Goal: Task Accomplishment & Management: Use online tool/utility

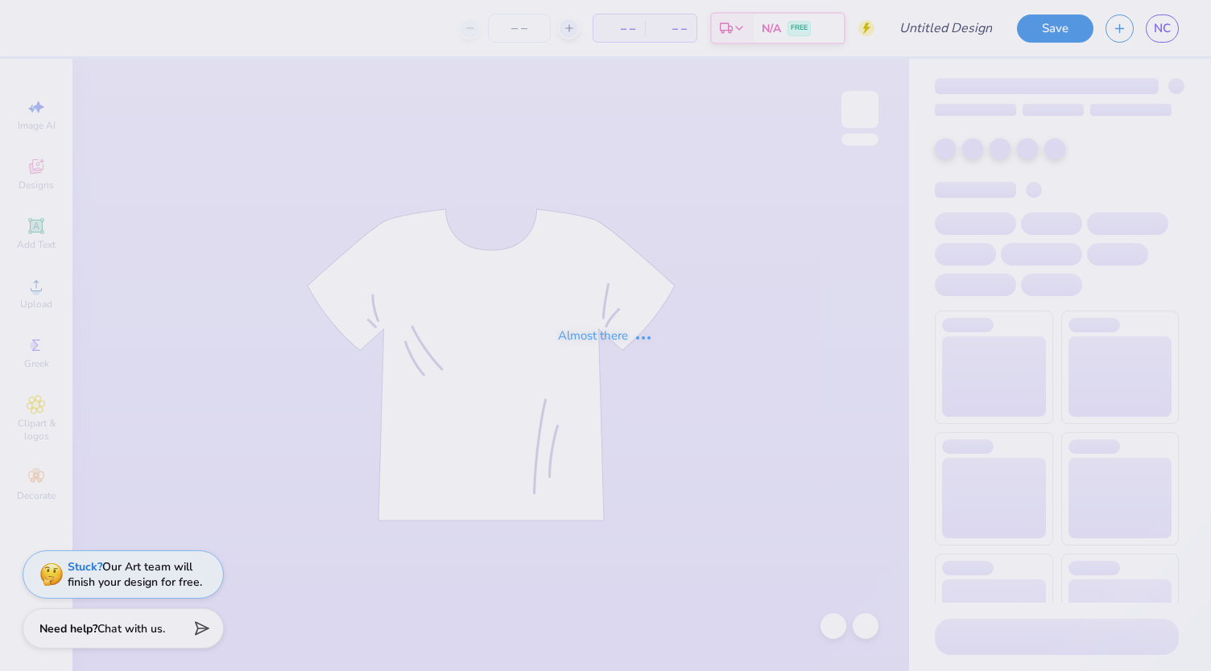
type input "LLR 3"
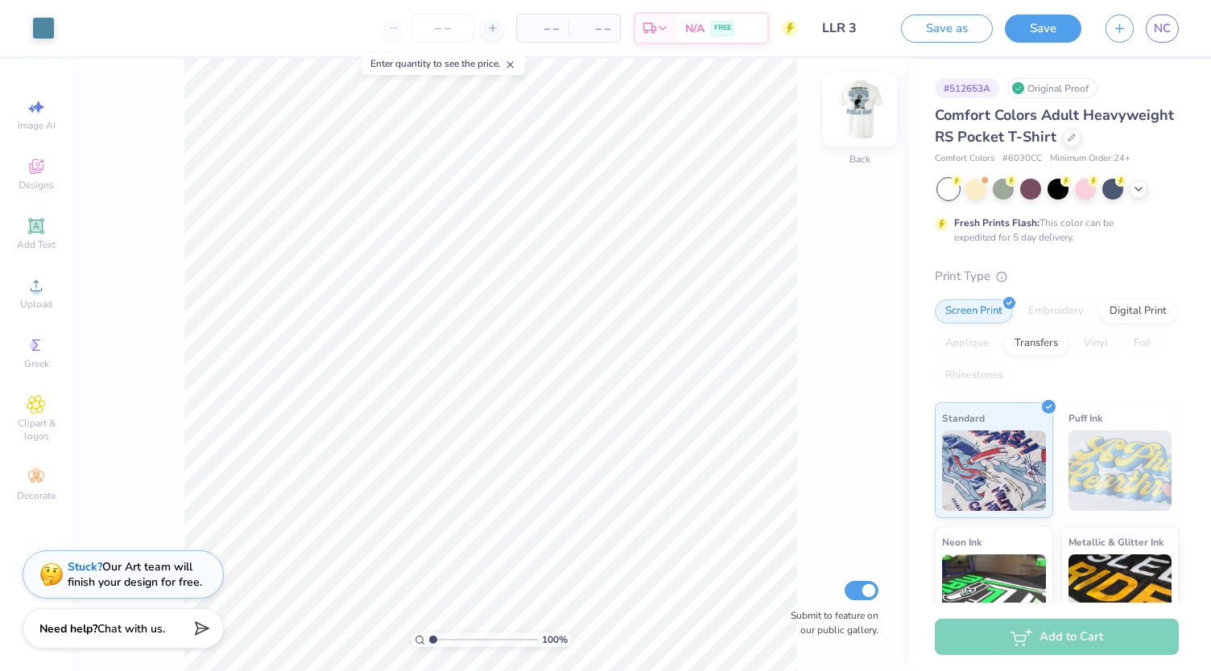
click at [861, 106] on img at bounding box center [860, 109] width 64 height 64
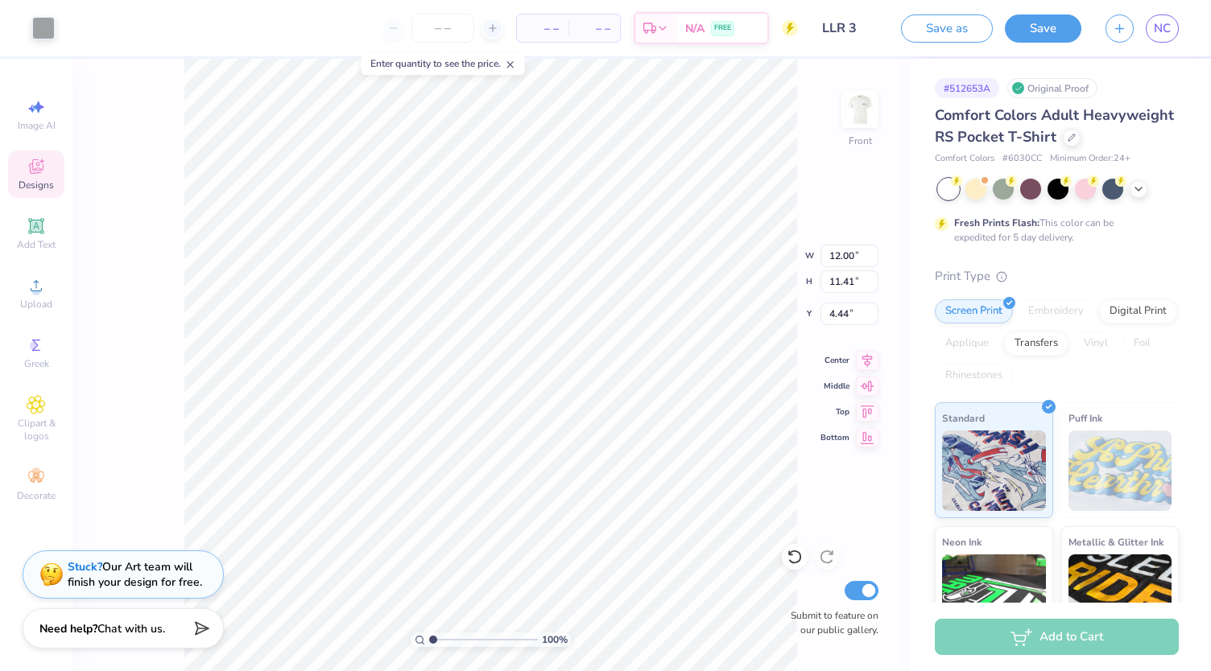
type input "4.41"
type input "6.11"
type input "6.80"
type input "12.00"
type input "11.41"
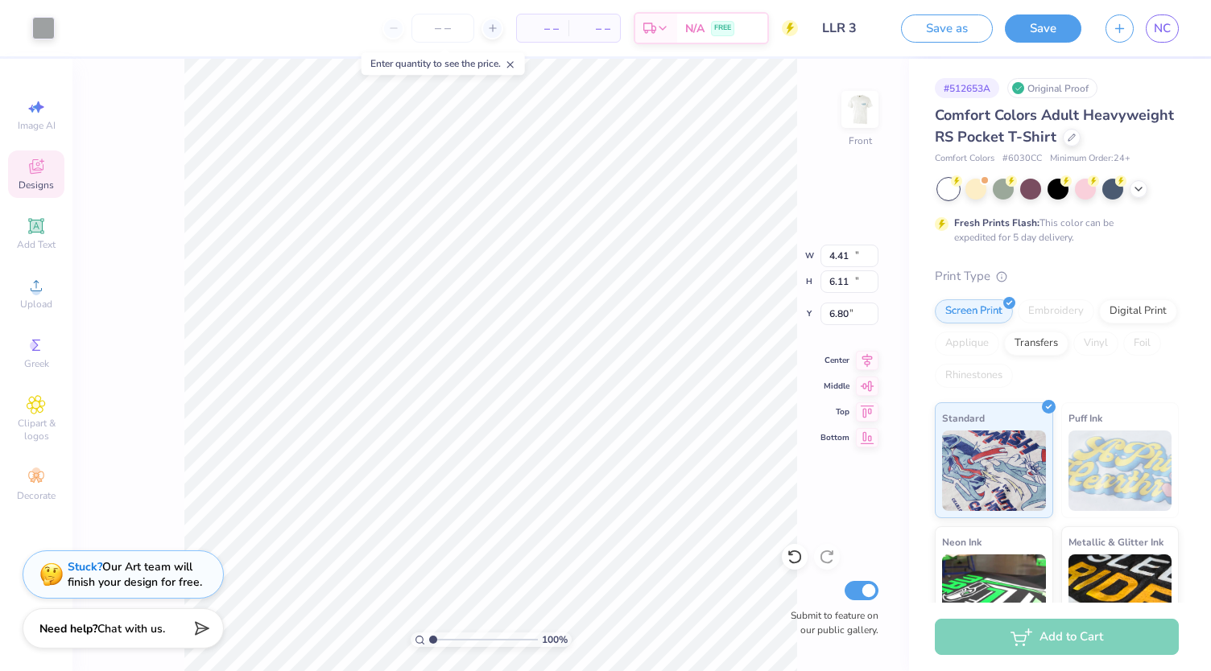
type input "4.44"
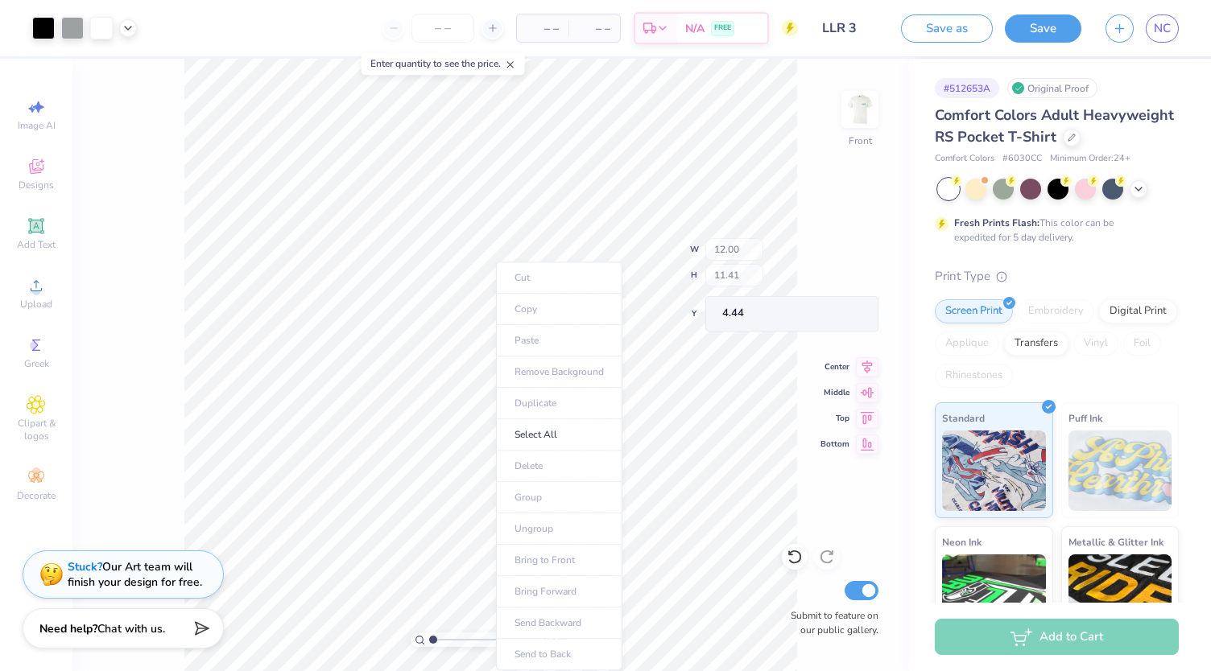
type input "14.54"
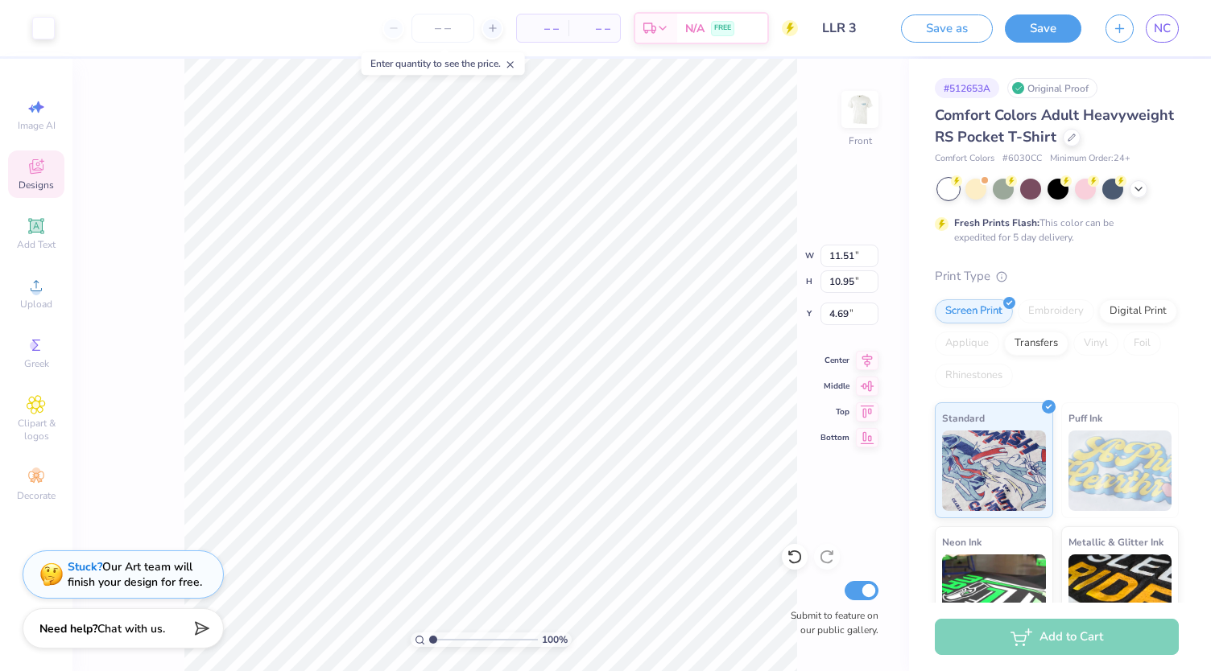
type input "13.44"
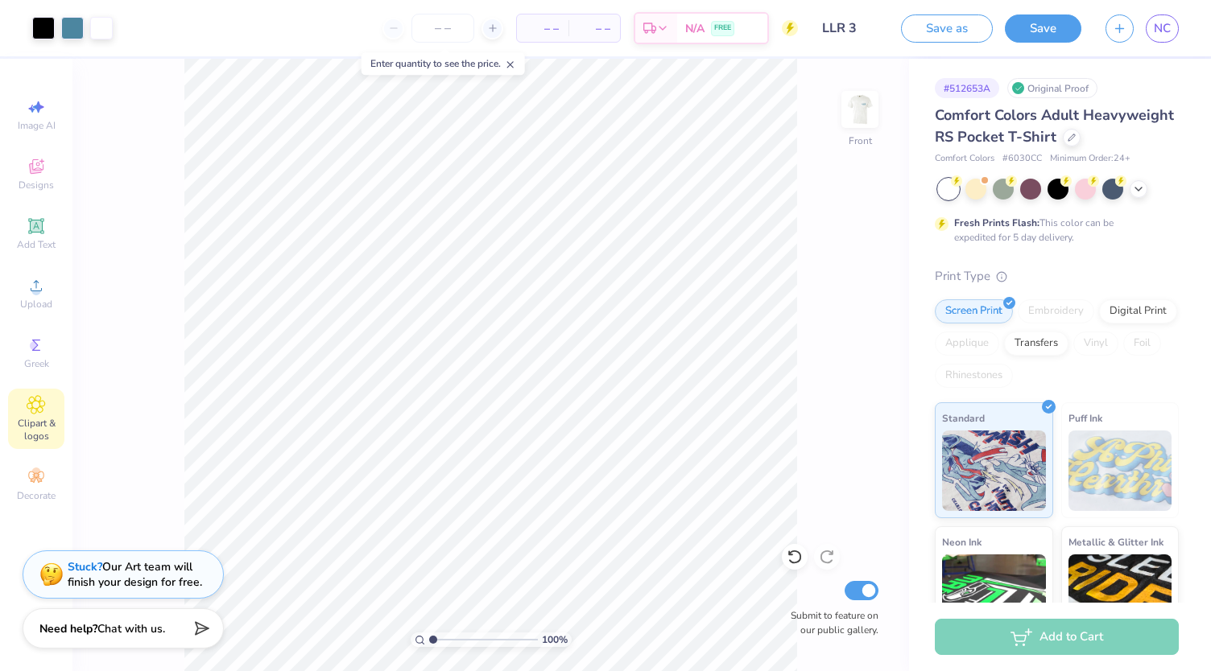
click at [46, 409] on div "Clipart & logos" at bounding box center [36, 419] width 56 height 60
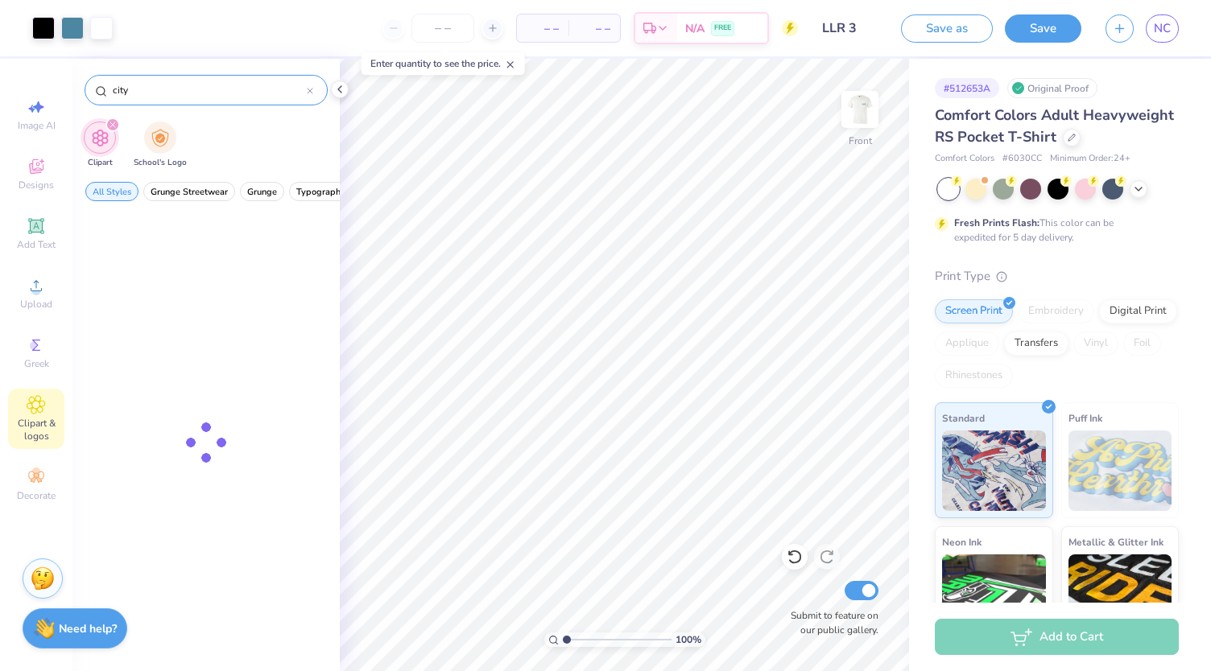
type input "city"
click at [209, 345] on div at bounding box center [205, 442] width 267 height 457
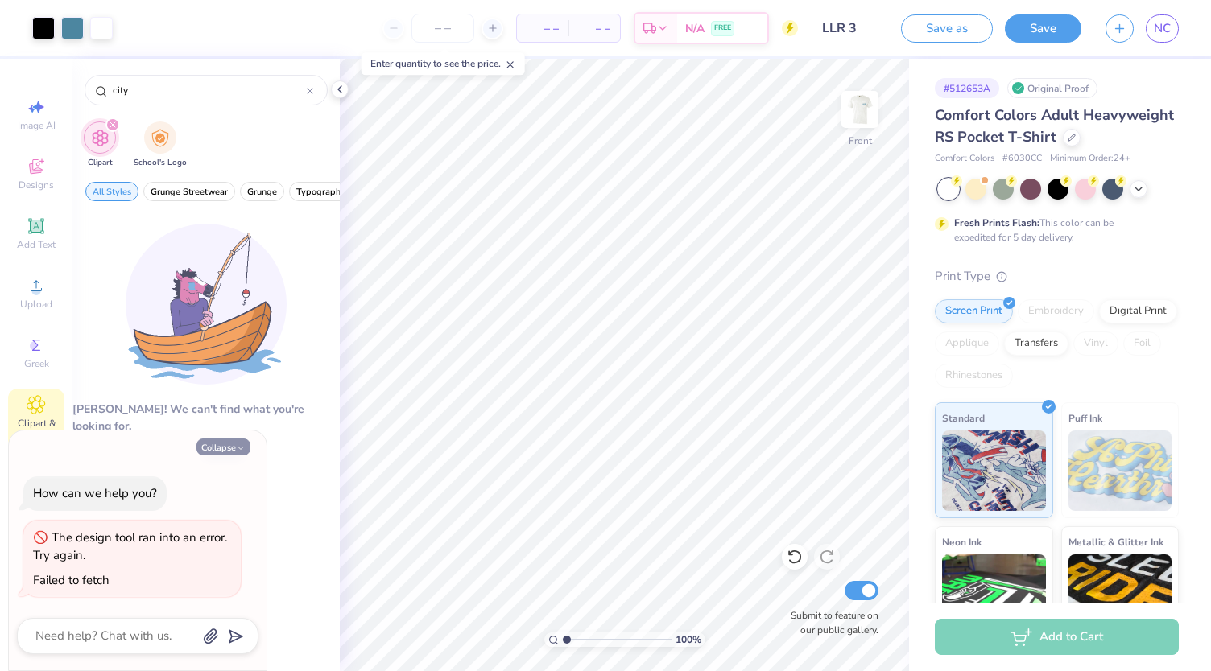
click at [217, 445] on button "Collapse" at bounding box center [223, 447] width 54 height 17
type textarea "x"
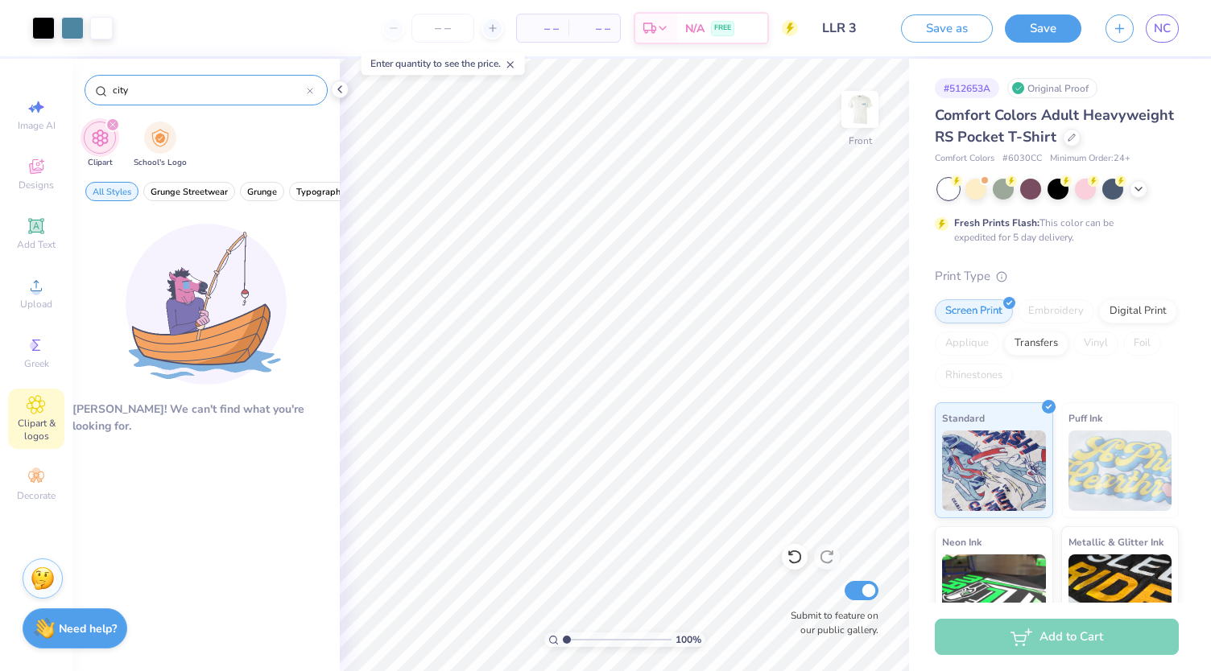
click at [153, 95] on input "city" at bounding box center [209, 90] width 196 height 16
type input "city"
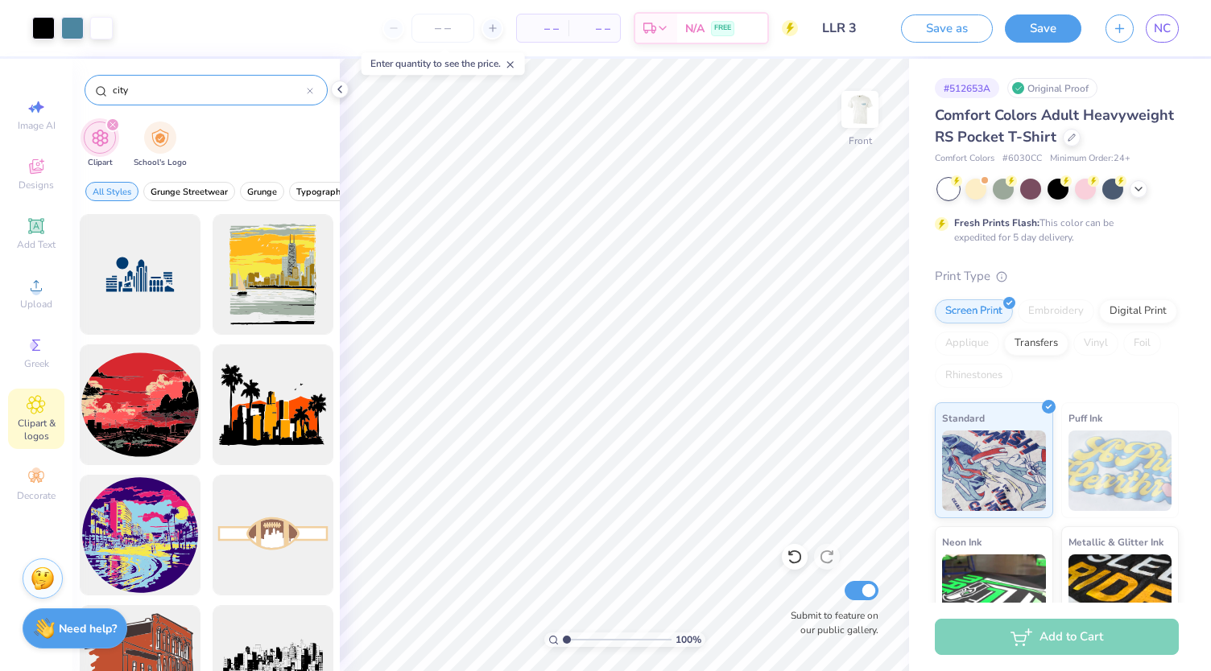
click at [311, 88] on icon at bounding box center [310, 91] width 6 height 6
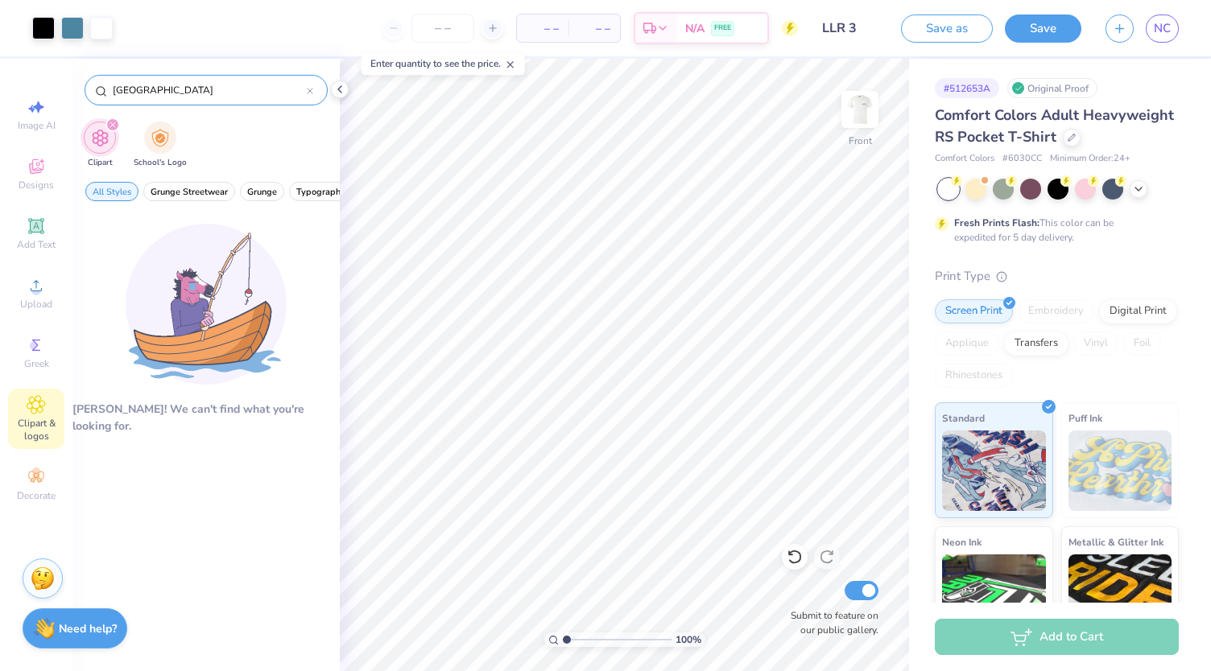
type input "philadelphia"
click at [31, 293] on icon at bounding box center [36, 285] width 19 height 19
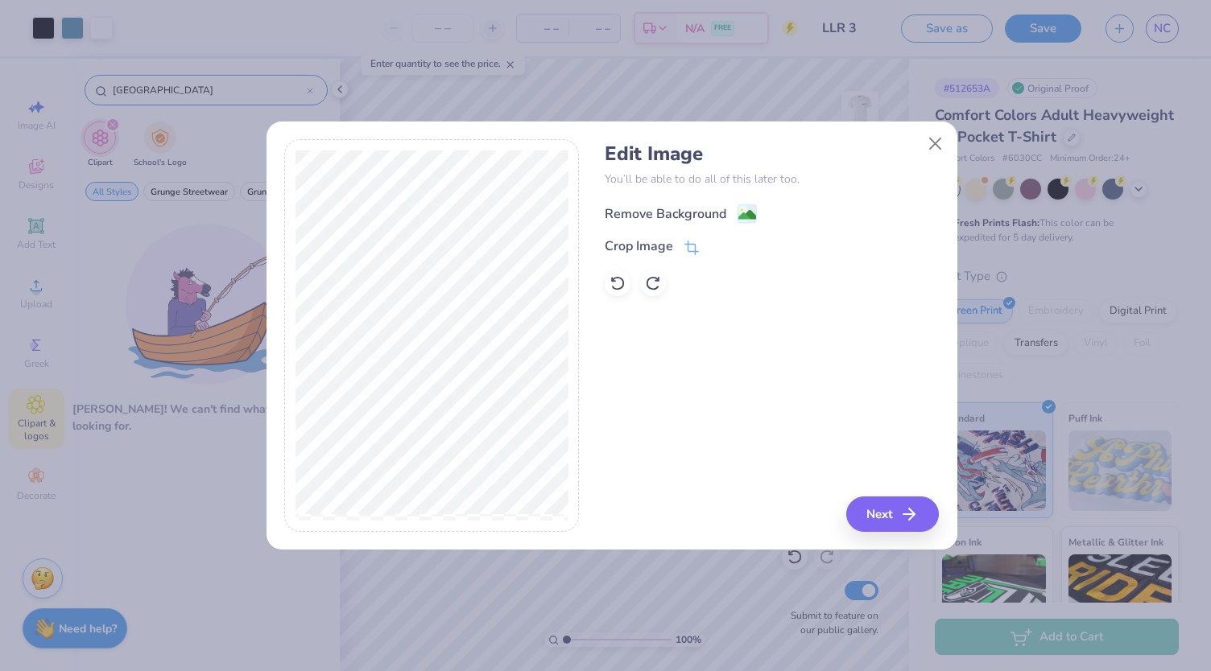
click at [711, 210] on div "Remove Background" at bounding box center [666, 213] width 122 height 19
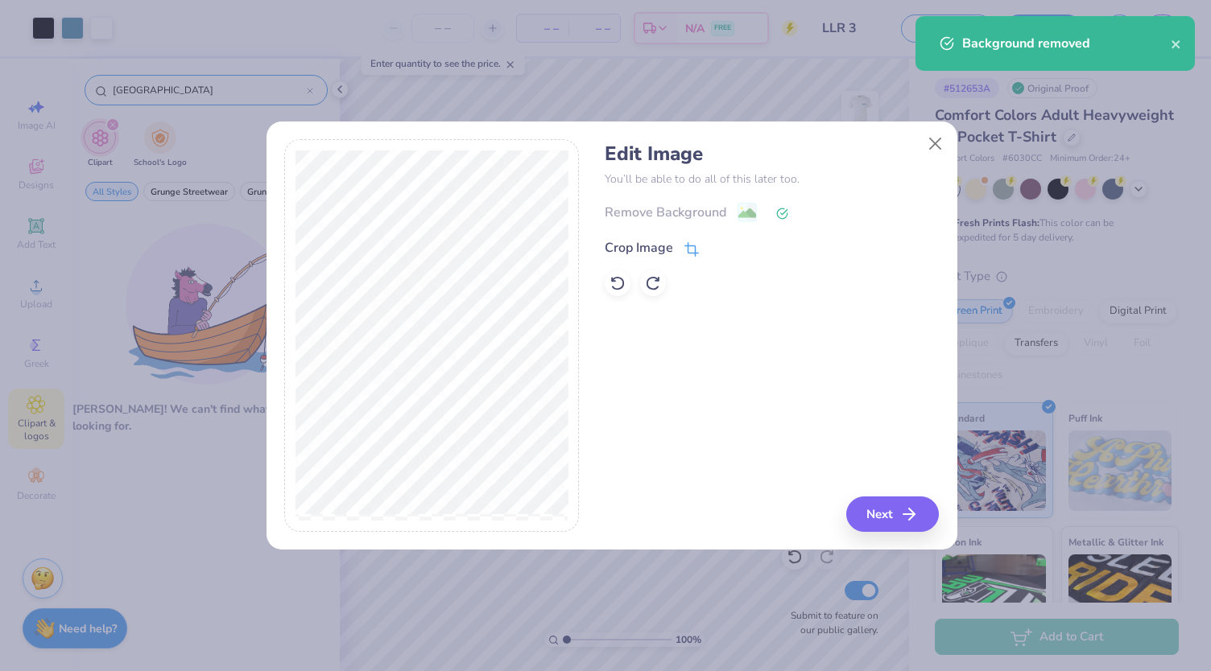
click at [692, 244] on icon at bounding box center [691, 249] width 14 height 14
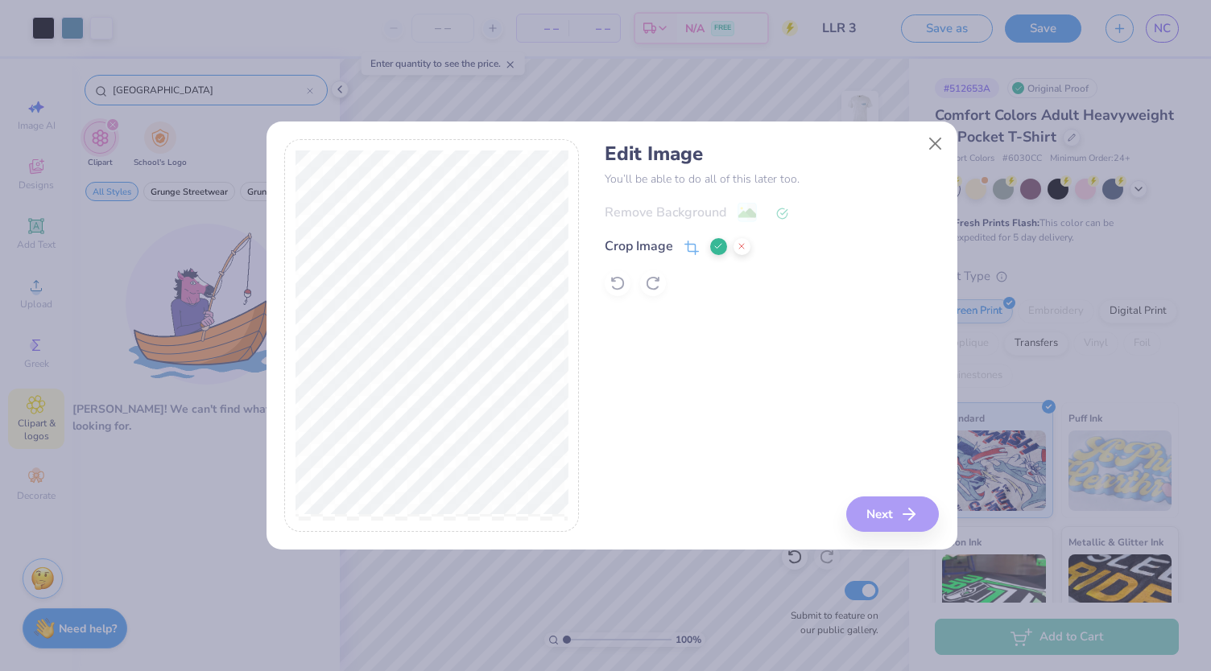
click at [584, 485] on div "Edit Image You’ll be able to do all of this later too. Remove Background Crop I…" at bounding box center [611, 335] width 654 height 393
click at [712, 243] on button at bounding box center [718, 246] width 17 height 17
click at [877, 525] on button "Next" at bounding box center [895, 514] width 93 height 35
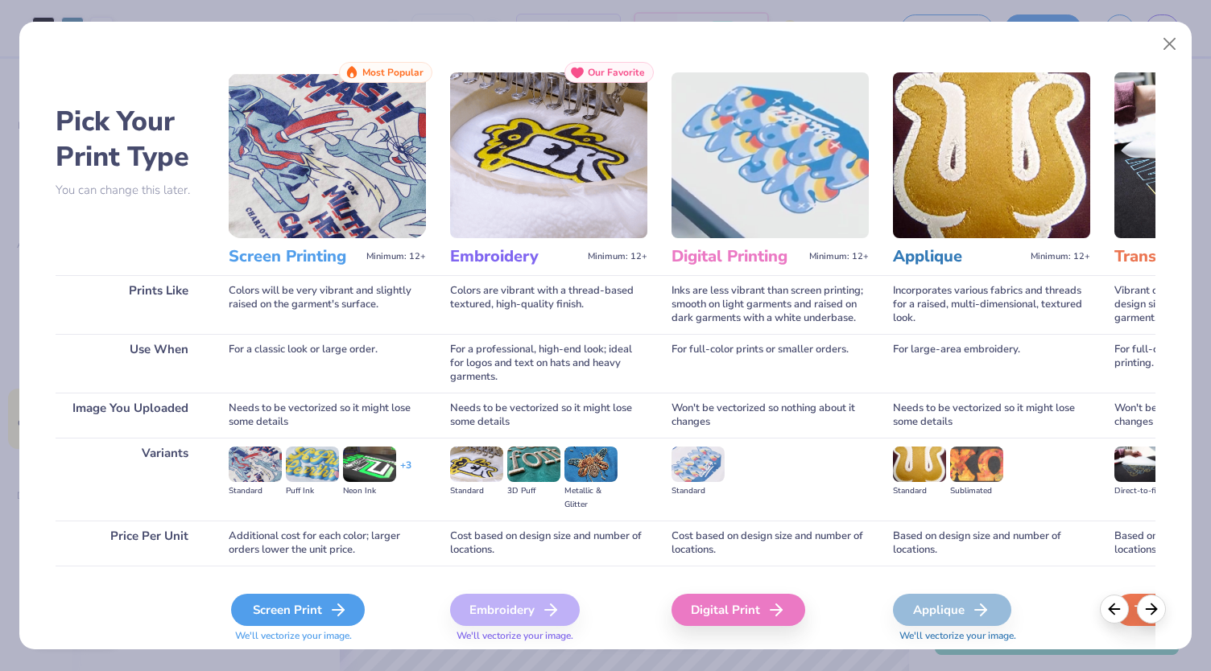
click at [332, 603] on icon at bounding box center [337, 610] width 19 height 19
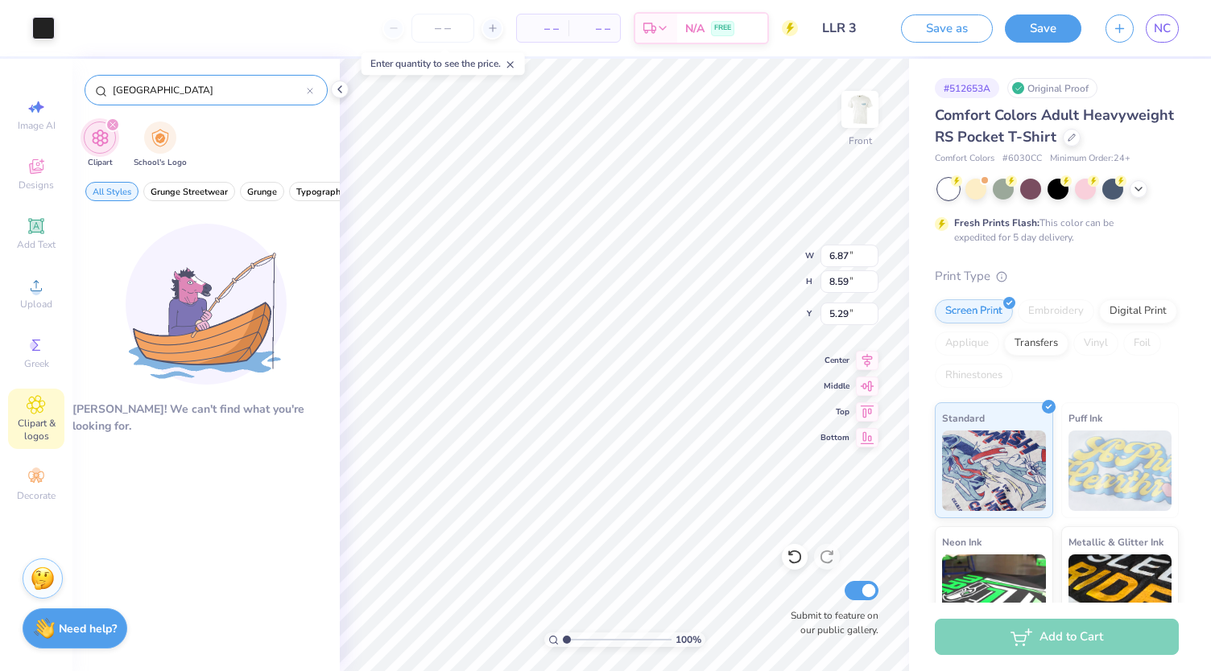
type input "6.87"
type input "8.59"
type input "6.55"
type input "0.26"
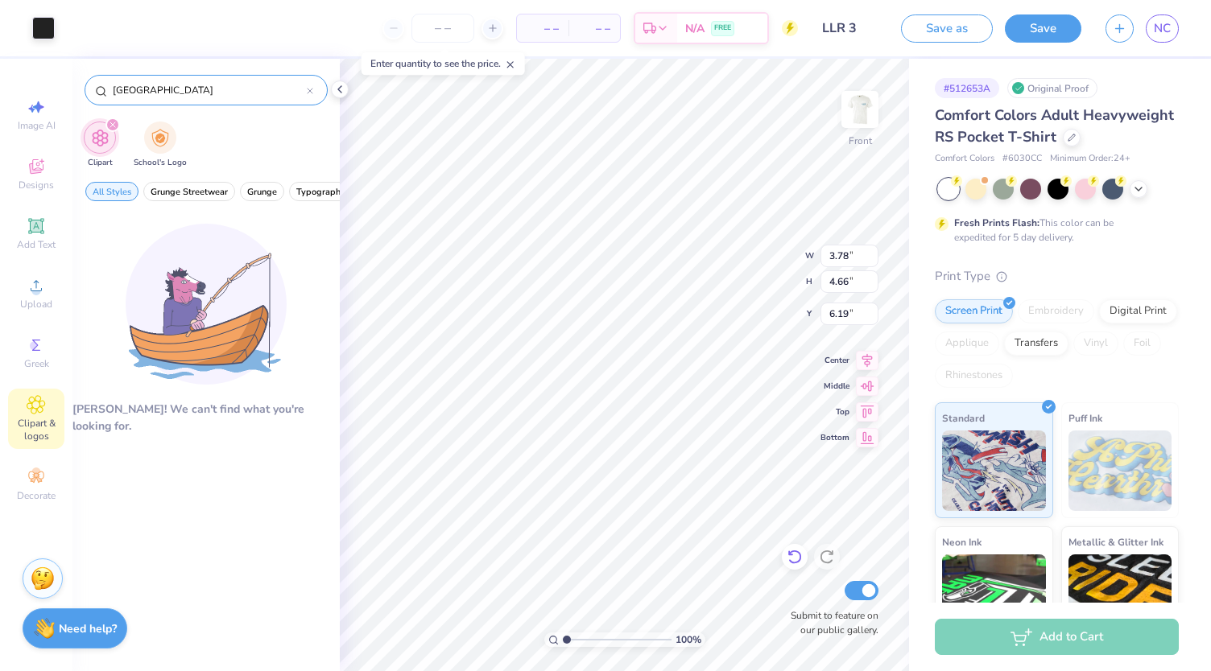
click at [791, 561] on icon at bounding box center [795, 557] width 16 height 16
type input "6.55"
click at [800, 554] on icon at bounding box center [794, 558] width 14 height 14
click at [834, 558] on icon at bounding box center [827, 557] width 16 height 16
type input "17.60"
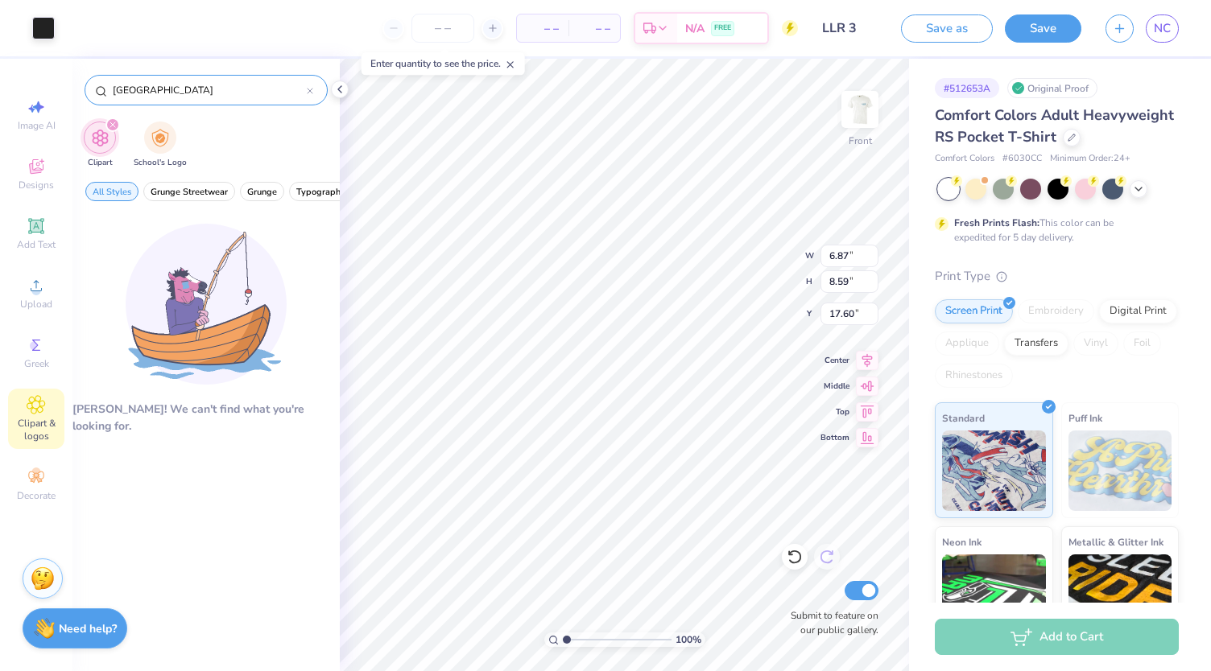
type input "3.78"
type input "4.66"
type input "17.92"
type input "4.41"
type input "6.11"
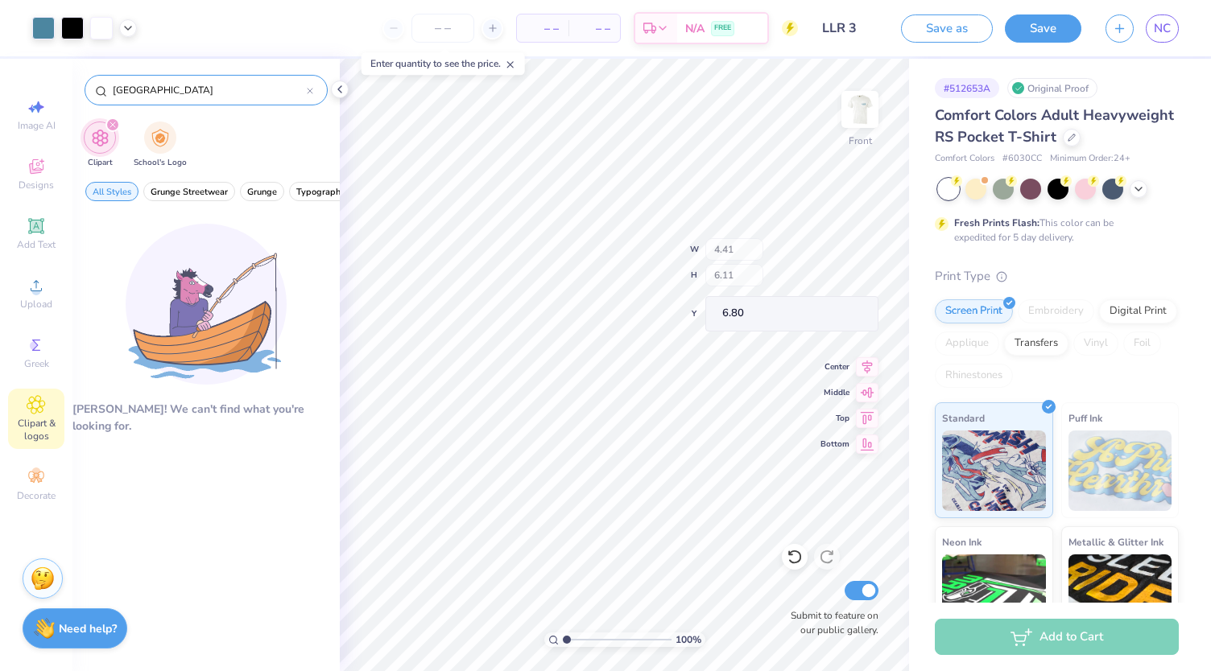
type input "18.84"
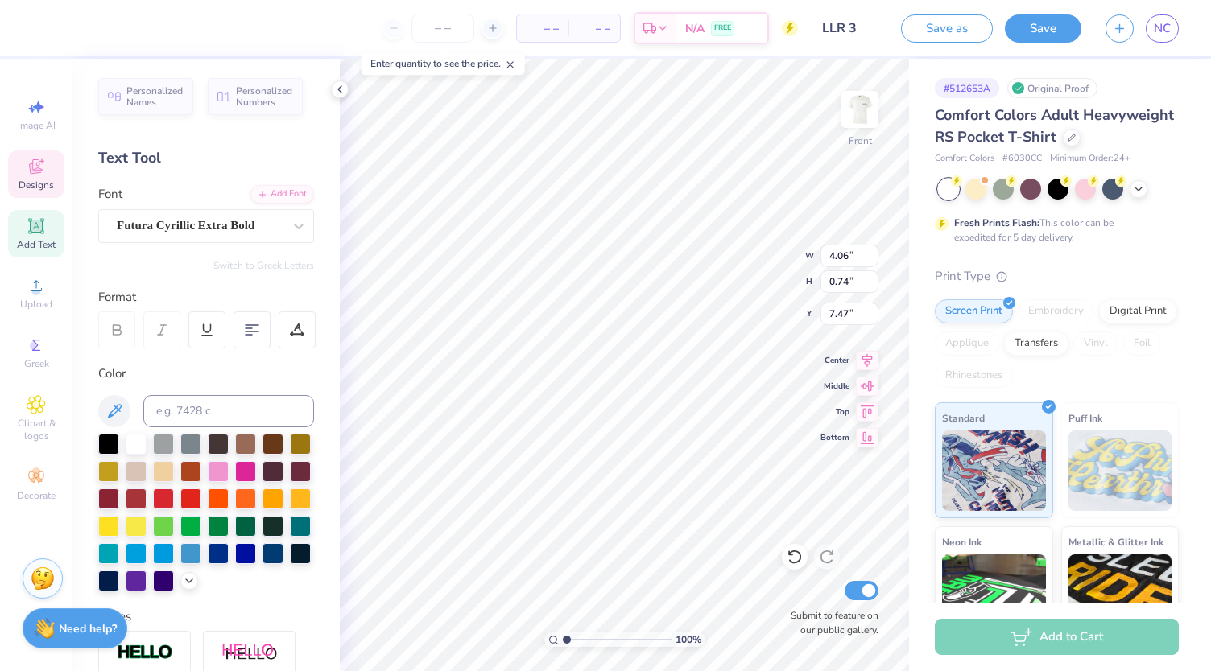
type input "7.47"
type input "10.15"
type input "3.92"
type input "1.12"
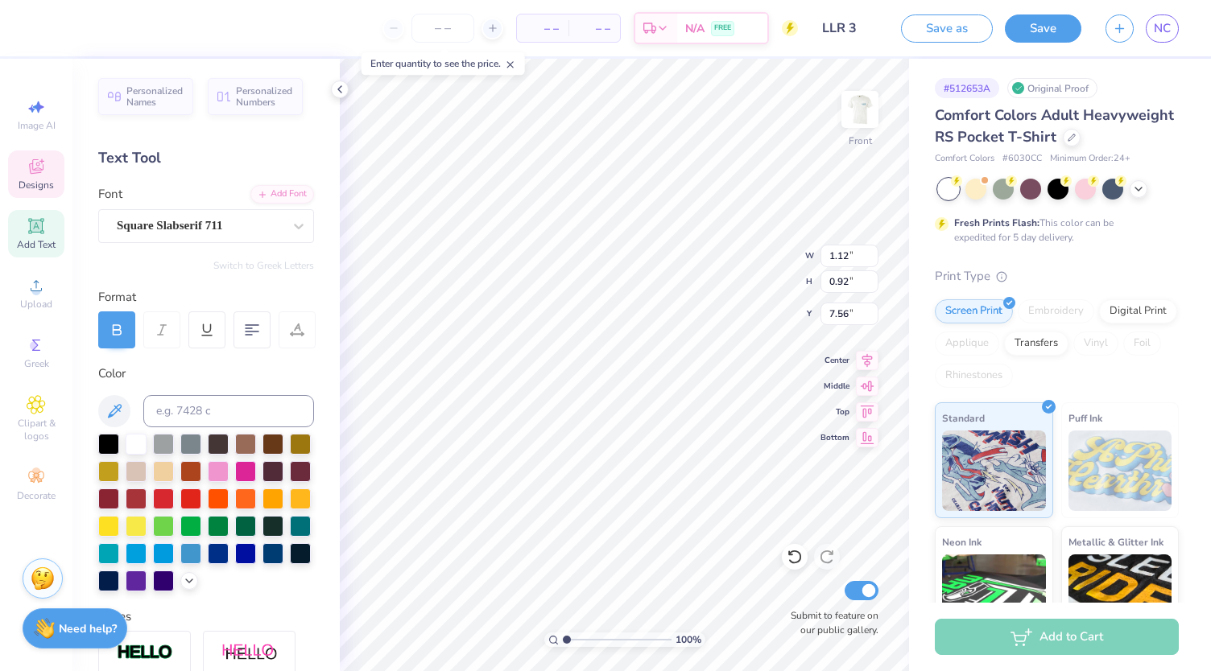
type input "0.92"
type input "7.38"
click at [120, 404] on icon at bounding box center [115, 411] width 14 height 14
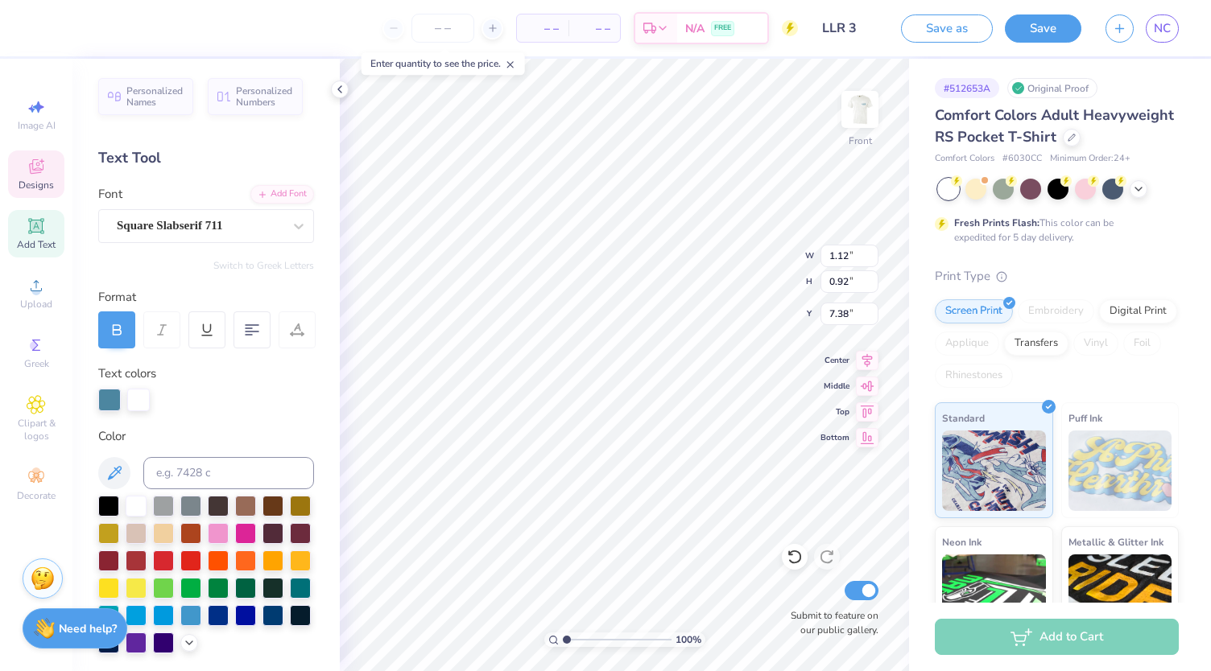
type input "10.15"
type input "3.92"
click at [114, 397] on div at bounding box center [109, 398] width 23 height 23
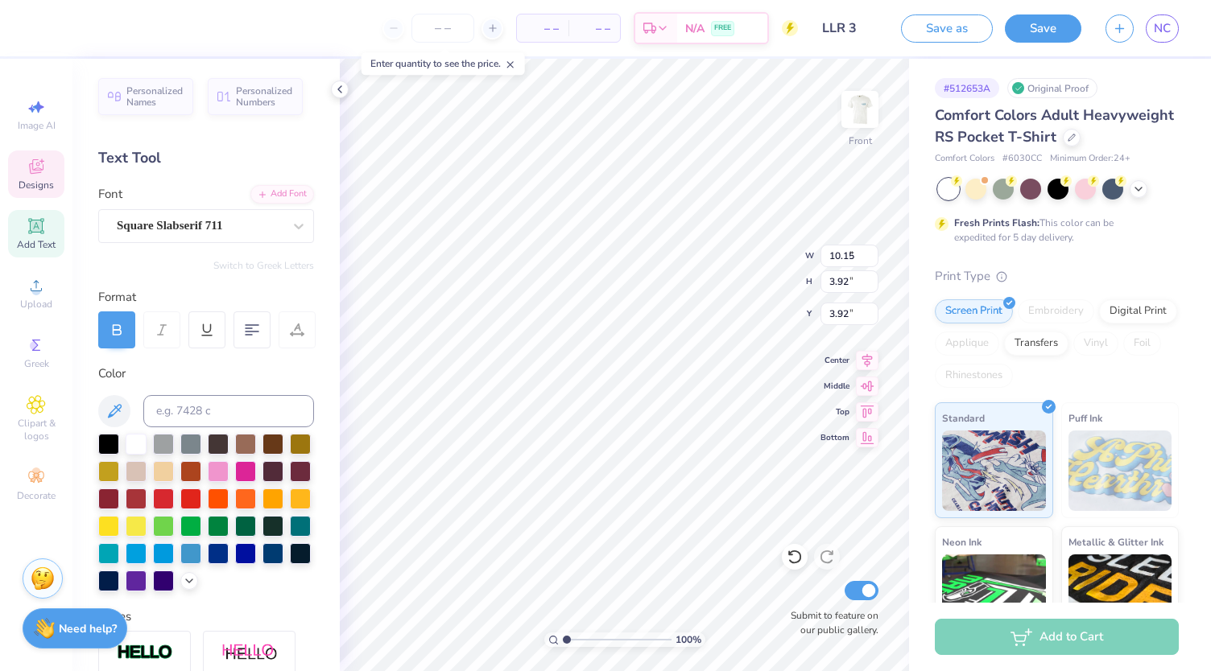
type input "1.14"
type input "1.00"
type input "7.34"
click at [118, 402] on icon at bounding box center [114, 411] width 19 height 19
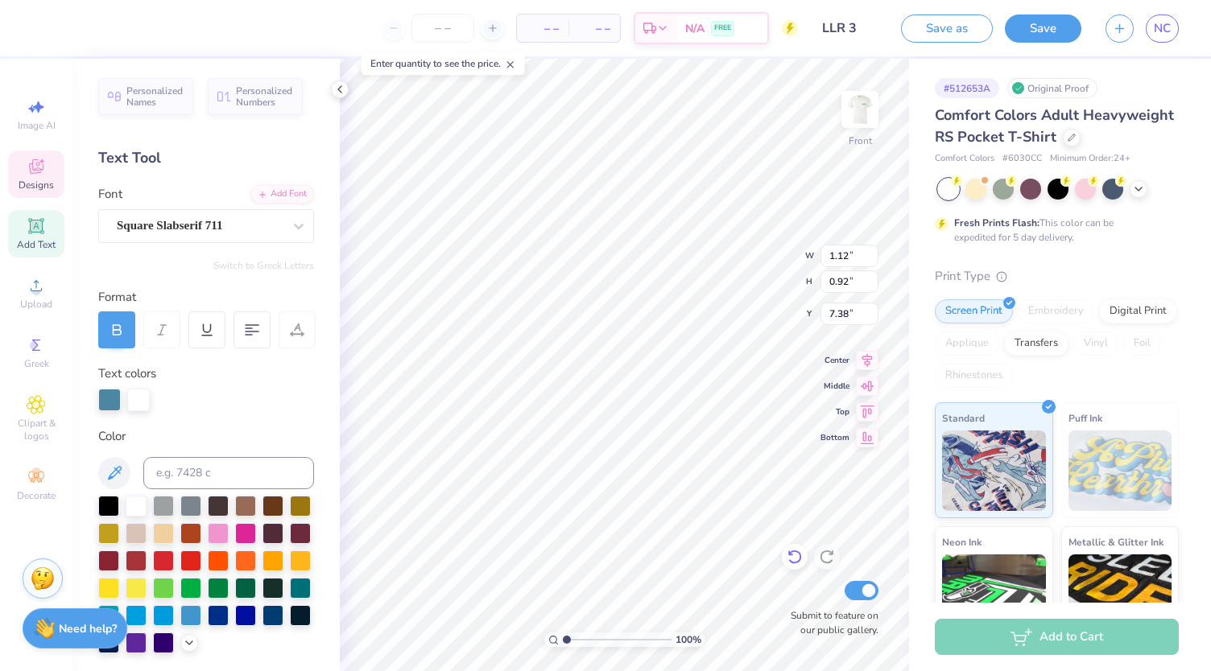
type input "1.12"
type input "0.92"
type input "7.38"
type input "8.30"
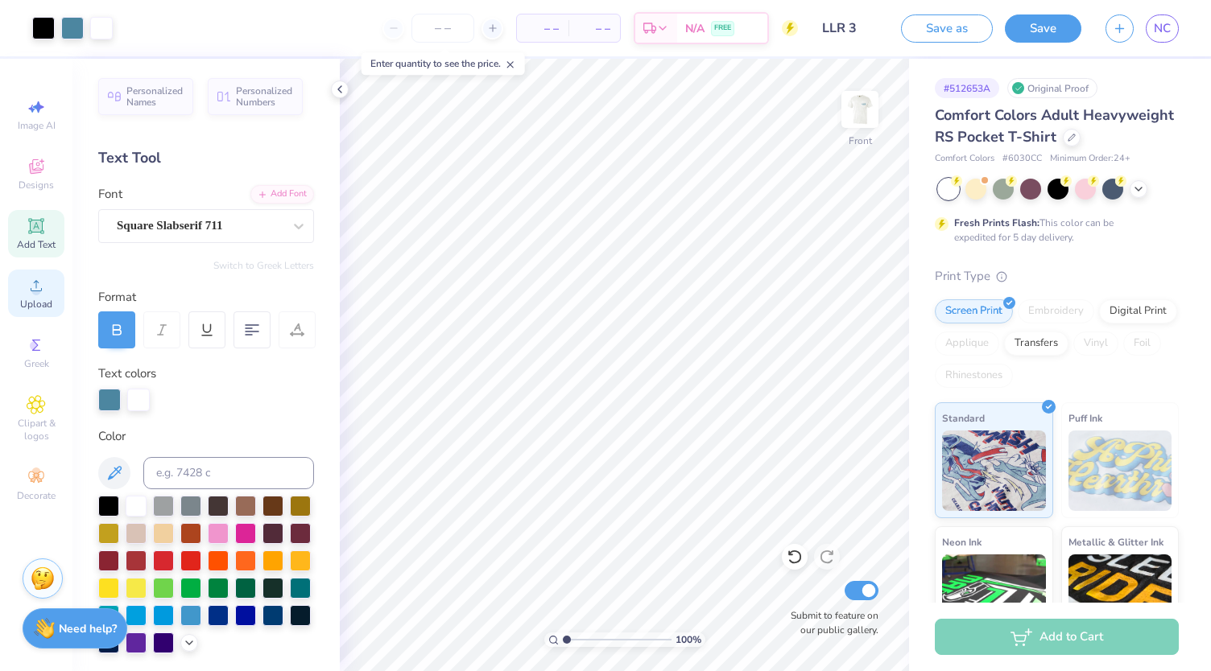
click at [37, 291] on icon at bounding box center [36, 285] width 11 height 11
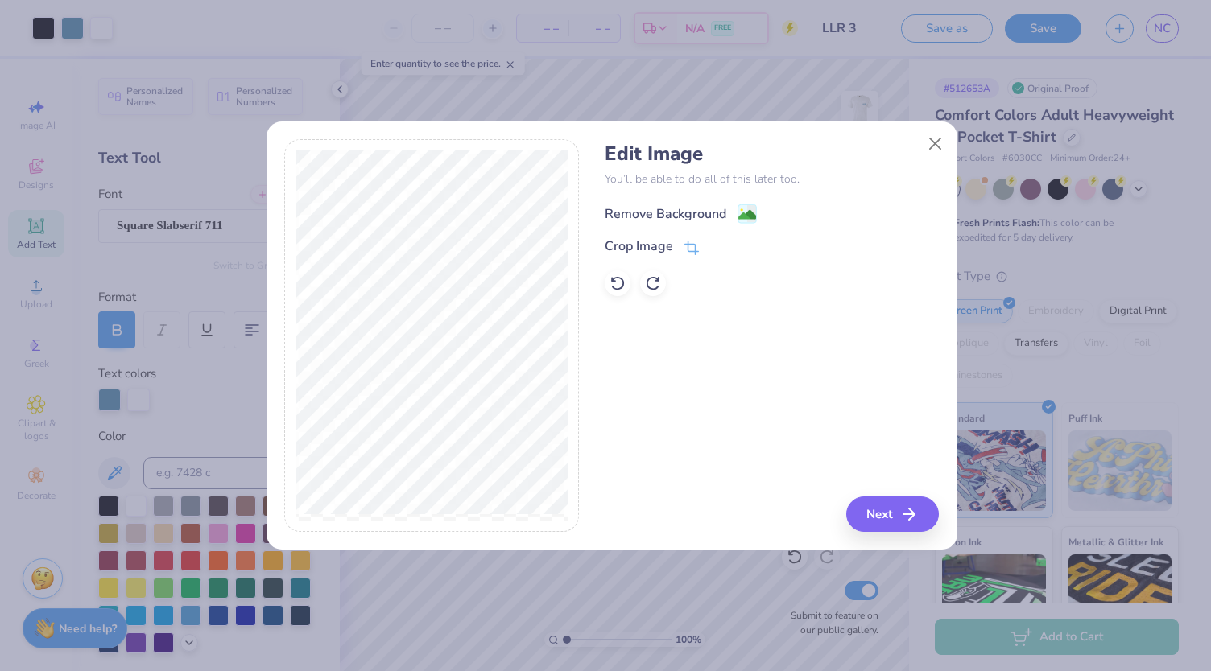
click at [707, 210] on div "Remove Background" at bounding box center [666, 213] width 122 height 19
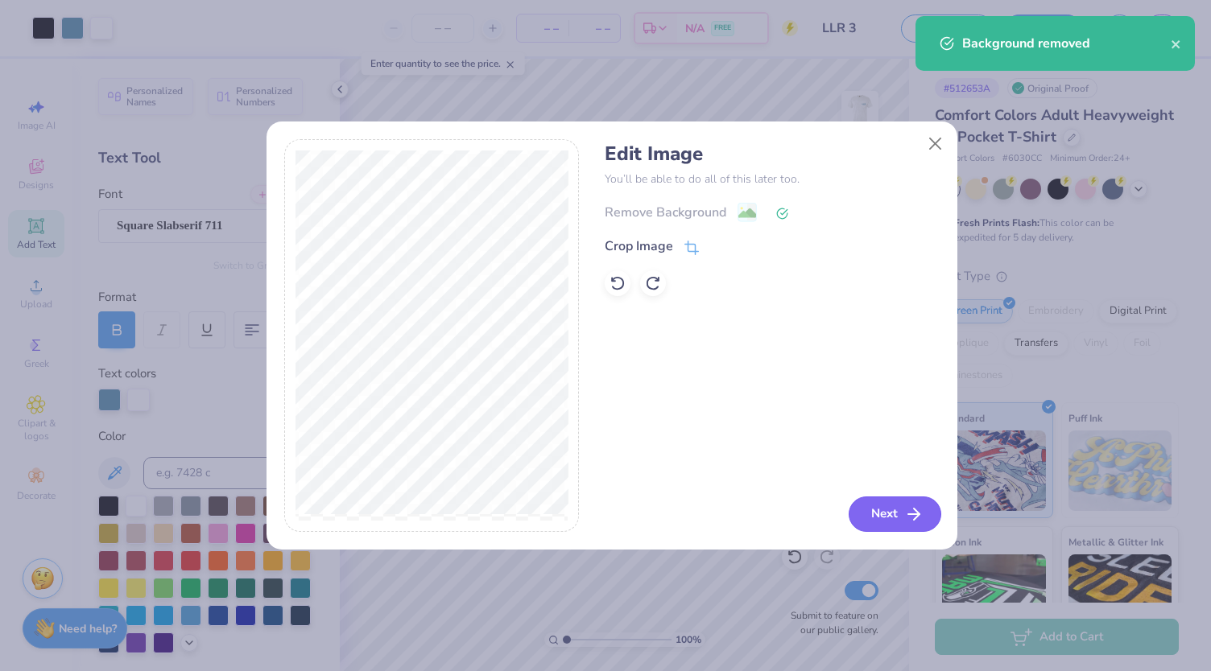
click at [869, 510] on button "Next" at bounding box center [895, 514] width 93 height 35
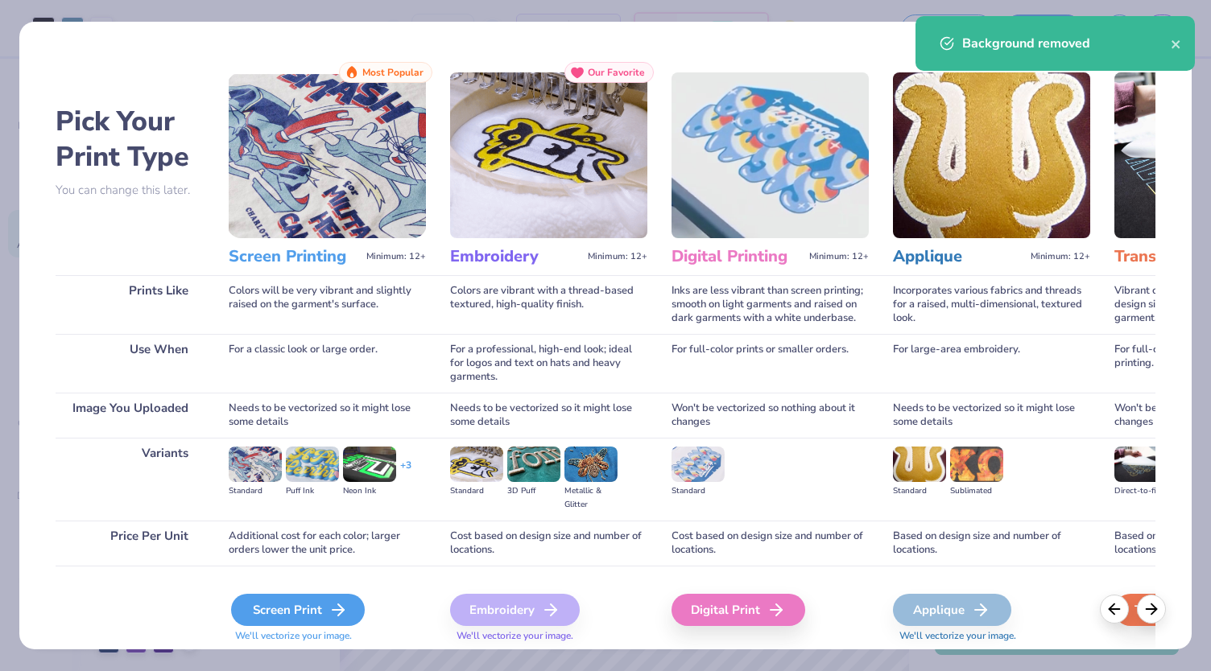
click at [348, 611] on div "Screen Print" at bounding box center [298, 610] width 134 height 32
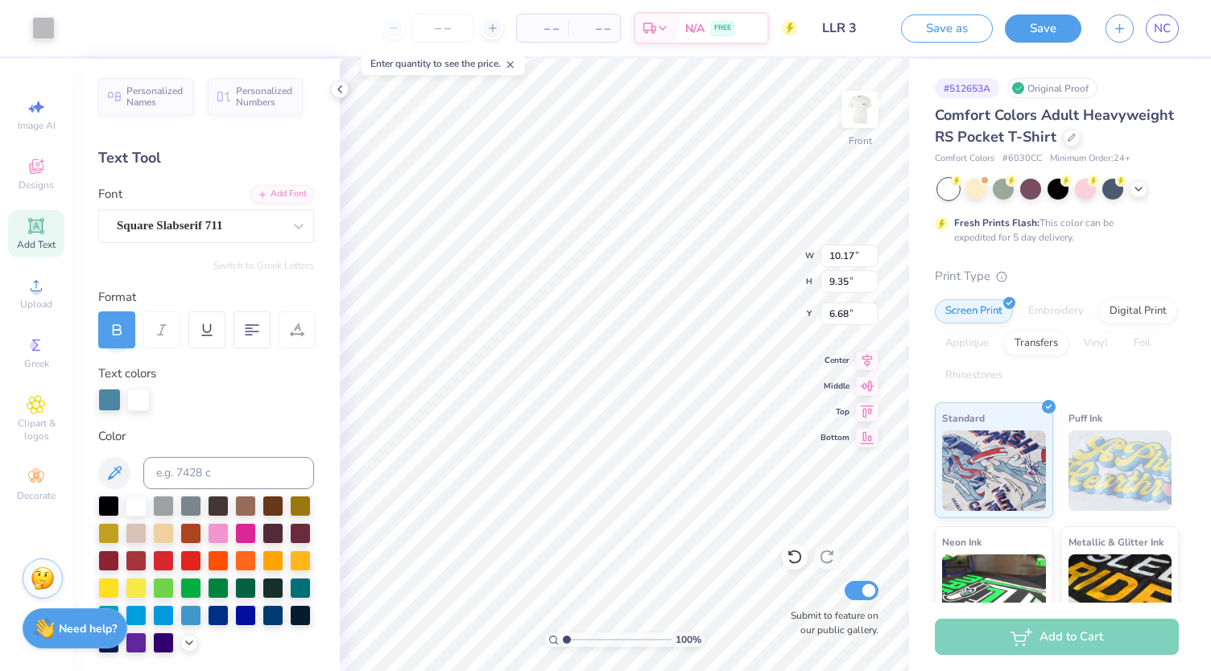
type input "6.68"
click at [688, 648] on li "Send to Back" at bounding box center [695, 654] width 126 height 31
click at [52, 295] on div "Upload" at bounding box center [36, 293] width 56 height 47
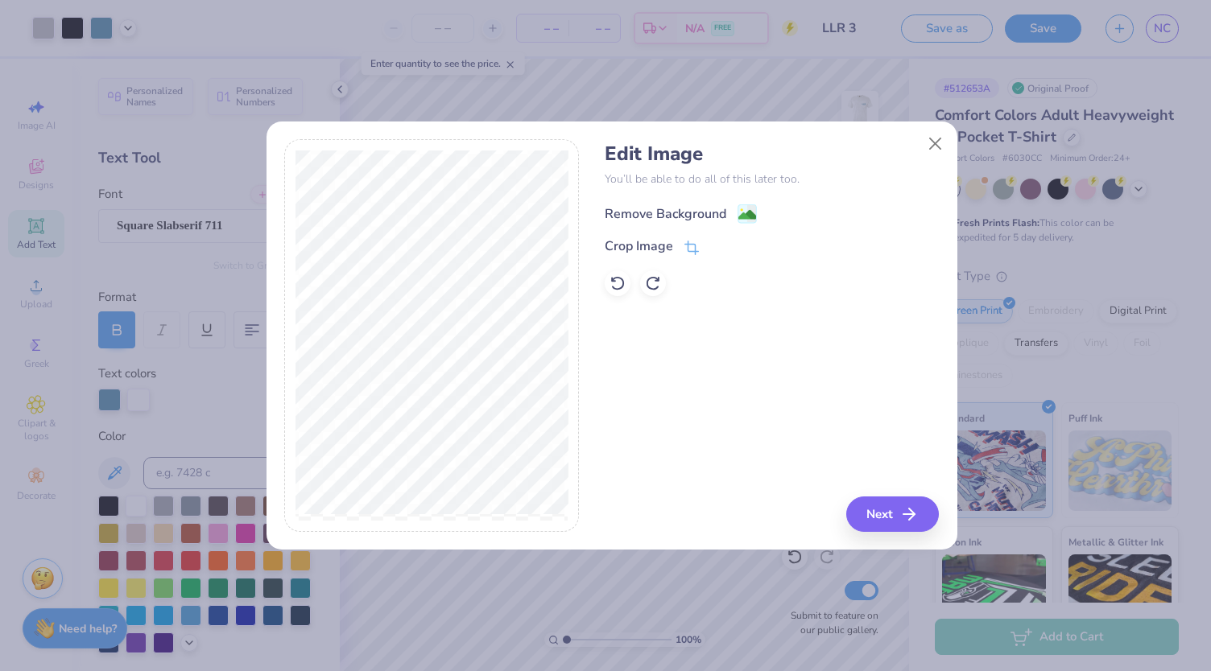
click at [692, 211] on div "Remove Background" at bounding box center [666, 213] width 122 height 19
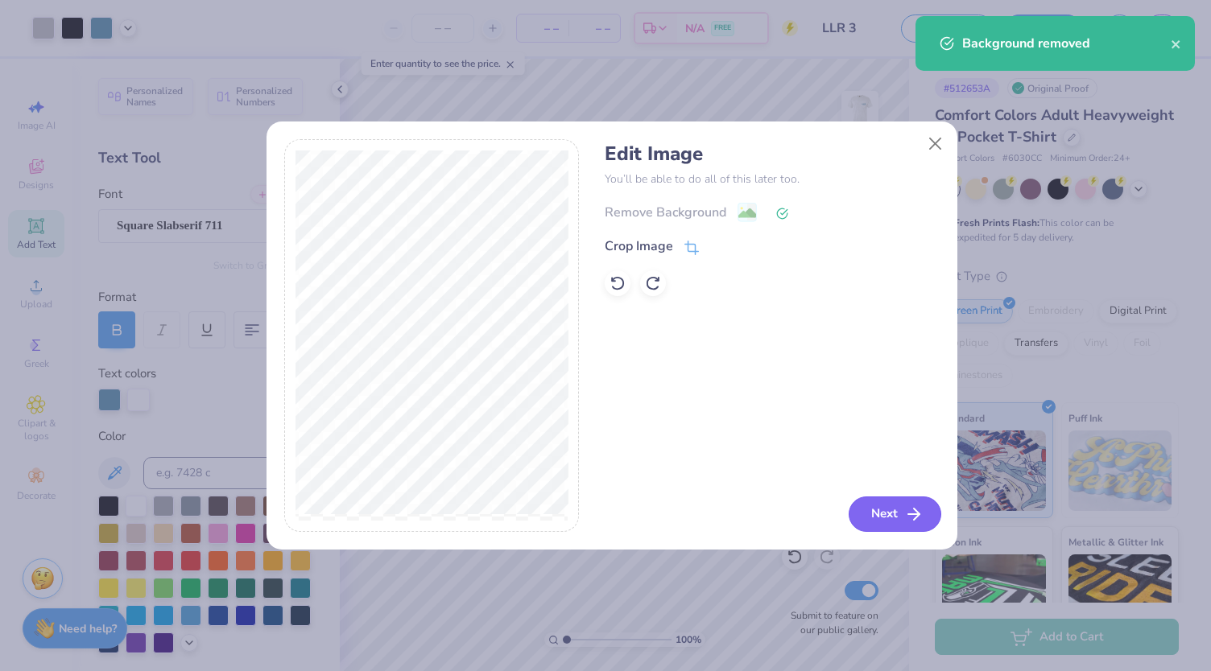
click at [888, 511] on button "Next" at bounding box center [895, 514] width 93 height 35
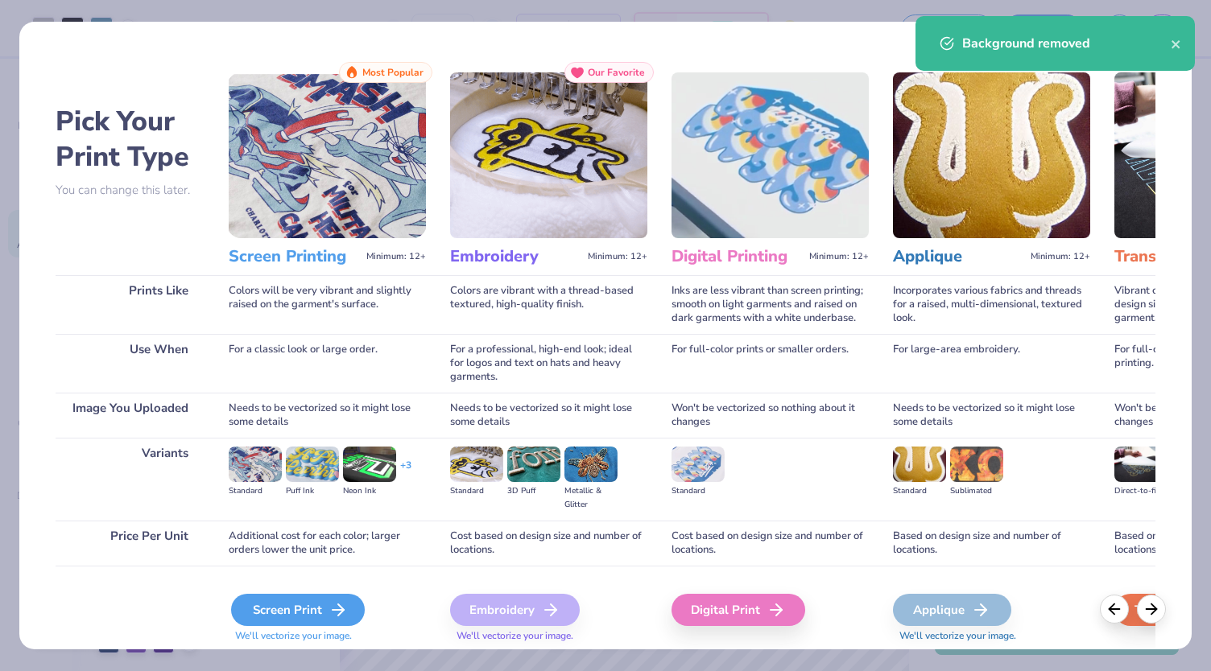
click at [309, 614] on div "Screen Print" at bounding box center [298, 610] width 134 height 32
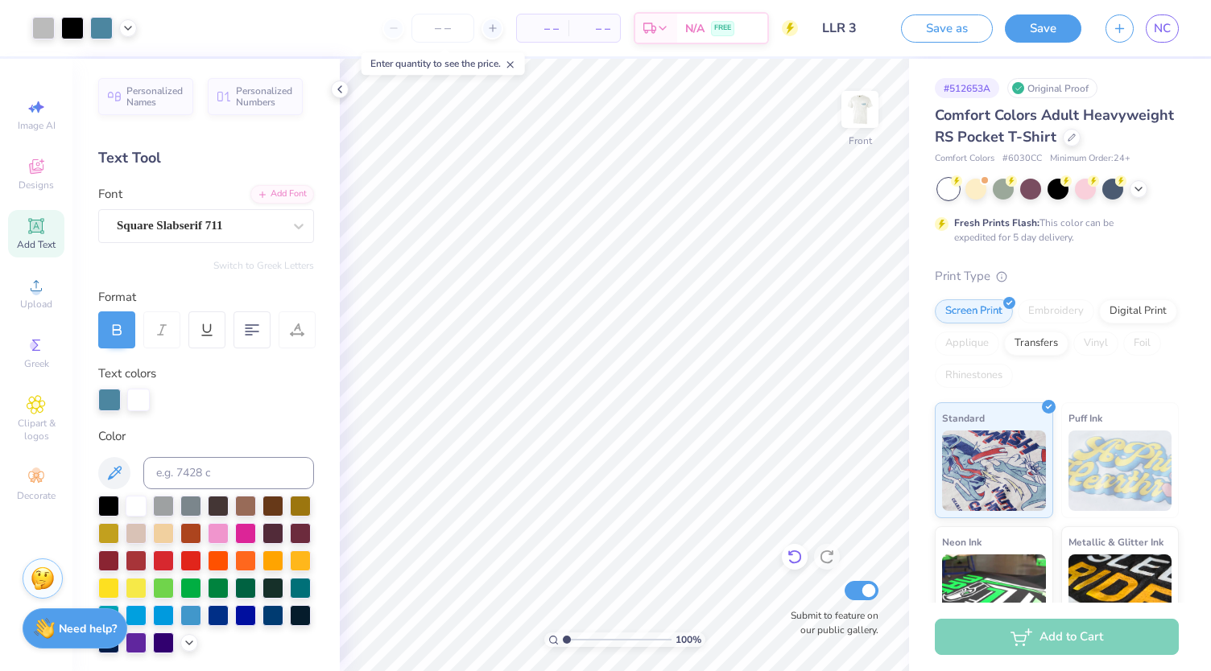
click at [796, 555] on icon at bounding box center [795, 557] width 16 height 16
type input "3.71"
type input "4.64"
type input "18.56"
type input "3.78"
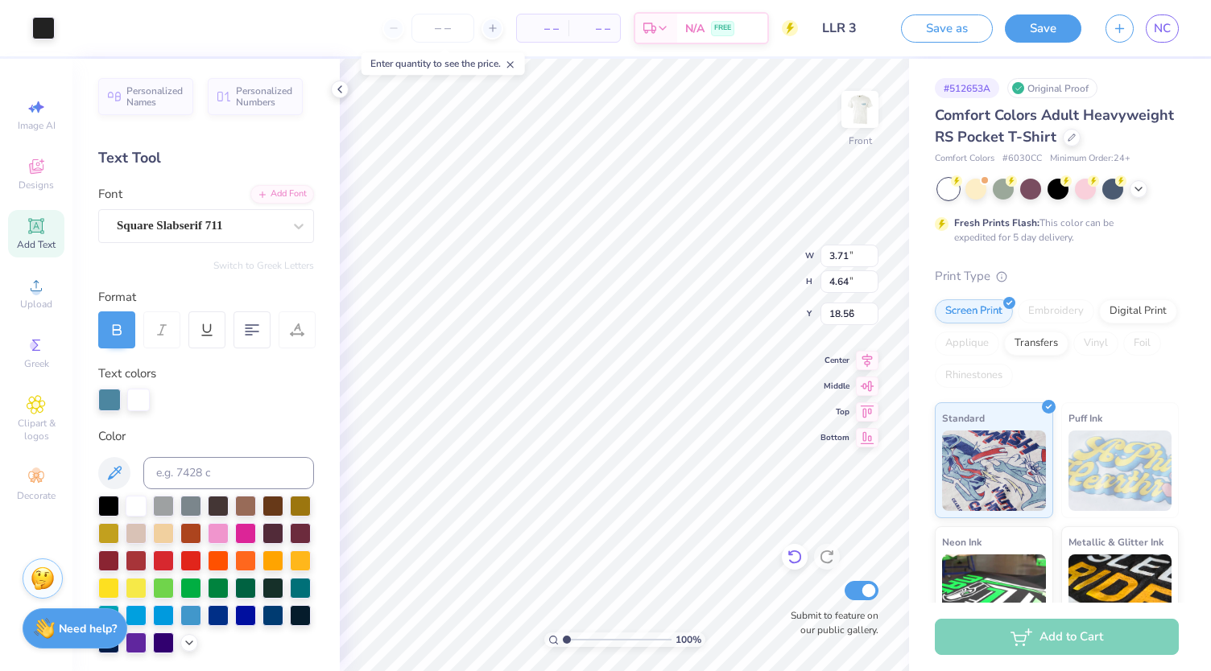
type input "4.66"
type input "18.02"
type input "9.38"
type input "4.34"
type input "0.35"
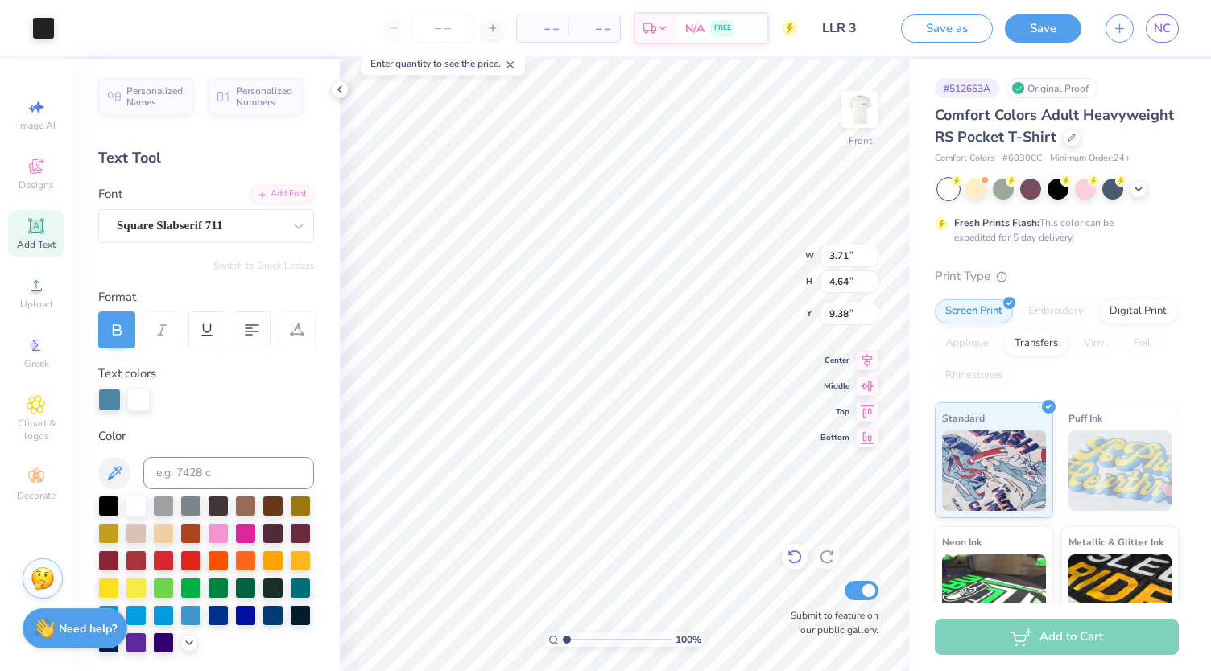
type input "11.35"
type input "1.07"
type input "1.32"
type input "10.03"
type input "10.38"
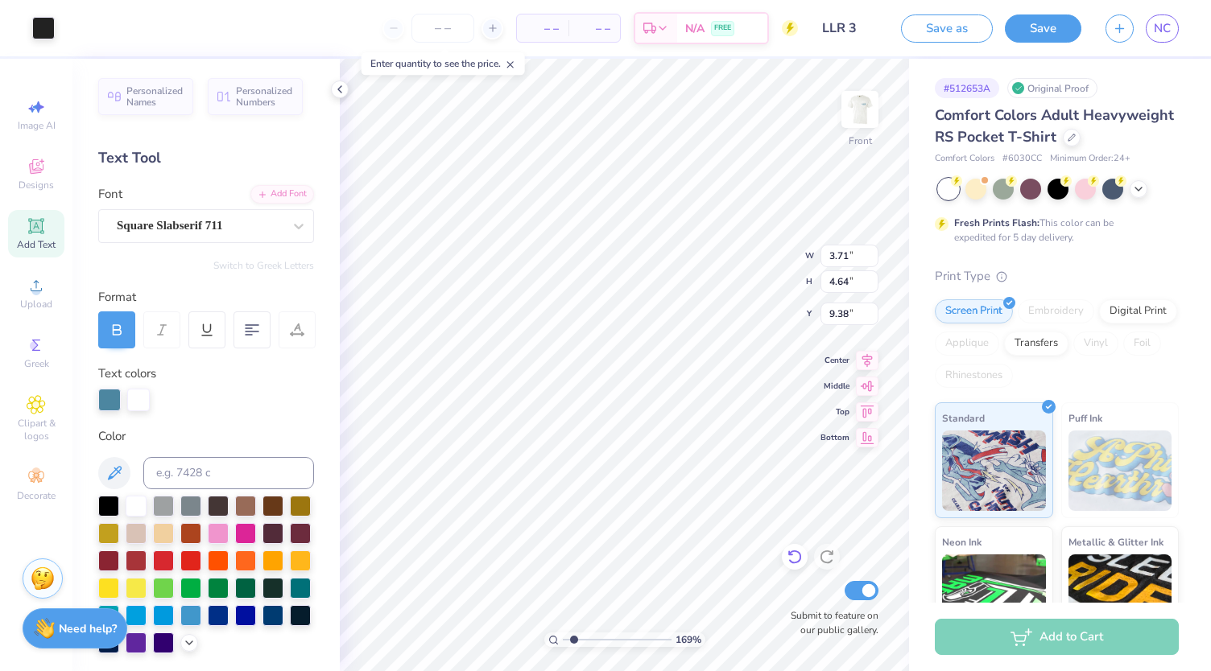
type input "1.69007233921241"
type input "10.17"
type input "9.35"
type input "6.68"
type input "1.69007233921241"
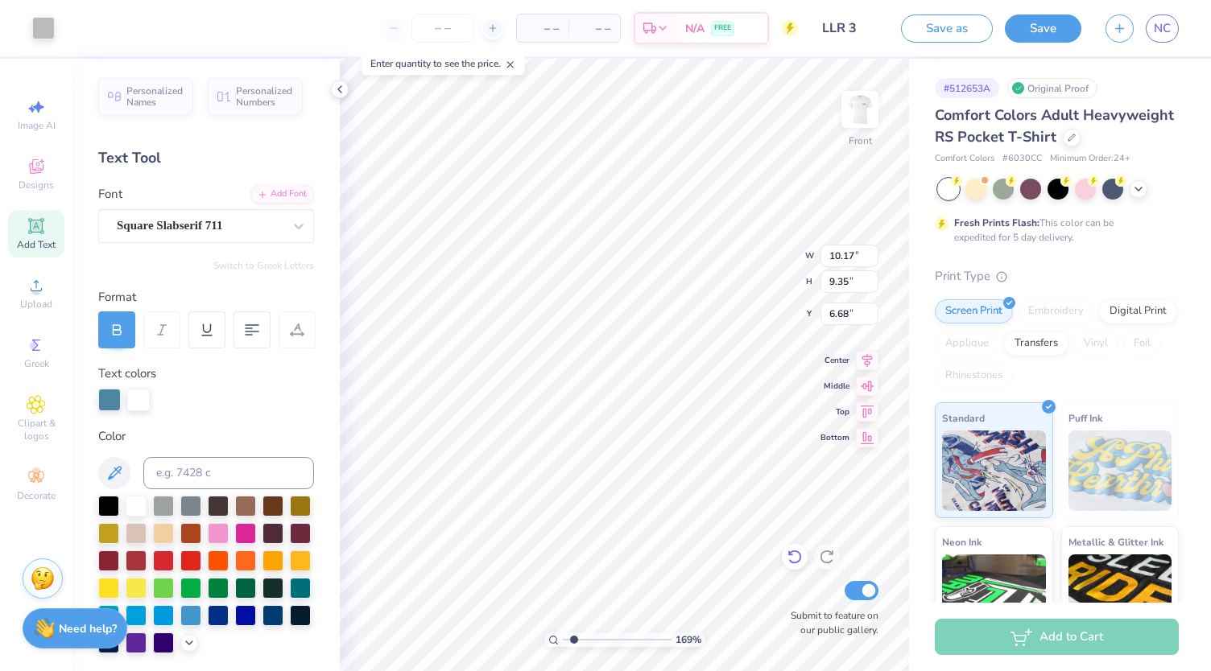
type input "6.69"
click at [108, 398] on div at bounding box center [109, 398] width 23 height 23
click at [44, 27] on div at bounding box center [43, 26] width 23 height 23
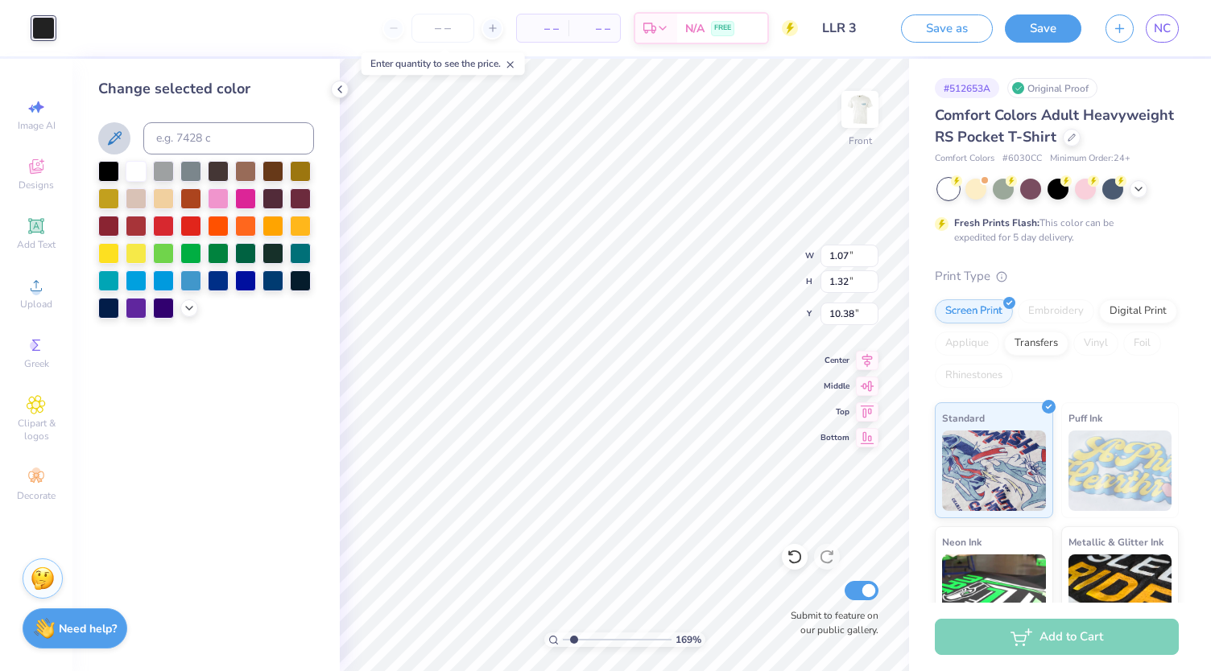
click at [109, 139] on icon at bounding box center [114, 138] width 19 height 19
type input "1.69007233921241"
type input "10.17"
type input "9.35"
type input "6.69"
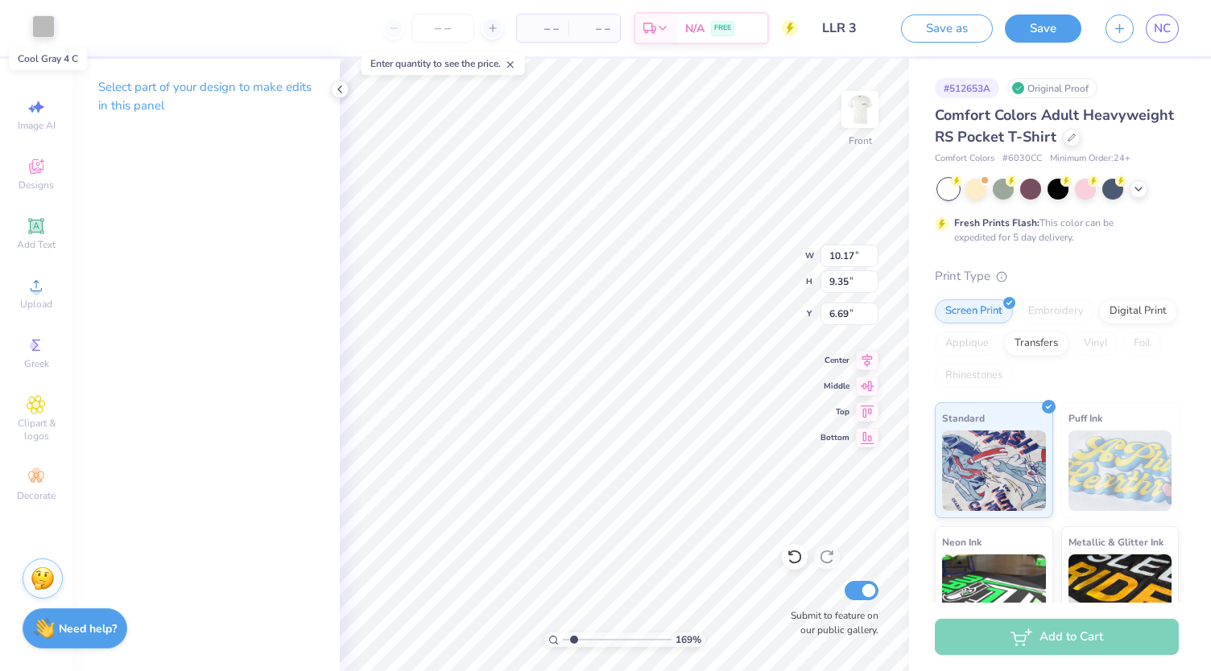
click at [39, 23] on div at bounding box center [43, 26] width 23 height 23
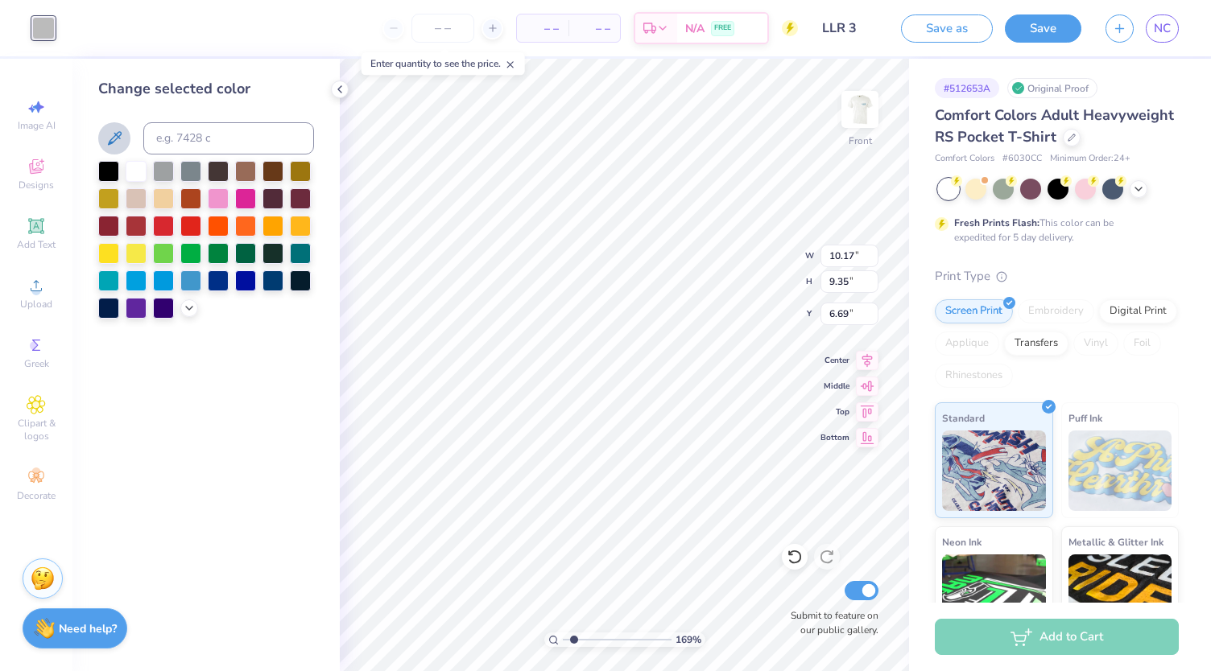
click at [114, 137] on icon at bounding box center [115, 138] width 14 height 14
click at [788, 558] on icon at bounding box center [795, 557] width 16 height 16
type input "1.69007233921241"
type input "3.71"
type input "4.64"
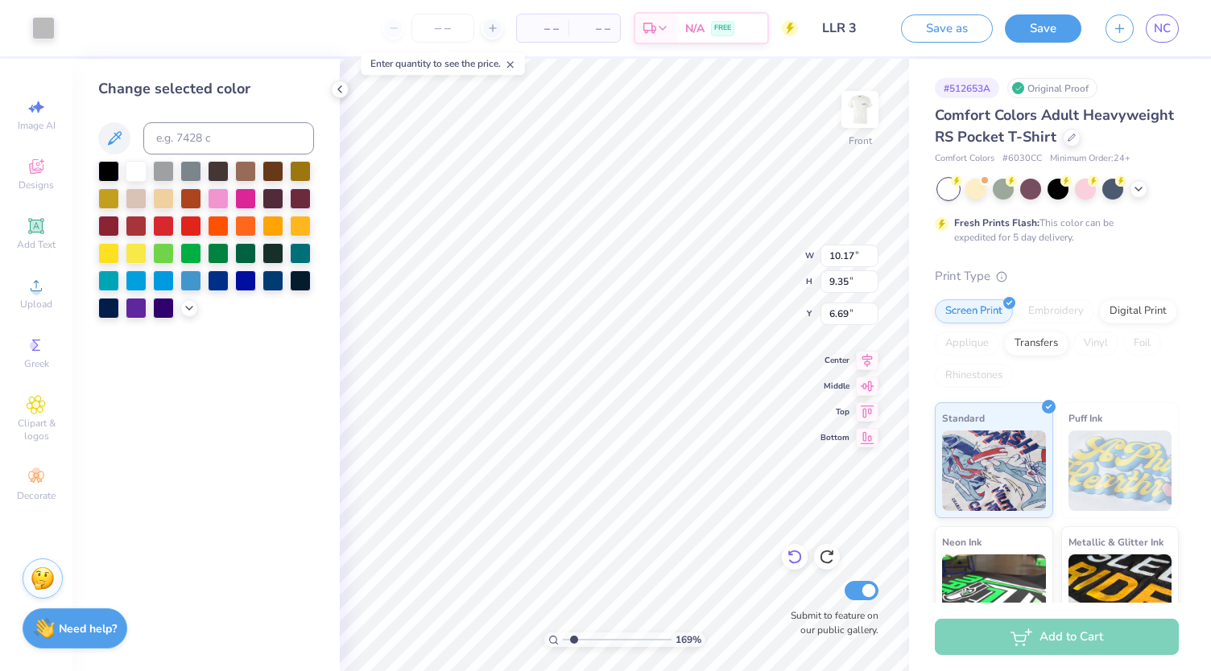
type input "9.38"
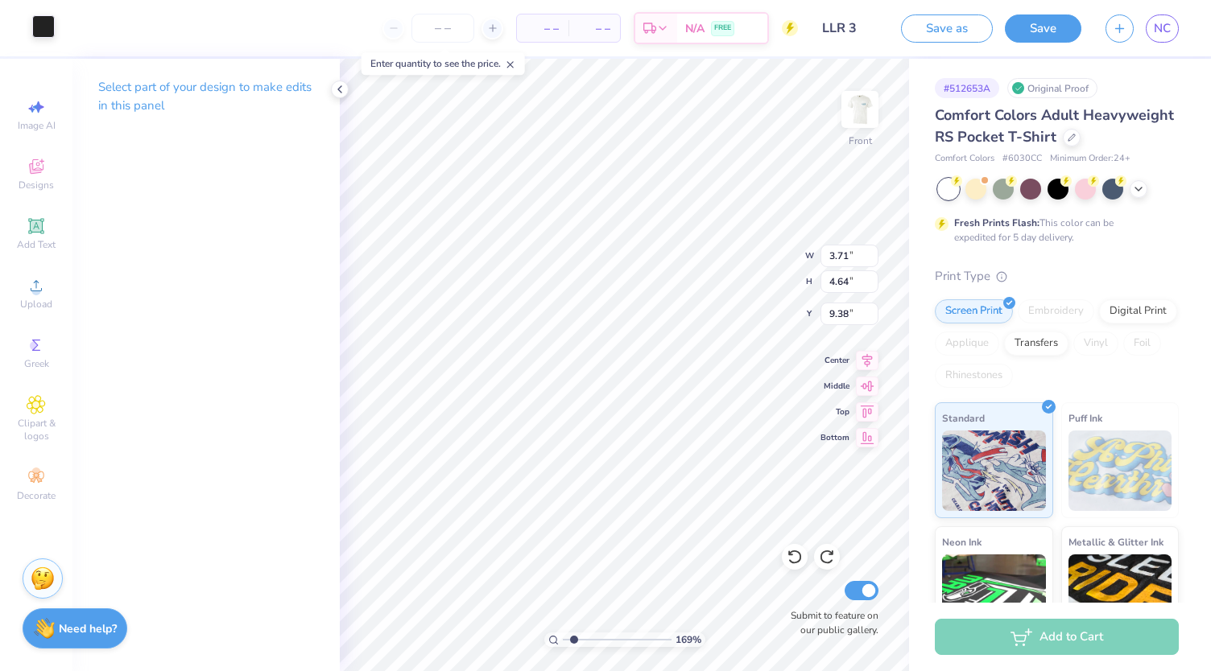
click at [45, 33] on div at bounding box center [43, 26] width 23 height 23
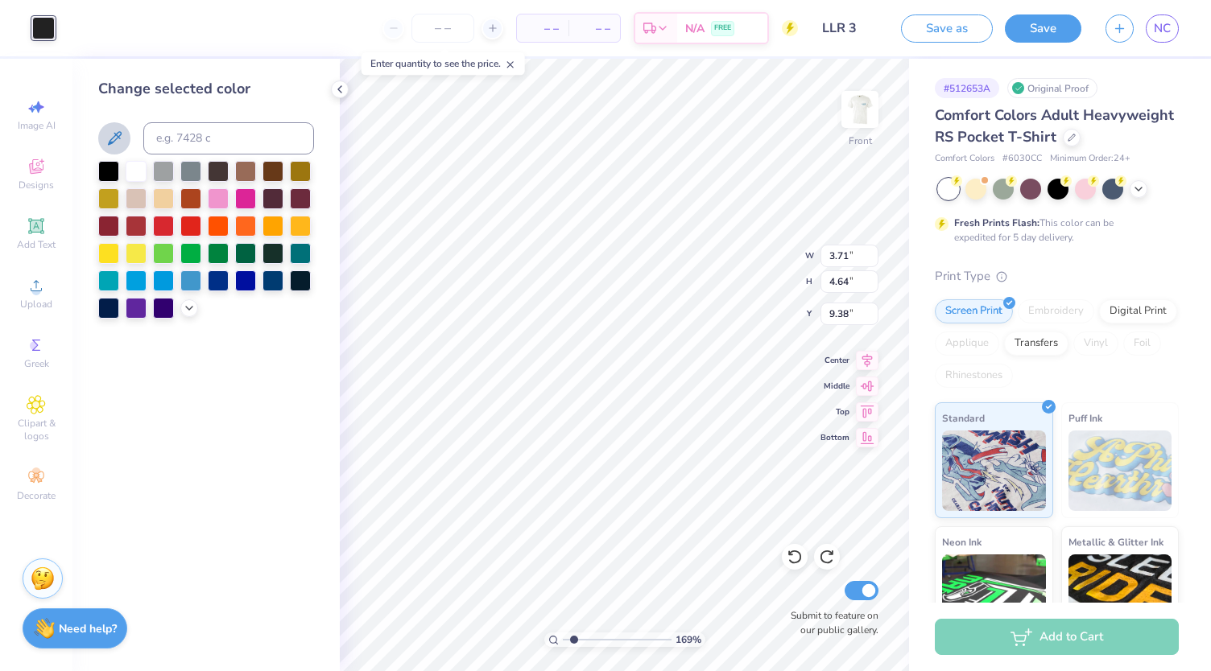
click at [109, 137] on icon at bounding box center [114, 138] width 19 height 19
type input "1.69007233921241"
type input "10.17"
type input "9.35"
type input "6.69"
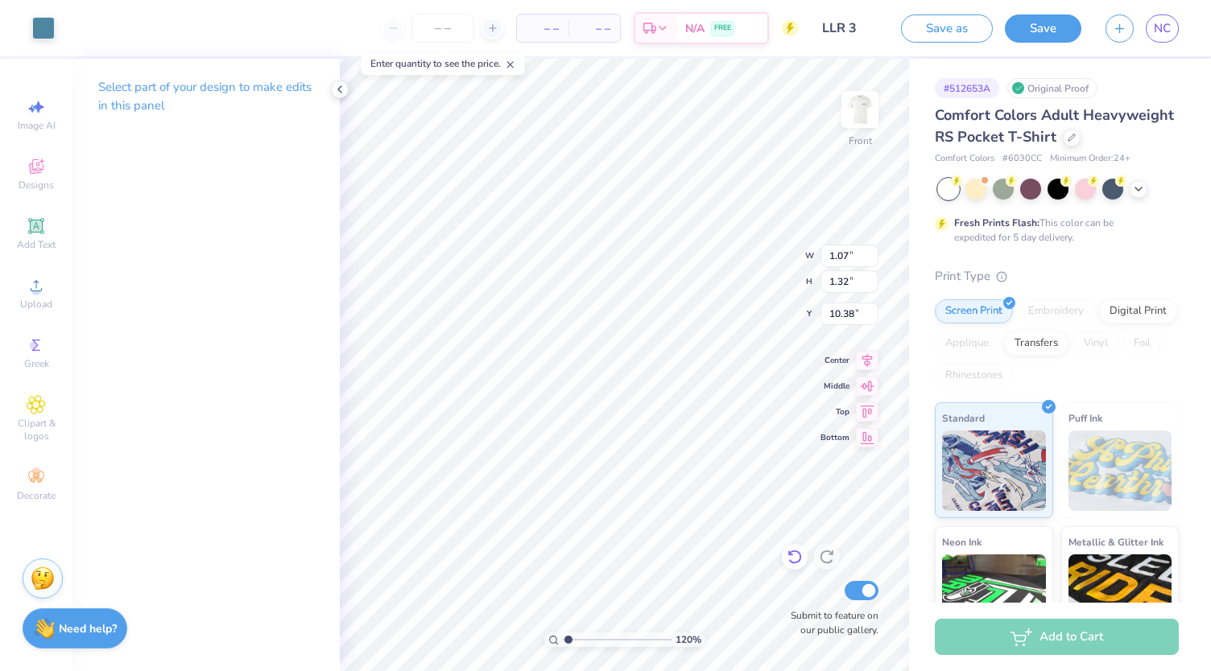
click at [797, 551] on icon at bounding box center [794, 558] width 14 height 14
click at [798, 551] on icon at bounding box center [794, 558] width 14 height 14
click at [1059, 34] on button "Save" at bounding box center [1043, 26] width 76 height 28
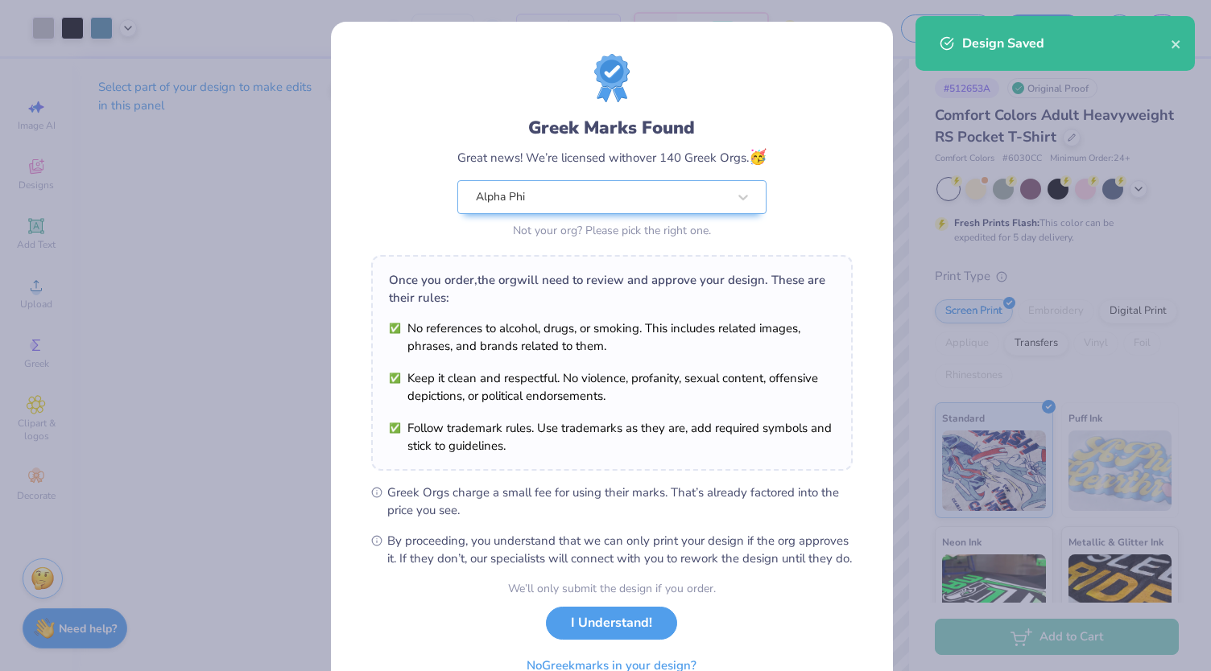
scroll to position [81, 0]
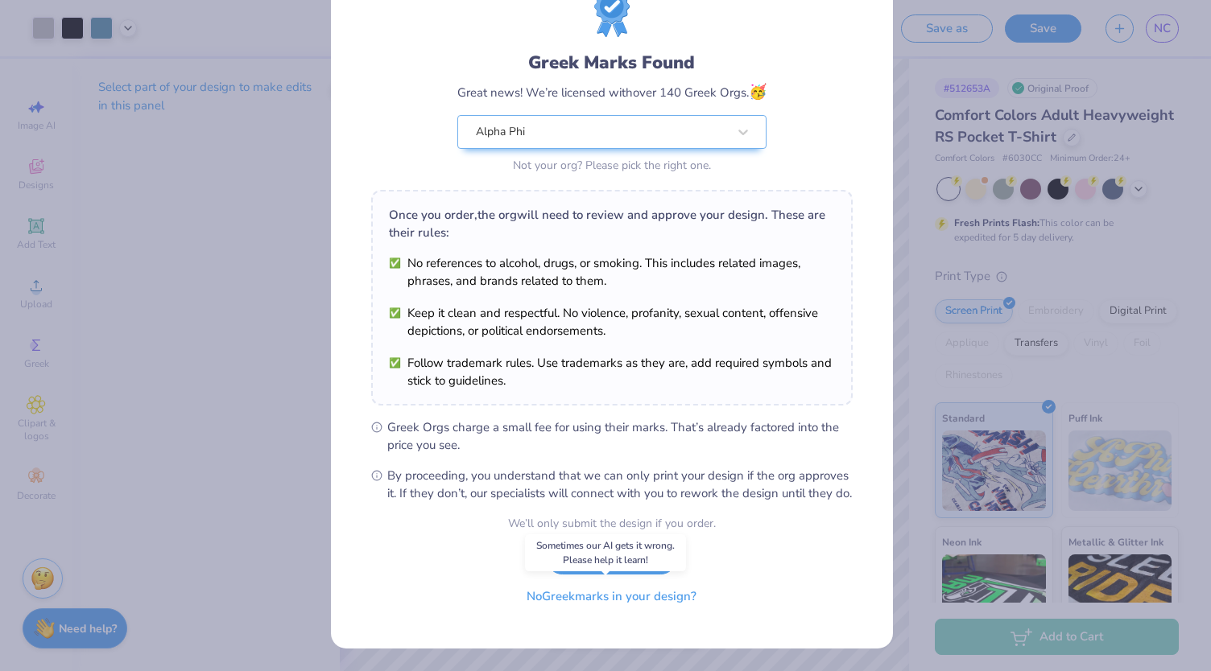
click at [667, 601] on button "No Greek marks in your design?" at bounding box center [611, 596] width 197 height 33
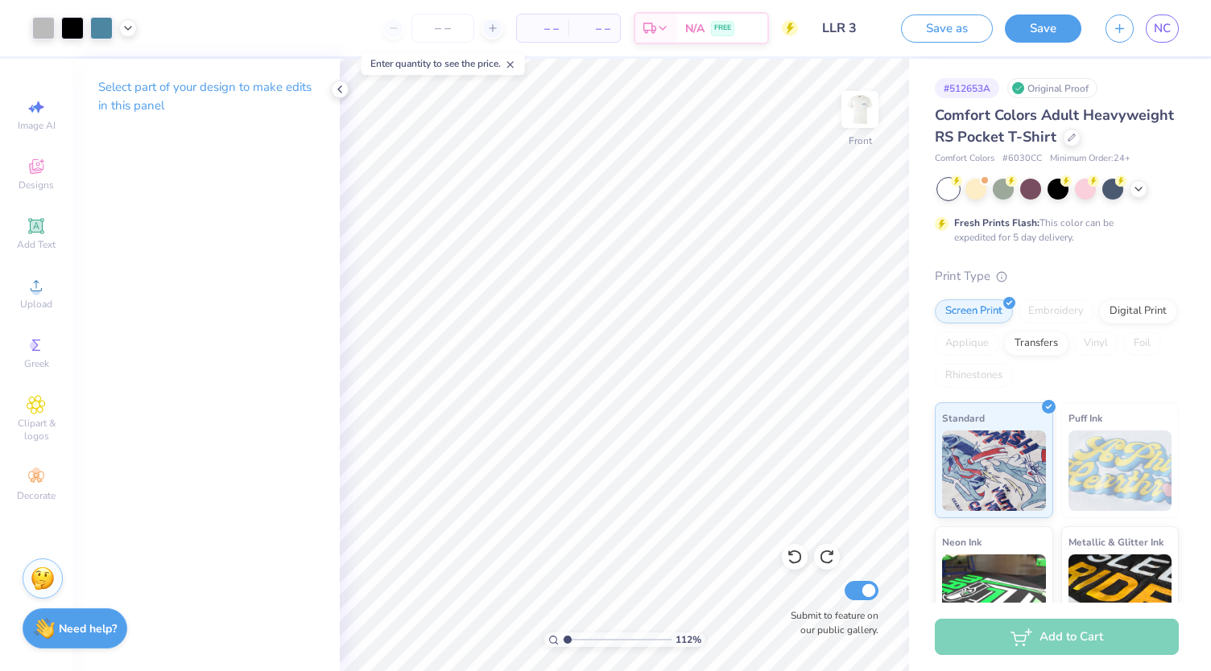
scroll to position [0, 0]
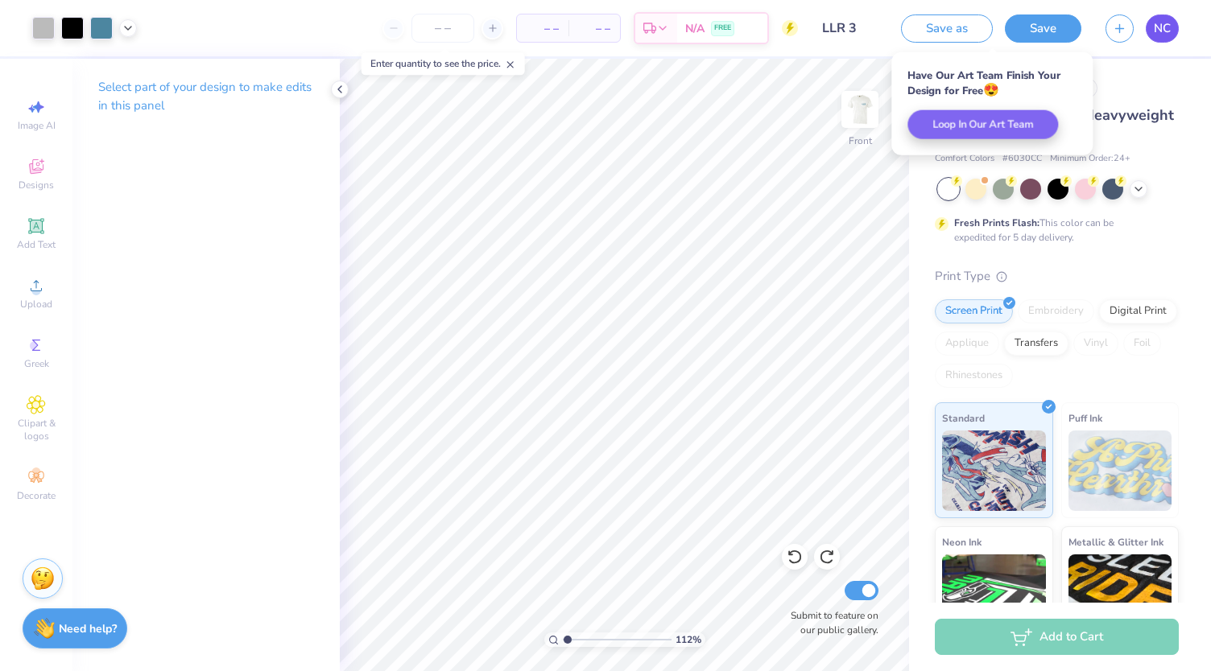
type input "1.1241447264305"
click at [1161, 27] on span "NC" at bounding box center [1162, 28] width 17 height 19
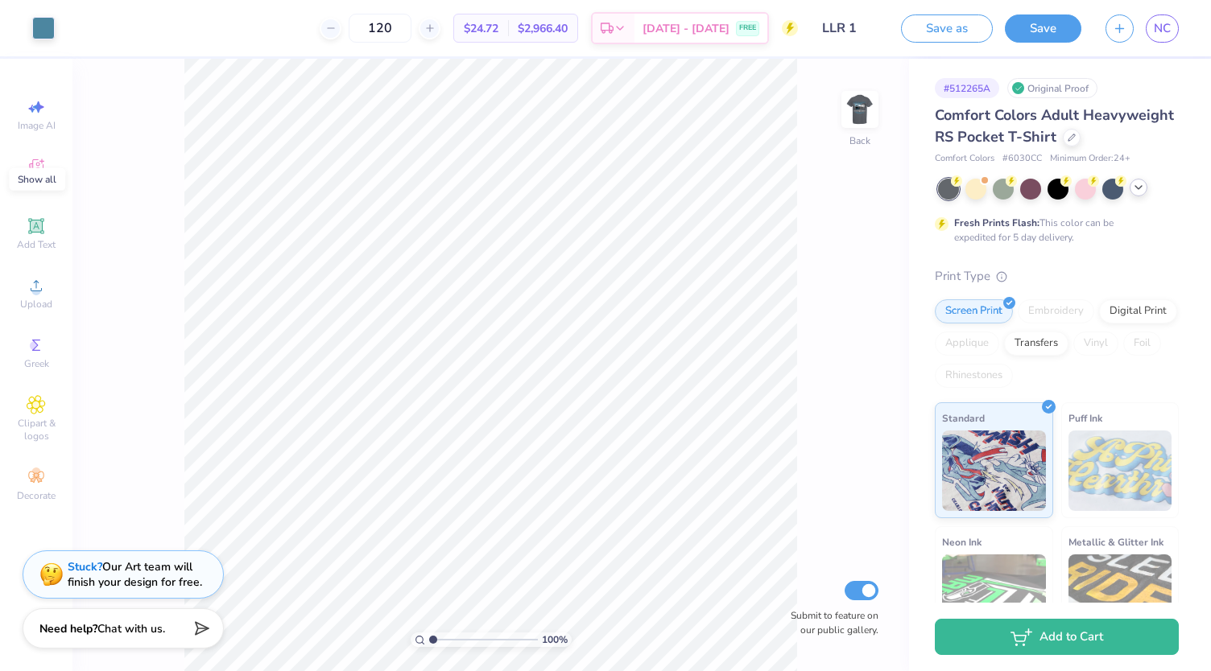
click at [1140, 194] on icon at bounding box center [1138, 187] width 13 height 13
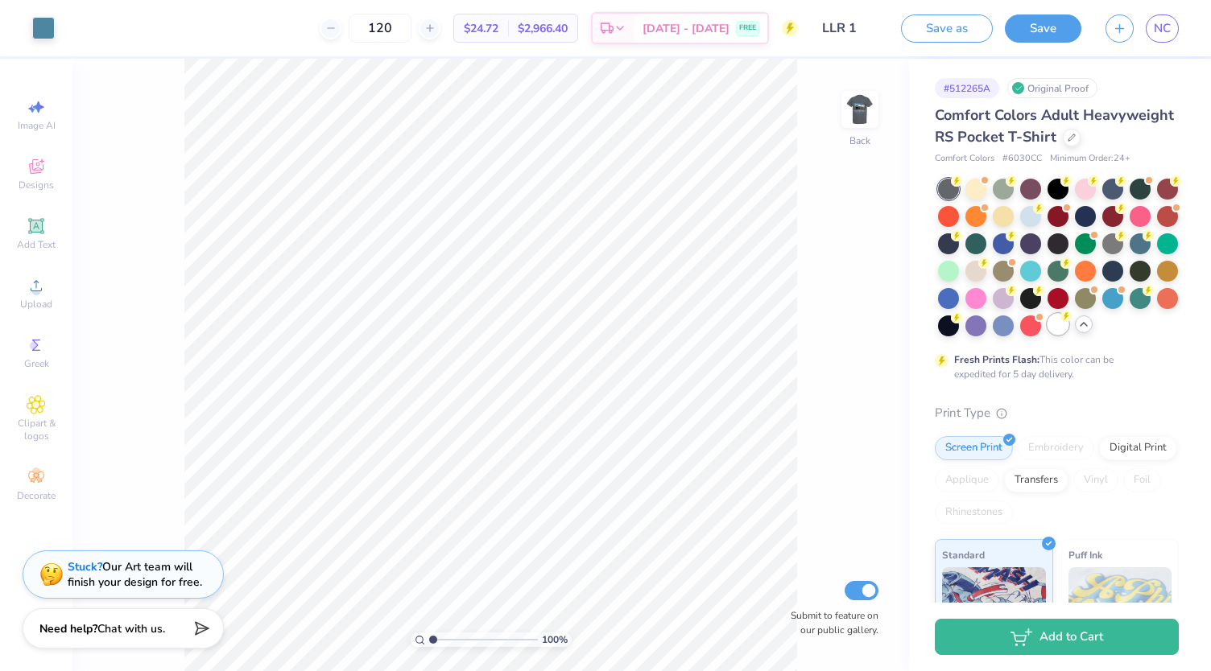
click at [1047, 335] on div at bounding box center [1057, 324] width 21 height 21
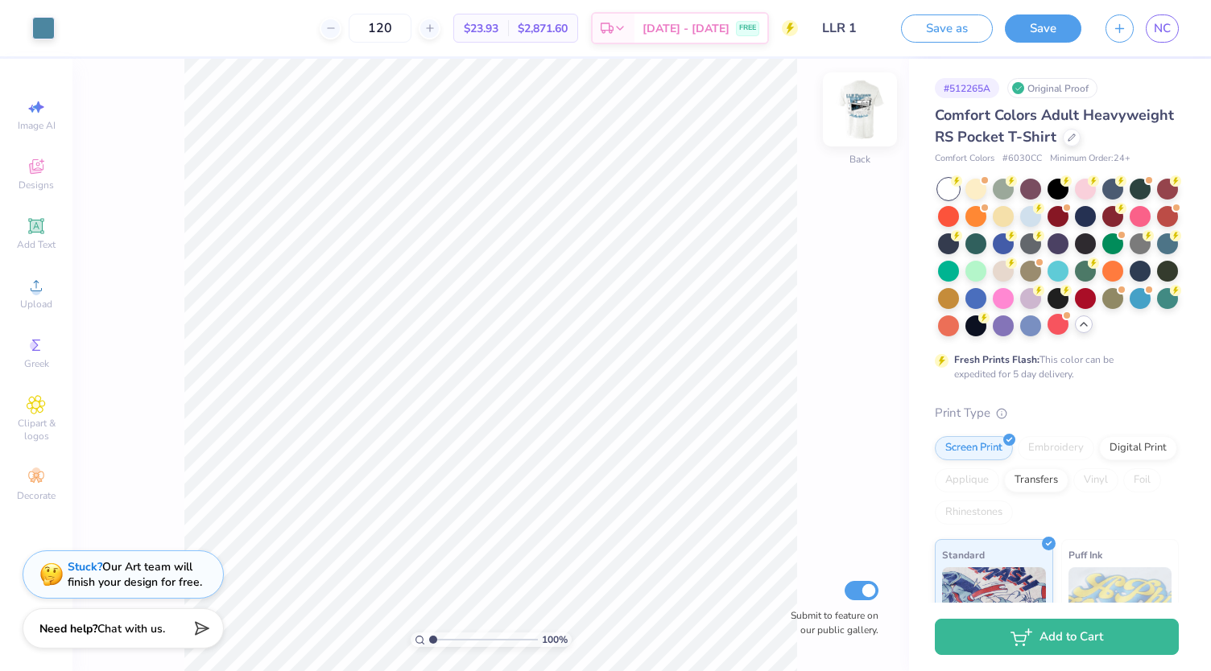
click at [866, 120] on img at bounding box center [860, 109] width 64 height 64
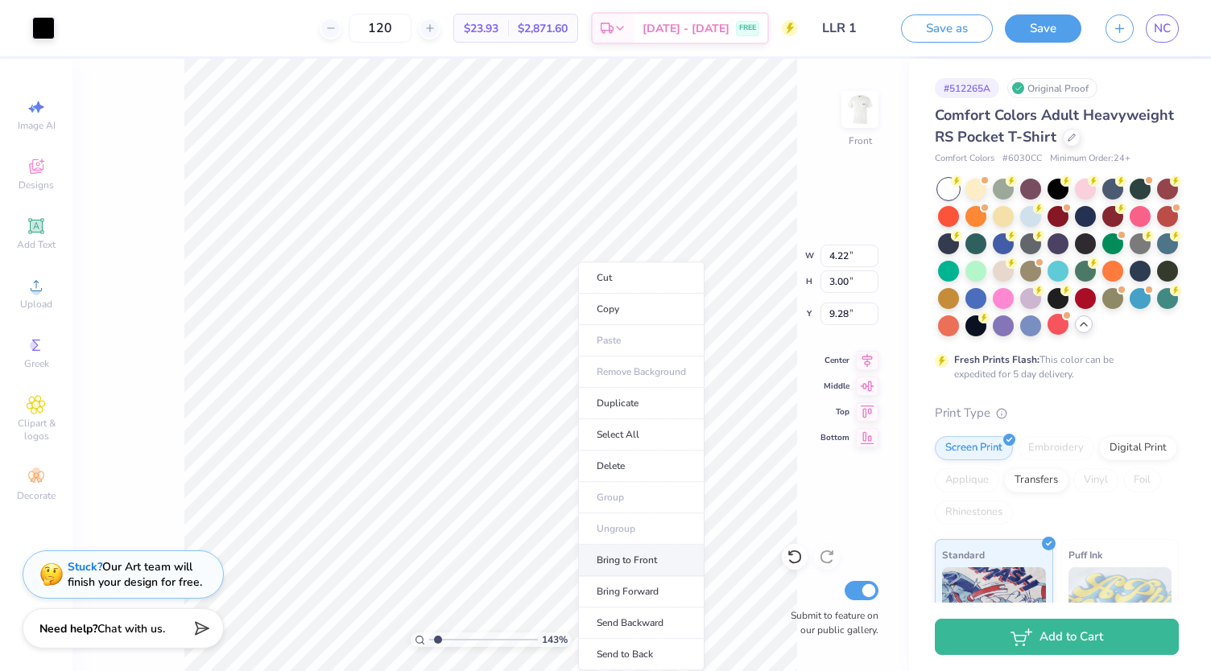
click at [642, 564] on li "Bring to Front" at bounding box center [641, 560] width 126 height 31
type input "1.43475830437211"
type input "8.96"
type input "3.65"
type input "11.33"
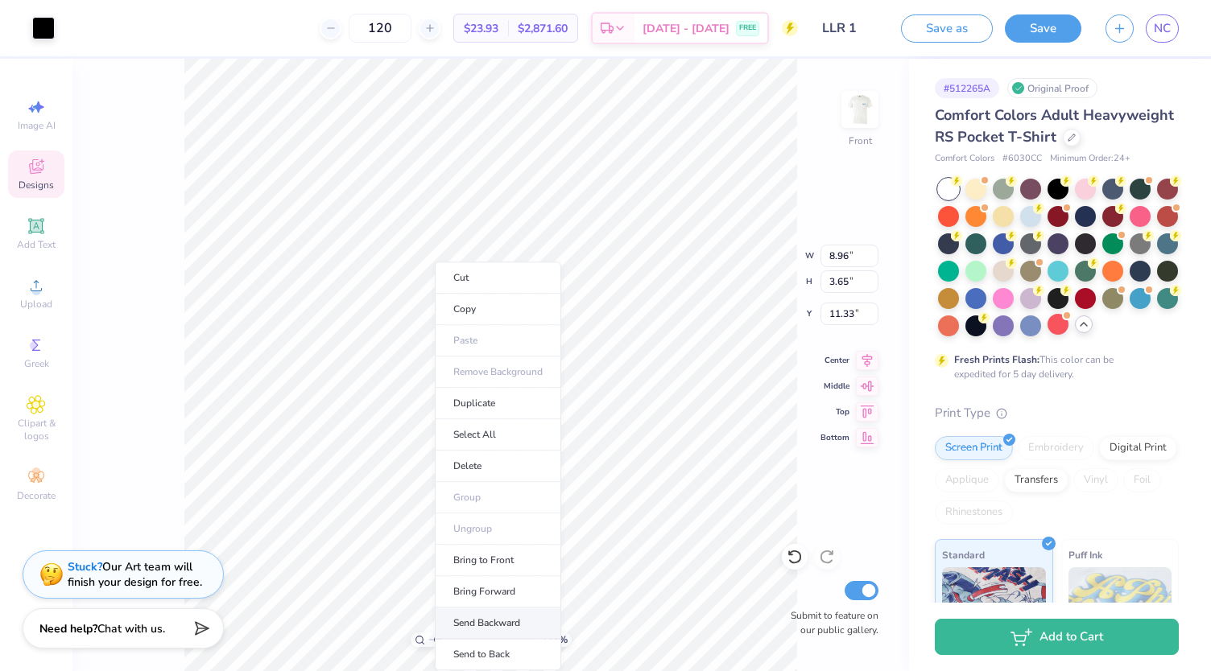
click at [515, 613] on li "Send Backward" at bounding box center [498, 623] width 126 height 31
click at [505, 643] on li "Send to Back" at bounding box center [499, 654] width 126 height 31
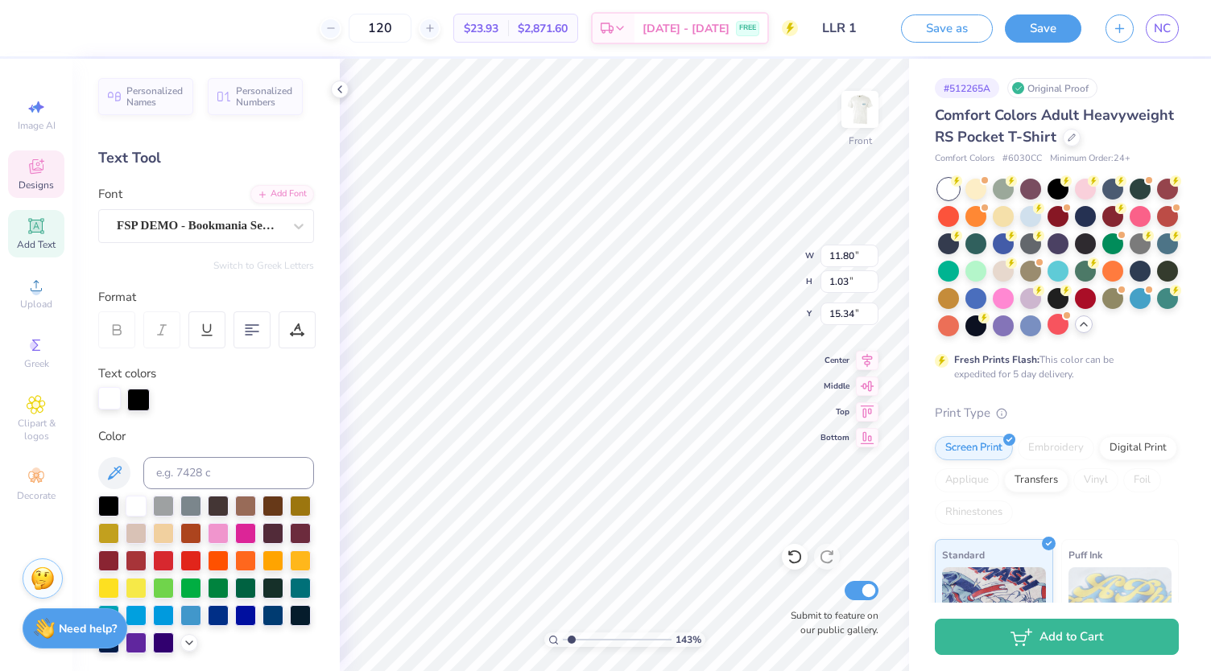
click at [111, 404] on div at bounding box center [109, 398] width 23 height 23
click at [171, 502] on div at bounding box center [163, 504] width 21 height 21
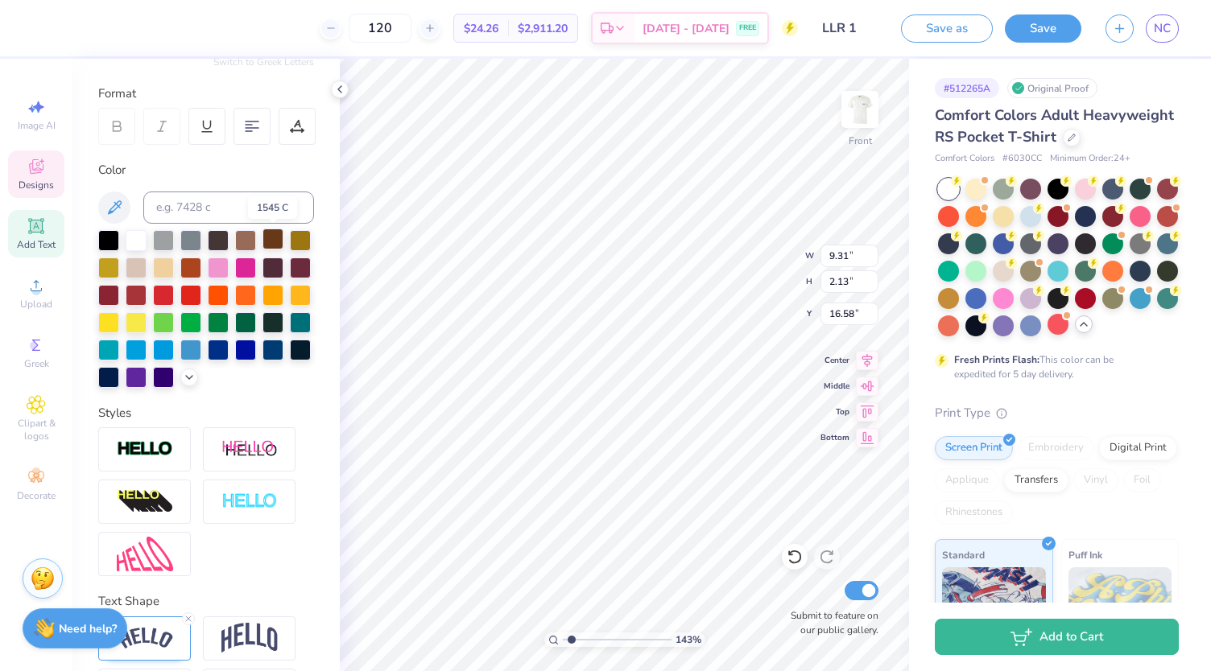
scroll to position [204, 0]
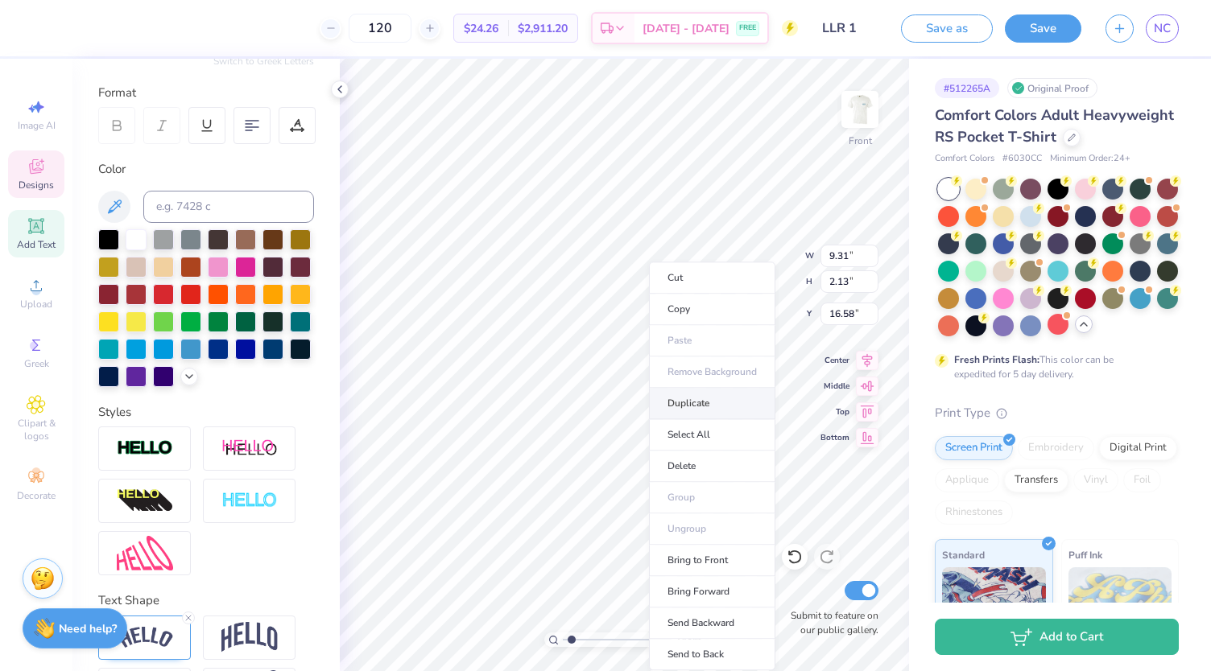
click at [725, 395] on li "Duplicate" at bounding box center [712, 403] width 126 height 31
type input "1.43475830437211"
type input "17.58"
type input "1.43475830437211"
type input "4.97"
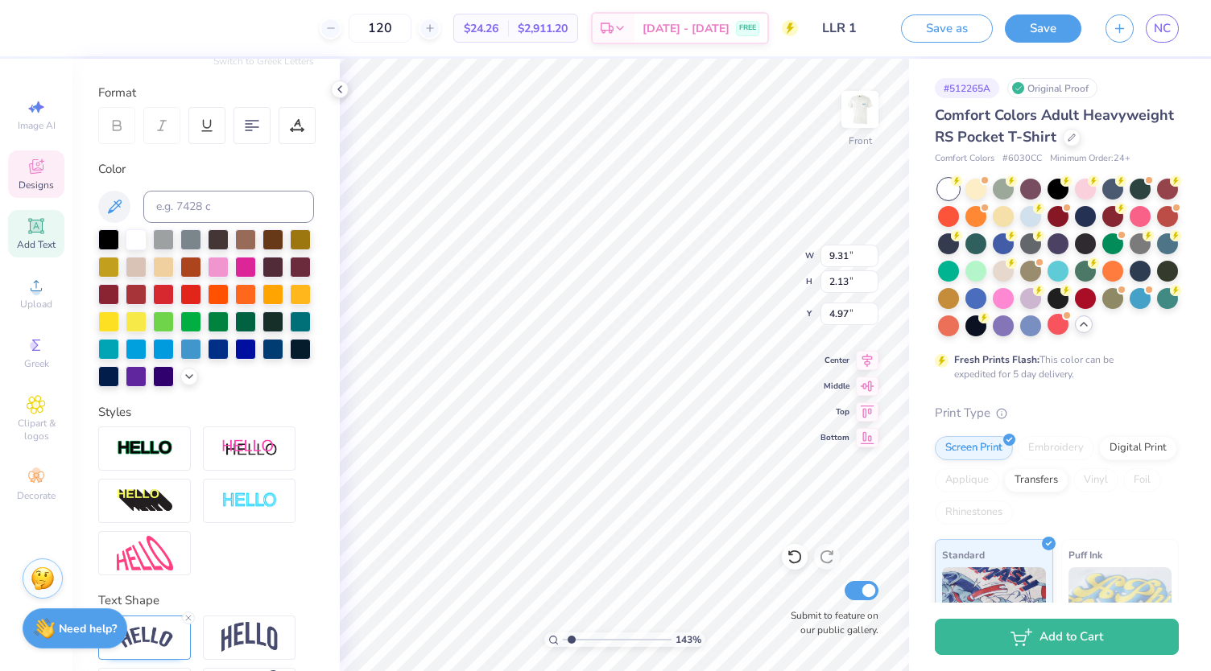
scroll to position [13, 5]
type input "1.43475830437211"
type textarea "E"
type input "1.43475830437211"
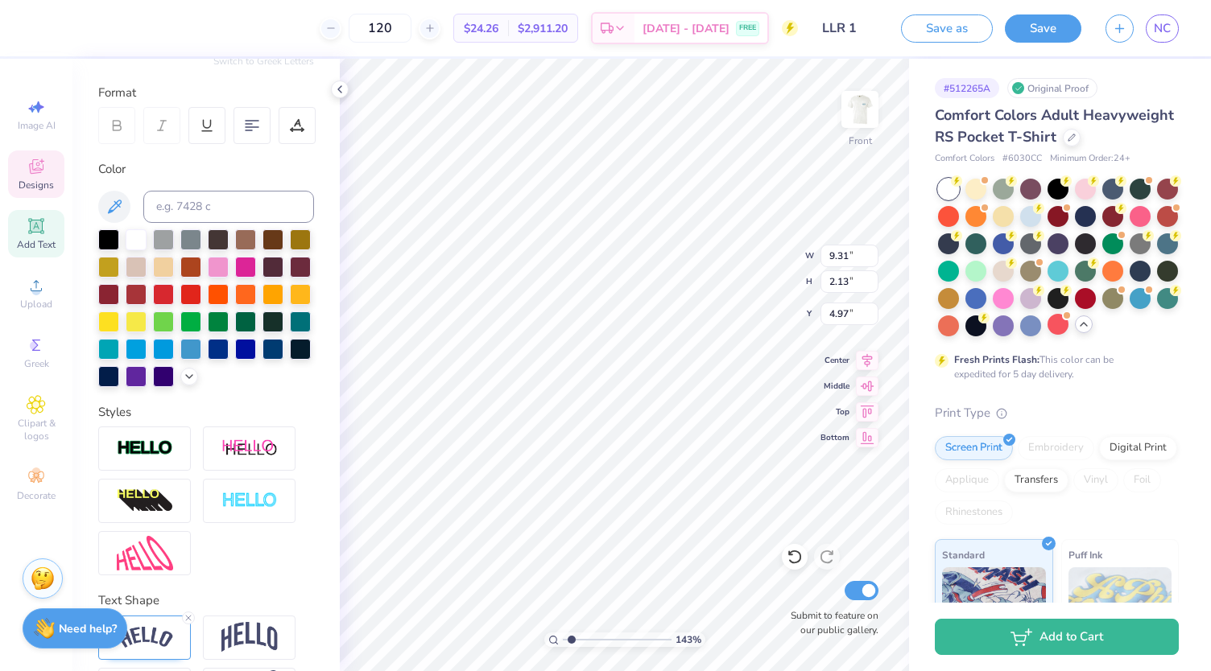
type textarea "Es"
type input "1.43475830437211"
type textarea "Est."
type input "1.43475830437211"
type textarea "Est."
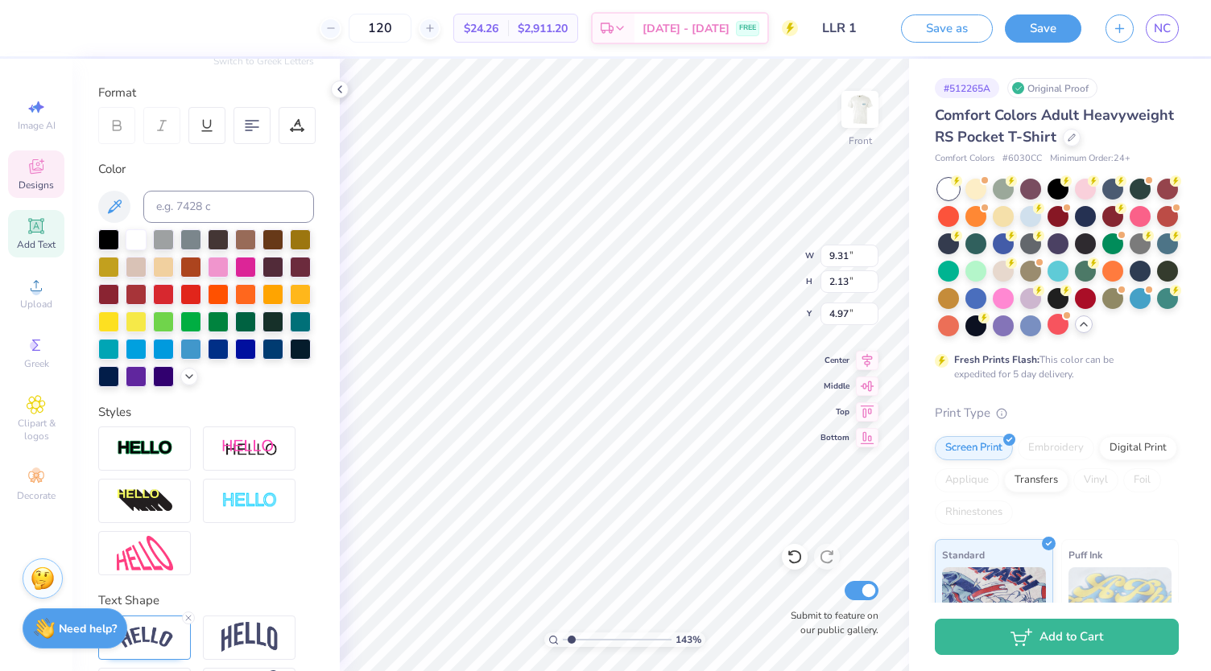
type input "1.43475830437211"
type textarea "Est. i"
type input "1.43475830437211"
type textarea "Est. in"
type input "1.43475830437211"
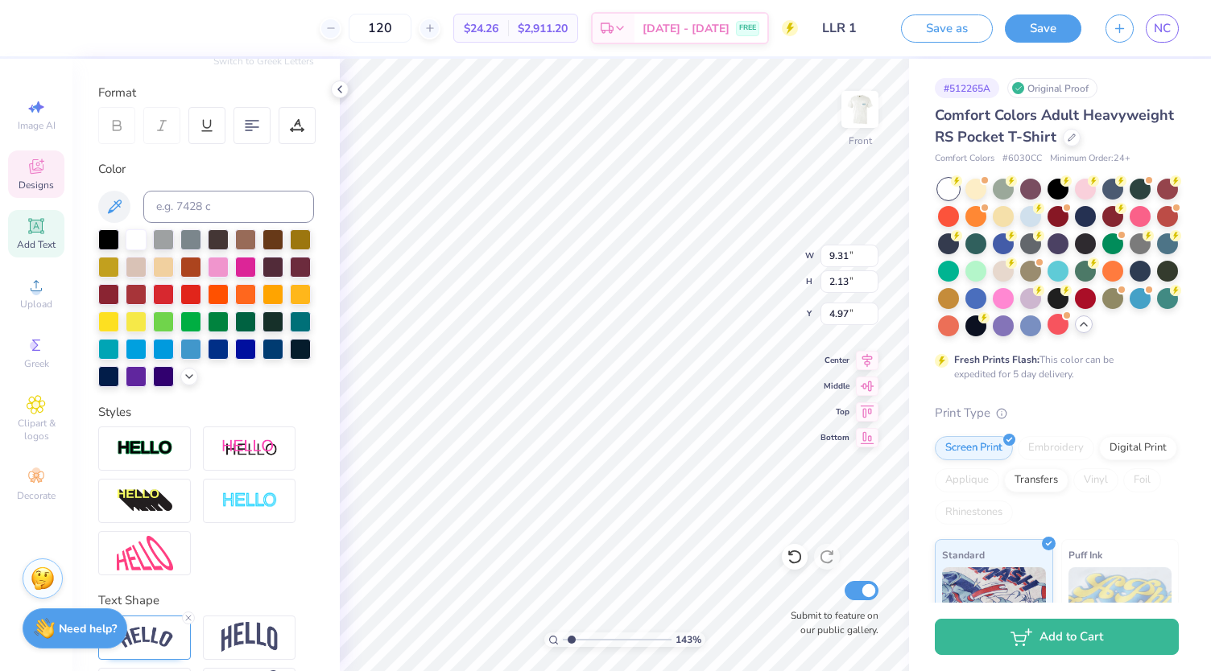
type textarea "Est. in"
type input "1.43475830437211"
type textarea "Est. in 19"
type input "1.43475830437211"
type textarea "Est. in 199"
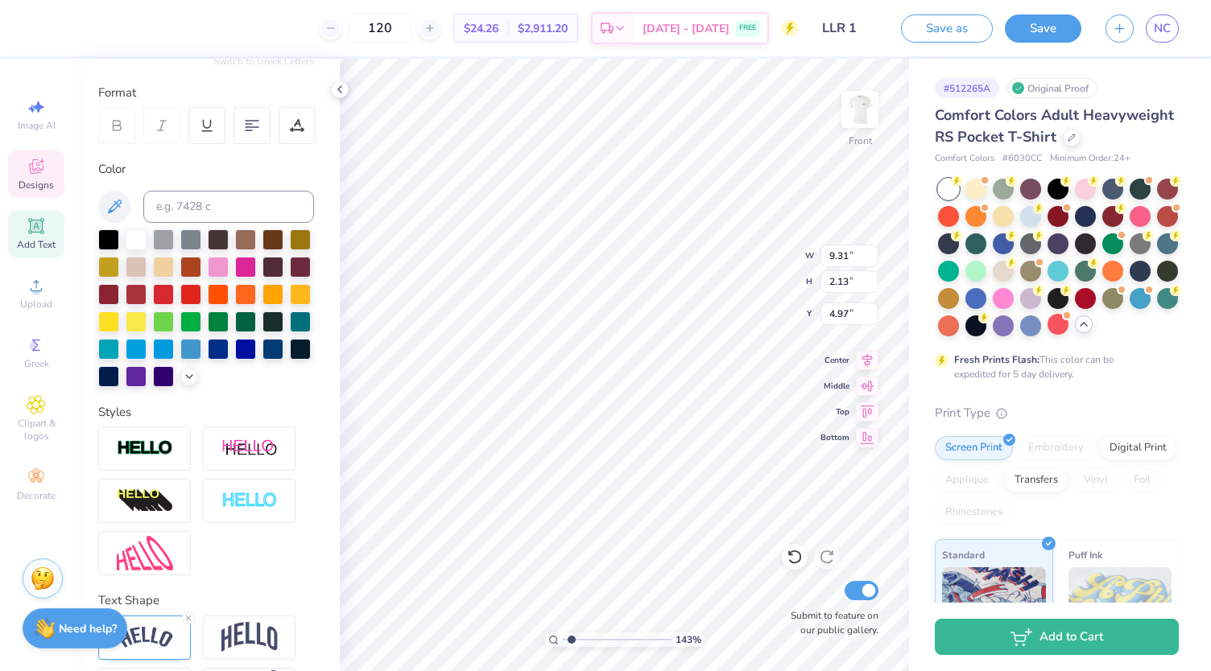
type input "1.43475830437211"
type textarea "Est. in [DATE]"
type input "1.43475830437211"
type textarea "Est. in [DATE]"
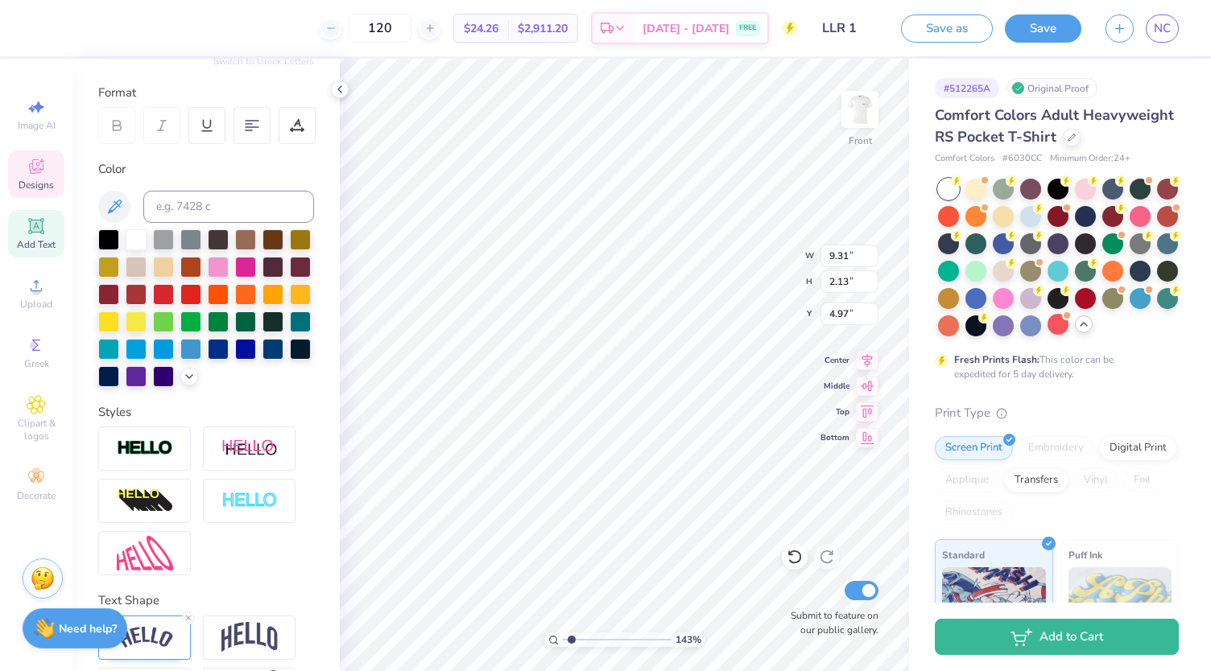
scroll to position [13, 4]
type input "1.43475830437211"
type textarea "Estab1999"
type input "1.43475830437211"
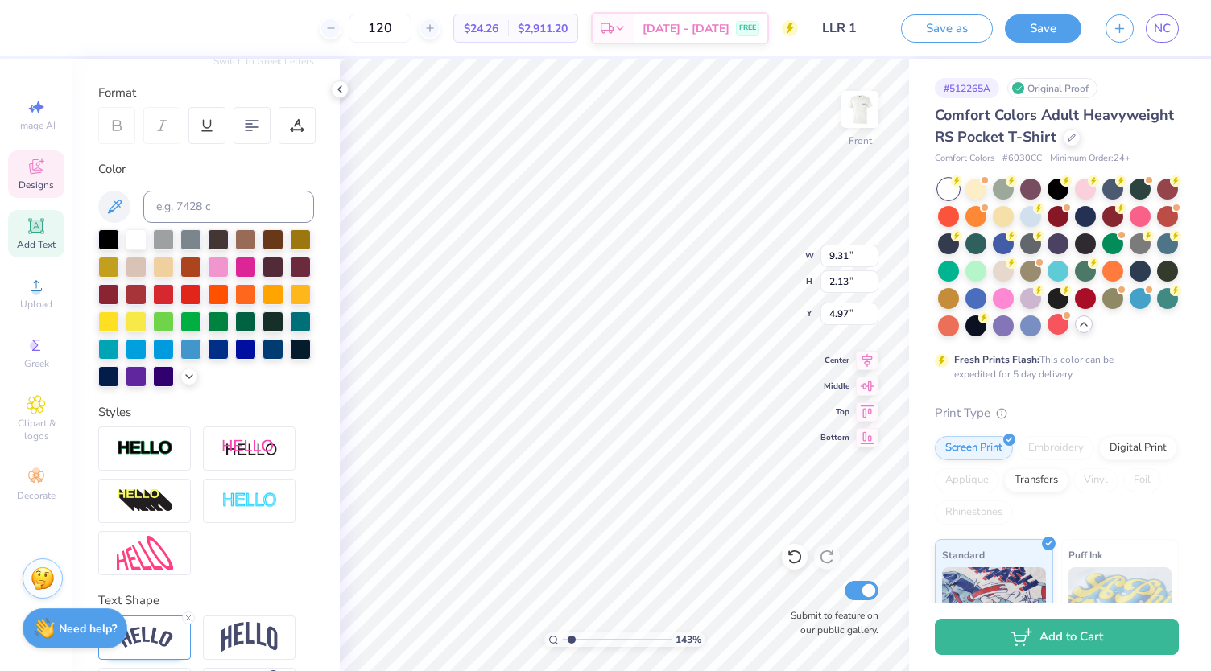
type textarea "Establ1999"
type input "1.43475830437211"
type textarea "Establi1999"
type input "1.43475830437211"
type textarea "Establish1999"
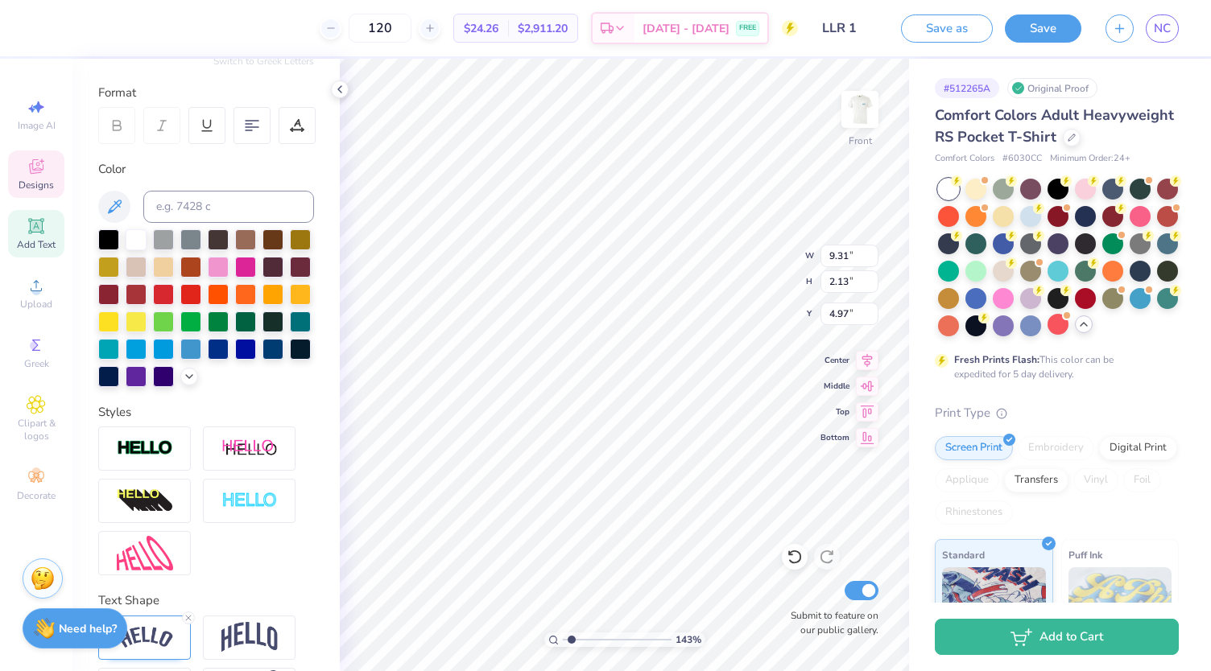
type input "1.43475830437211"
type textarea "Establishe1999"
type input "1.43475830437211"
type textarea "Established1999"
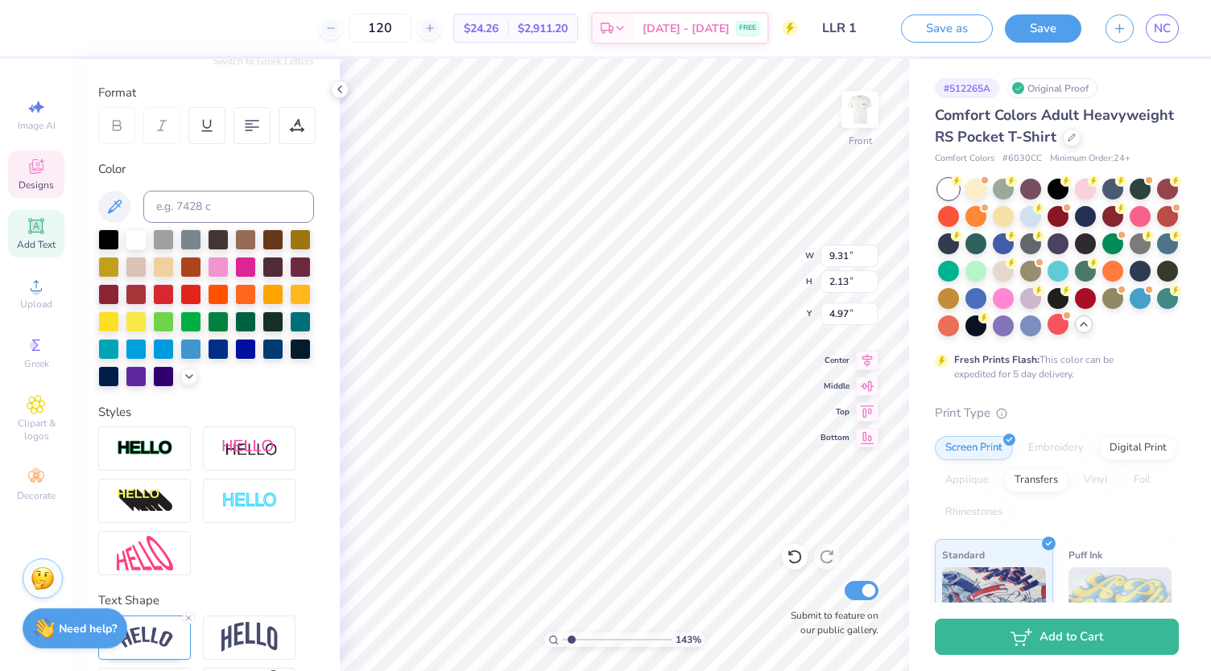
type input "1.43475830437211"
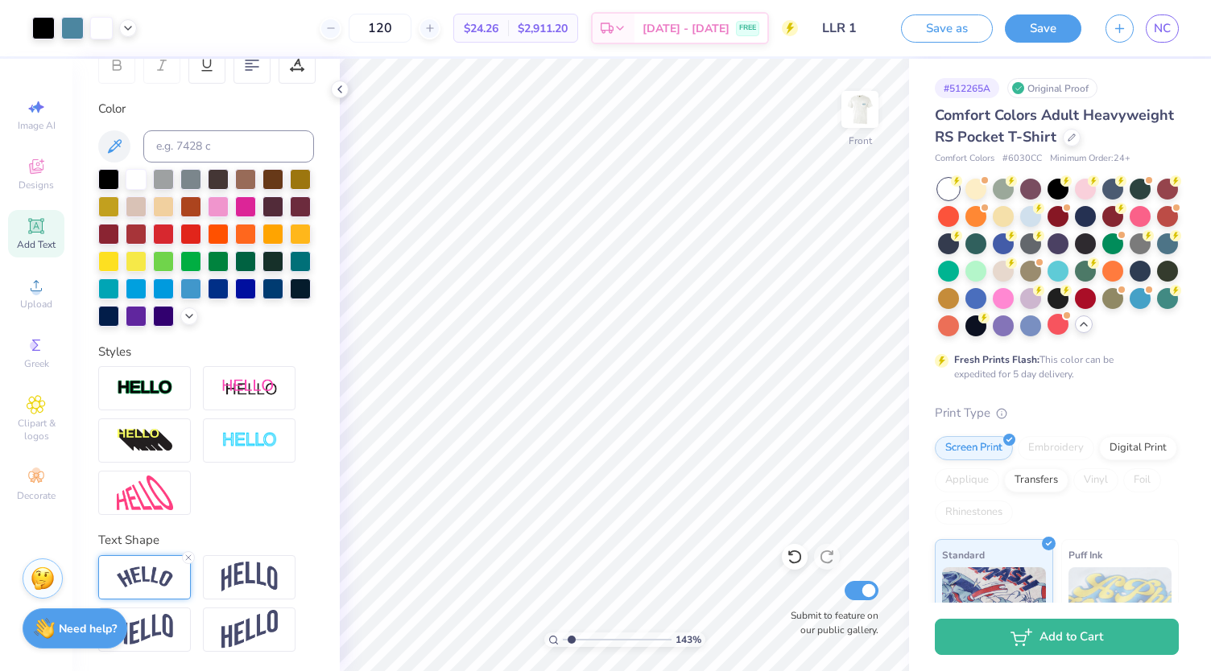
click at [165, 573] on img at bounding box center [145, 578] width 56 height 22
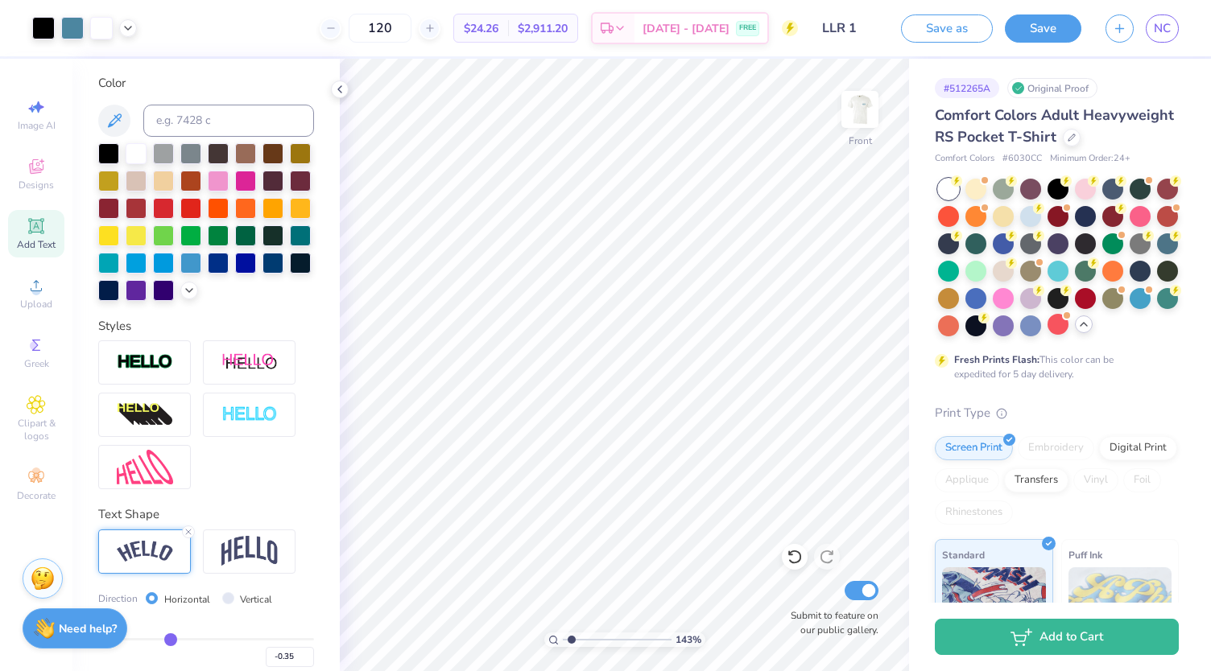
scroll to position [384, 0]
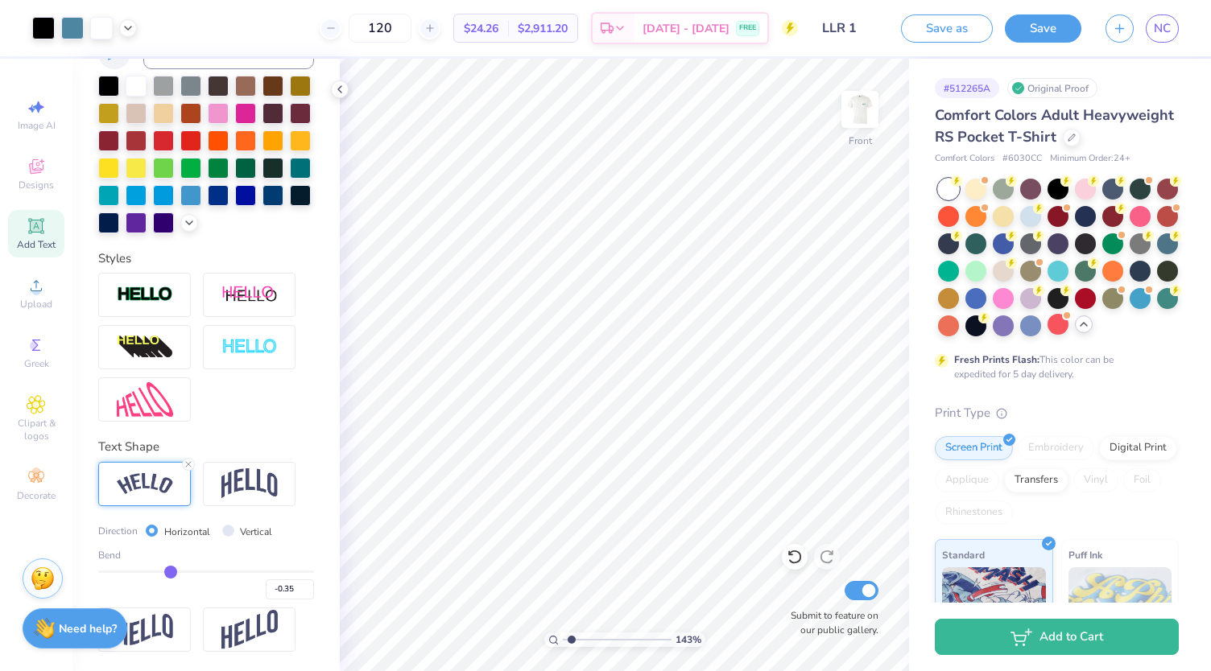
type input "-0.31"
type input "-0.3"
type input "-0.30"
type input "-0.28"
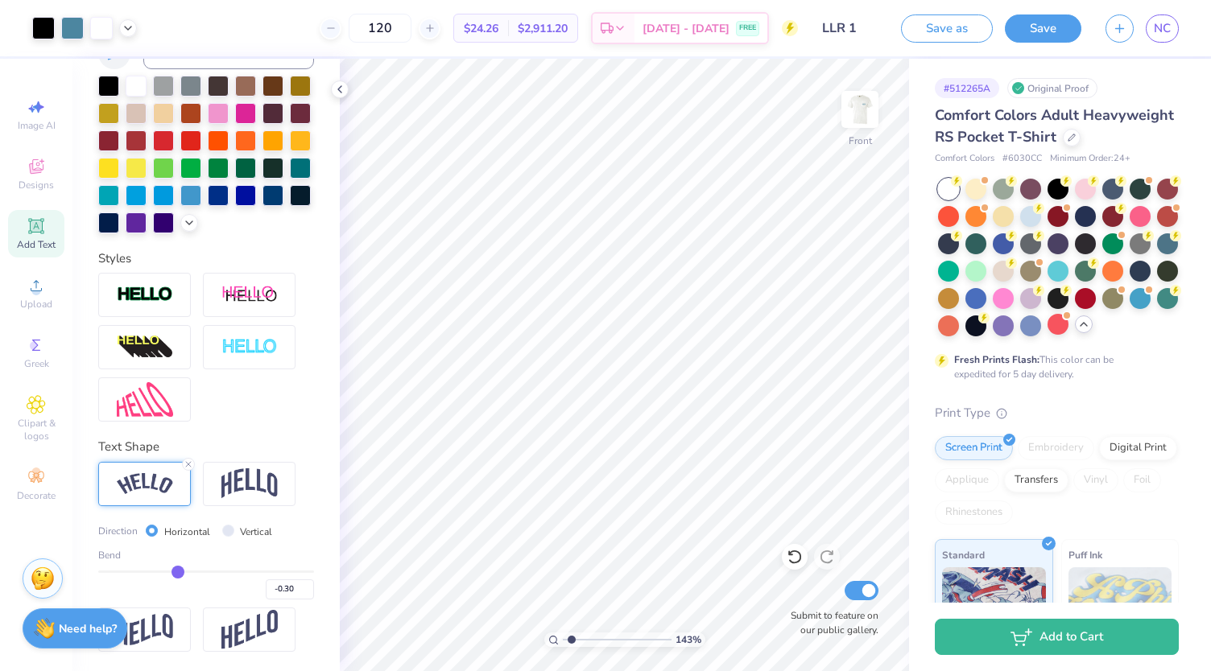
type input "-0.28"
type input "-0.27"
type input "-0.25"
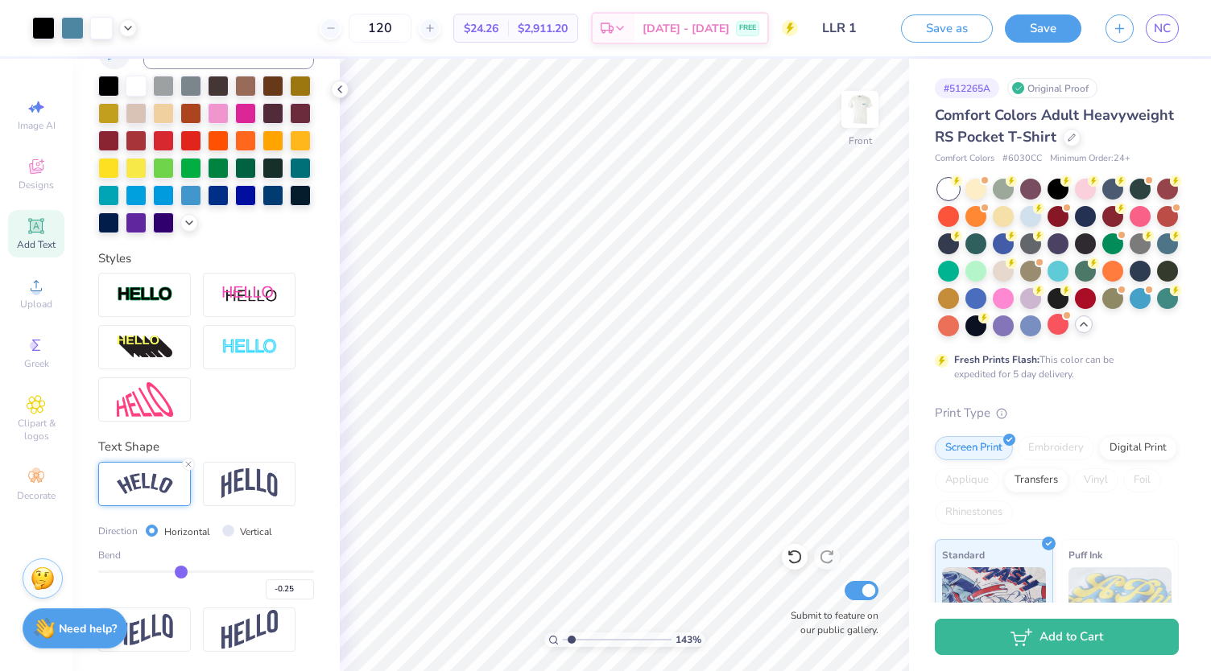
type input "-0.23"
type input "-0.22"
type input "-0.21"
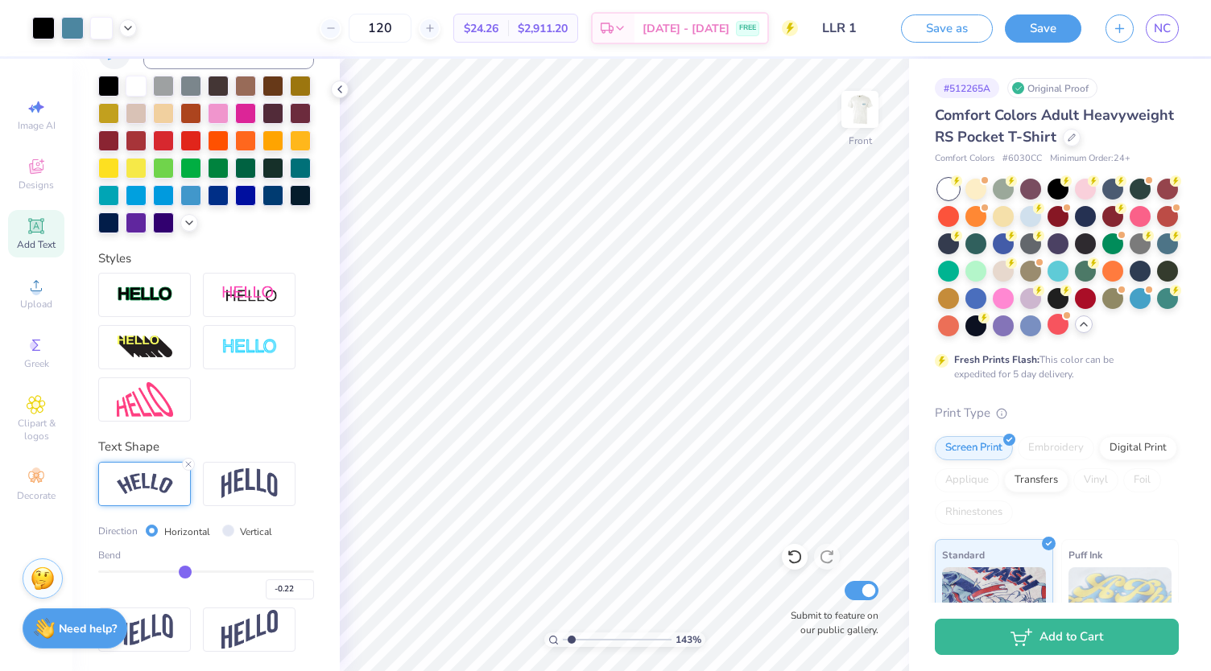
type input "-0.21"
type input "-0.2"
type input "-0.20"
type input "-0.16"
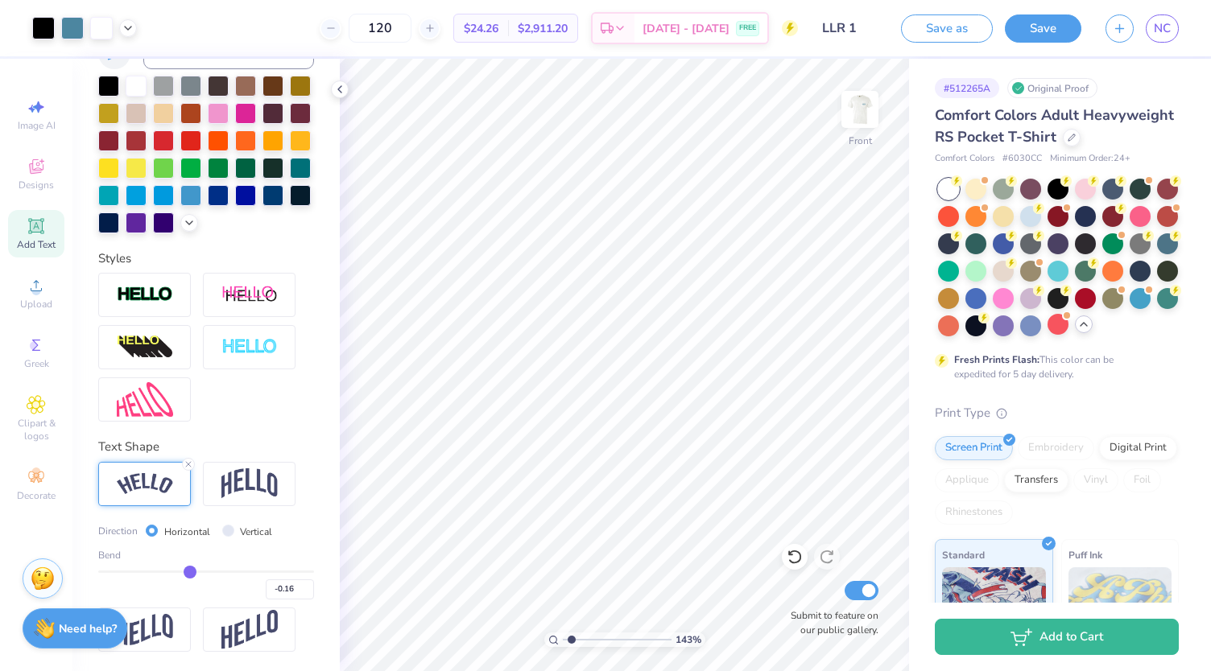
type input "-0.12"
type input "-0.09"
type input "-0.08"
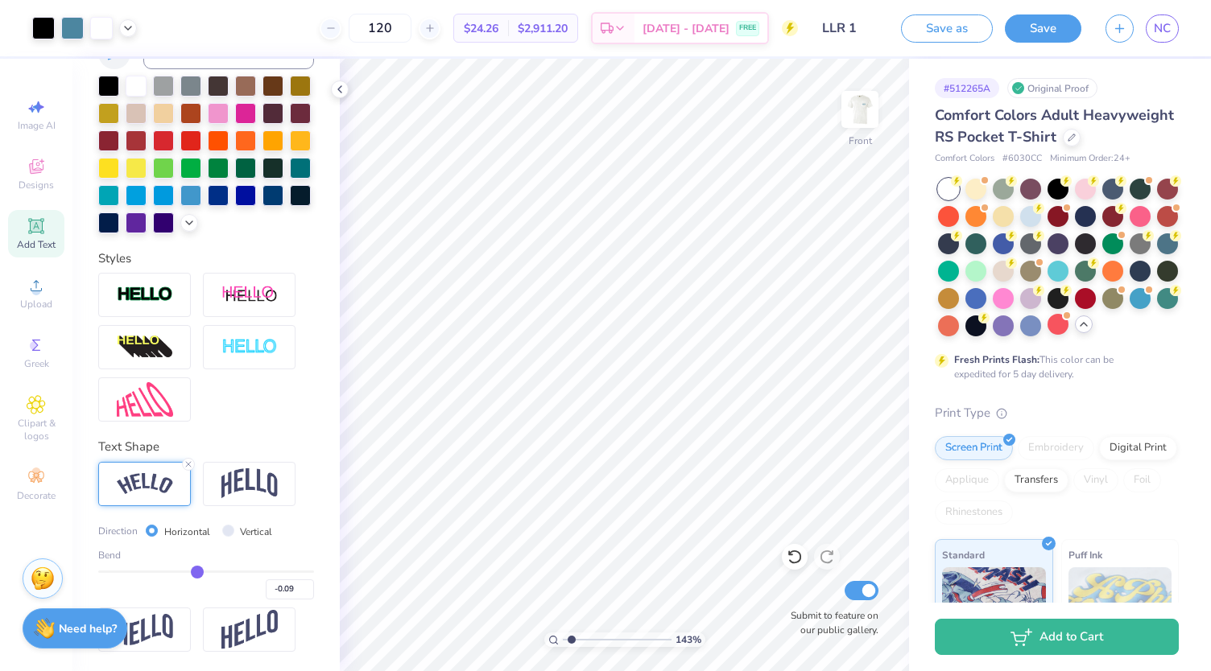
type input "-0.08"
type input "-0.07"
type input "-0.06"
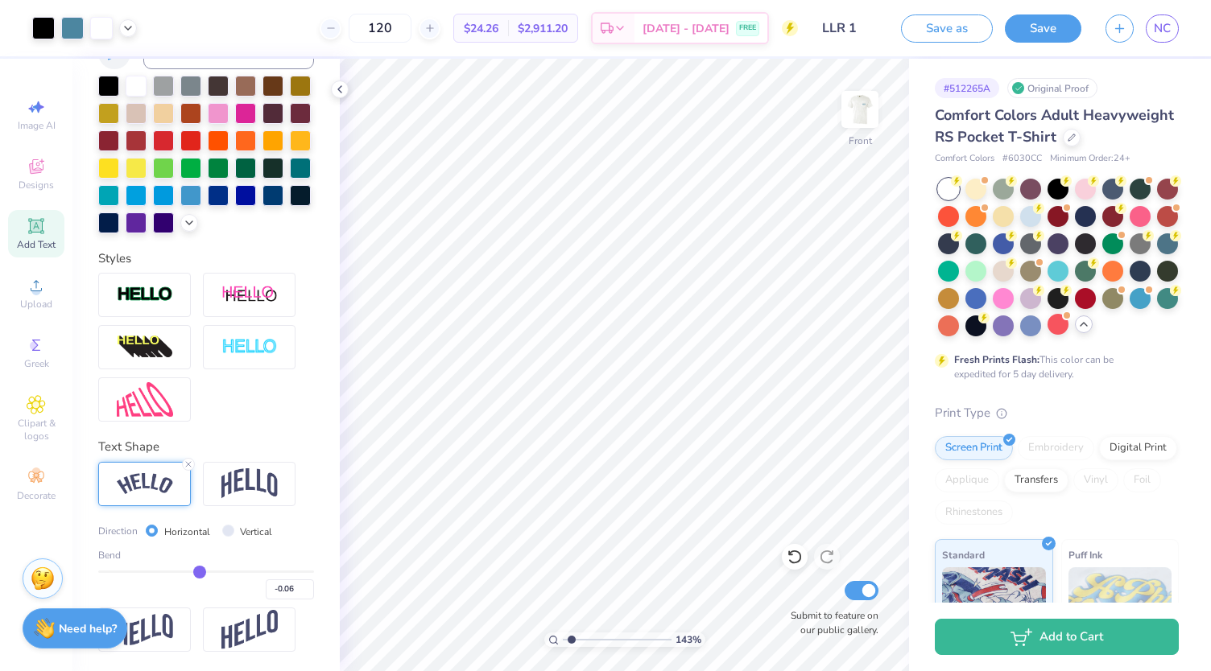
type input "-0.03"
type input "0"
type input "0.00"
type input "0.01"
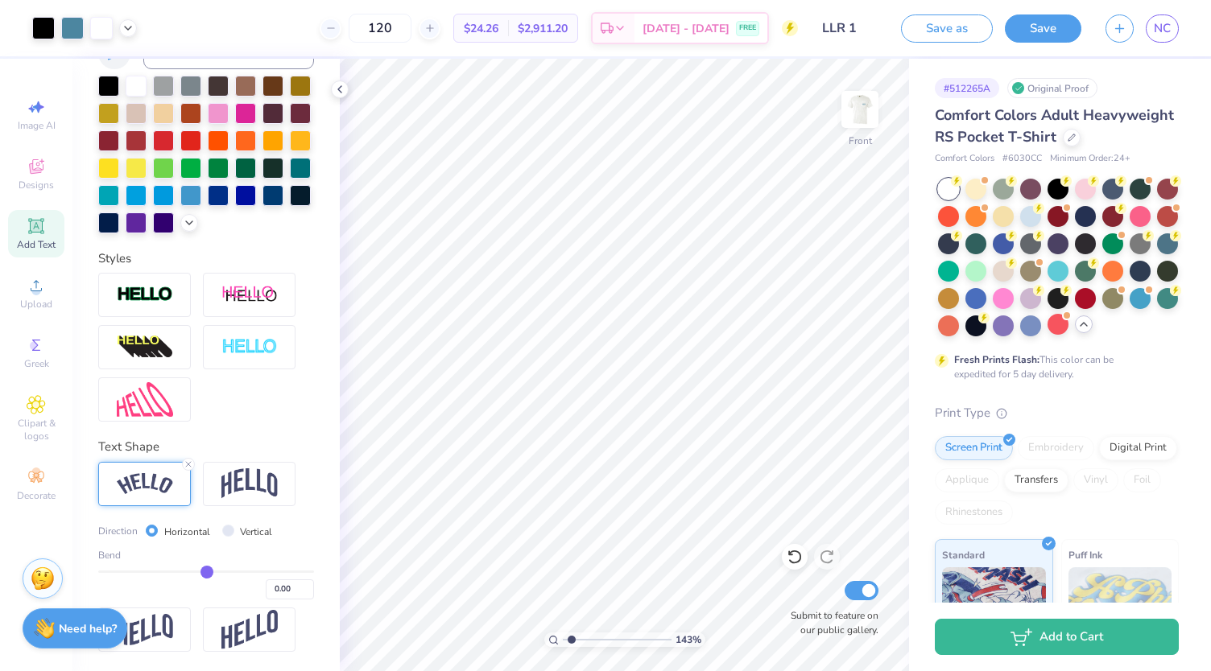
type input "0.01"
type input "0.02"
type input "0.03"
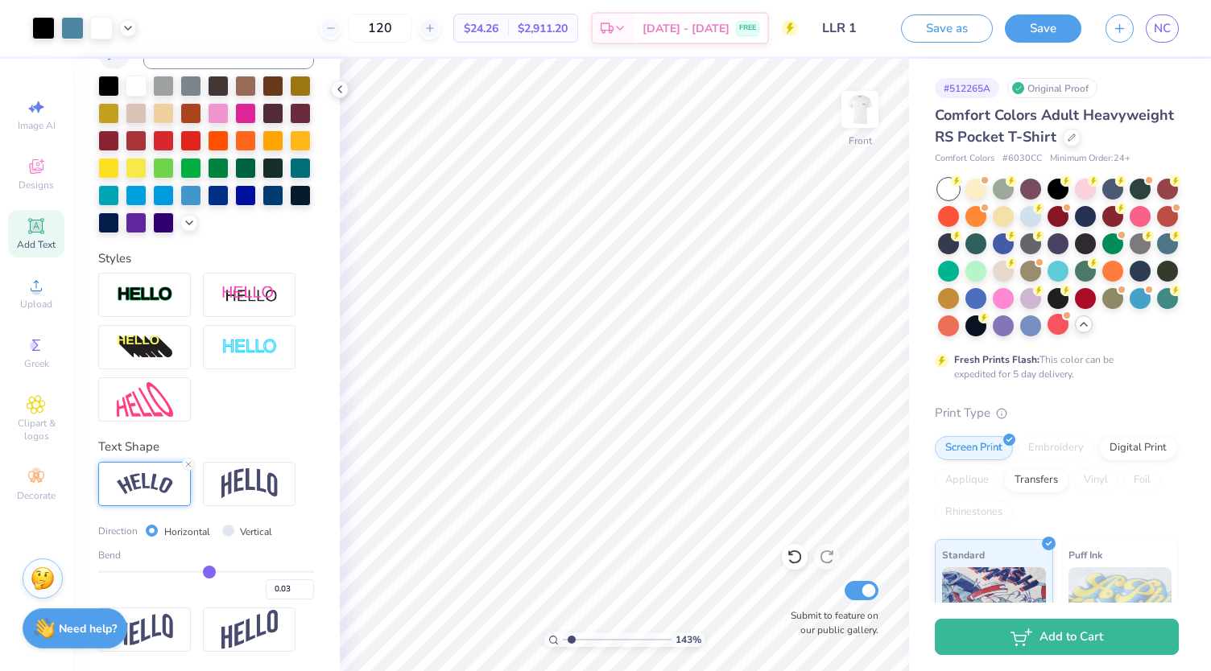
type input "0.05"
type input "0.07"
type input "0.09"
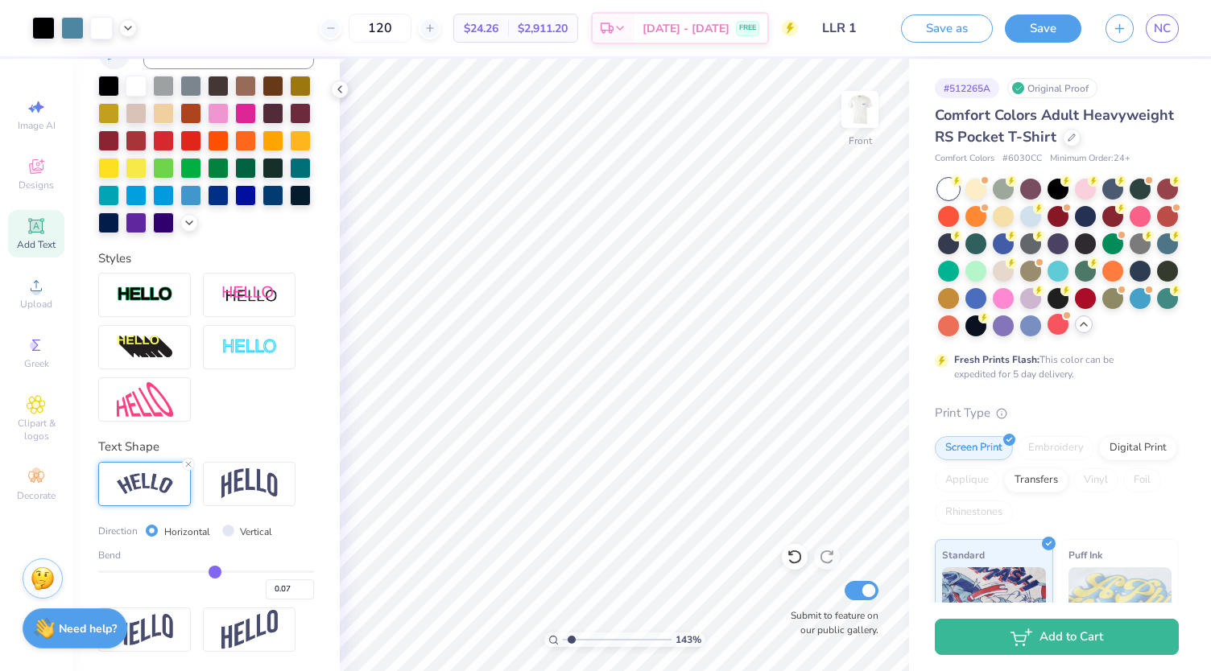
type input "0.09"
type input "0.1"
type input "0.10"
type input "0.13"
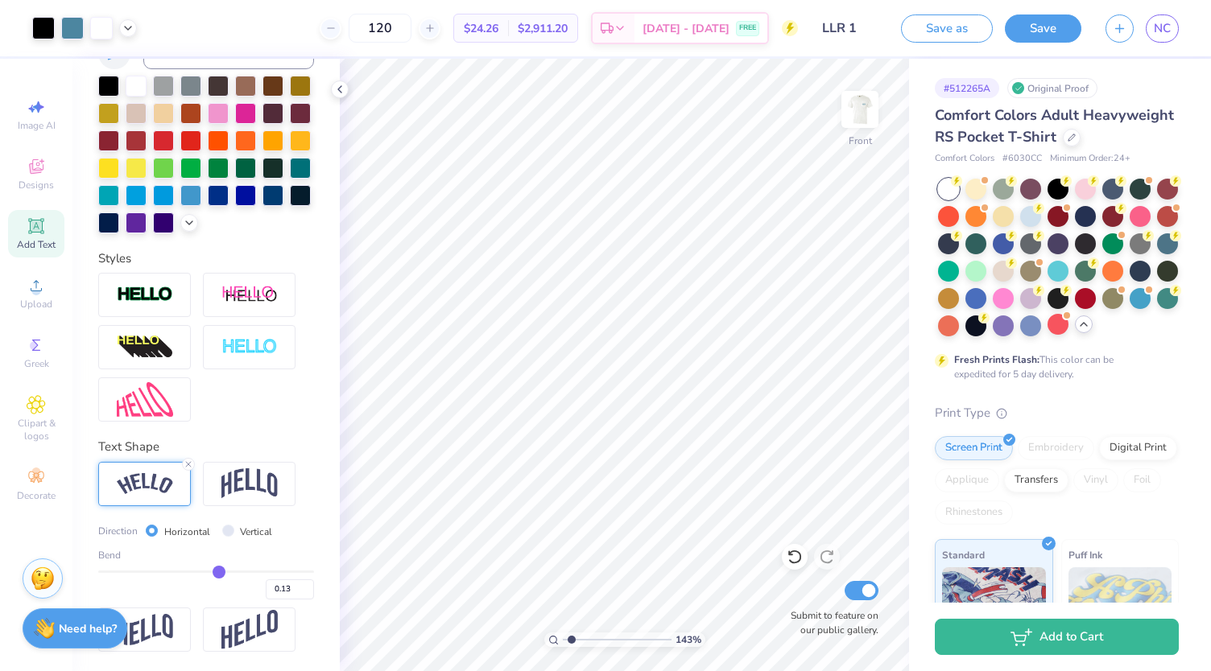
type input "0.18"
type input "0.21"
type input "0.23"
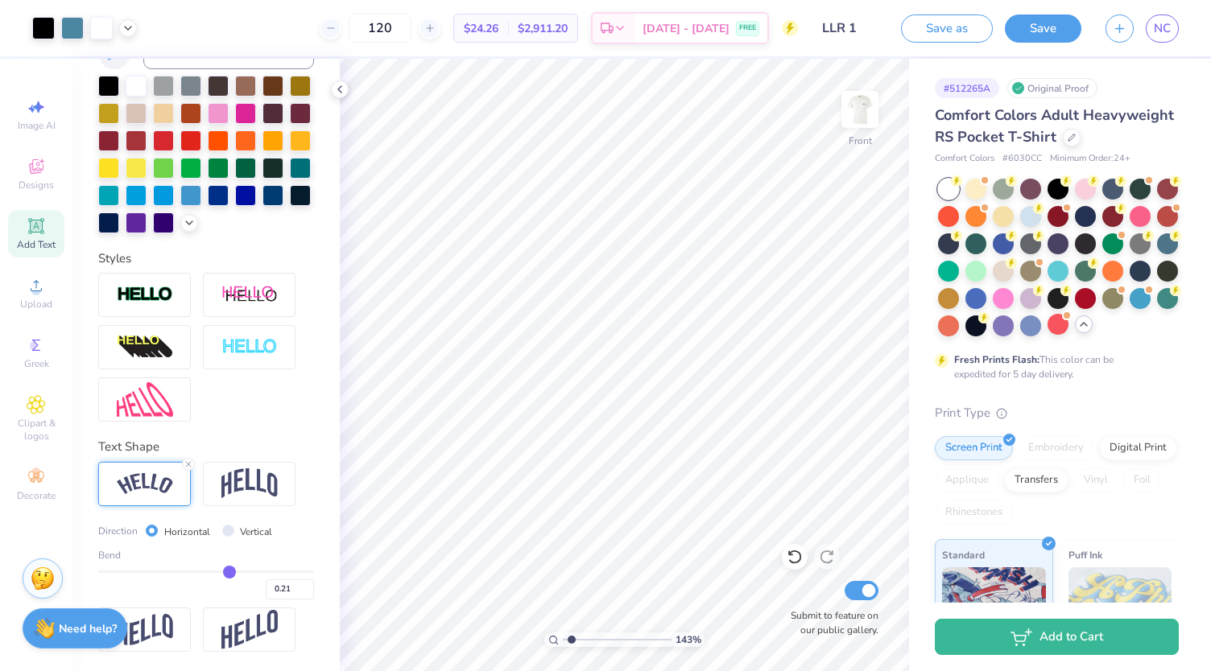
type input "0.23"
type input "0.24"
type input "0.25"
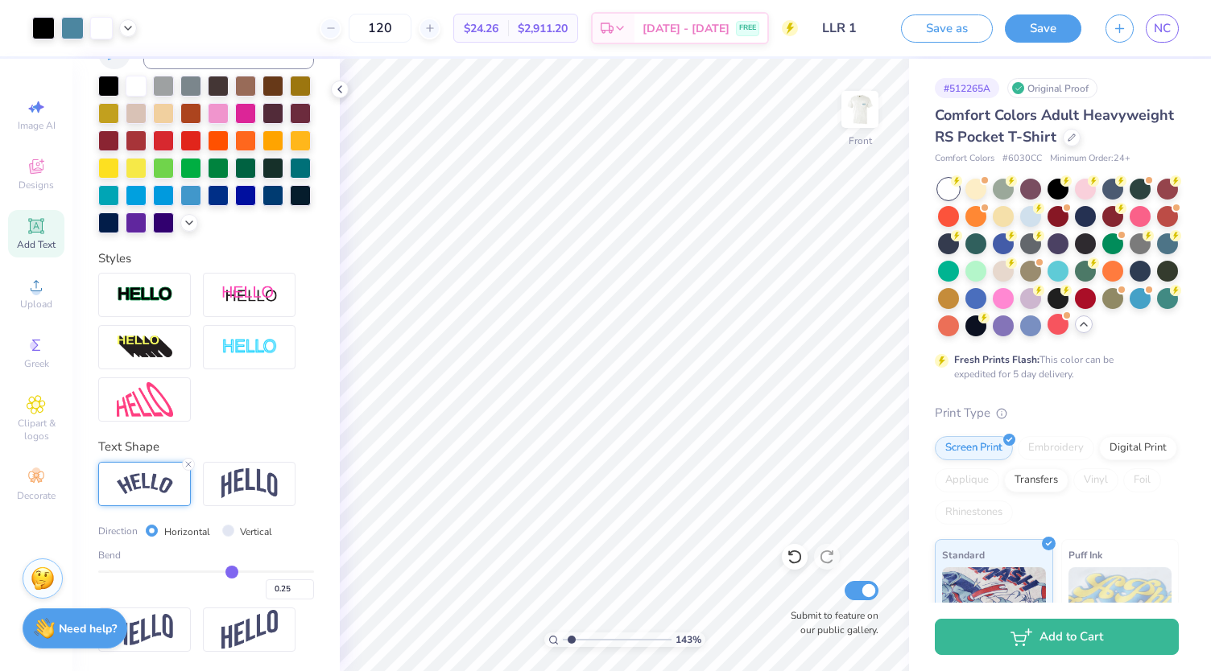
type input "1.43475830437211"
drag, startPoint x: 166, startPoint y: 572, endPoint x: 237, endPoint y: 580, distance: 72.1
type input "0.4"
click at [237, 573] on input "range" at bounding box center [206, 572] width 216 height 2
type input "1.43475830437211"
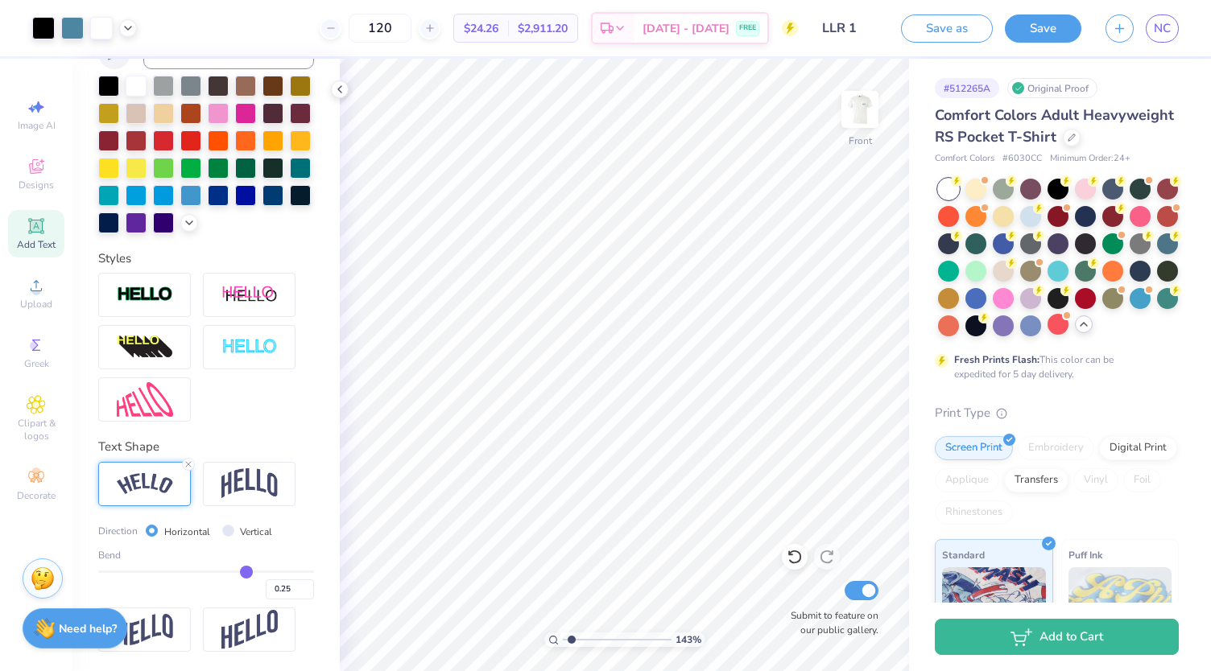
type input "0.40"
type input "1.43475830437211"
type input "4.11"
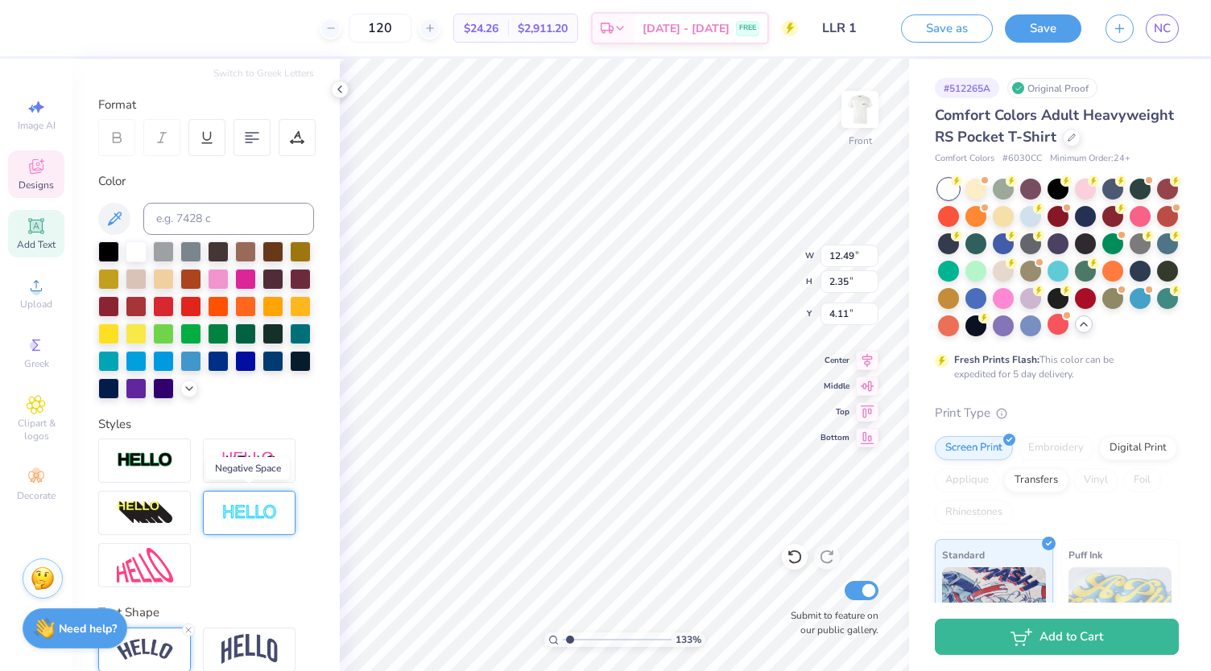
scroll to position [191, 0]
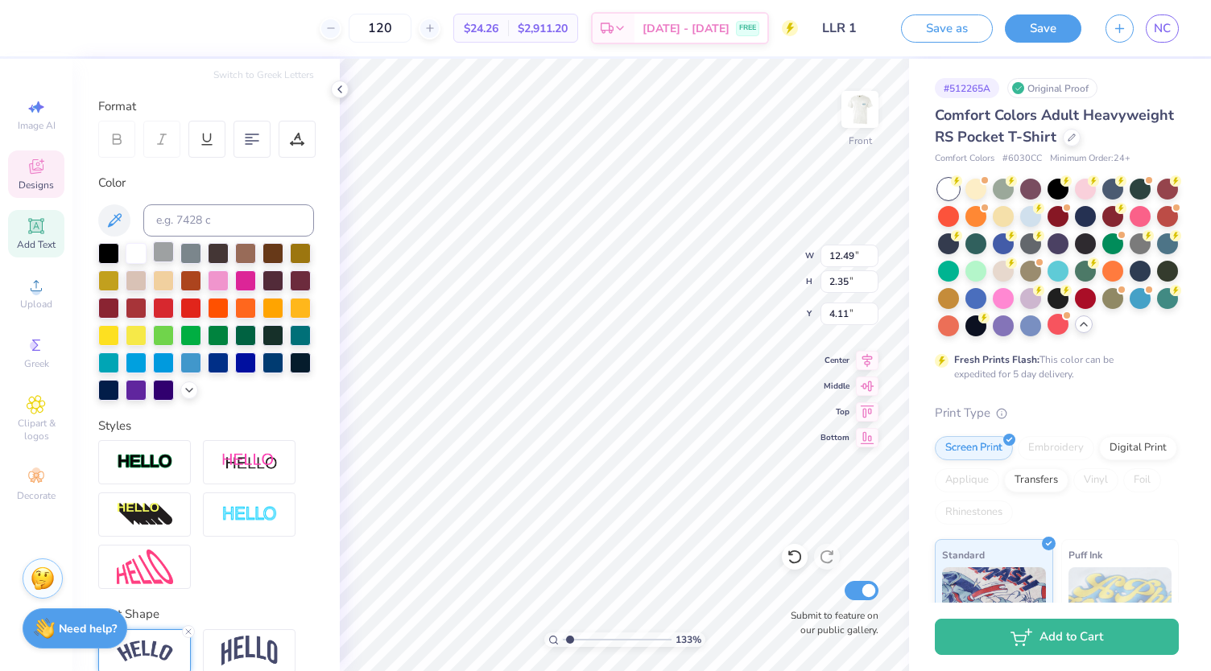
click at [164, 248] on div at bounding box center [163, 252] width 21 height 21
click at [117, 219] on icon at bounding box center [115, 220] width 14 height 14
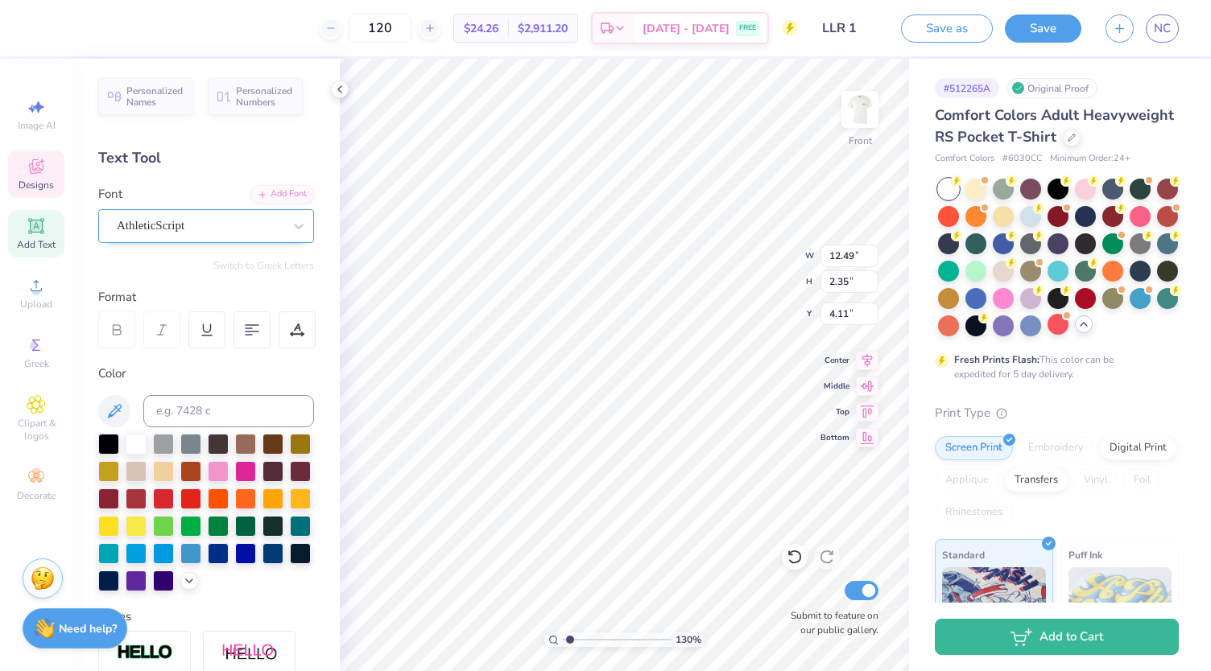
click at [218, 238] on div "AthleticScript" at bounding box center [206, 226] width 216 height 34
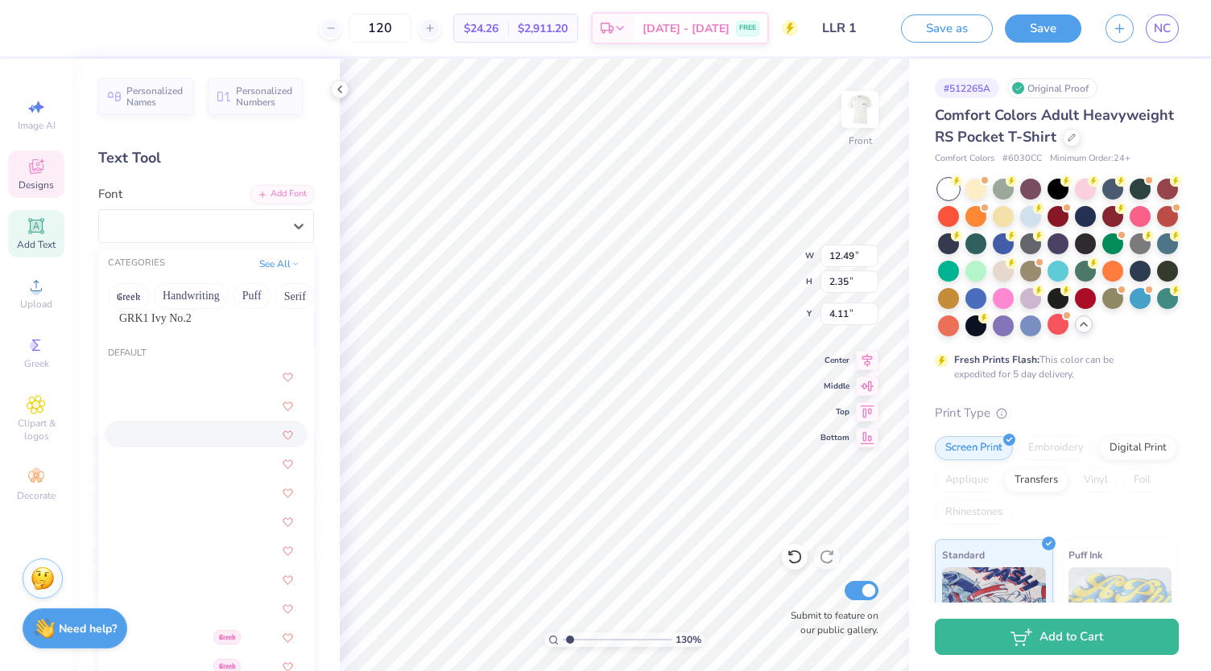
scroll to position [101, 0]
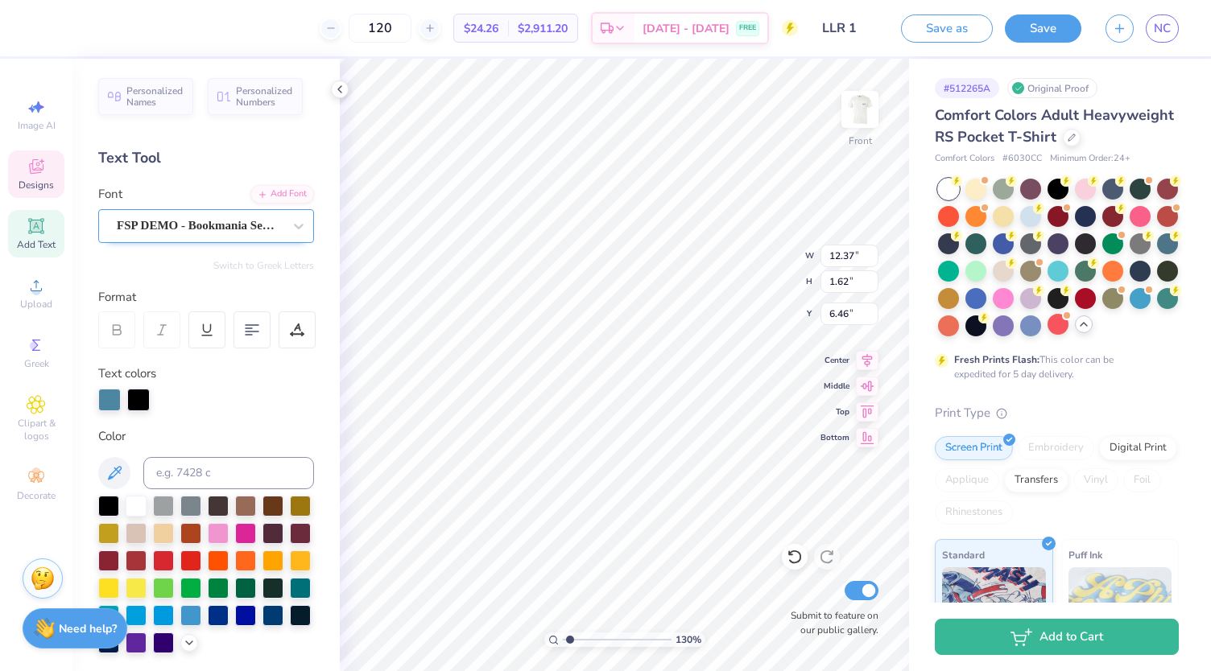
click at [221, 233] on div "FSP DEMO - Bookmania Semibold" at bounding box center [199, 225] width 169 height 25
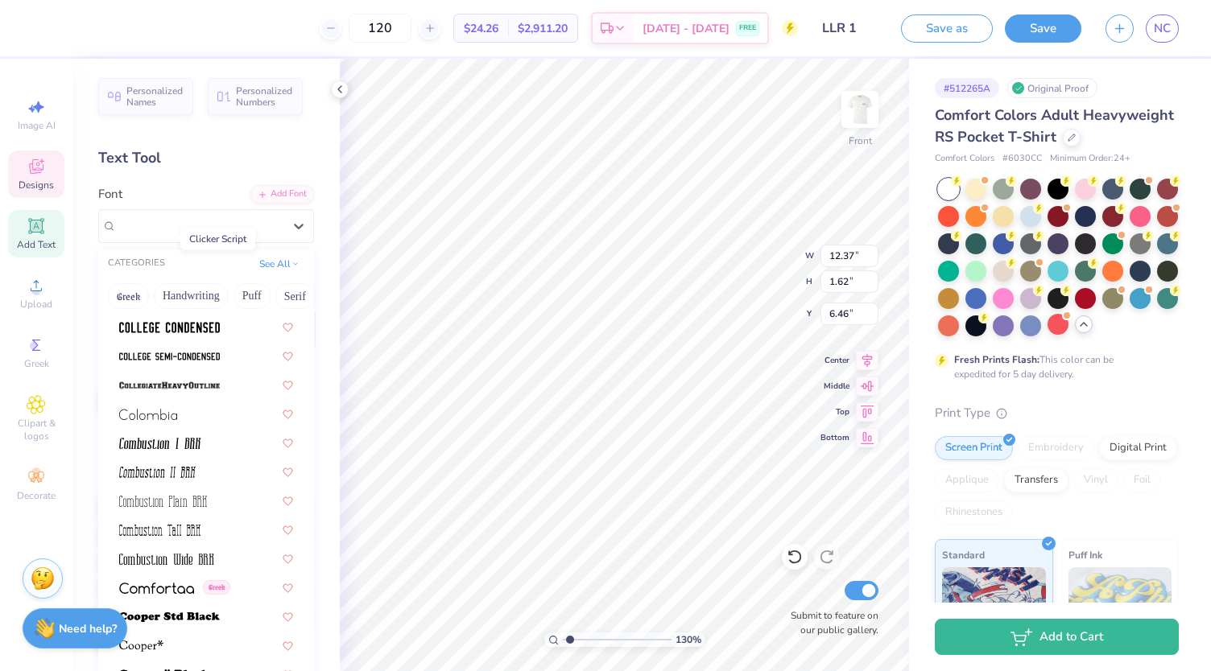
scroll to position [2257, 0]
click at [211, 334] on span at bounding box center [169, 327] width 101 height 17
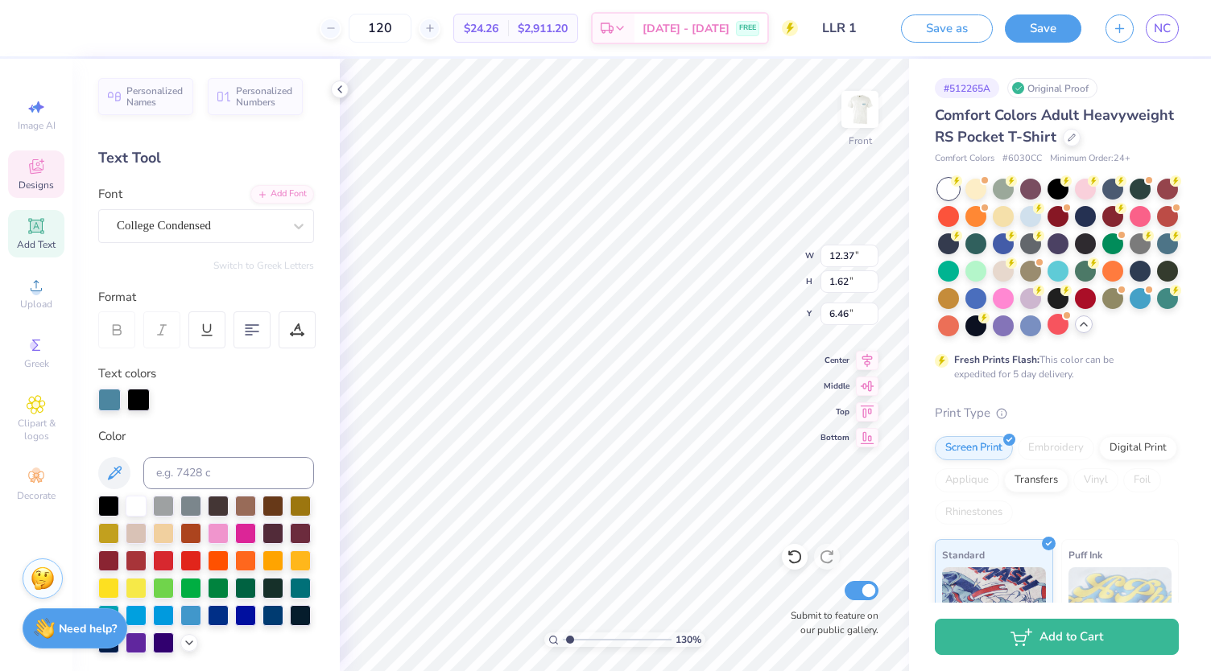
type input "1.30157736599616"
type input "9.68"
type input "1.74"
type input "6.28"
click at [217, 229] on div "College Condensed" at bounding box center [199, 225] width 169 height 25
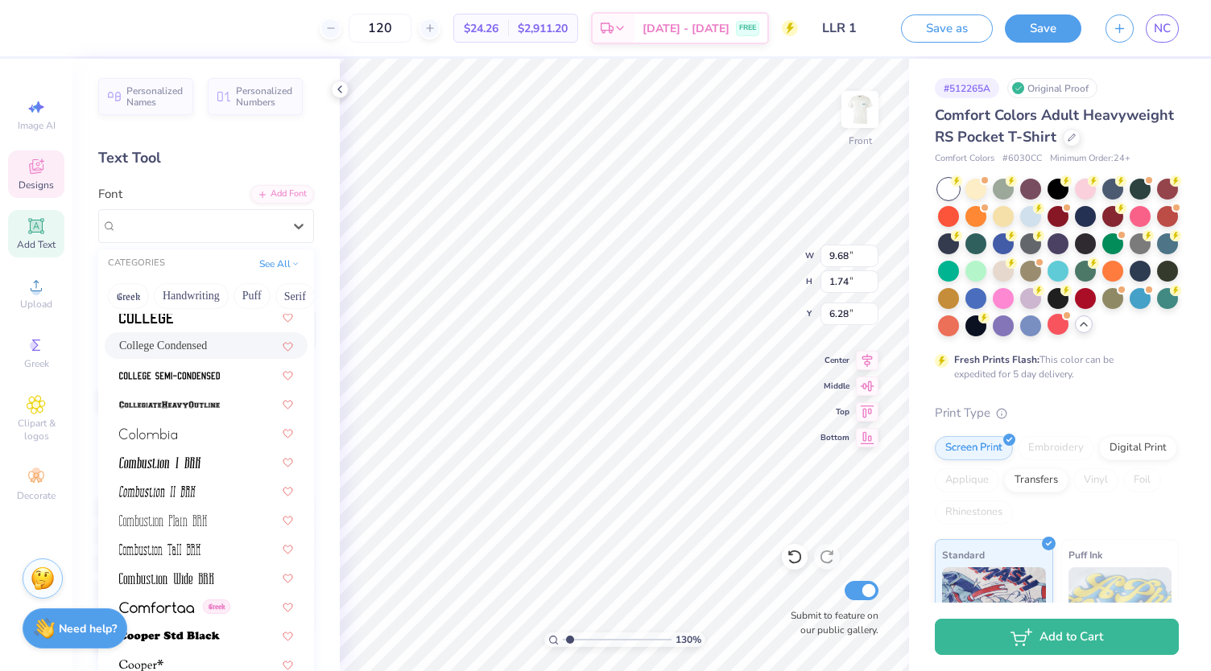
scroll to position [2237, 0]
click at [161, 408] on img at bounding box center [169, 406] width 101 height 11
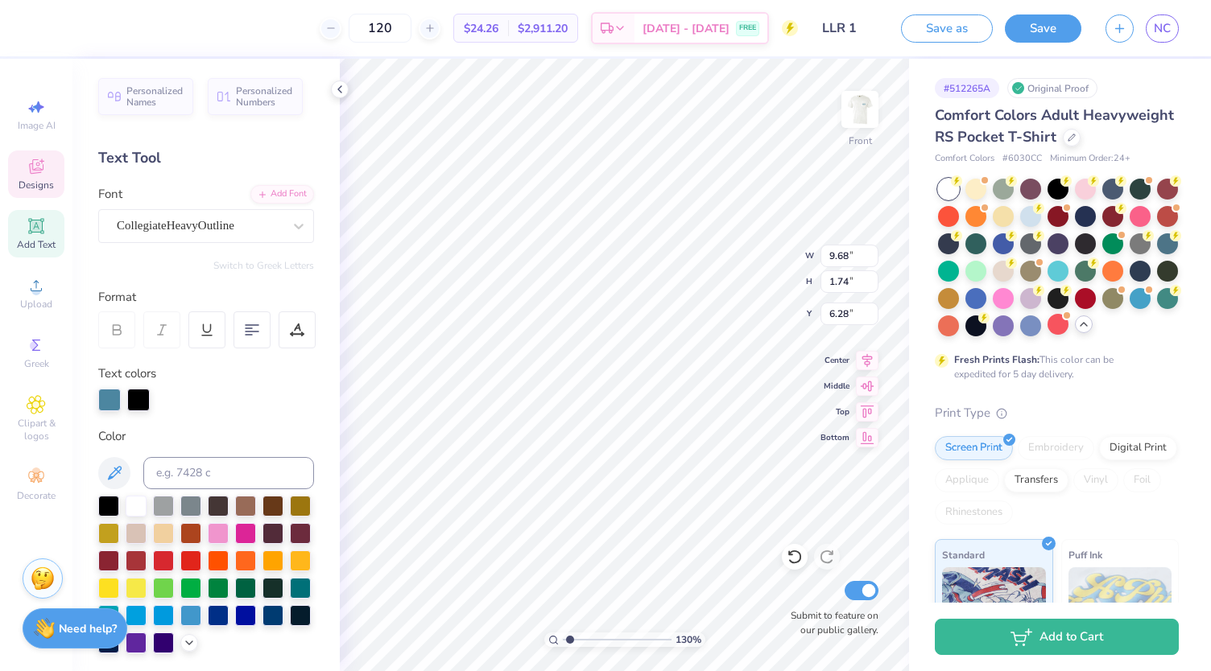
type input "1.30157736599616"
type input "12.97"
type input "1.70"
type input "6.45"
type input "1.30157736599616"
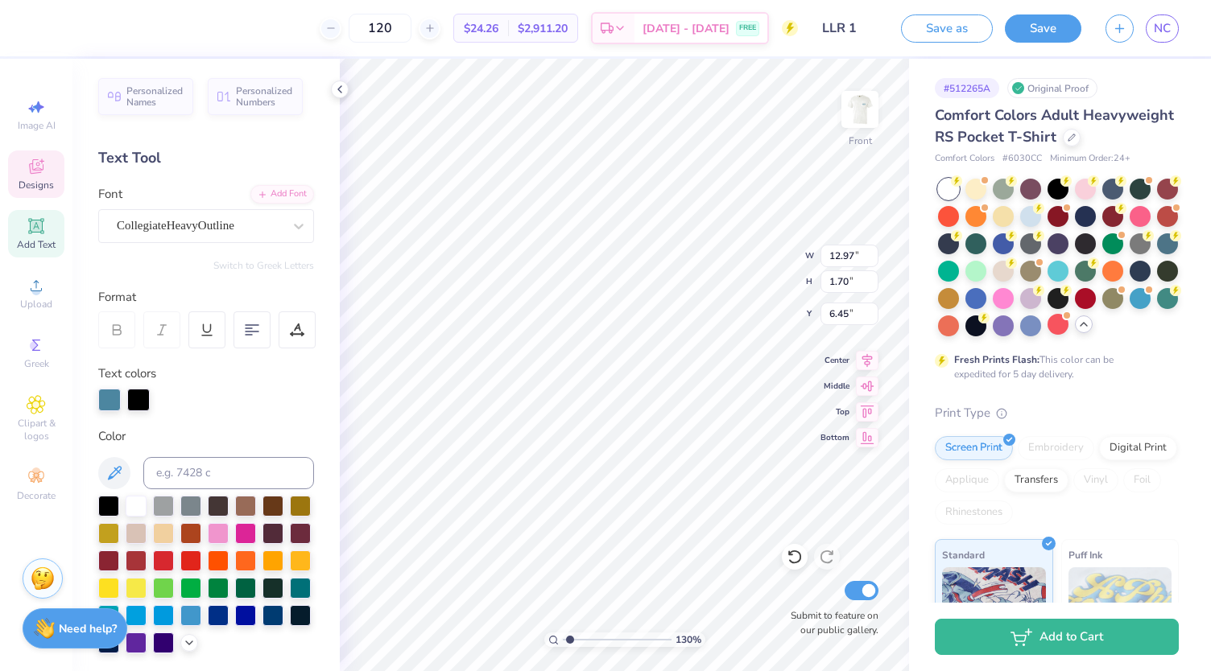
type input "11.80"
type input "1.03"
type input "15.34"
click at [228, 225] on div "FSP DEMO - Bookmania Semibold" at bounding box center [199, 225] width 169 height 25
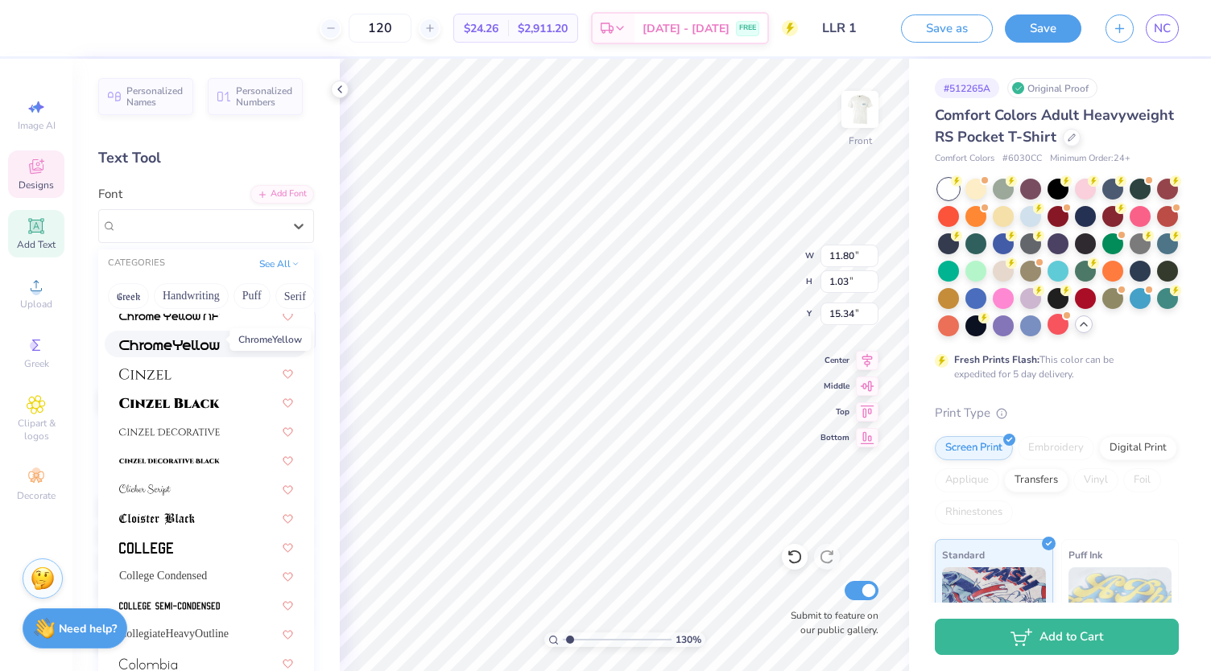
scroll to position [2017, 0]
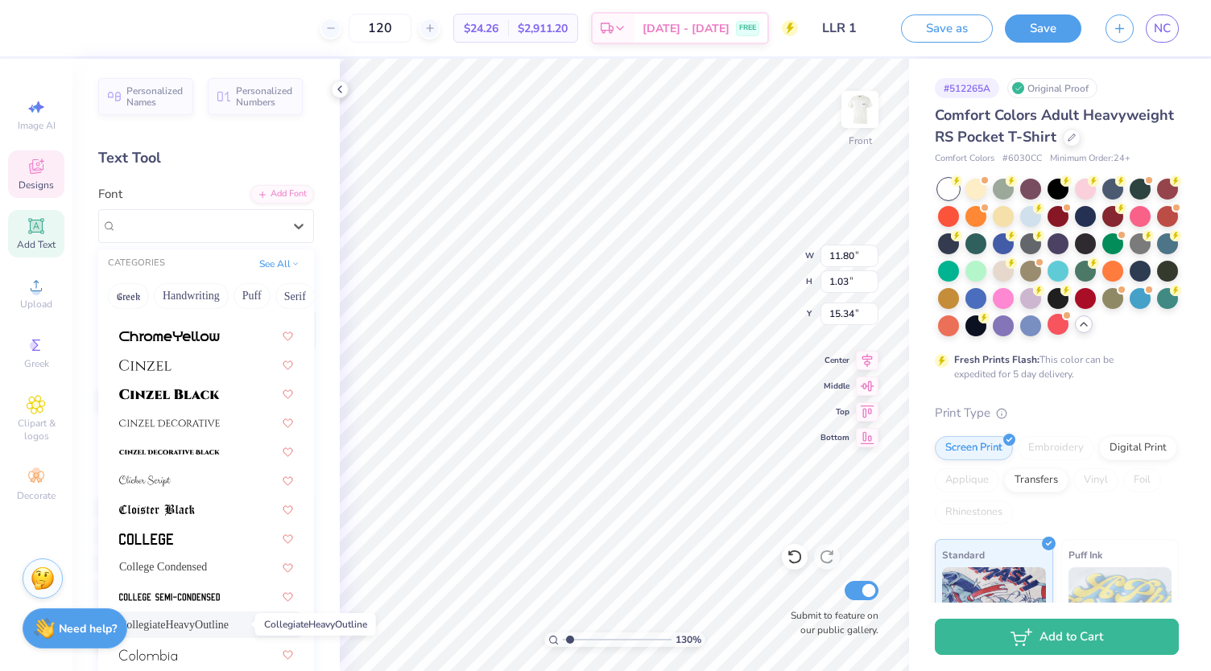
click at [194, 618] on span "CollegiateHeavyOutline" at bounding box center [173, 625] width 109 height 17
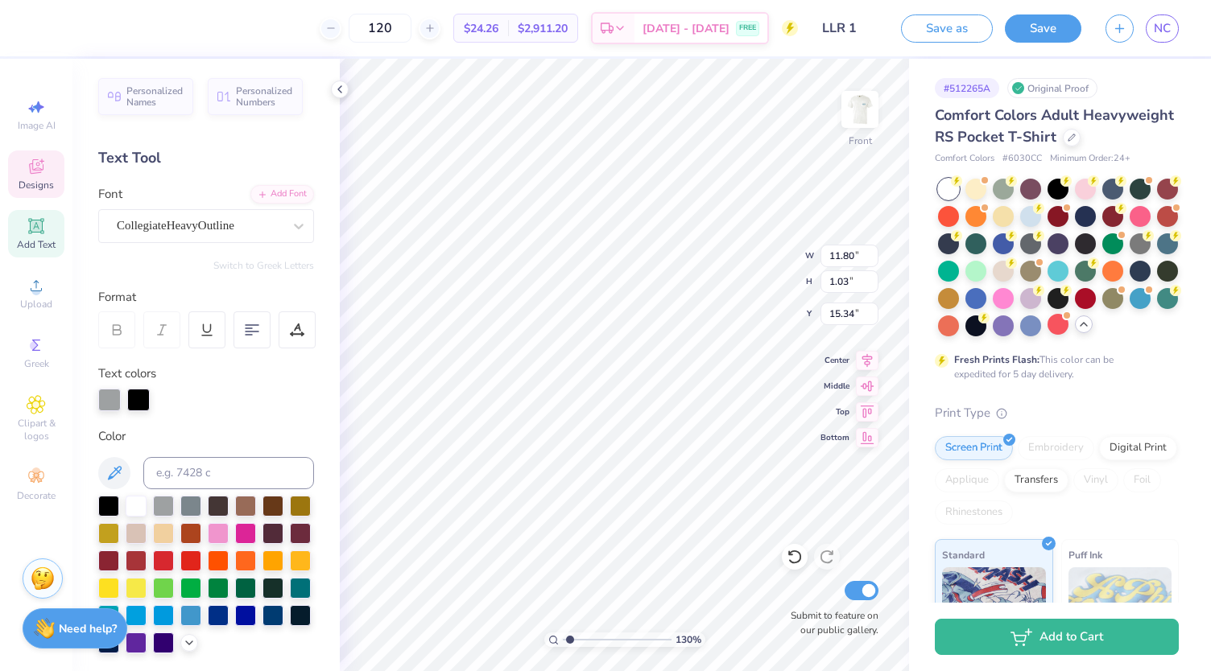
type input "1.30157736599616"
type input "11.23"
type input "1.11"
type input "15.31"
click at [109, 400] on div at bounding box center [109, 398] width 23 height 23
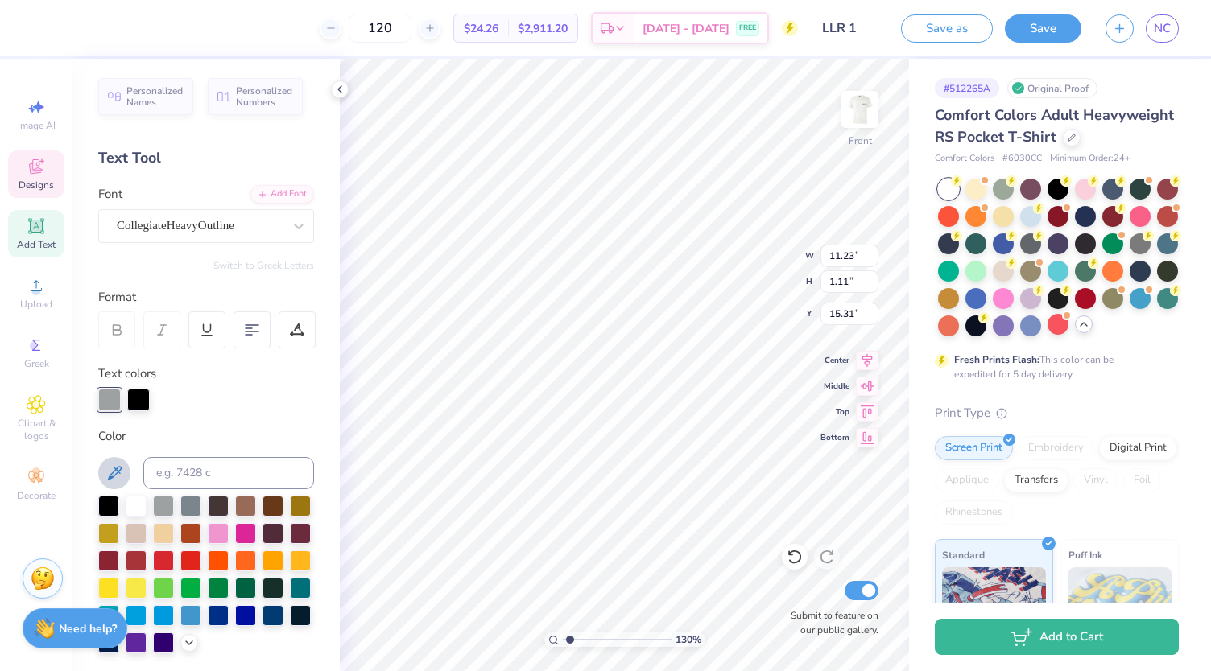
click at [114, 477] on icon at bounding box center [114, 473] width 19 height 19
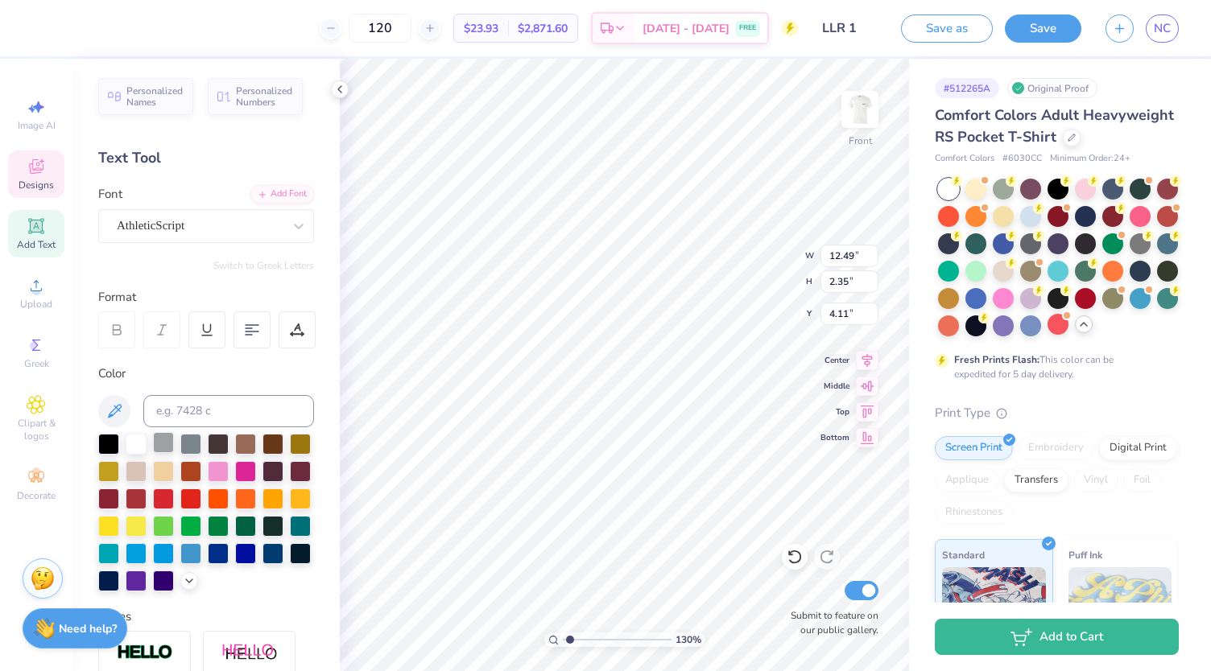
click at [158, 442] on div at bounding box center [163, 442] width 21 height 21
type input "1.30157736599616"
type input "9.31"
type input "2.13"
type input "16.58"
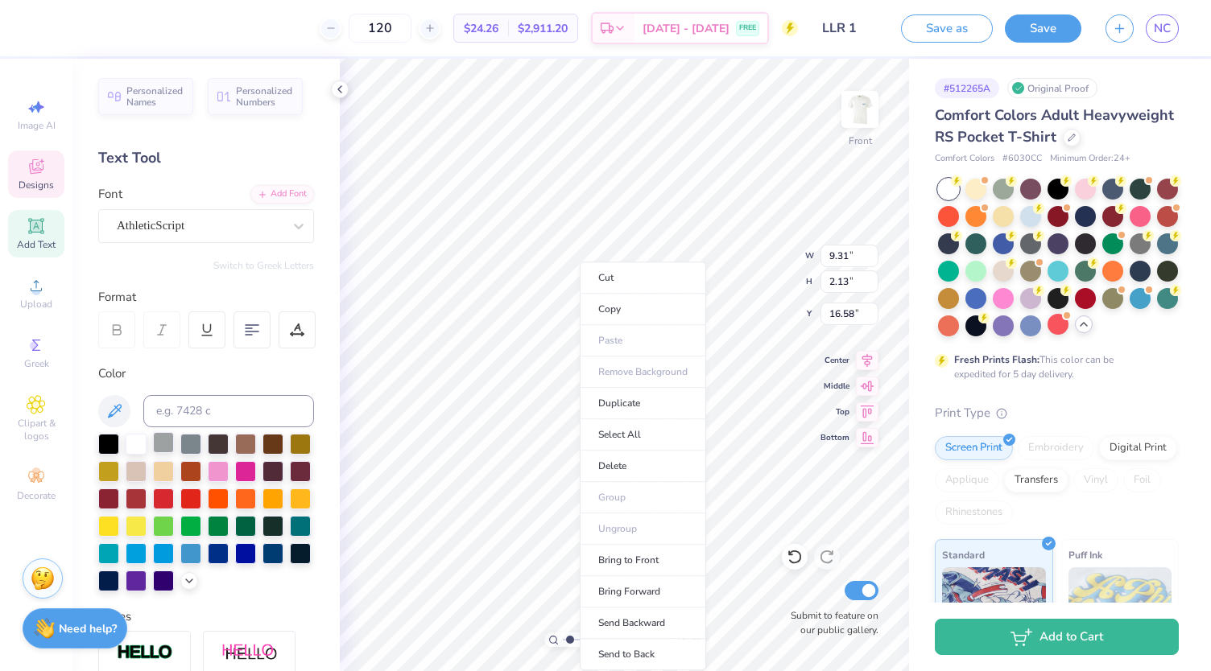
click at [169, 442] on div at bounding box center [163, 442] width 21 height 21
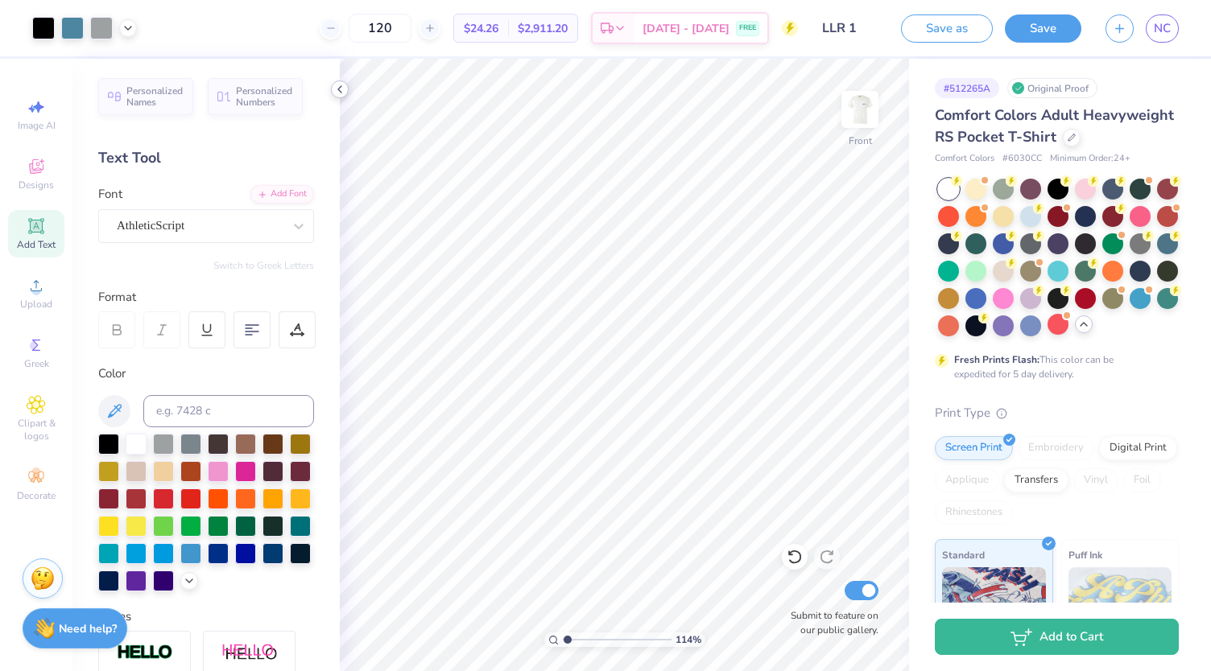
click at [338, 88] on icon at bounding box center [339, 89] width 13 height 13
type input "1.13615279353518"
type input "11.88"
type input "2.23"
type input "4.23"
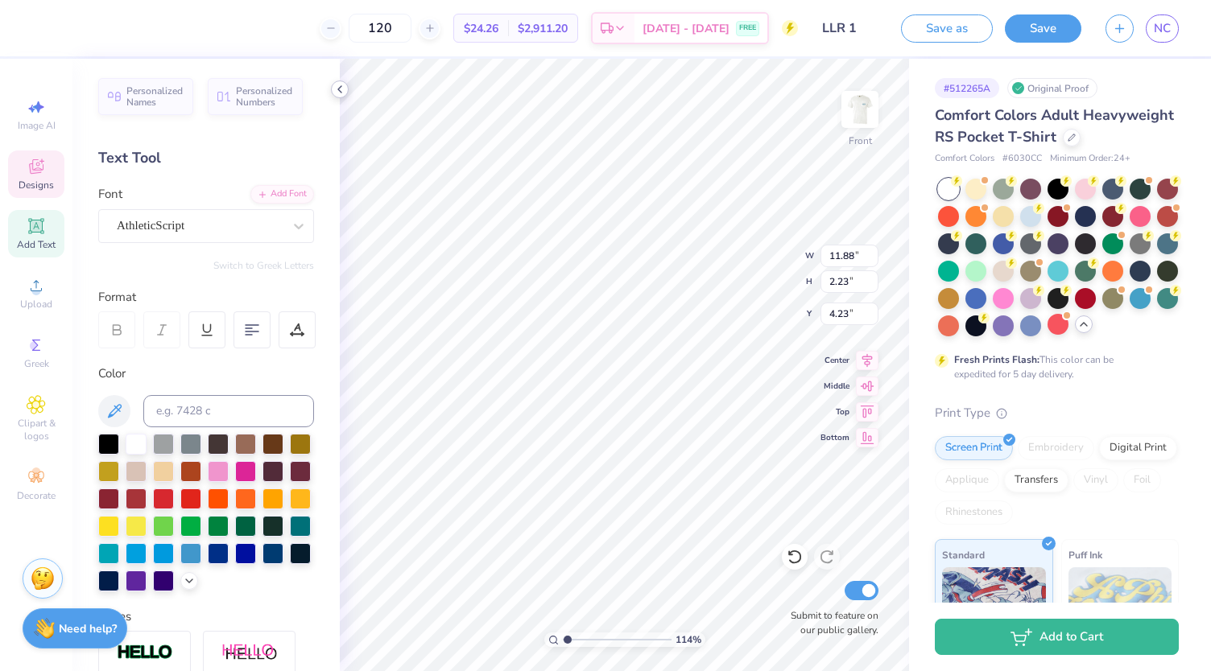
type input "1.13615279353518"
type input "4.28"
click at [202, 228] on div "AthleticScript" at bounding box center [199, 225] width 169 height 25
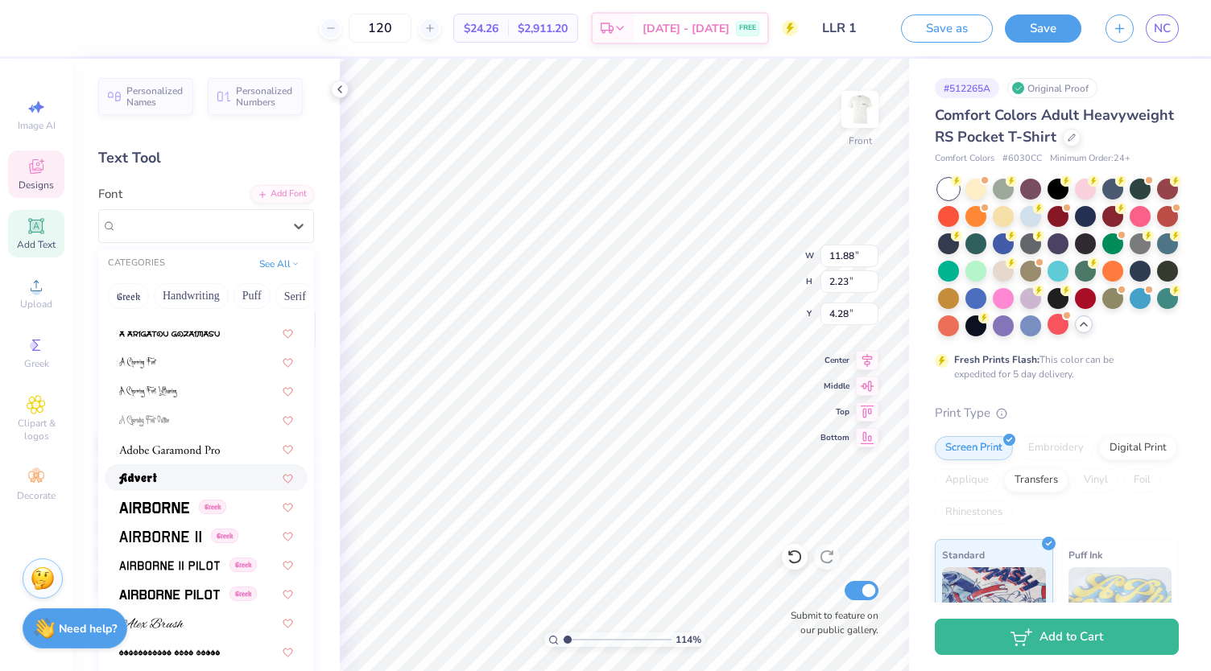
scroll to position [545, 0]
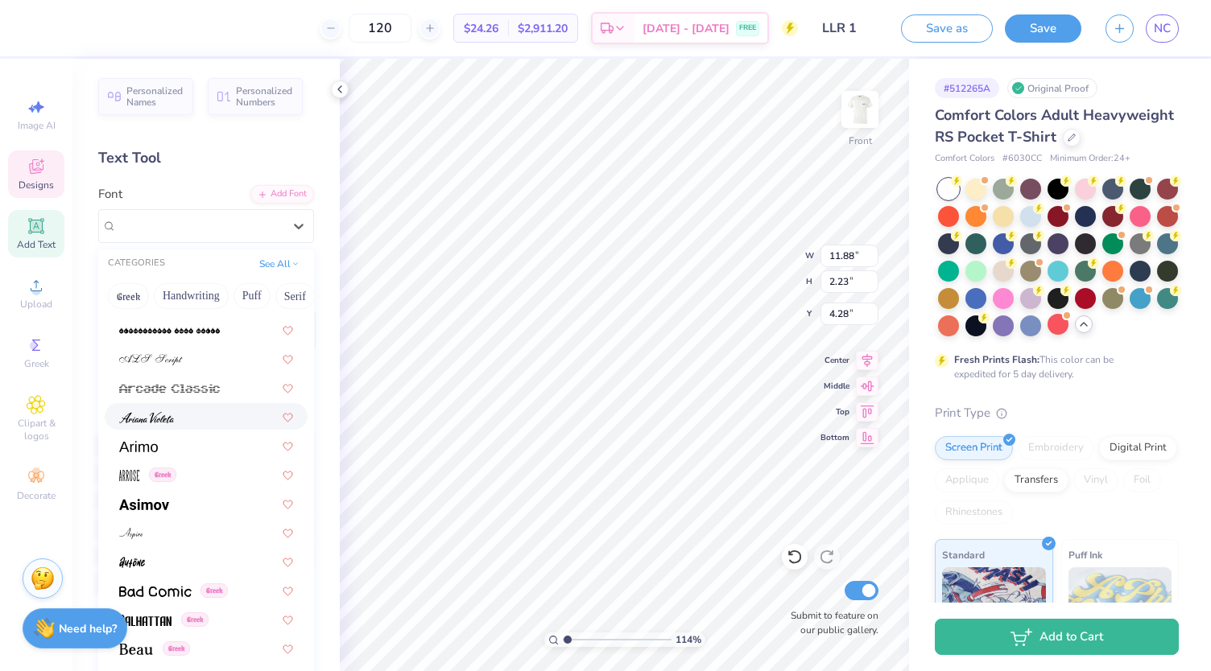
click at [174, 419] on div at bounding box center [206, 416] width 174 height 17
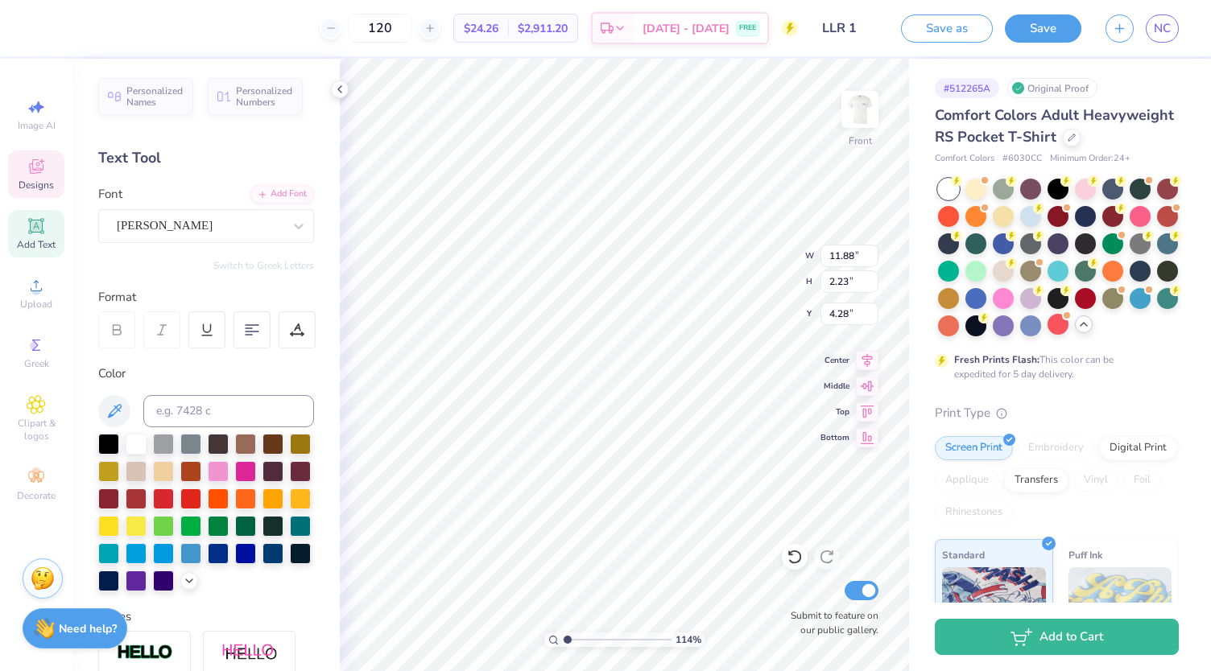
type input "1.13615279353518"
type input "8.68"
type input "1.63"
type input "4.58"
click at [163, 207] on div "Font [PERSON_NAME]" at bounding box center [206, 214] width 216 height 58
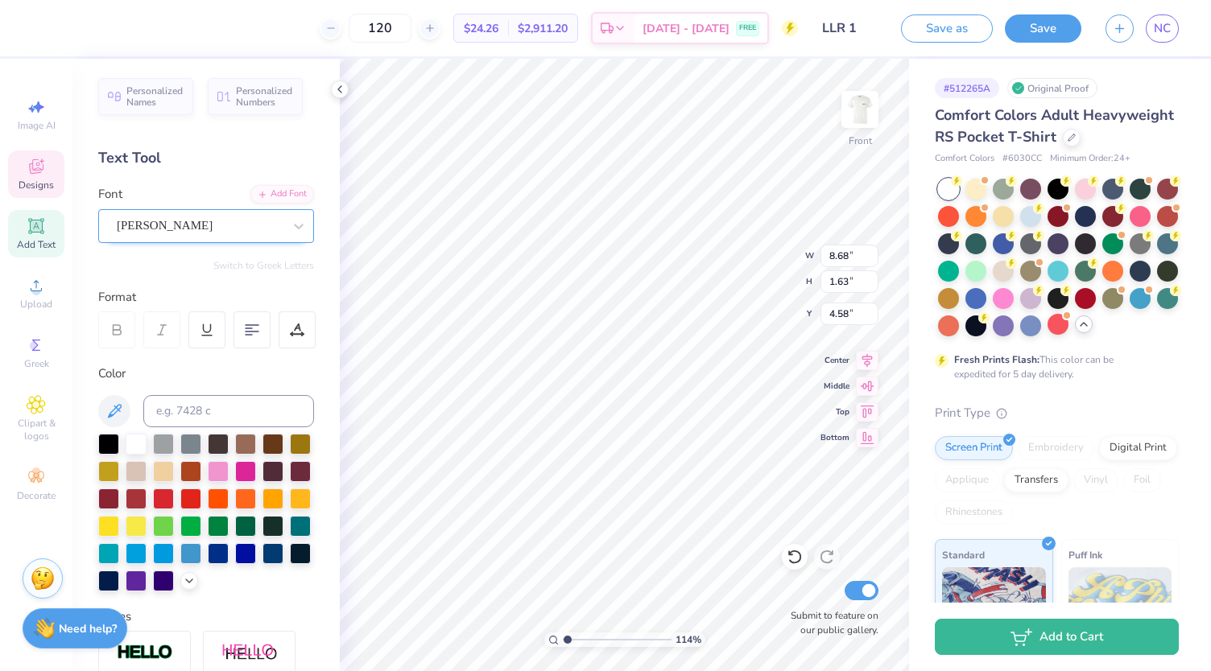
click at [164, 232] on div "[PERSON_NAME]" at bounding box center [199, 225] width 169 height 25
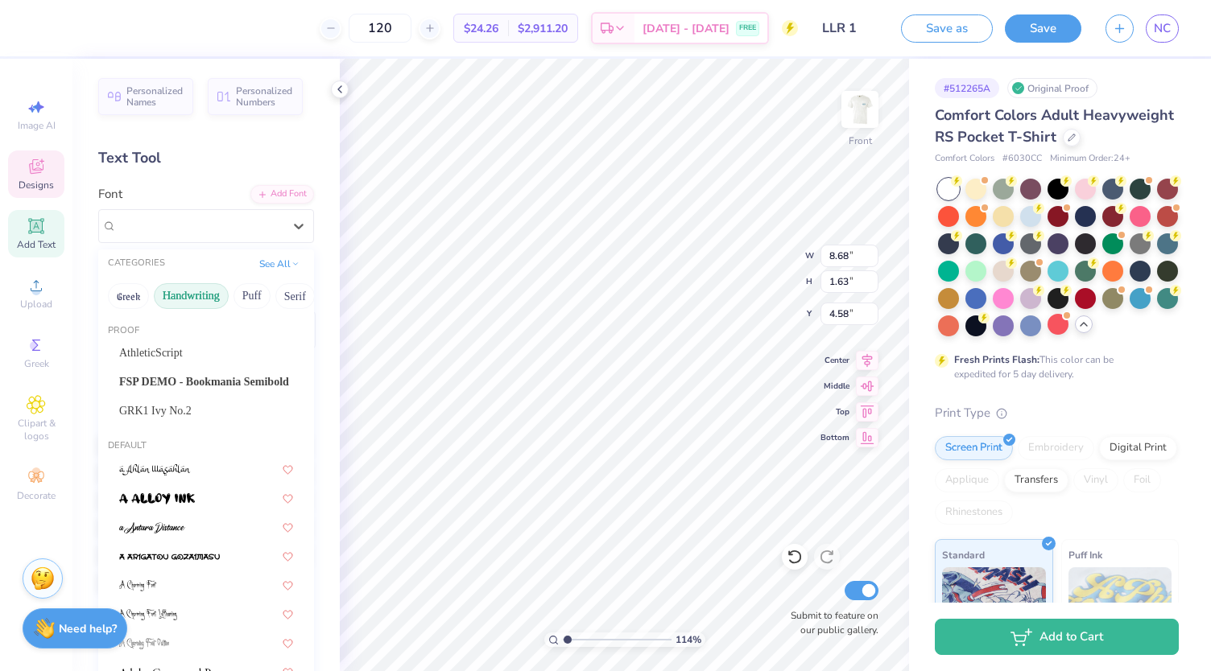
click at [209, 304] on button "Handwriting" at bounding box center [191, 296] width 75 height 26
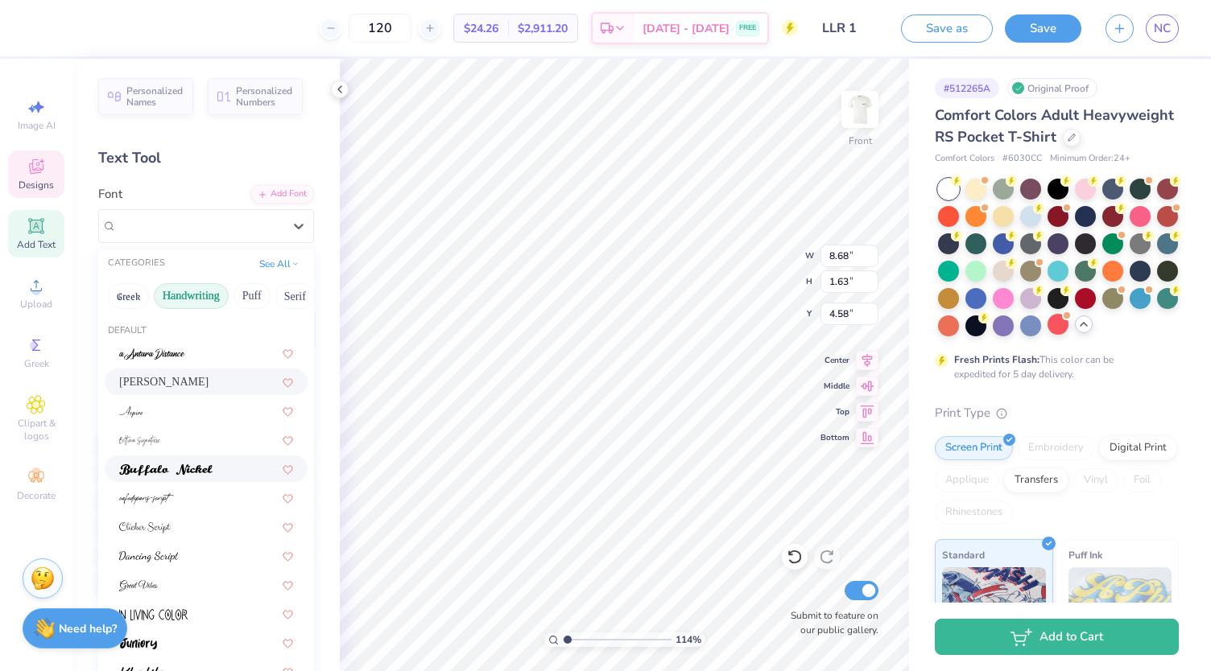
click at [184, 466] on img at bounding box center [165, 470] width 93 height 11
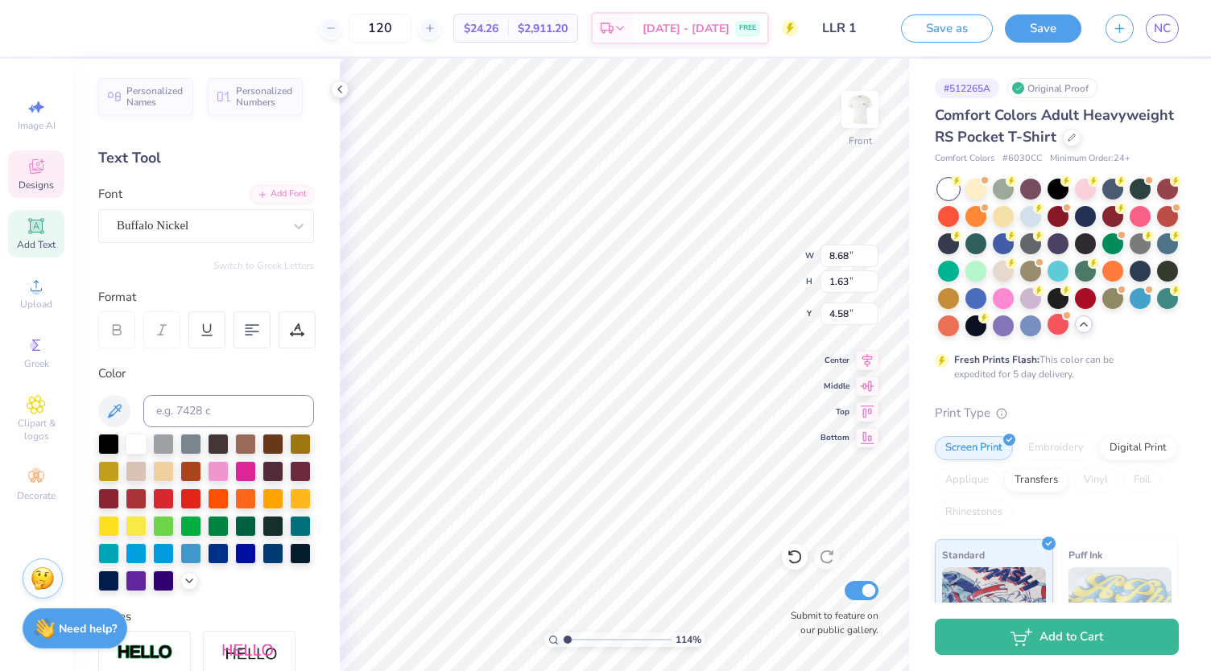
type input "1.13615279353518"
type input "12.19"
type input "2.18"
type input "4.30"
type input "1.13615279353518"
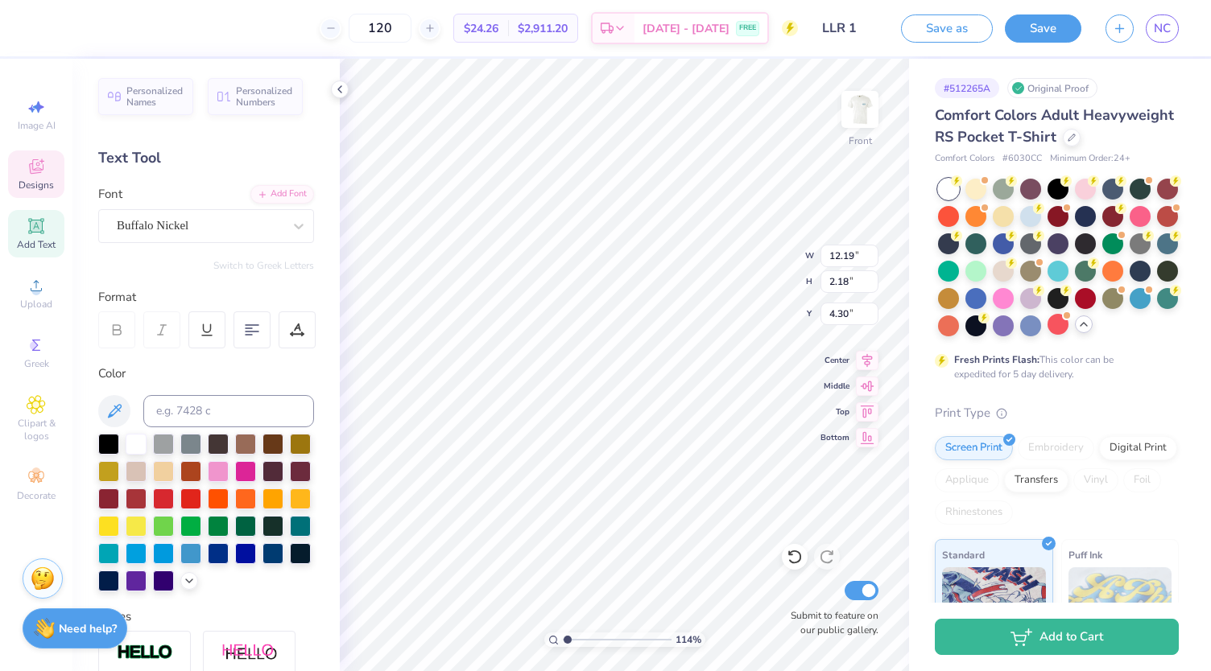
type input "9.31"
type input "2.13"
type input "16.58"
click at [182, 236] on div "AthleticScript" at bounding box center [199, 225] width 169 height 25
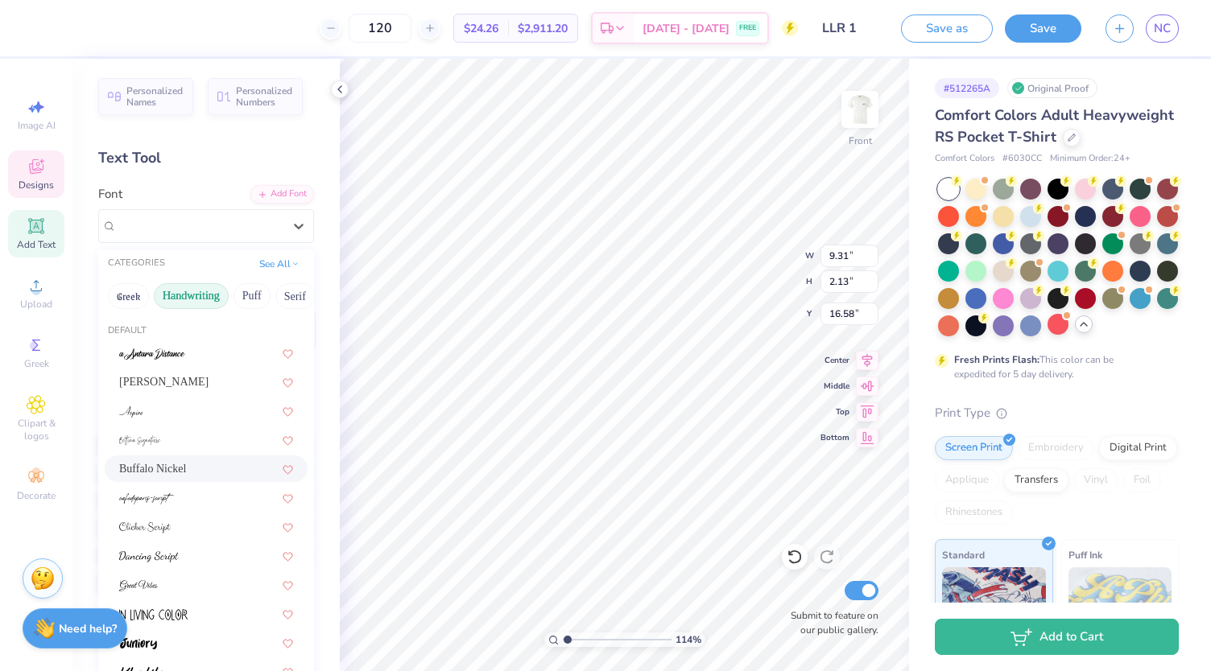
click at [191, 469] on div "Buffalo Nickel" at bounding box center [206, 468] width 174 height 17
type input "1.13615279353518"
type input "11.16"
type input "1.93"
type input "16.68"
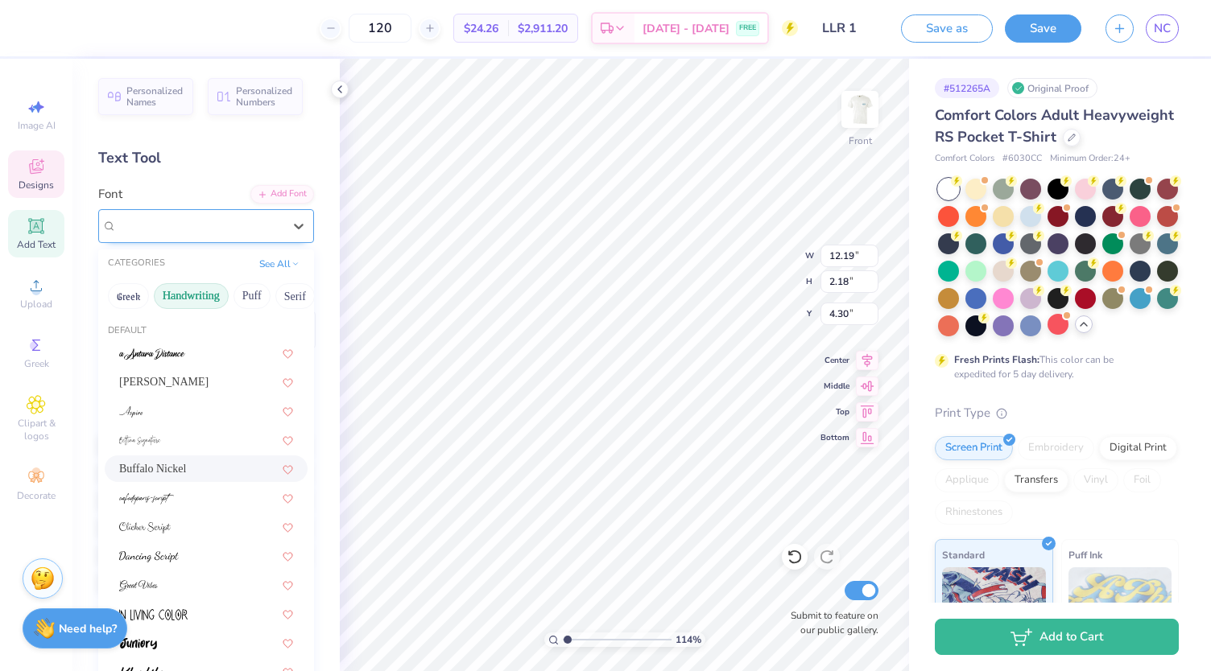
click at [228, 220] on div "Buffalo Nickel" at bounding box center [199, 225] width 169 height 25
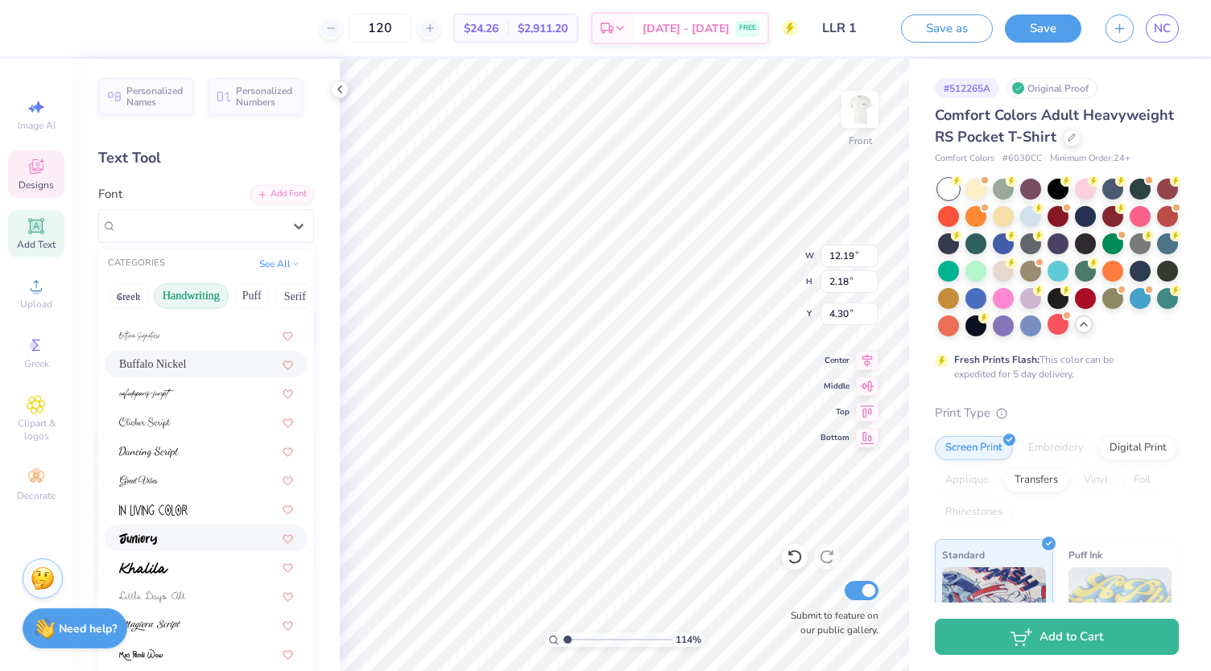
click at [185, 532] on div at bounding box center [206, 538] width 174 height 17
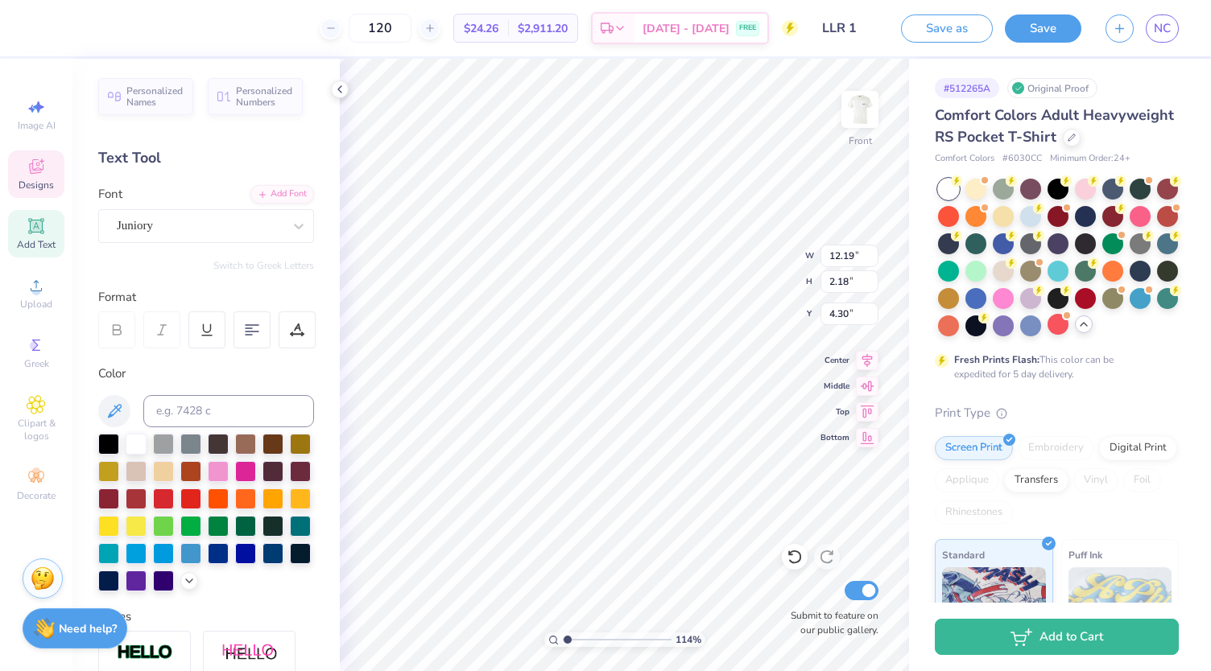
type input "1.13615279353518"
type input "13.09"
type input "2.54"
type input "4.13"
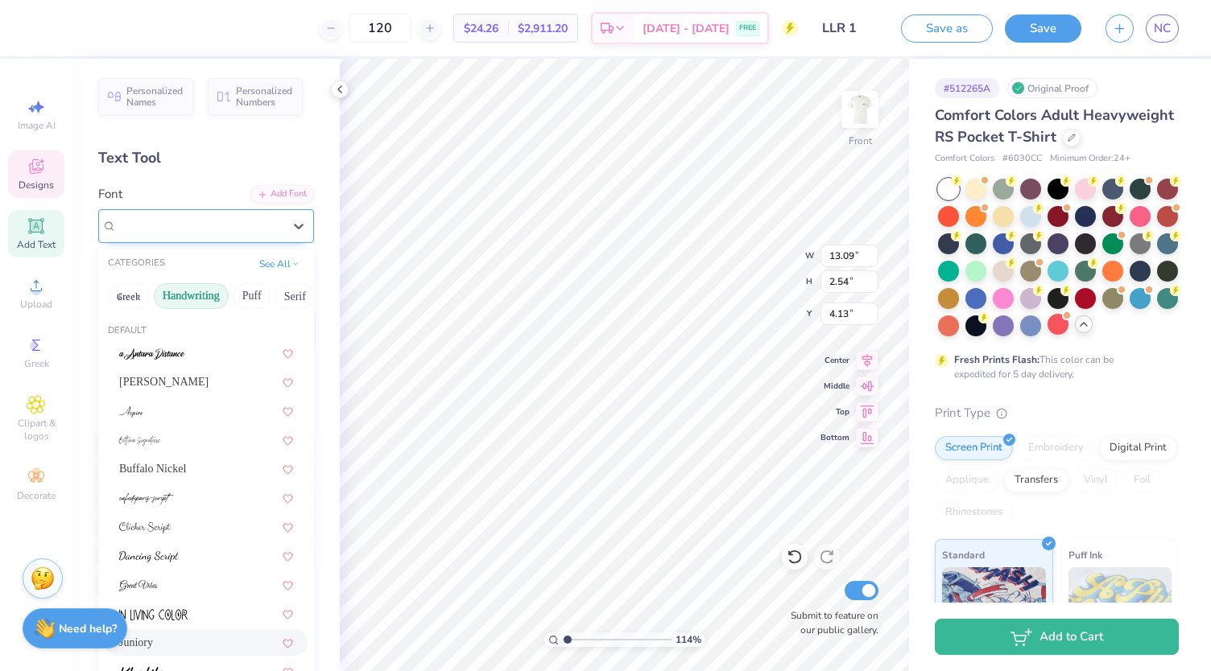
click at [198, 220] on div "Juniory" at bounding box center [199, 225] width 169 height 25
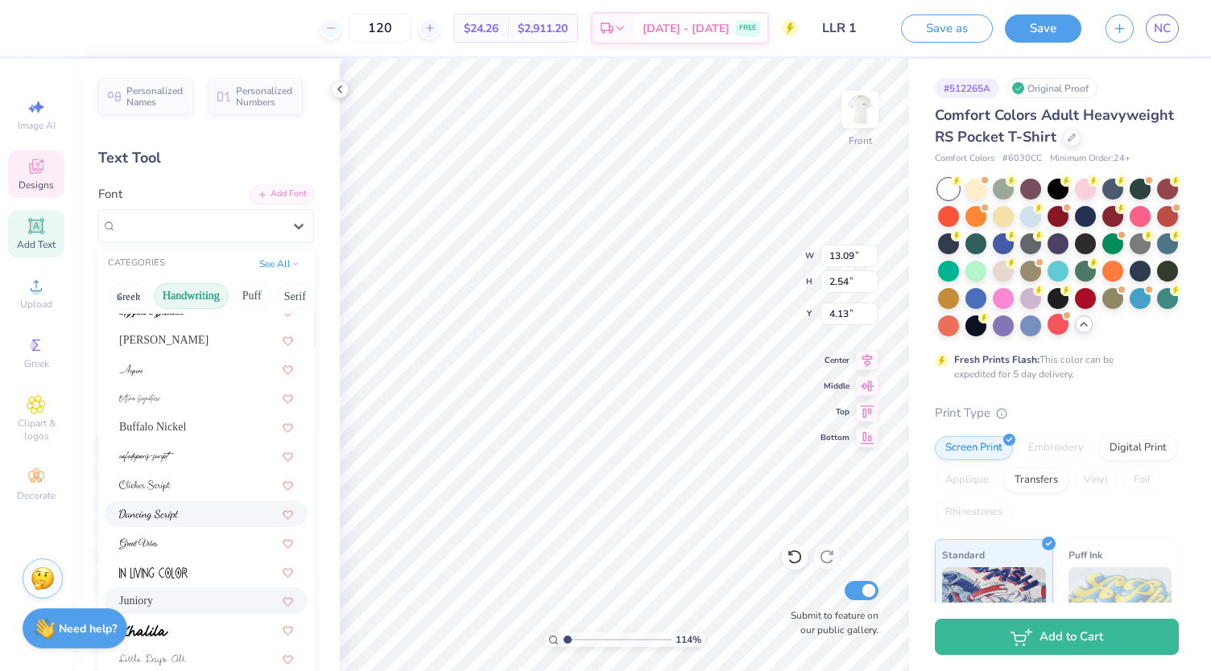
click at [198, 514] on div at bounding box center [206, 514] width 174 height 17
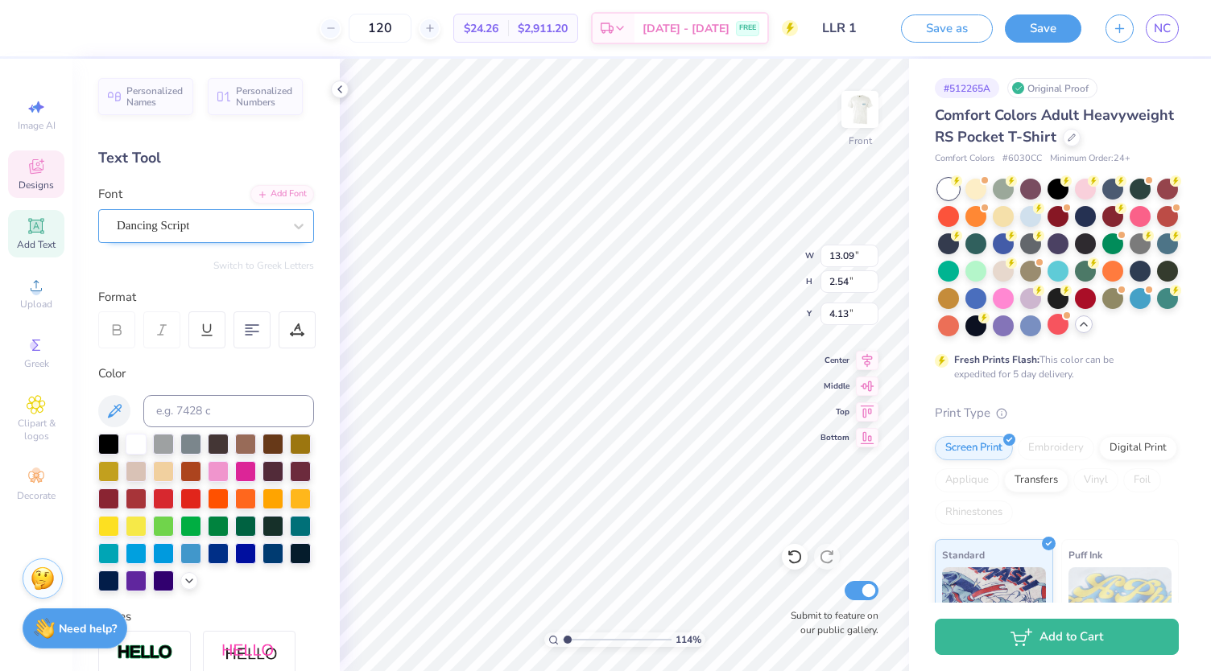
type input "1.13615279353518"
type input "12.47"
type input "2.49"
type input "4.15"
click at [201, 216] on div "Dancing Script" at bounding box center [199, 225] width 169 height 25
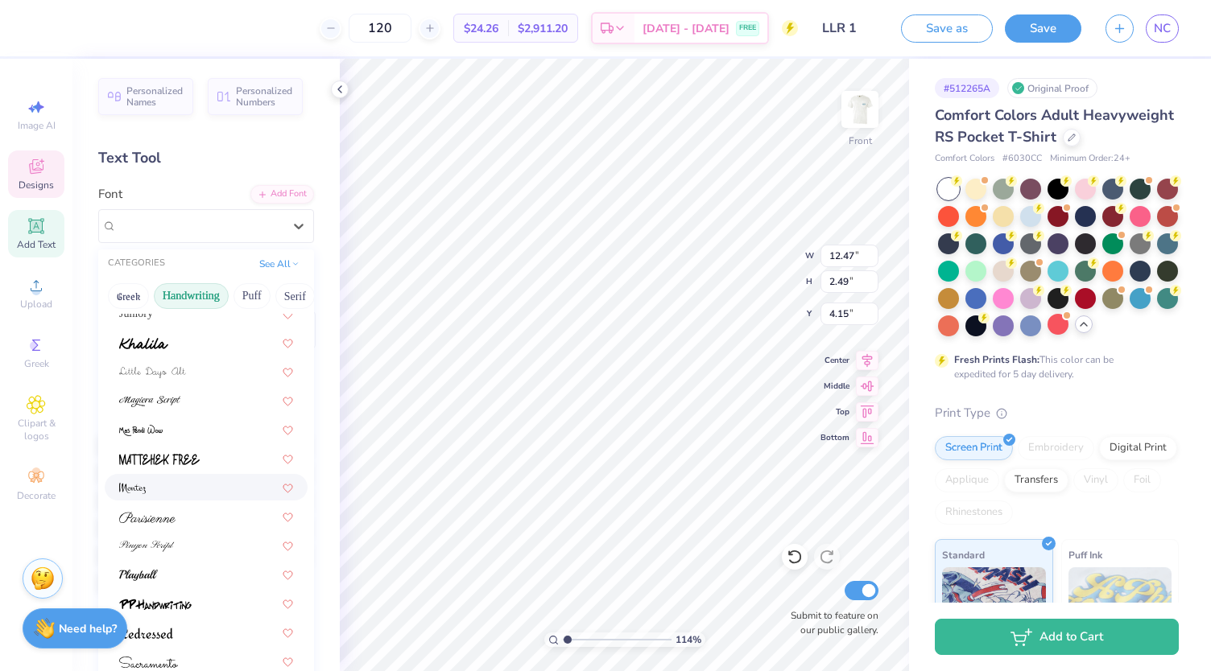
scroll to position [328, 0]
click at [177, 575] on div at bounding box center [206, 575] width 174 height 17
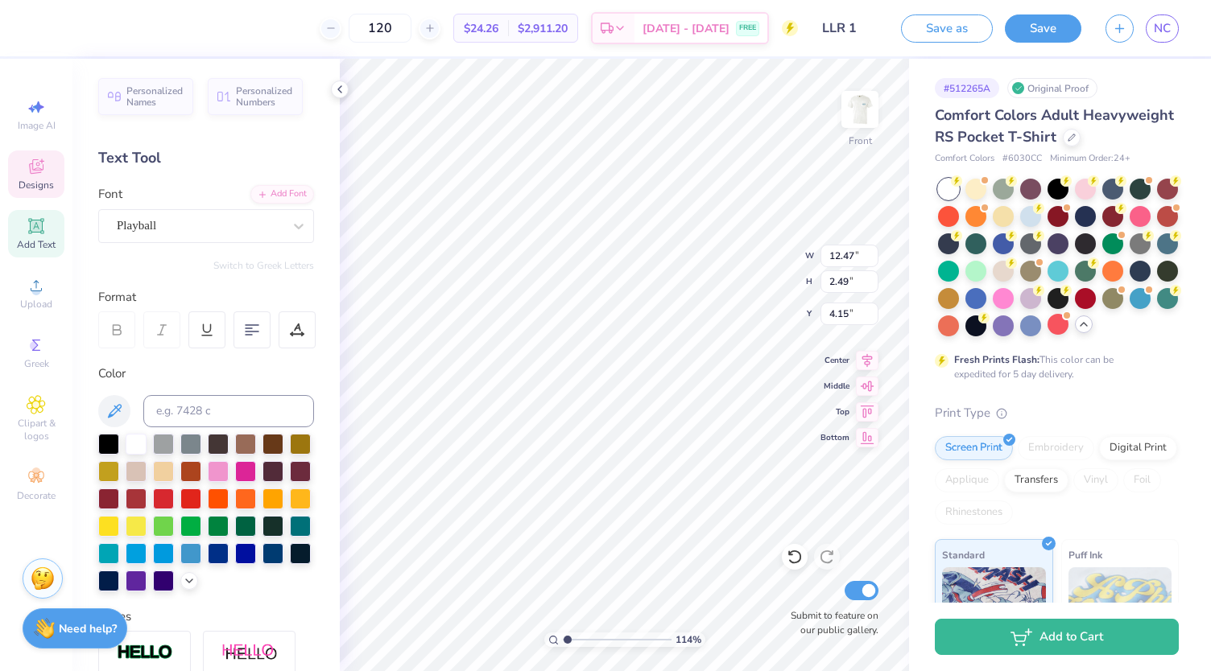
type input "1.13615279353518"
type input "13.33"
type input "2.50"
type input "4.14"
type input "1.13615279353518"
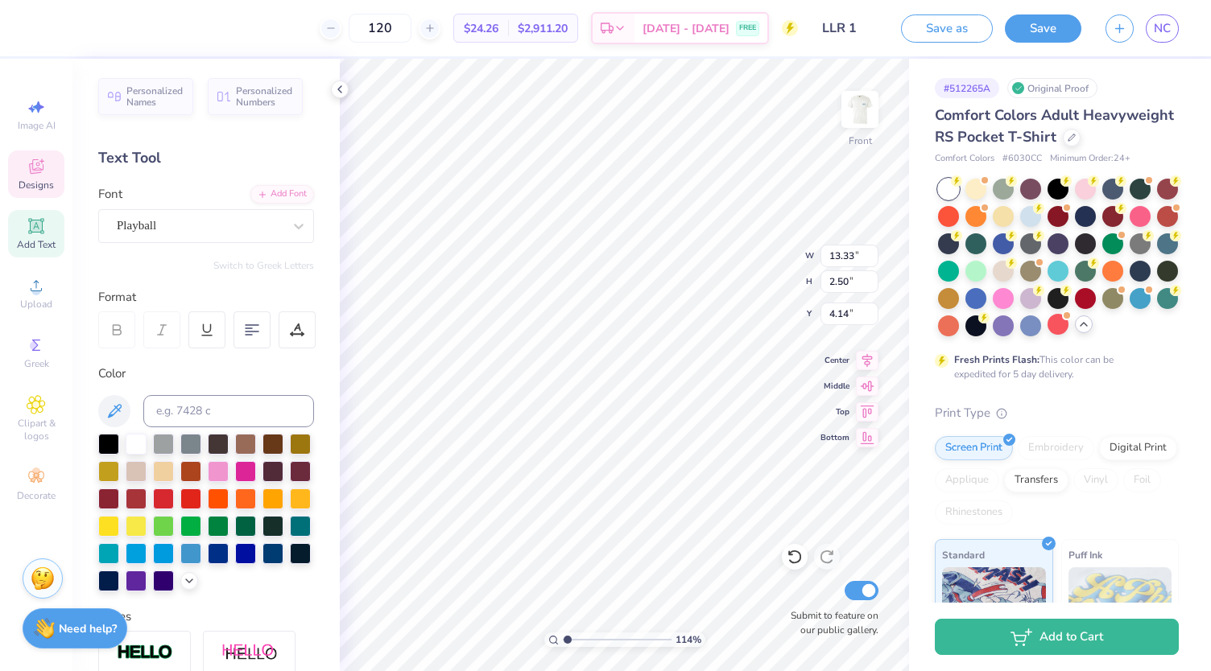
type input "11.16"
type input "1.93"
type input "16.68"
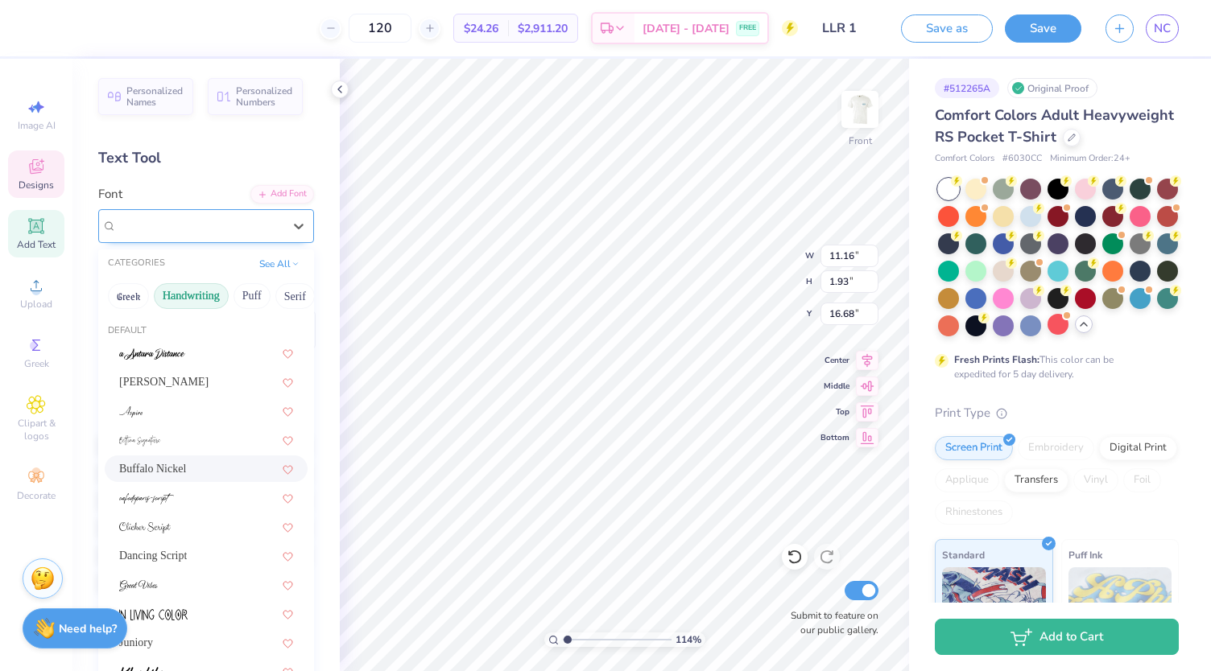
click at [214, 222] on div "Buffalo Nickel" at bounding box center [199, 225] width 169 height 25
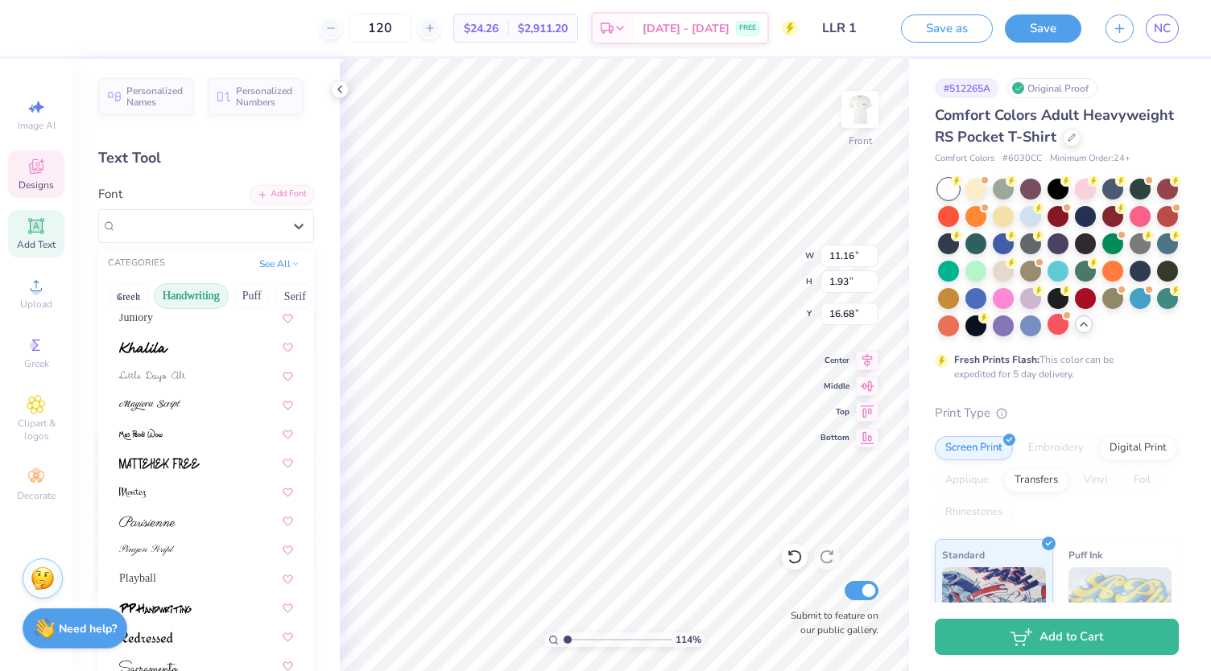
scroll to position [365, 0]
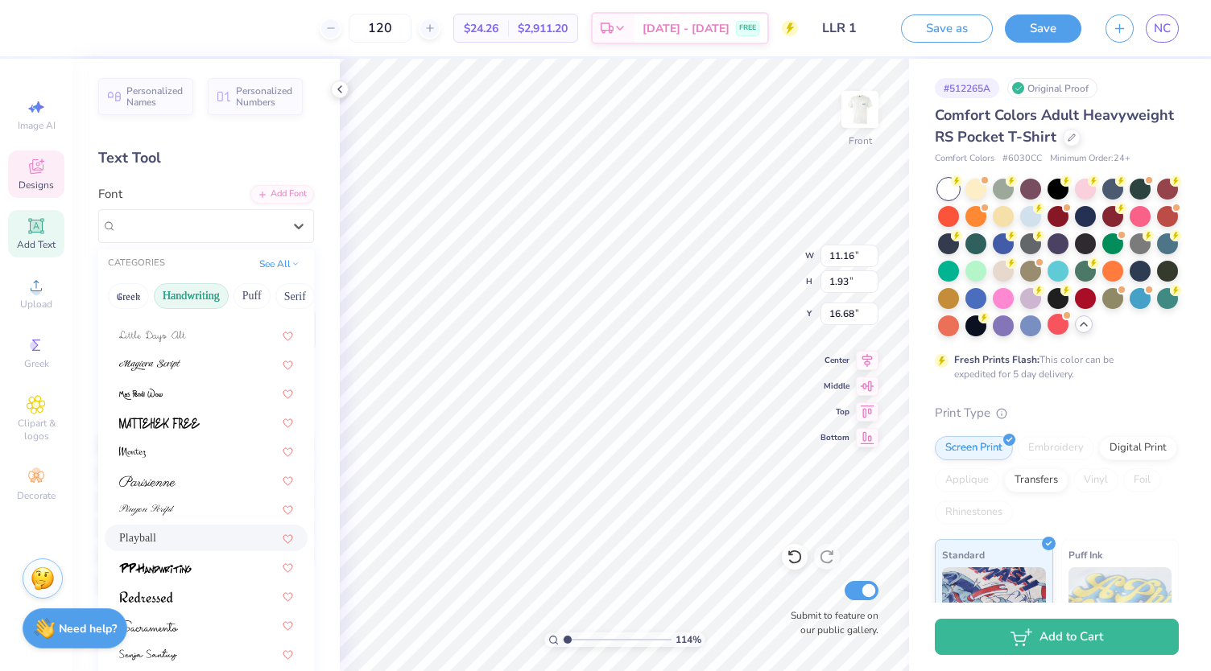
click at [182, 537] on div "Playball" at bounding box center [206, 538] width 174 height 17
type input "1.13615279353518"
type input "10.30"
type input "2.40"
type input "16.44"
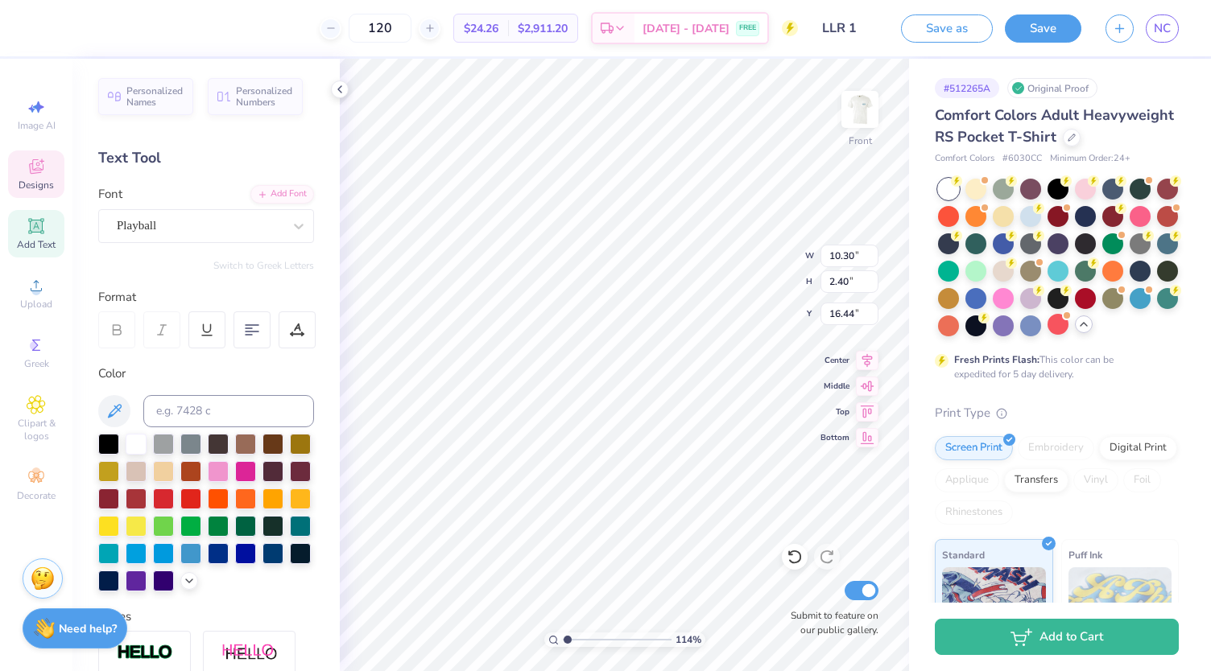
click at [318, 433] on div "Personalized Names Personalized Numbers Text Tool Add Font Font Playball Switch…" at bounding box center [205, 365] width 267 height 613
type input "1.13615279353518"
type input "13.33"
type input "2.50"
type input "4.14"
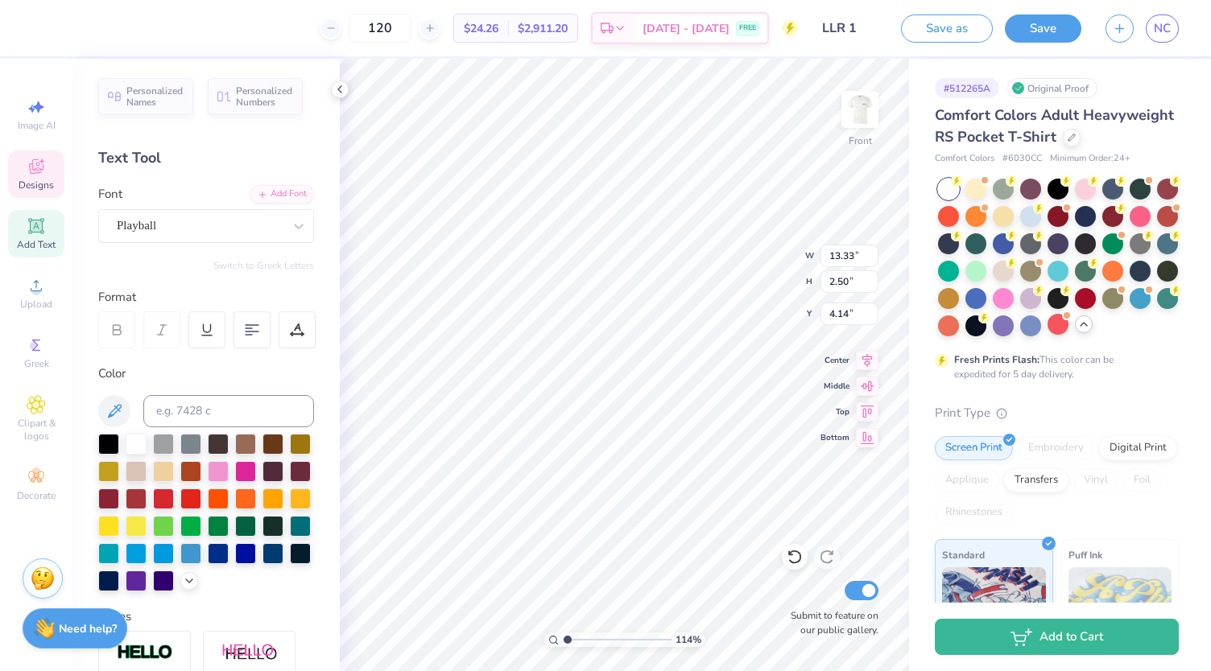
type input "1.13615279353518"
type input "4.01"
type input "1.13615279353518"
type input "11.11"
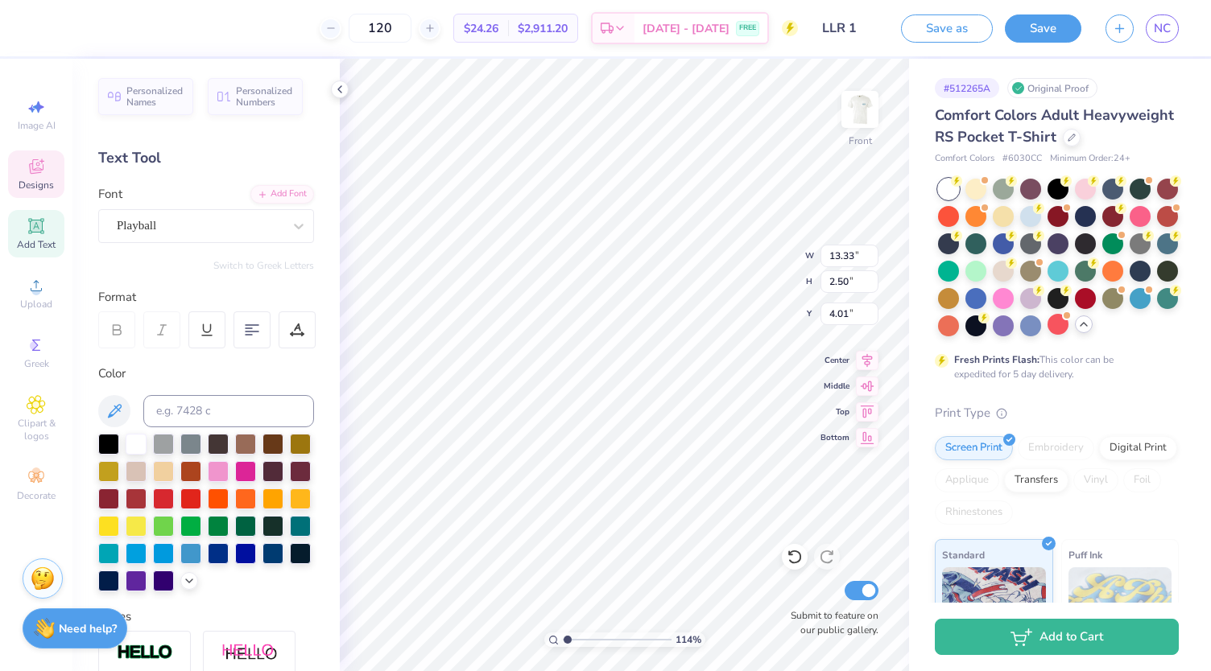
type input "2.09"
type input "4.42"
type input "1.13615279353518"
type textarea "Established 1999"
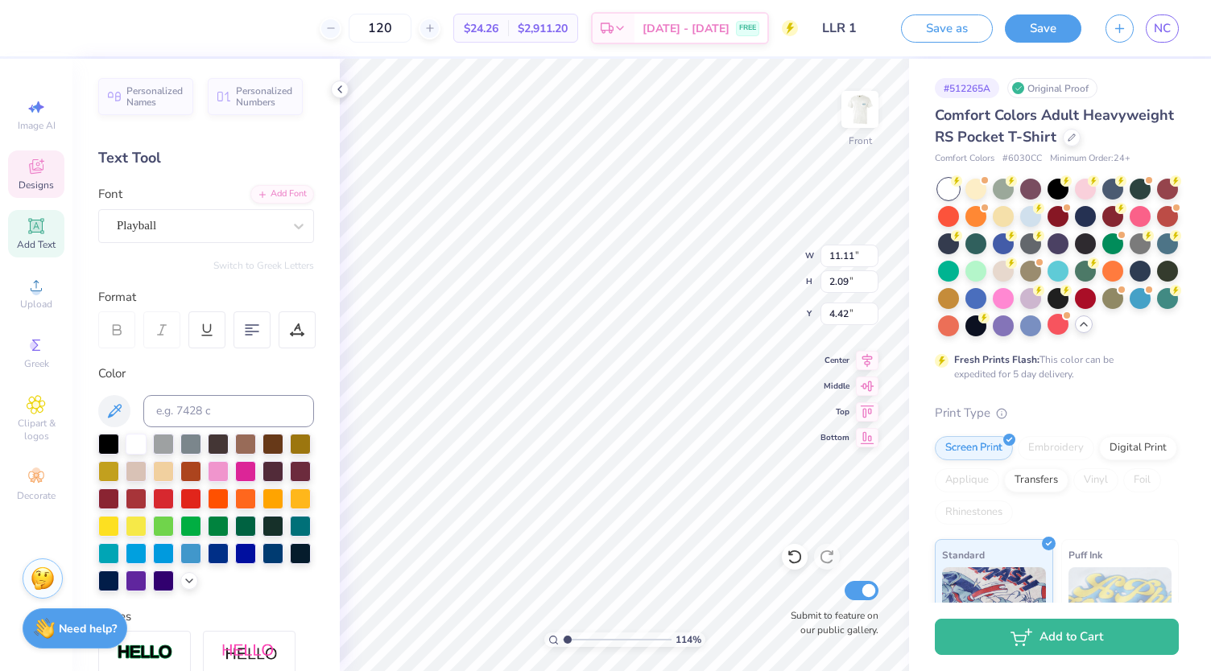
scroll to position [13, 5]
type input "1.13615279353518"
type input "4.38"
click at [250, 231] on div "Playball" at bounding box center [199, 225] width 169 height 25
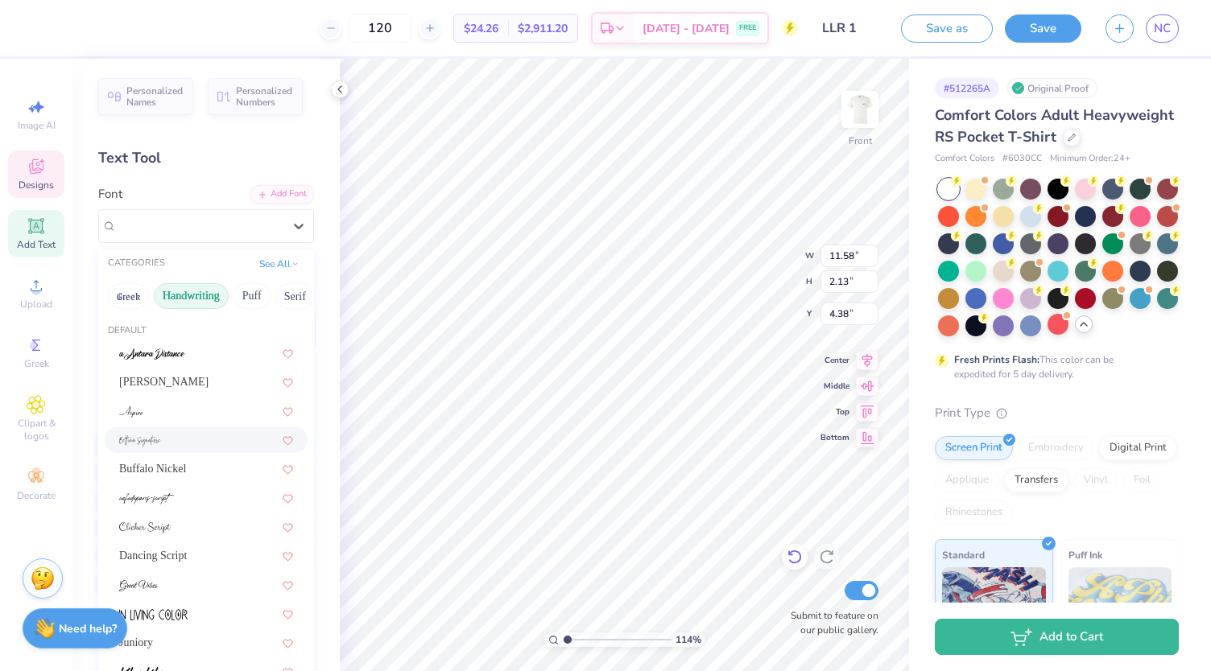
click at [793, 555] on icon at bounding box center [795, 557] width 16 height 16
type input "1.13615279353518"
type input "13.33"
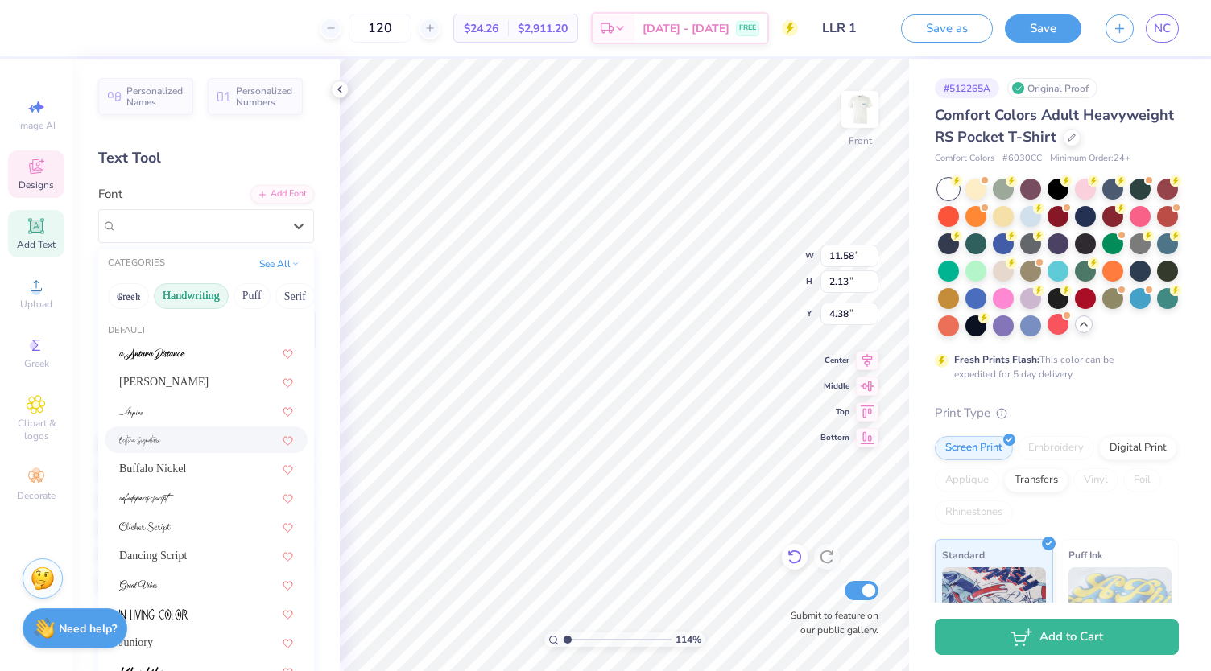
type input "2.50"
type input "4.01"
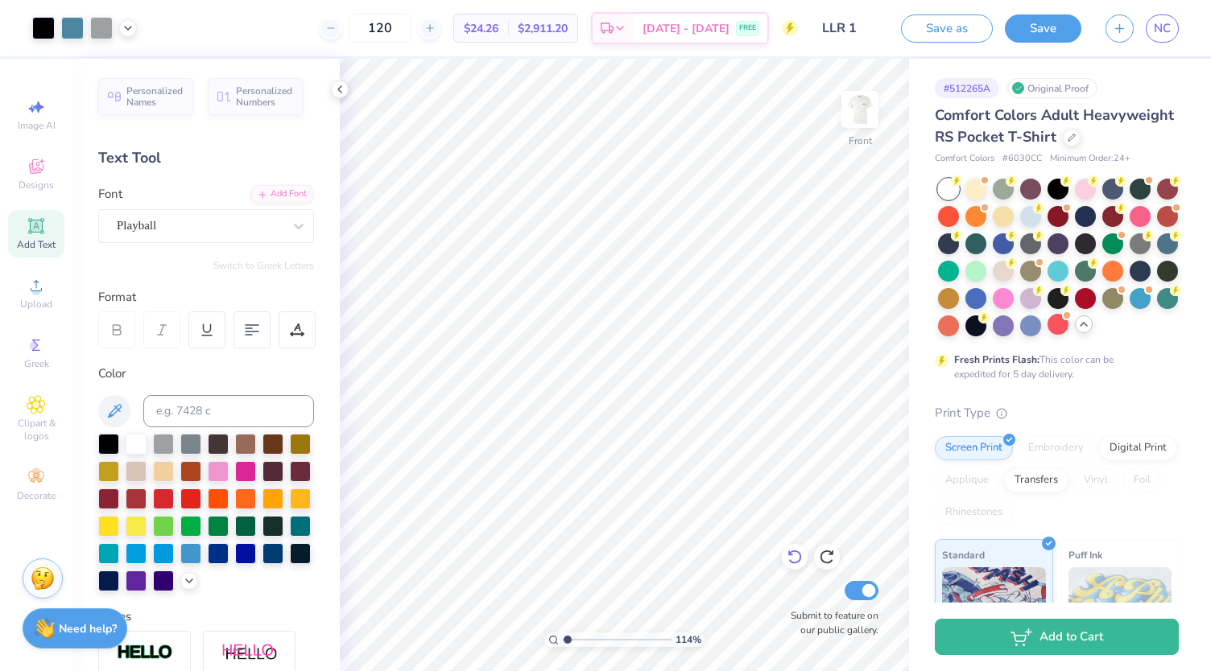
click at [795, 557] on icon at bounding box center [795, 557] width 16 height 16
click at [794, 555] on icon at bounding box center [795, 557] width 16 height 16
click at [797, 555] on icon at bounding box center [795, 557] width 16 height 16
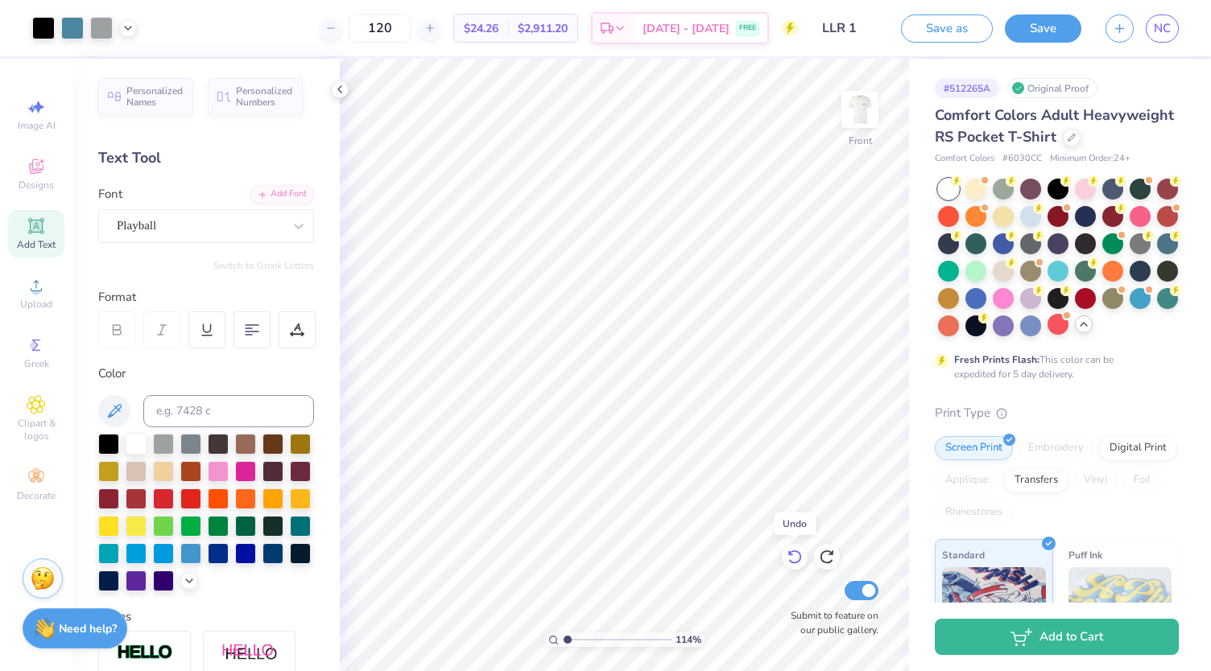
click at [797, 555] on icon at bounding box center [795, 557] width 16 height 16
type input "1.13615279353518"
type input "16.78"
type input "1.13615279353518"
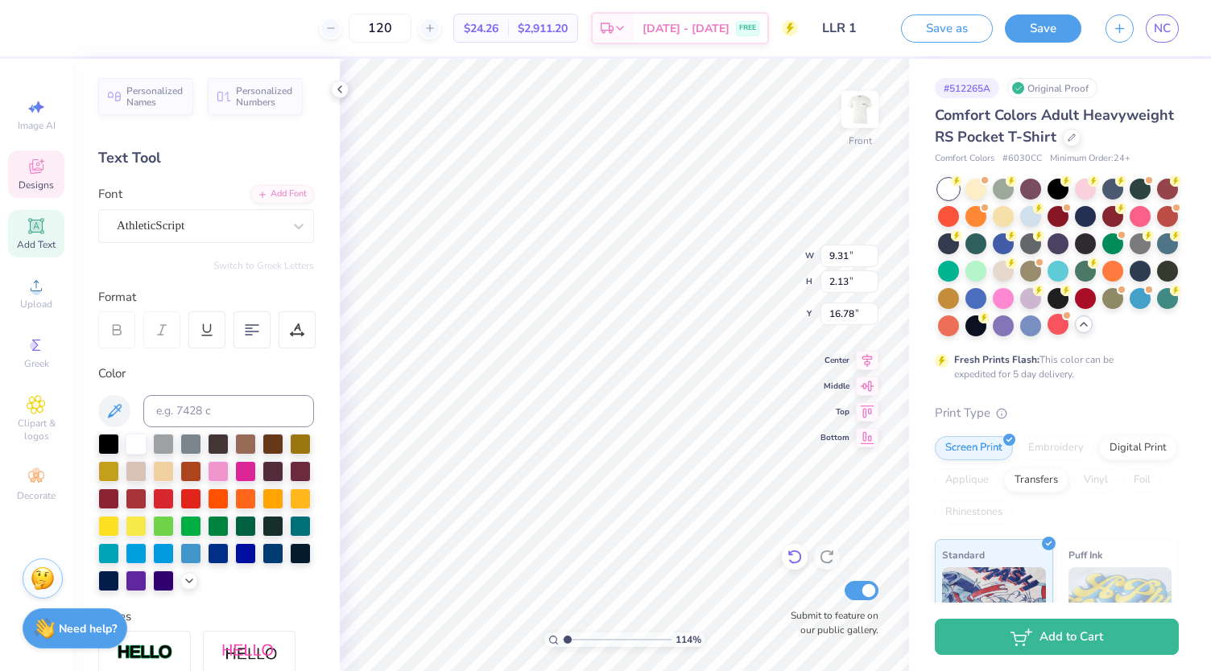
type input "12.19"
type input "2.18"
type input "4.30"
type input "1.13615279353518"
type input "9.31"
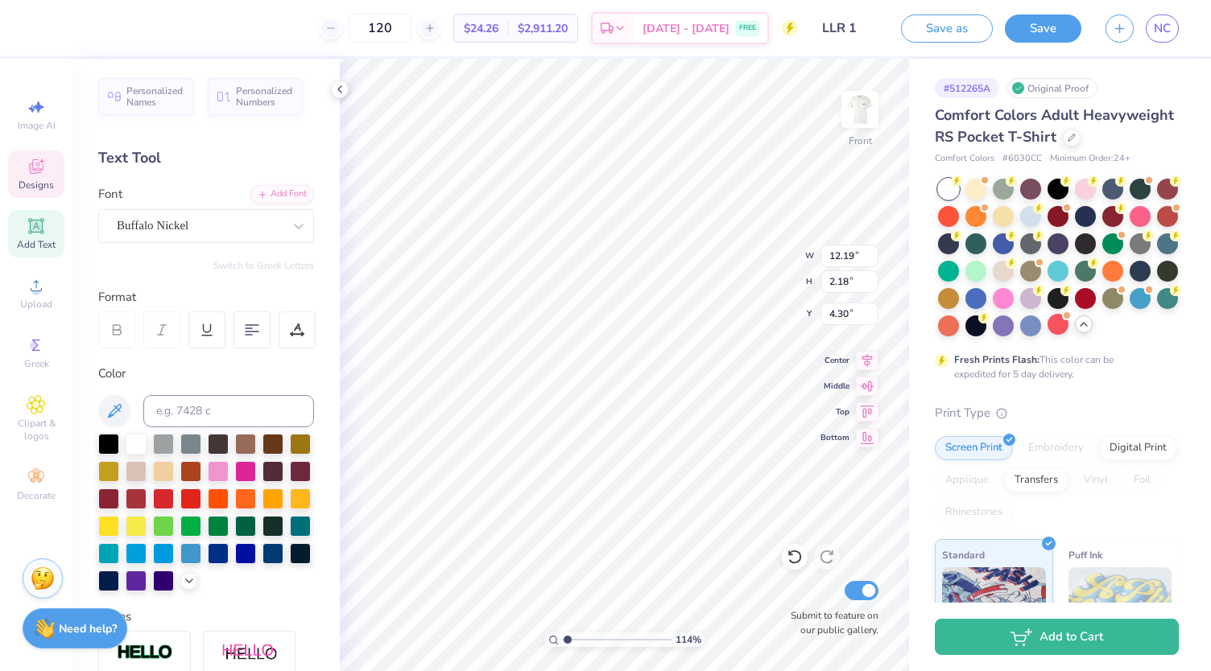
type input "2.13"
type input "16.78"
click at [232, 228] on div "AthleticScript" at bounding box center [199, 225] width 169 height 25
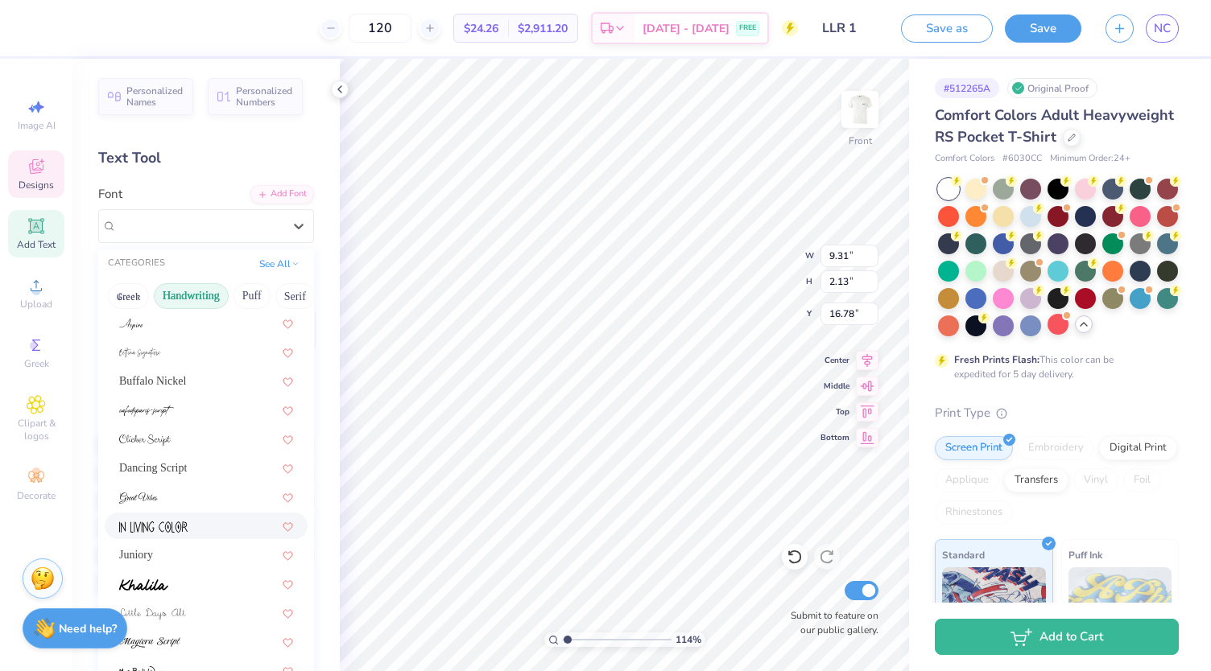
scroll to position [89, 0]
click at [196, 384] on div "Buffalo Nickel" at bounding box center [206, 380] width 174 height 17
type input "1.13615279353518"
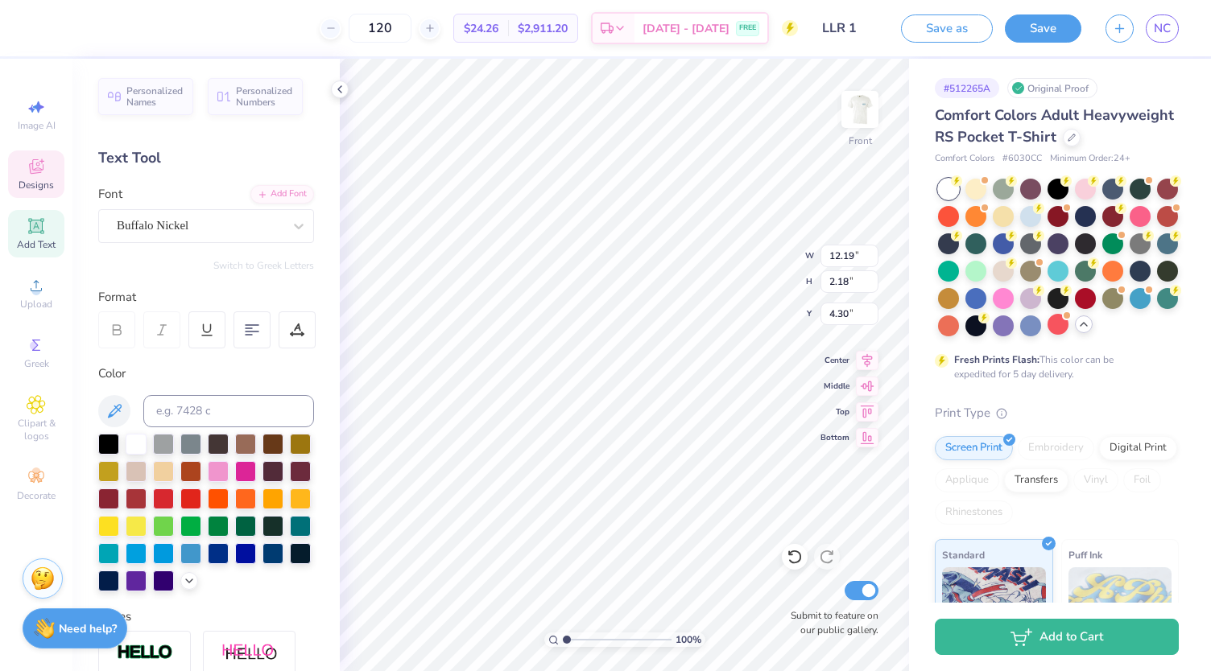
scroll to position [13, 3]
click at [223, 229] on div "Buffalo Nickel" at bounding box center [199, 225] width 169 height 25
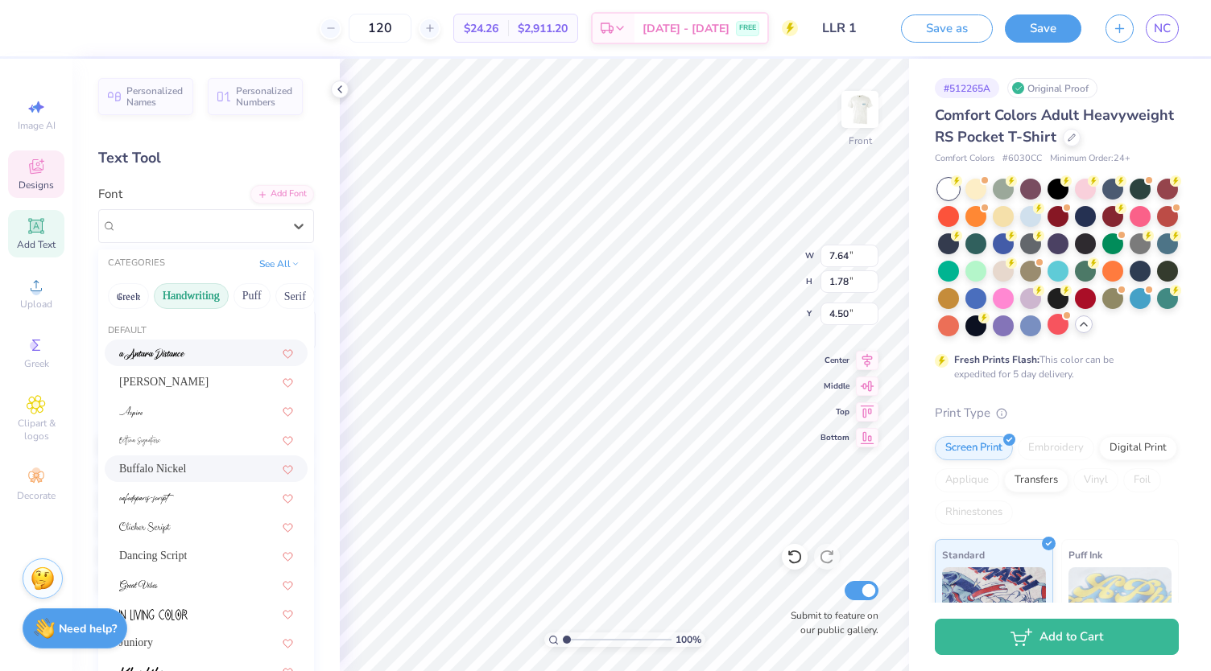
click at [197, 291] on button "Handwriting" at bounding box center [191, 296] width 75 height 26
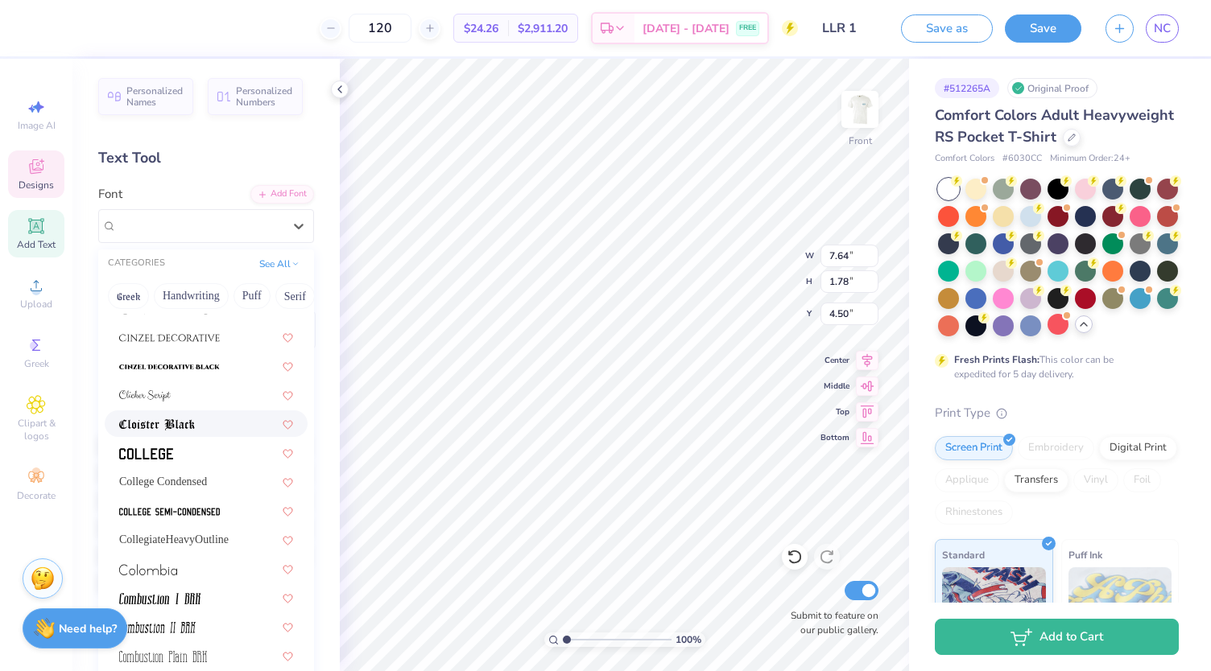
scroll to position [2104, 0]
click at [219, 537] on span "CollegiateHeavyOutline" at bounding box center [173, 539] width 109 height 17
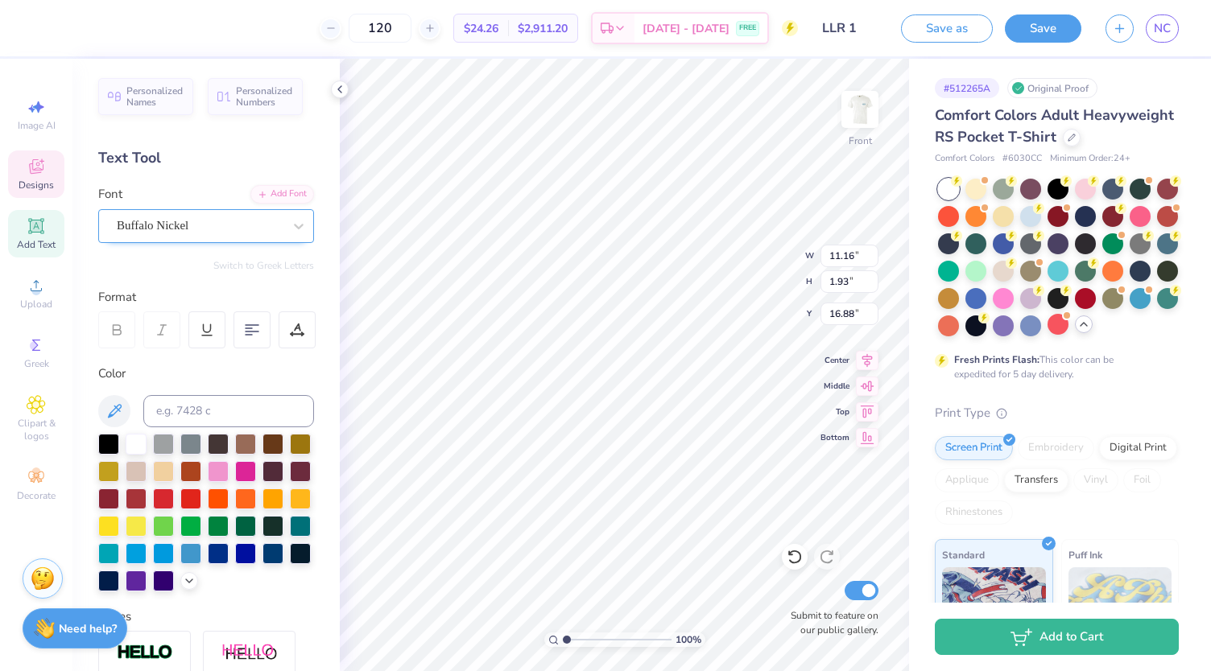
click at [163, 228] on div "Buffalo Nickel" at bounding box center [199, 225] width 169 height 25
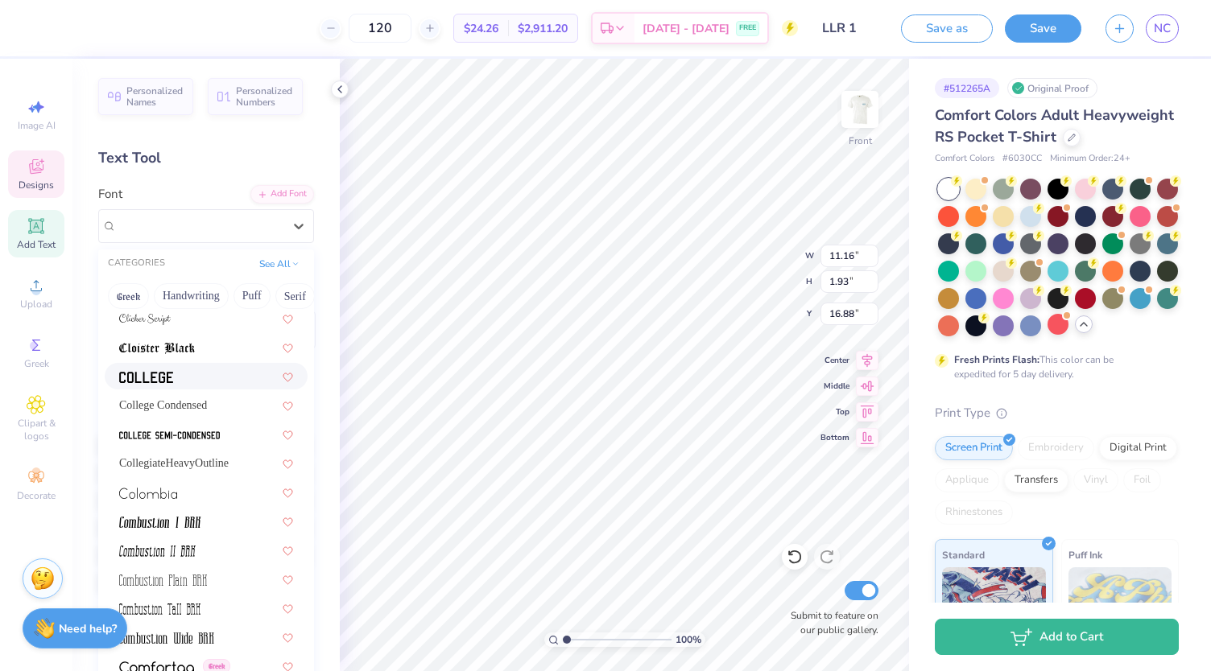
scroll to position [2183, 0]
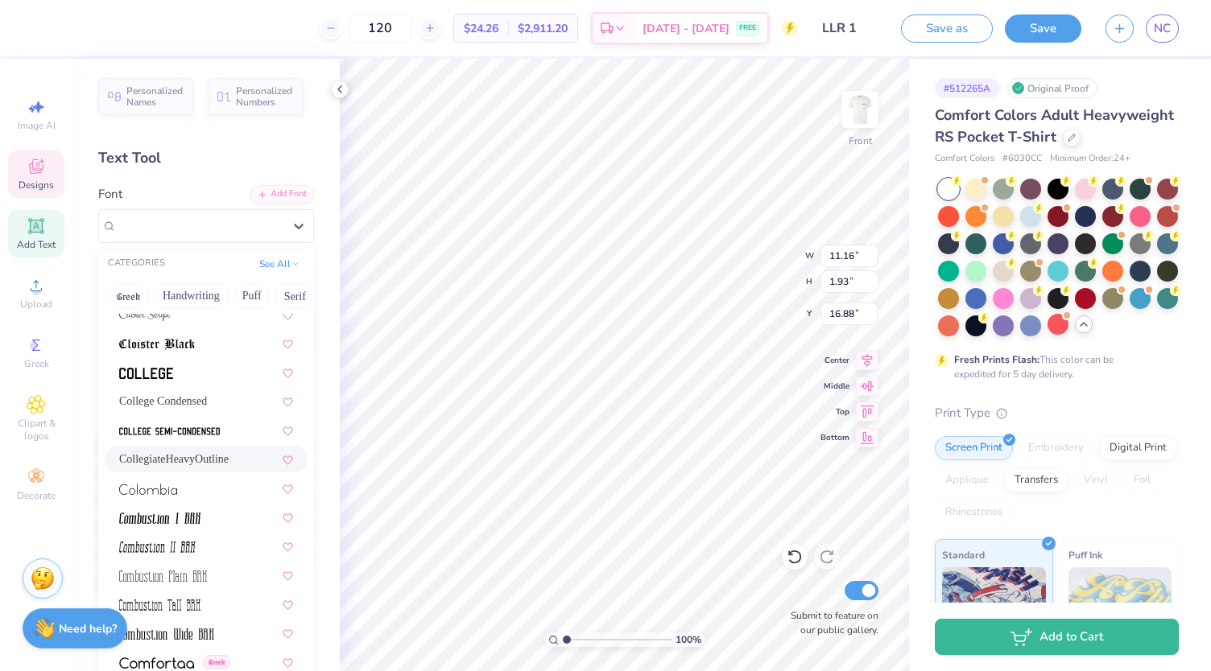
click at [206, 461] on span "CollegiateHeavyOutline" at bounding box center [173, 459] width 109 height 17
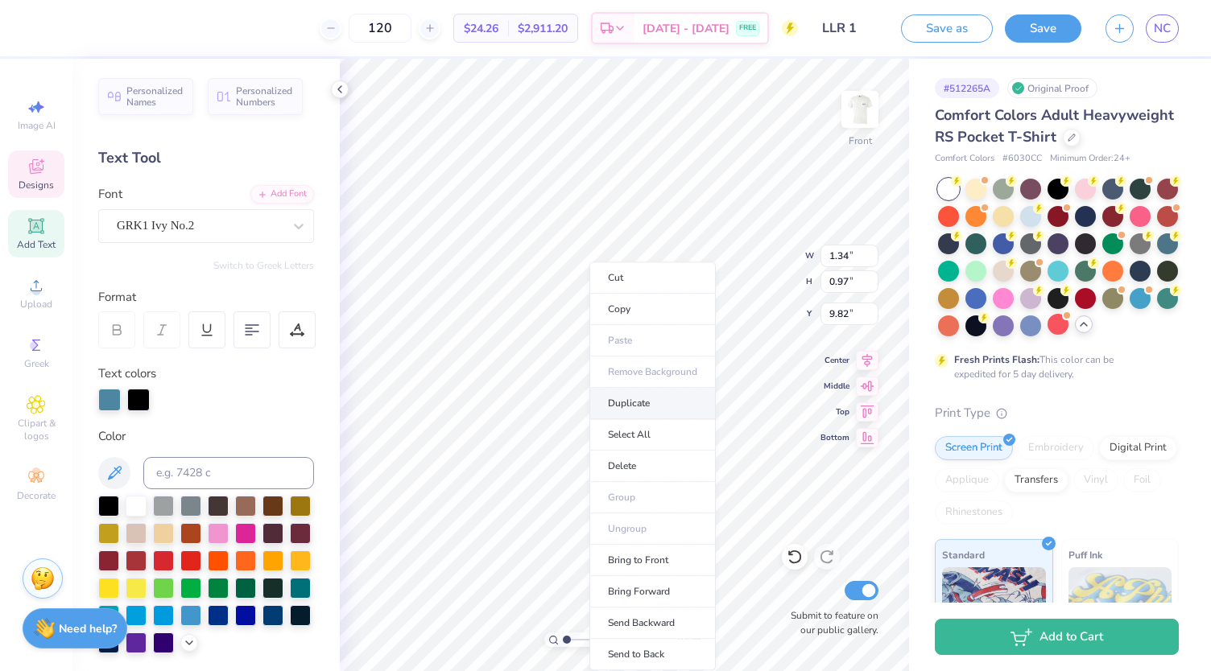
click at [638, 396] on li "Duplicate" at bounding box center [652, 403] width 126 height 31
click at [47, 23] on div at bounding box center [43, 26] width 23 height 23
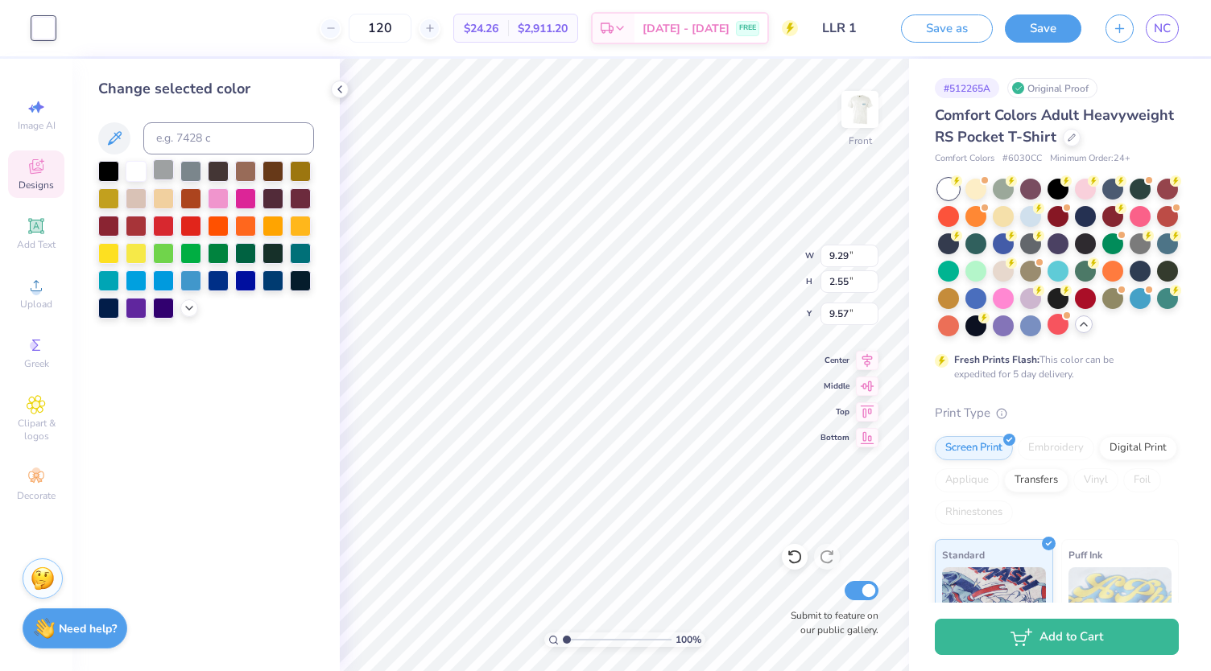
click at [166, 162] on div at bounding box center [163, 169] width 21 height 21
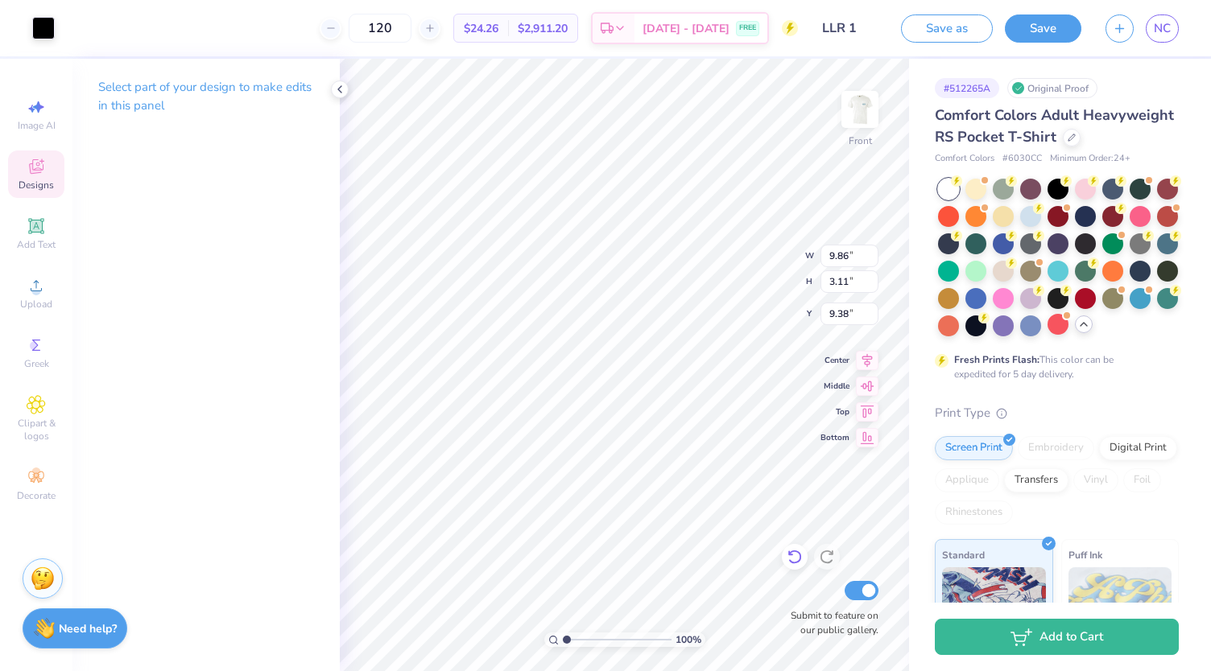
click at [794, 552] on icon at bounding box center [795, 557] width 16 height 16
click at [52, 26] on div at bounding box center [43, 26] width 23 height 23
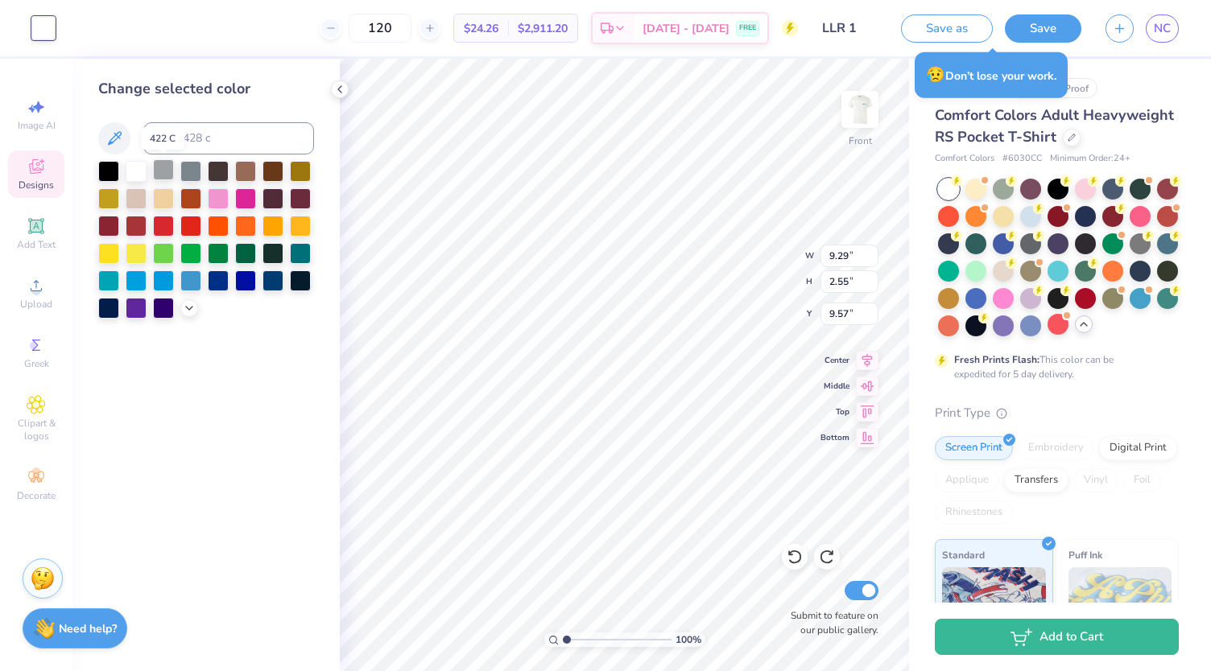
click at [167, 173] on div at bounding box center [163, 169] width 21 height 21
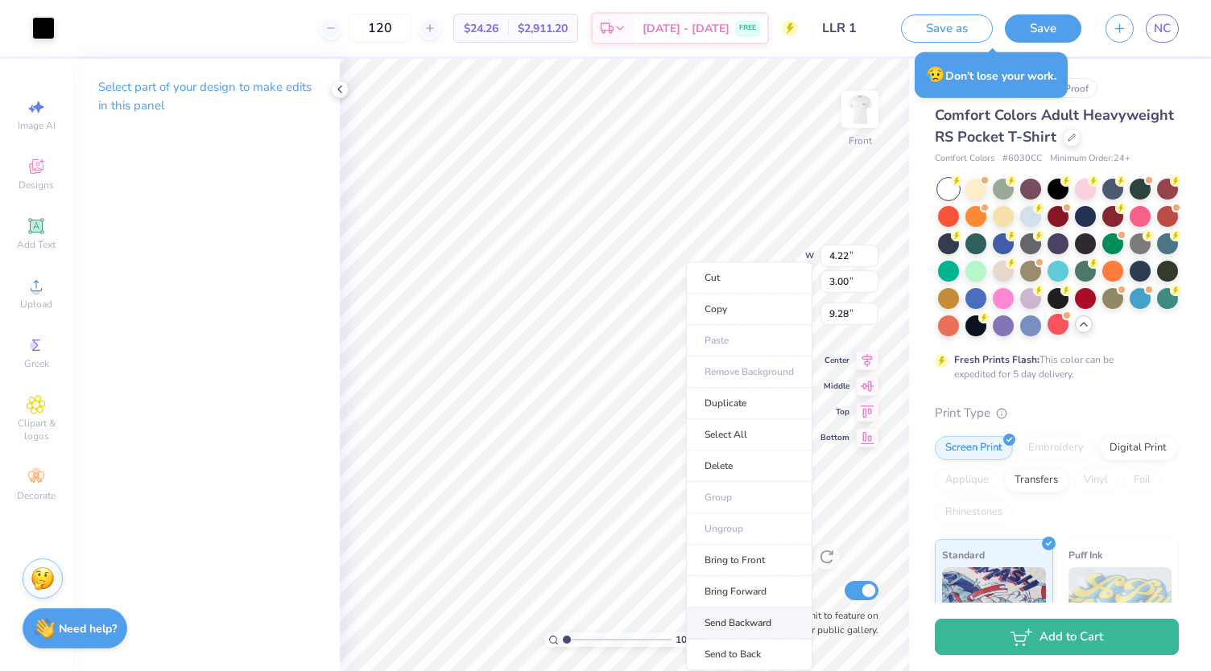
click at [756, 617] on li "Send Backward" at bounding box center [749, 623] width 126 height 31
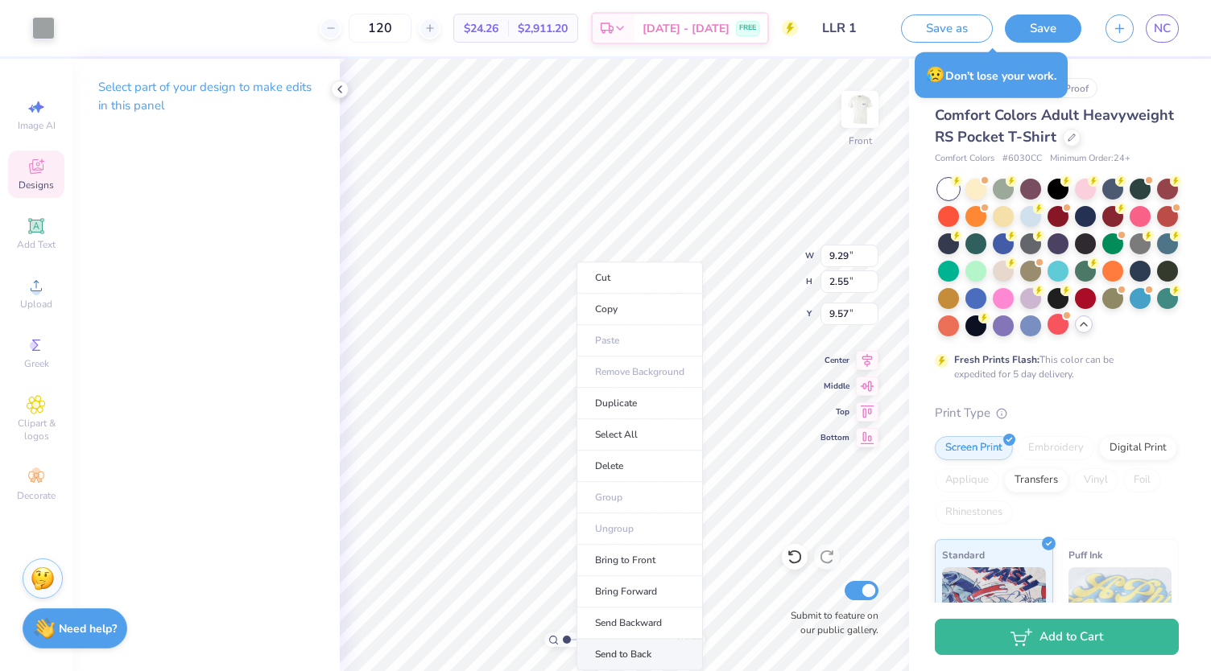
click at [638, 649] on li "Send to Back" at bounding box center [639, 654] width 126 height 31
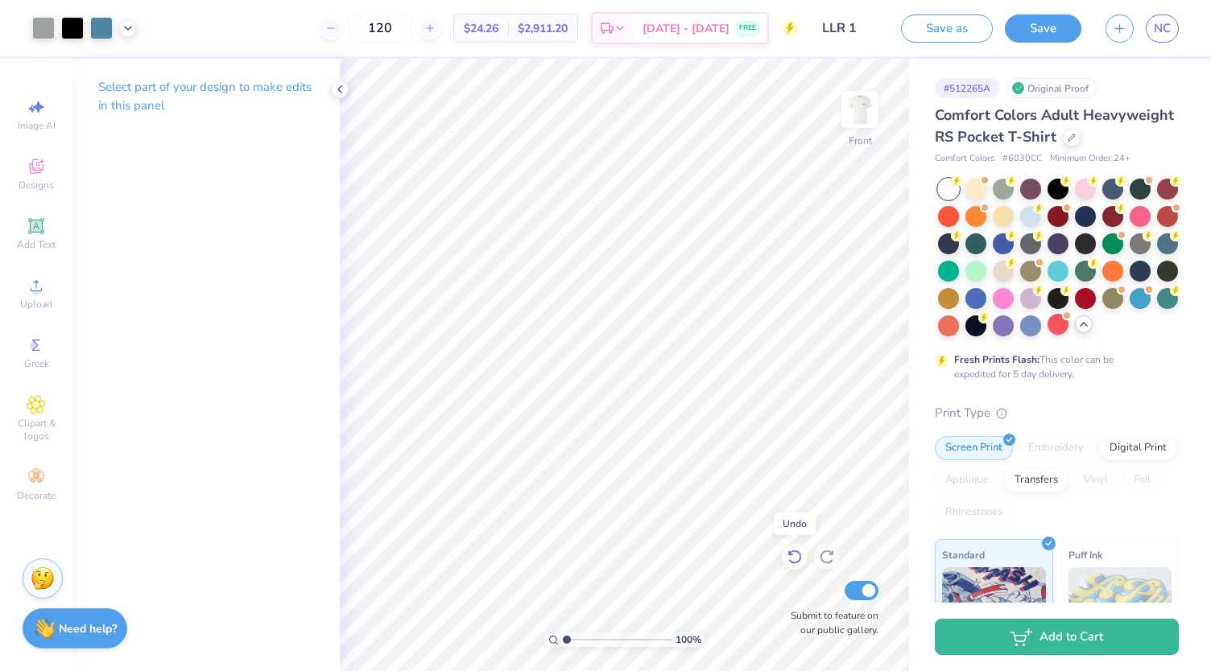
click at [791, 551] on icon at bounding box center [795, 557] width 16 height 16
click at [790, 551] on icon at bounding box center [795, 557] width 16 height 16
click at [38, 28] on div at bounding box center [43, 26] width 23 height 23
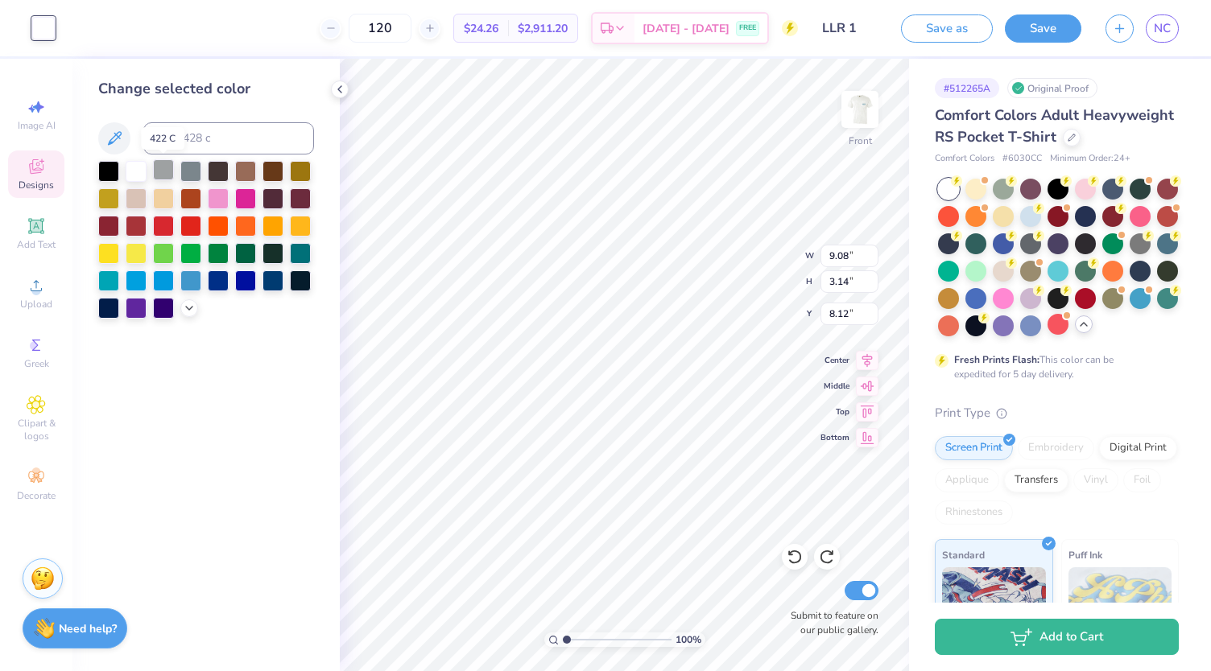
click at [174, 160] on div at bounding box center [163, 169] width 21 height 21
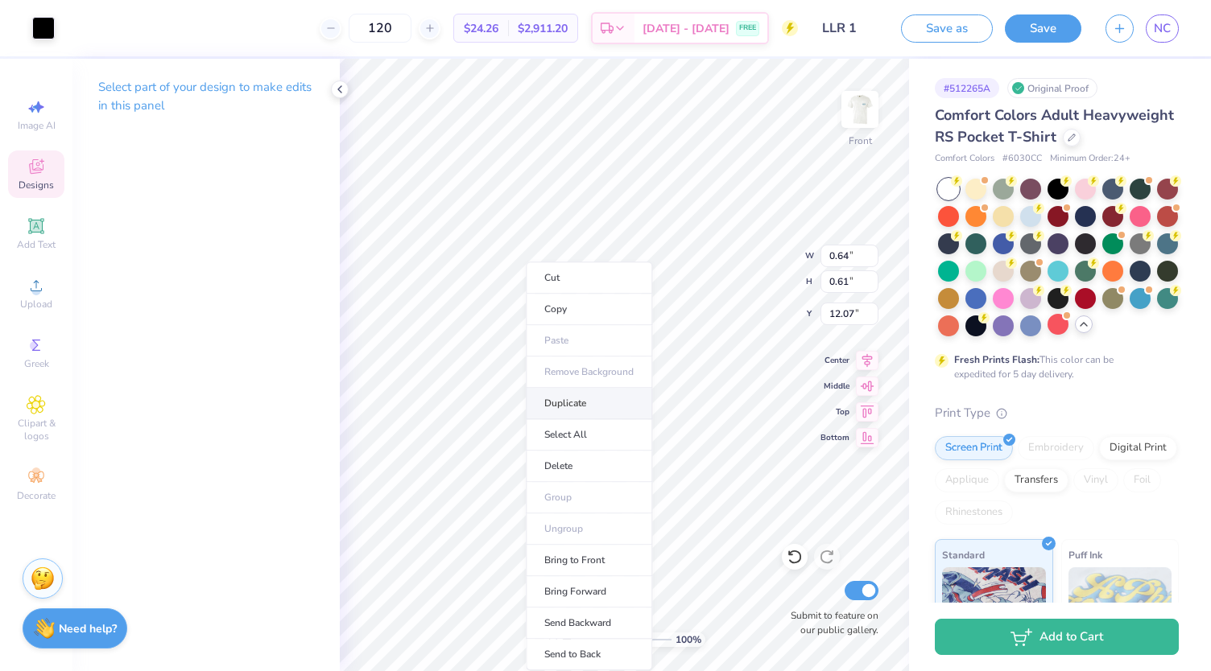
click at [570, 404] on li "Duplicate" at bounding box center [589, 403] width 126 height 31
click at [613, 403] on li "Duplicate" at bounding box center [593, 403] width 126 height 31
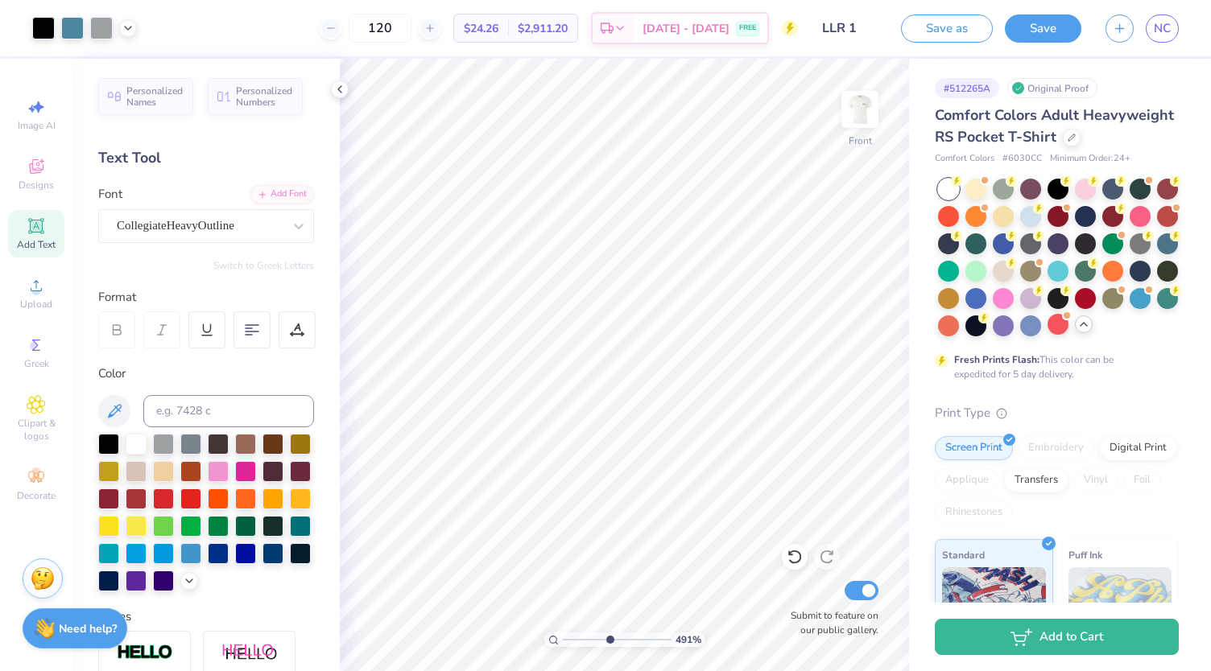
drag, startPoint x: 568, startPoint y: 639, endPoint x: 605, endPoint y: 656, distance: 40.7
click at [605, 647] on input "range" at bounding box center [617, 640] width 109 height 14
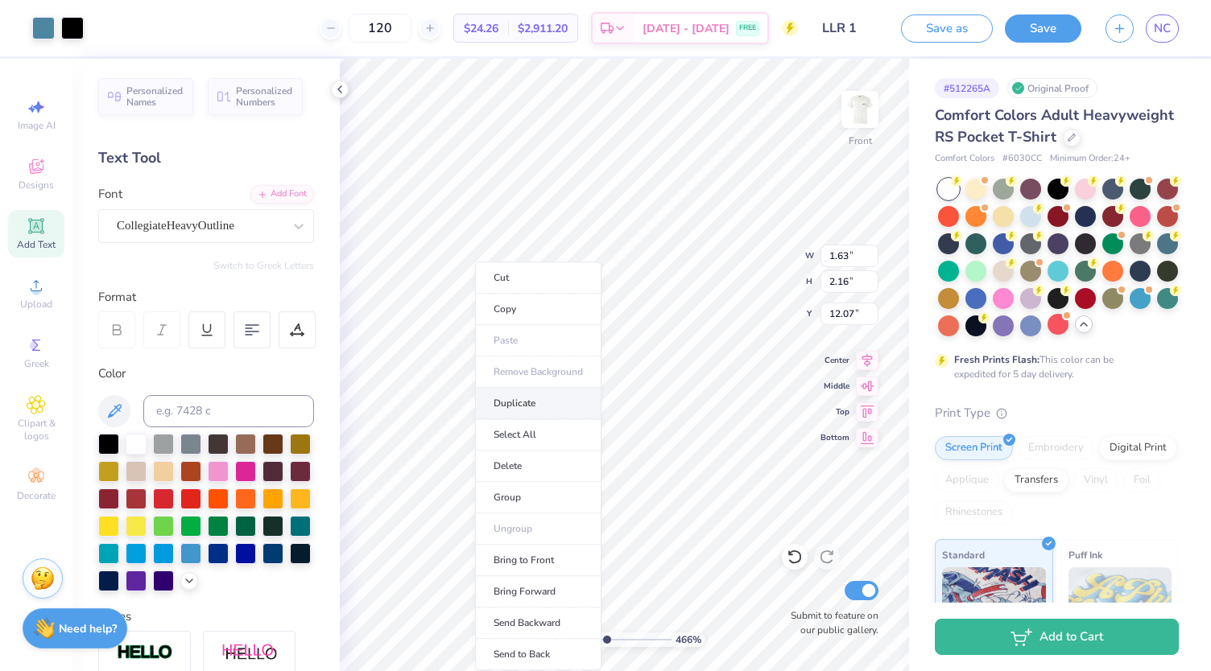
click at [497, 401] on li "Duplicate" at bounding box center [538, 403] width 126 height 31
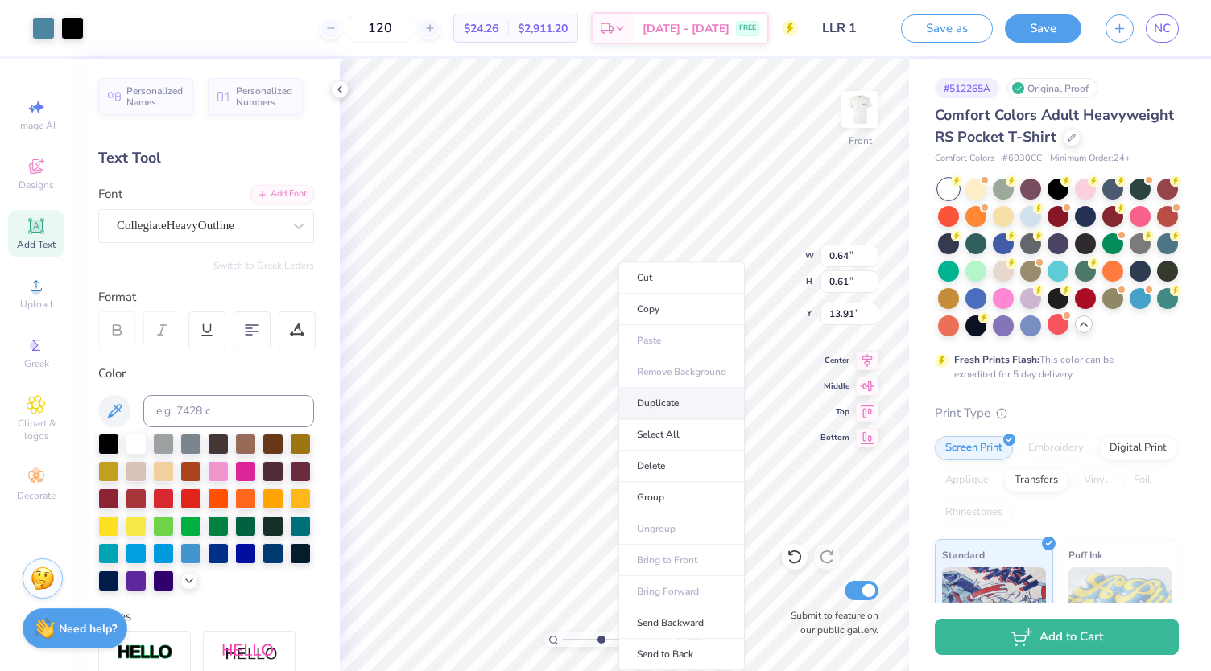
click at [655, 404] on li "Duplicate" at bounding box center [681, 403] width 126 height 31
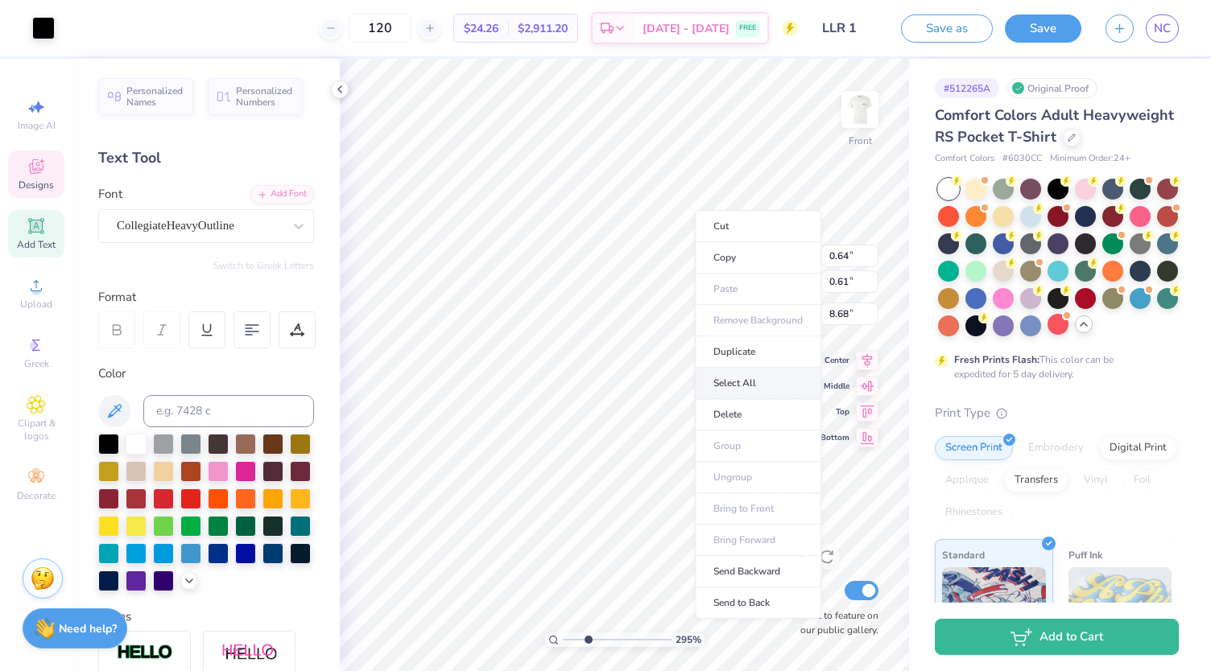
click at [754, 386] on li "Select All" at bounding box center [758, 383] width 126 height 31
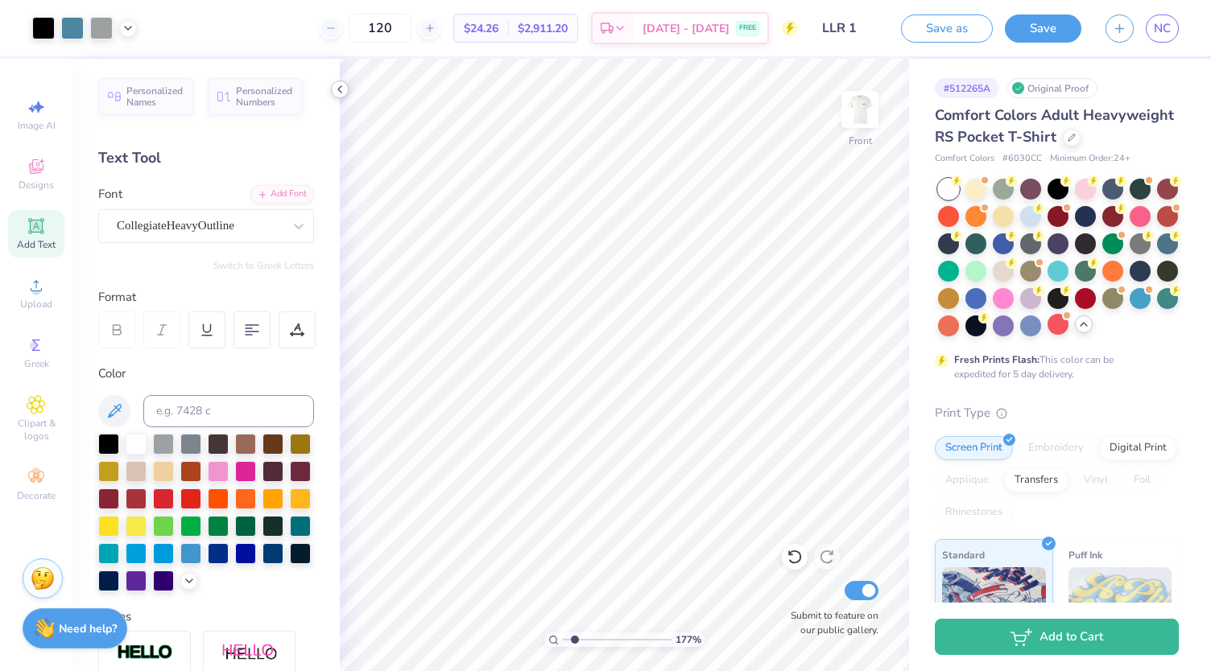
click at [341, 89] on icon at bounding box center [339, 89] width 13 height 13
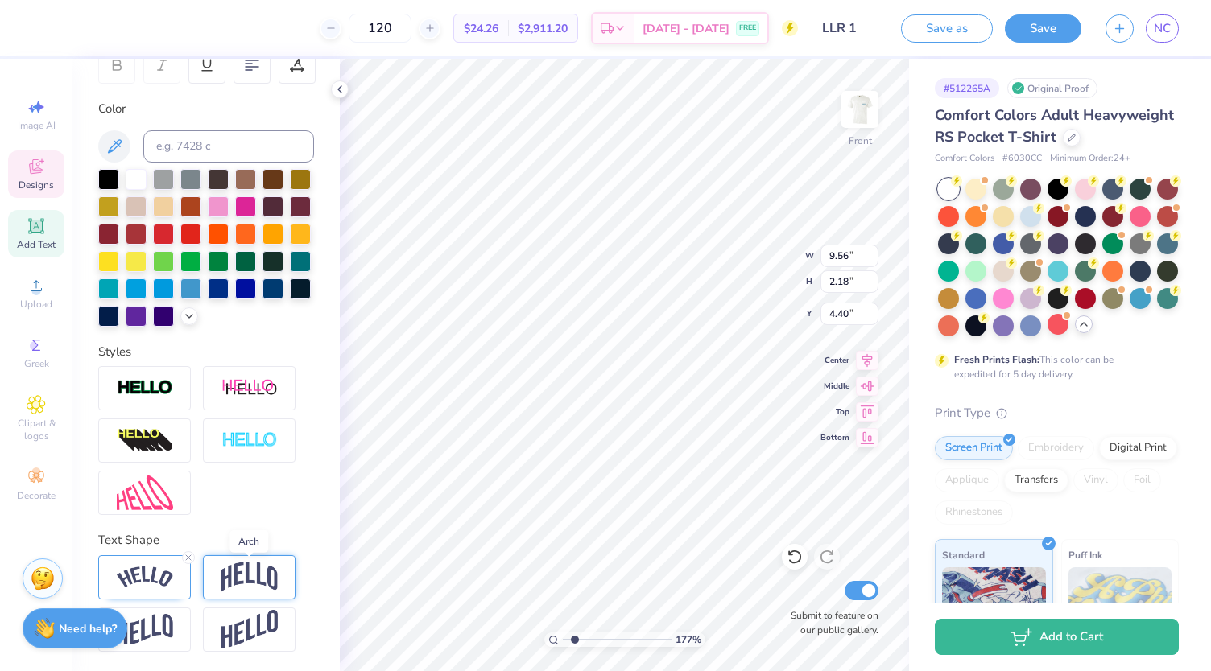
click at [242, 585] on img at bounding box center [249, 577] width 56 height 31
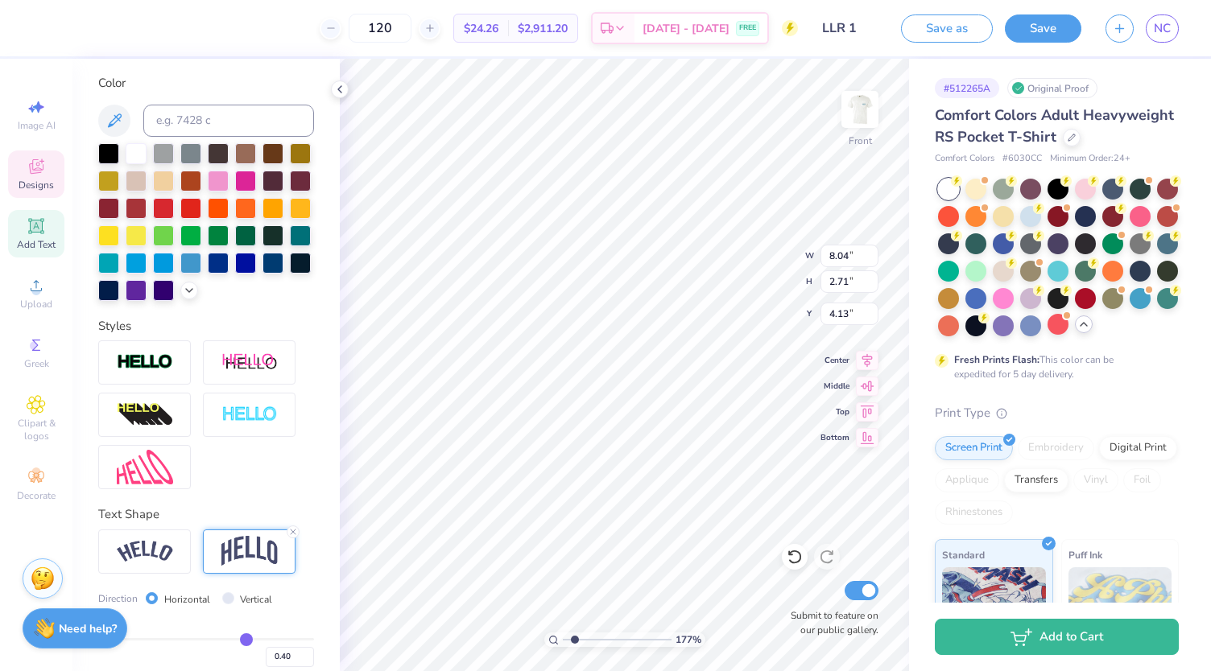
scroll to position [384, 0]
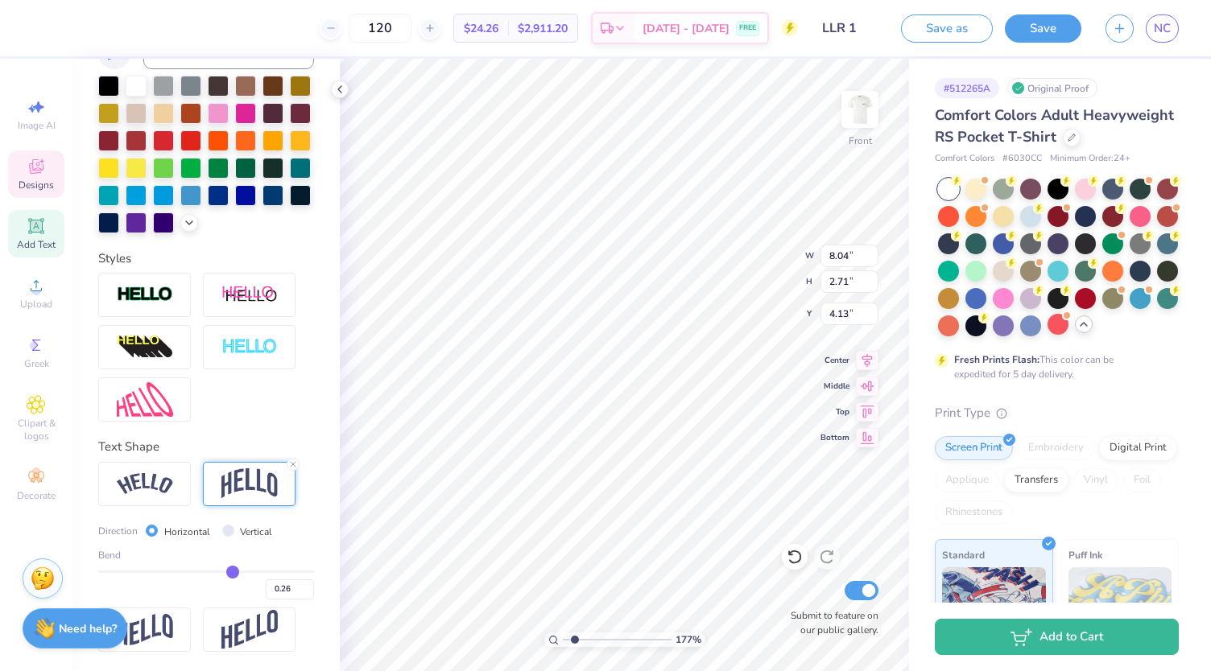
drag, startPoint x: 238, startPoint y: 575, endPoint x: 224, endPoint y: 575, distance: 14.5
click at [224, 573] on input "range" at bounding box center [206, 572] width 216 height 2
click at [795, 558] on icon at bounding box center [795, 557] width 16 height 16
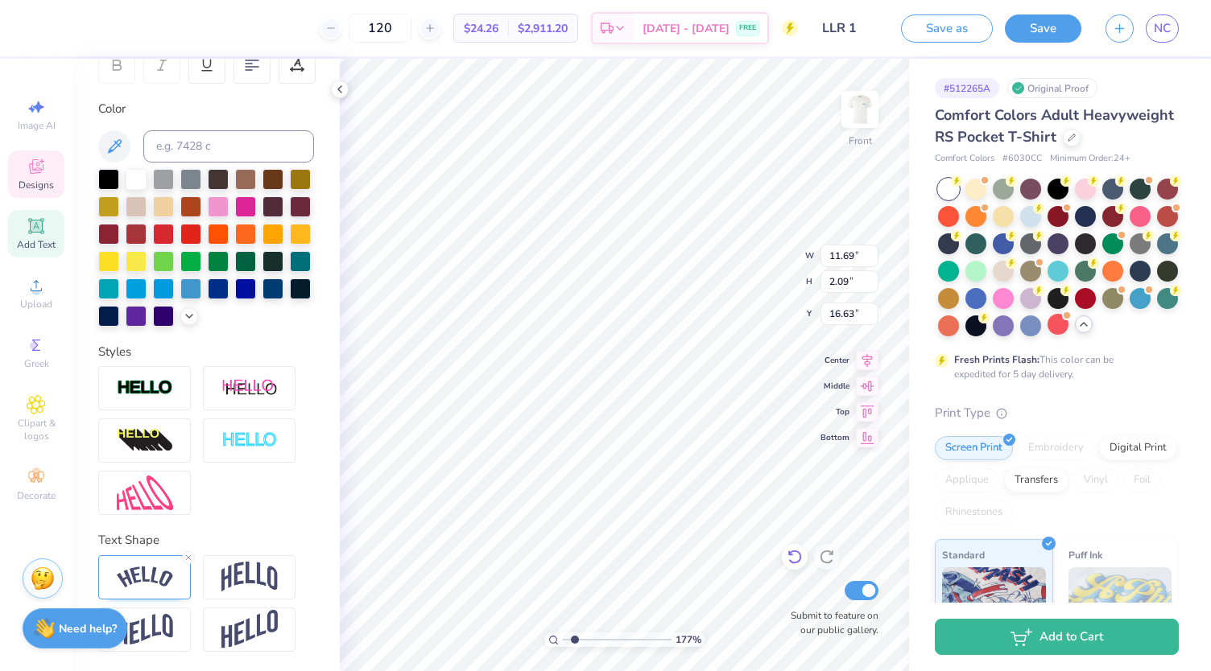
scroll to position [13, 2]
click at [242, 566] on img at bounding box center [249, 577] width 56 height 31
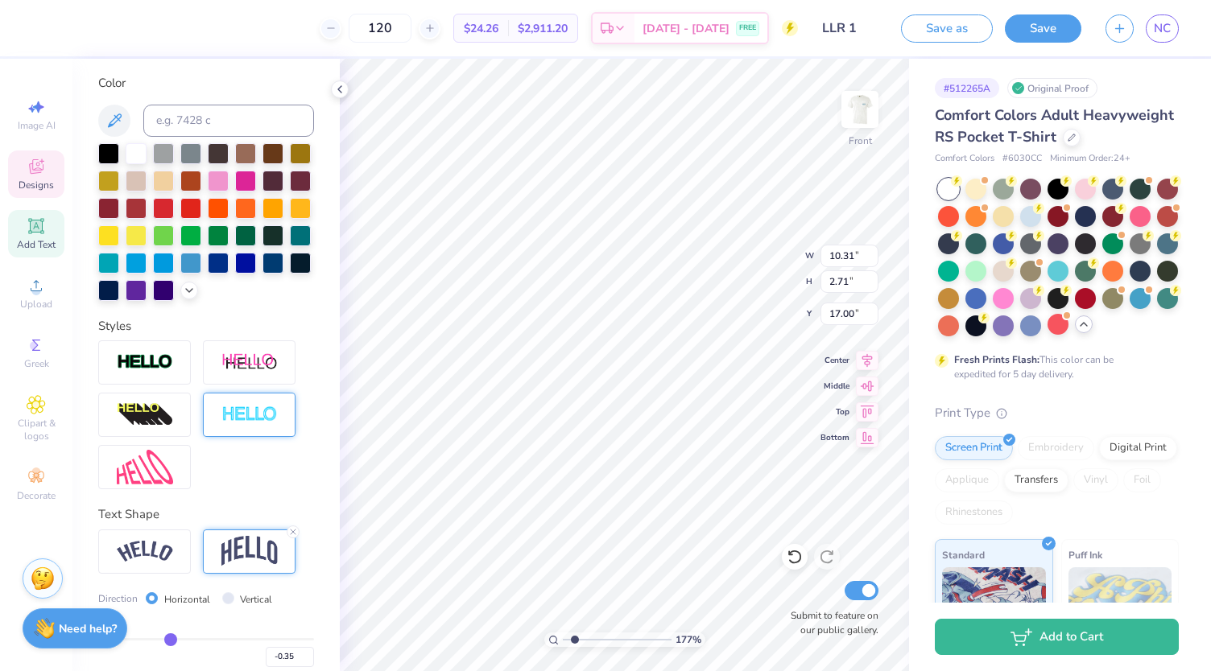
scroll to position [384, 0]
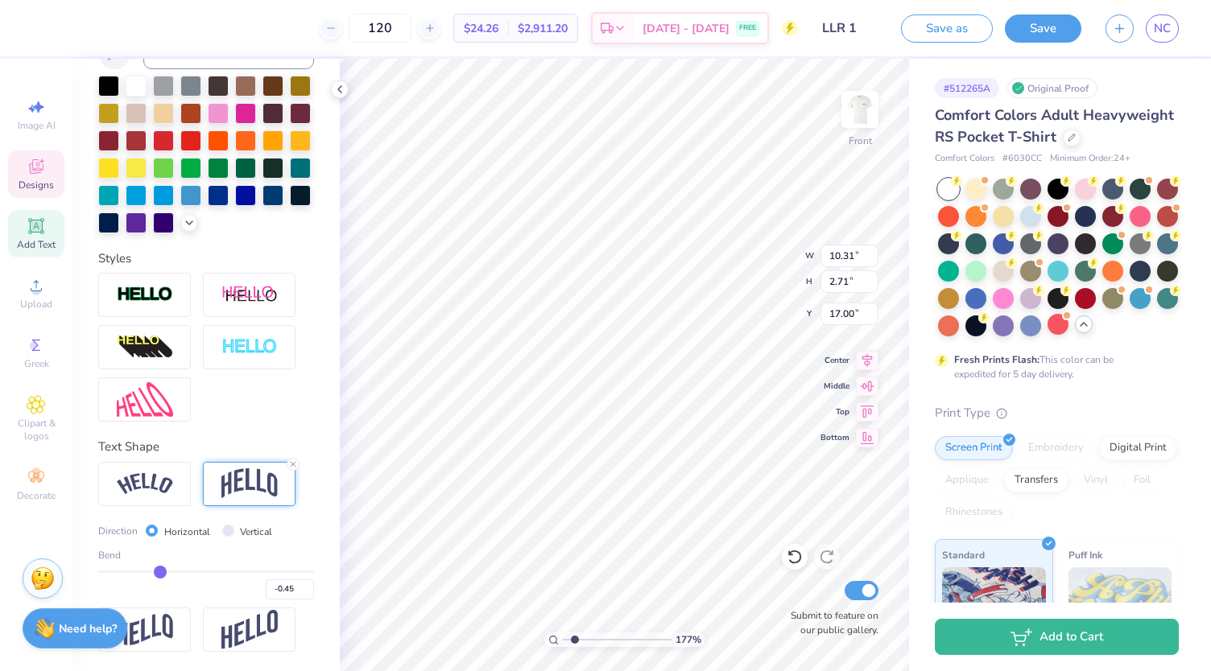
drag, startPoint x: 167, startPoint y: 572, endPoint x: 156, endPoint y: 571, distance: 10.5
click at [156, 571] on input "range" at bounding box center [206, 572] width 216 height 2
drag, startPoint x: 156, startPoint y: 576, endPoint x: 180, endPoint y: 576, distance: 24.2
click at [180, 573] on input "range" at bounding box center [206, 572] width 216 height 2
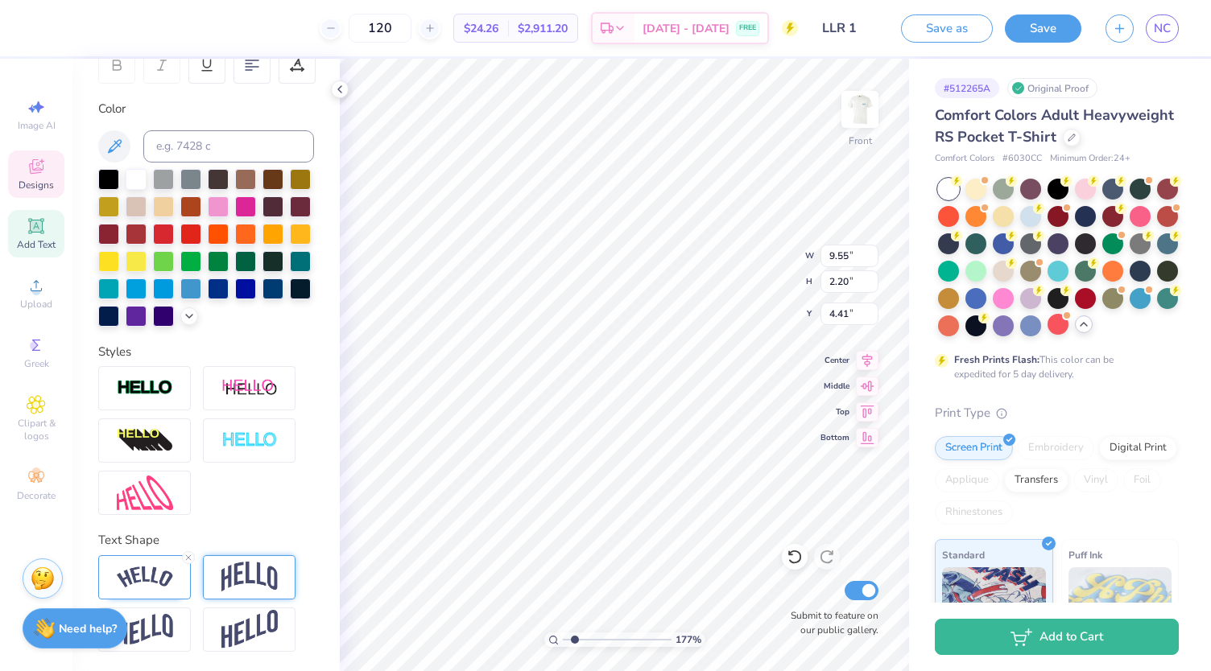
click at [256, 560] on div at bounding box center [249, 577] width 93 height 44
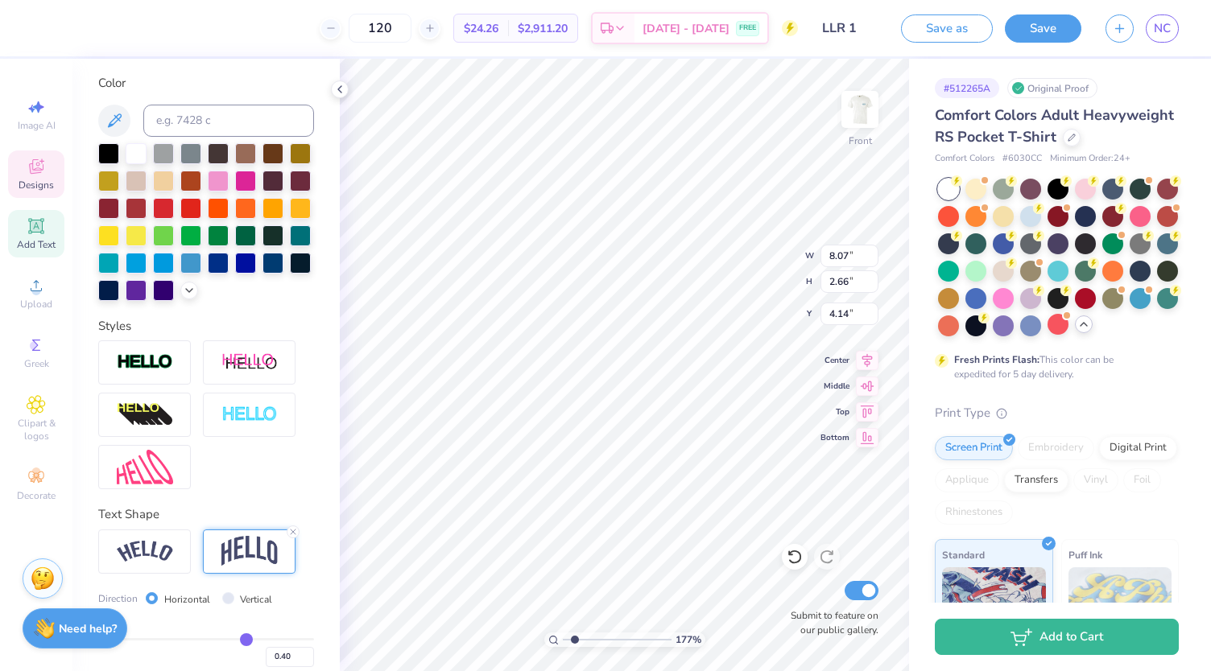
scroll to position [384, 0]
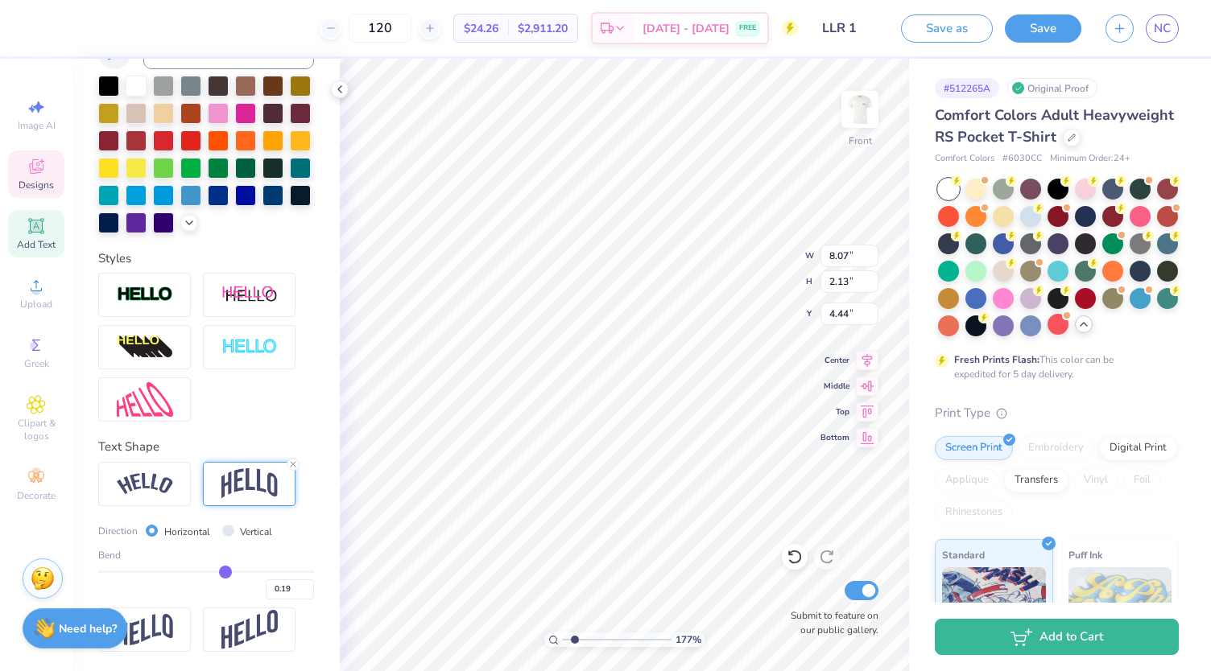
drag, startPoint x: 238, startPoint y: 575, endPoint x: 218, endPoint y: 577, distance: 20.3
click at [218, 573] on input "range" at bounding box center [206, 572] width 216 height 2
click at [224, 531] on input "Vertical" at bounding box center [228, 531] width 12 height 12
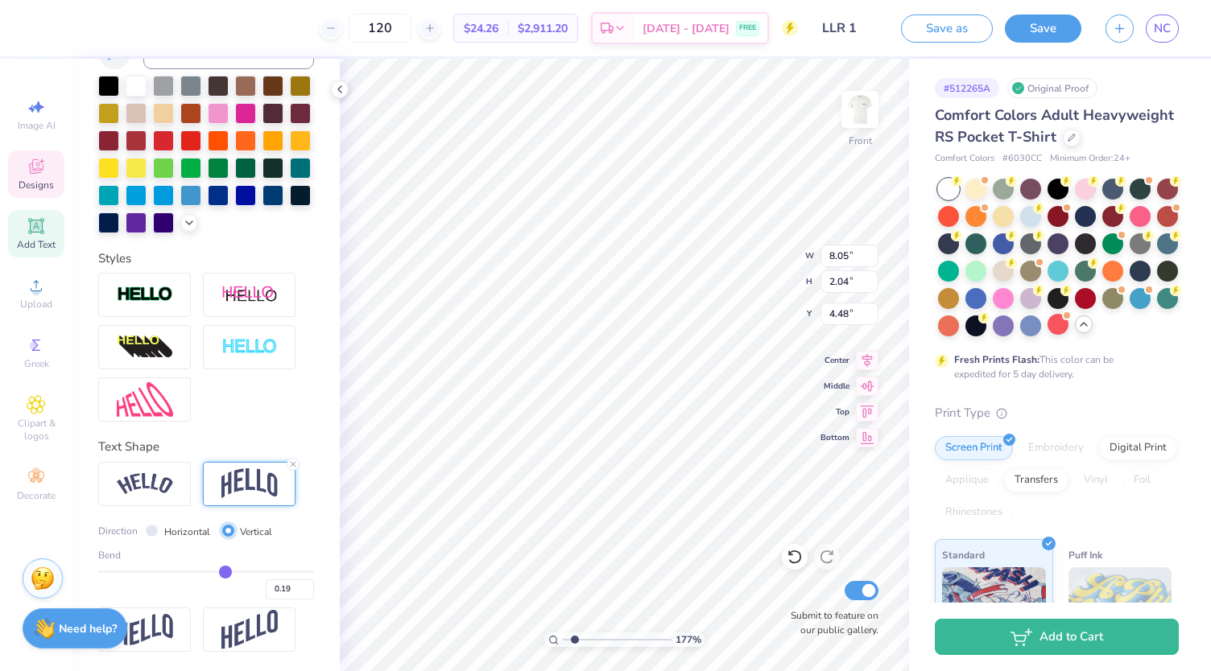
click at [224, 531] on input "Vertical" at bounding box center [228, 531] width 12 height 12
click at [148, 532] on input "Horizontal" at bounding box center [152, 531] width 12 height 12
click at [341, 95] on icon at bounding box center [339, 89] width 13 height 13
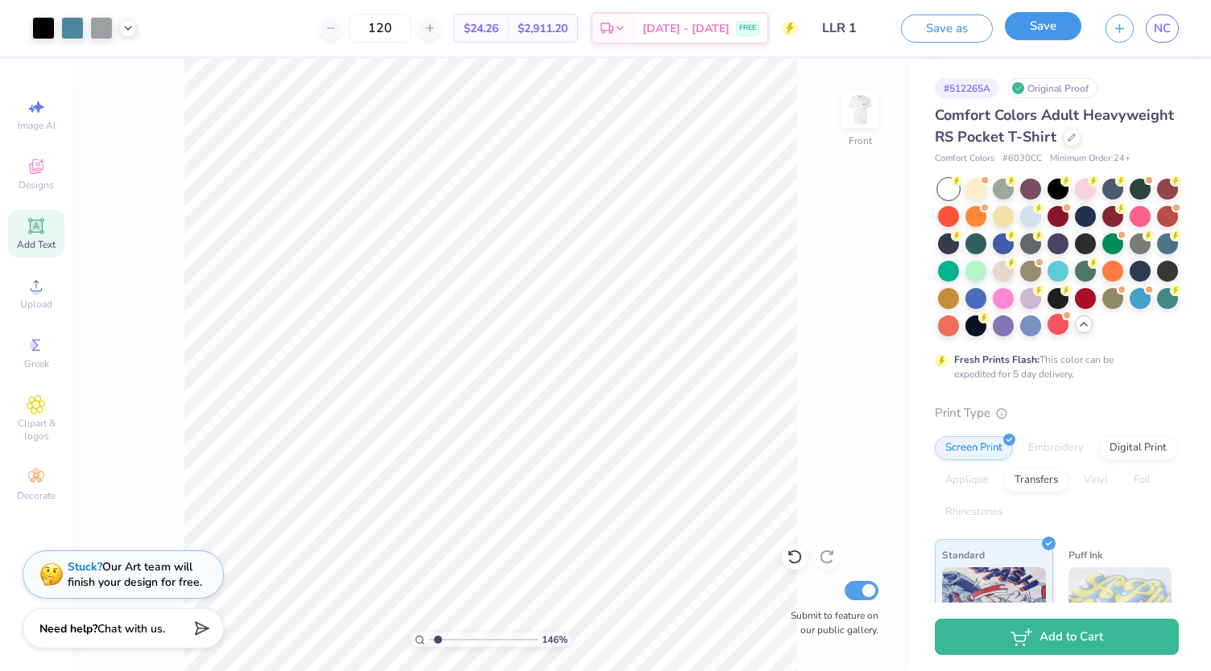
click at [1064, 27] on button "Save" at bounding box center [1043, 26] width 76 height 28
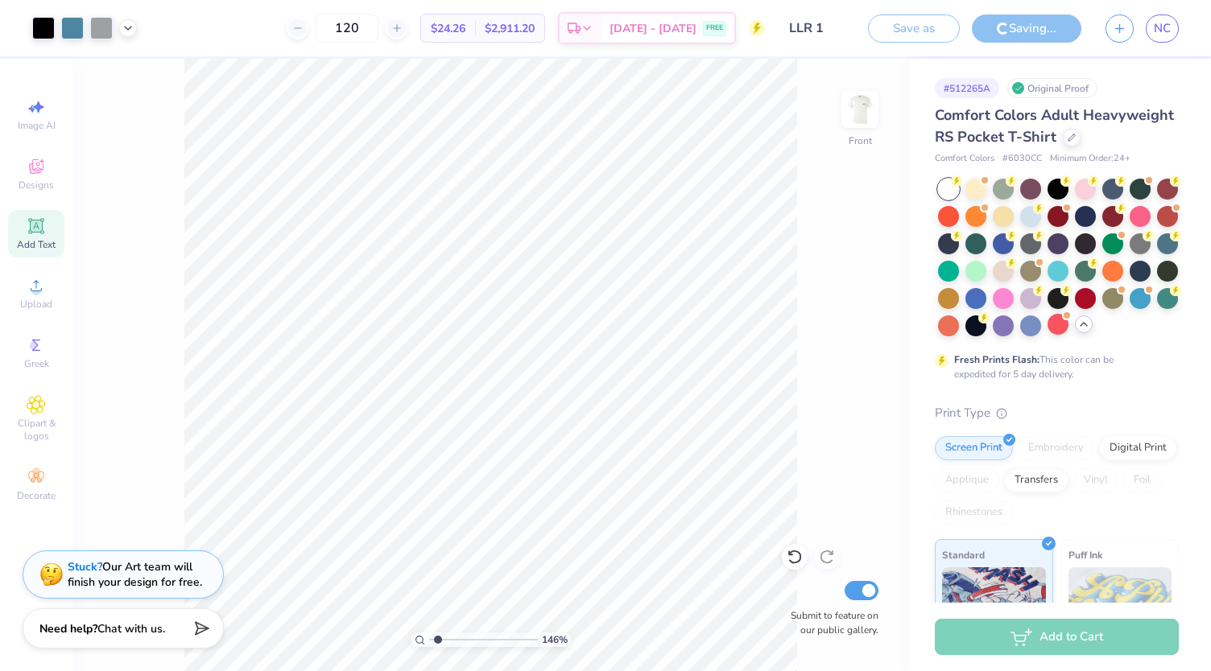
scroll to position [219, 0]
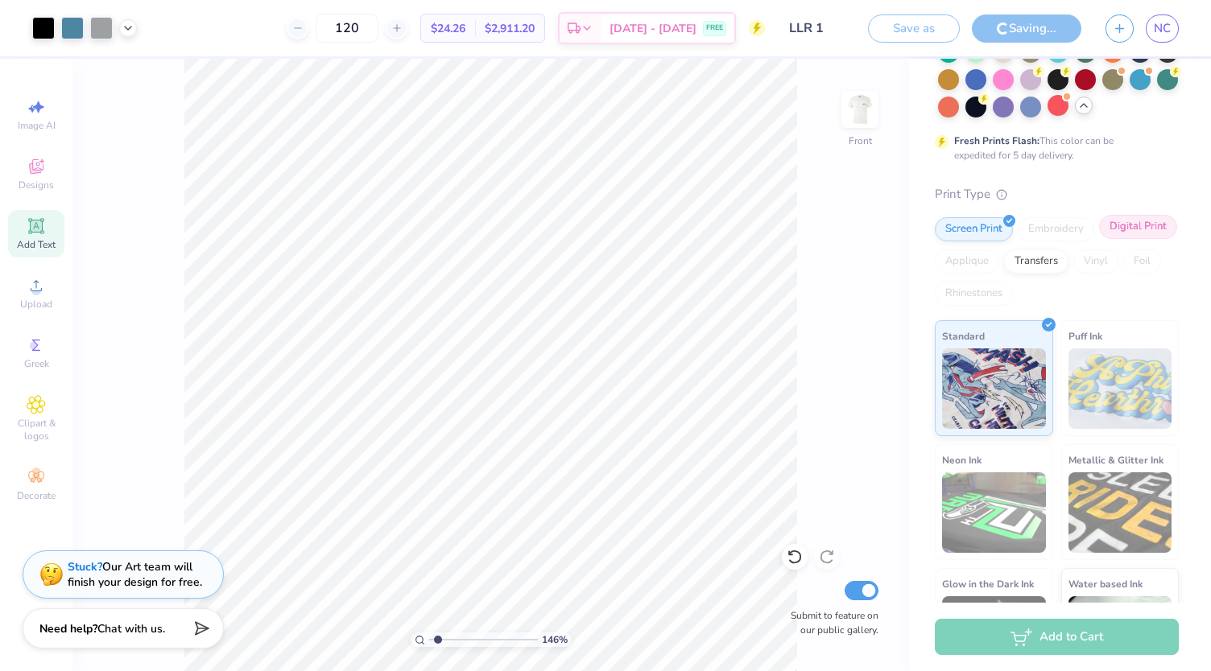
click at [1099, 239] on div "Digital Print" at bounding box center [1138, 227] width 78 height 24
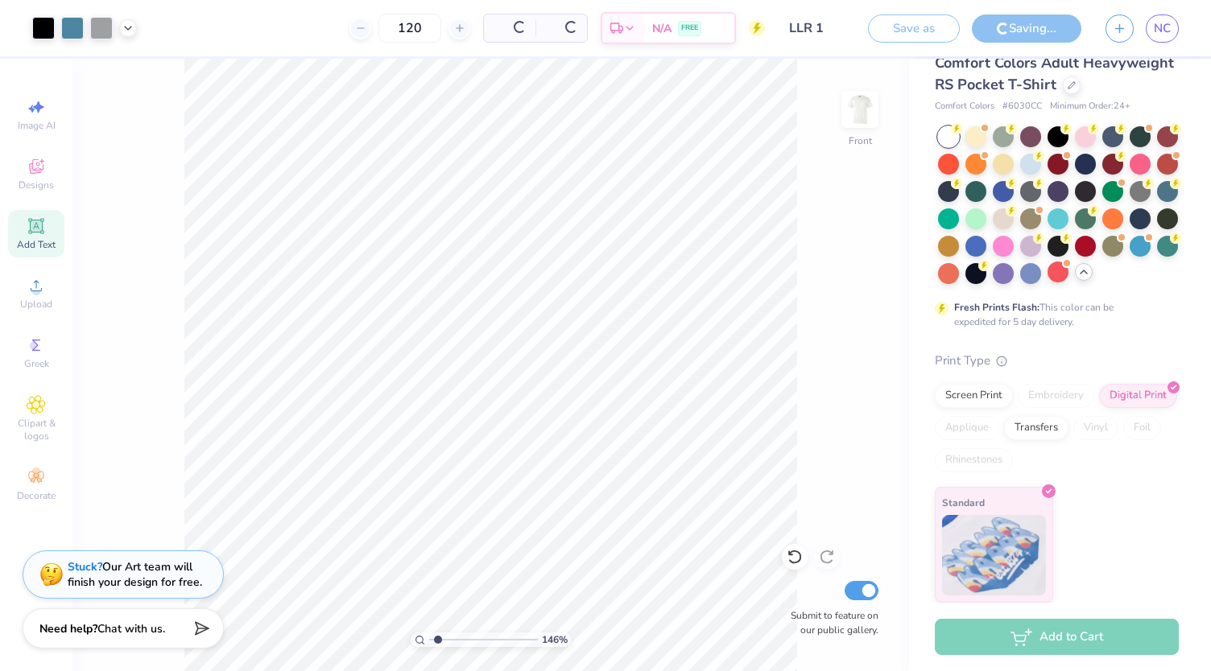
scroll to position [101, 0]
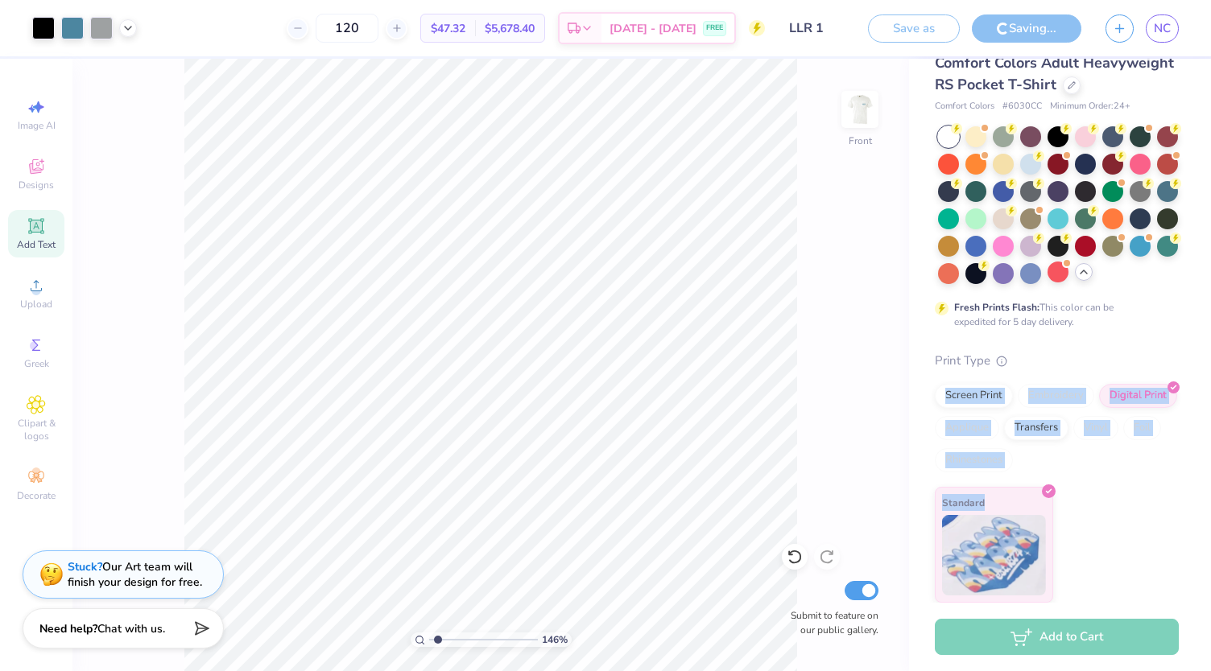
click at [1184, 329] on div "# 512265A Original Proof Comfort Colors Adult Heavyweight RS Pocket T-Shirt Com…" at bounding box center [1060, 304] width 302 height 597
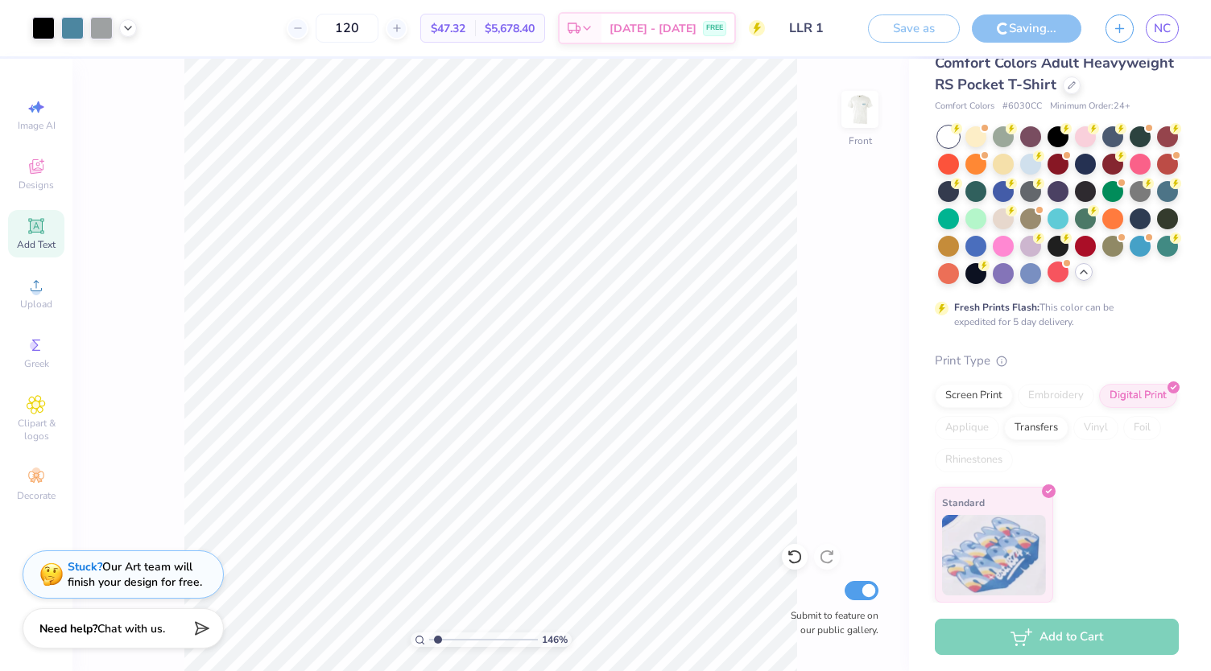
click at [1111, 540] on div "Standard" at bounding box center [1057, 545] width 244 height 116
click at [974, 402] on div "Screen Print" at bounding box center [974, 394] width 78 height 24
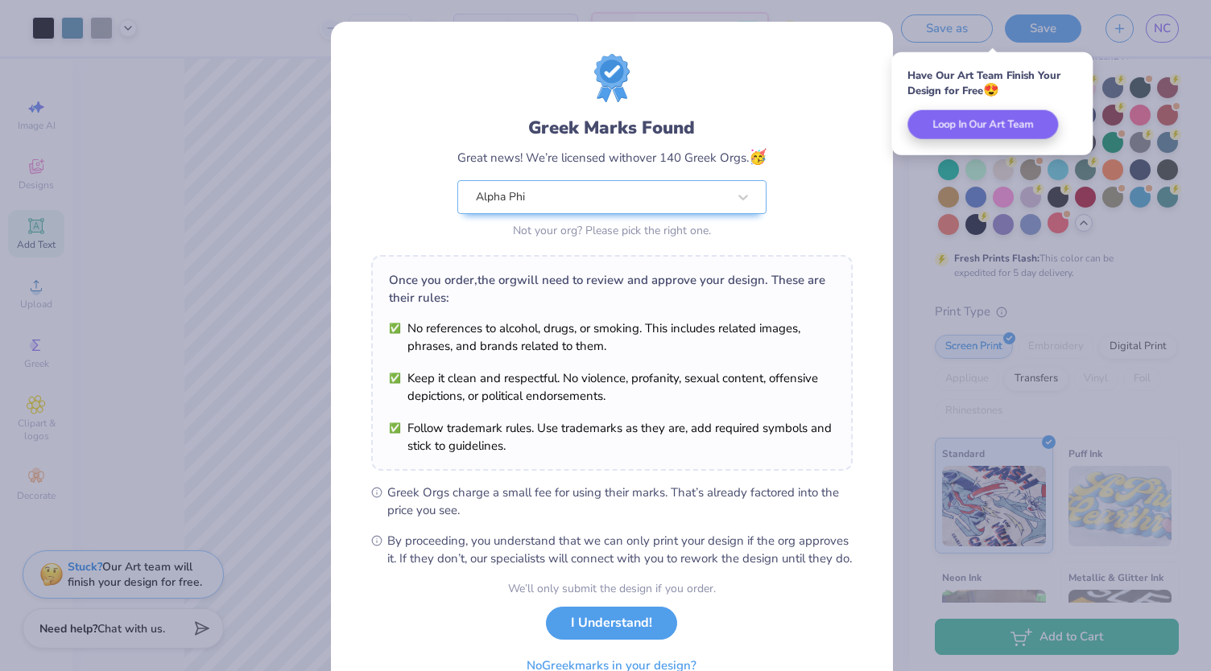
scroll to position [81, 0]
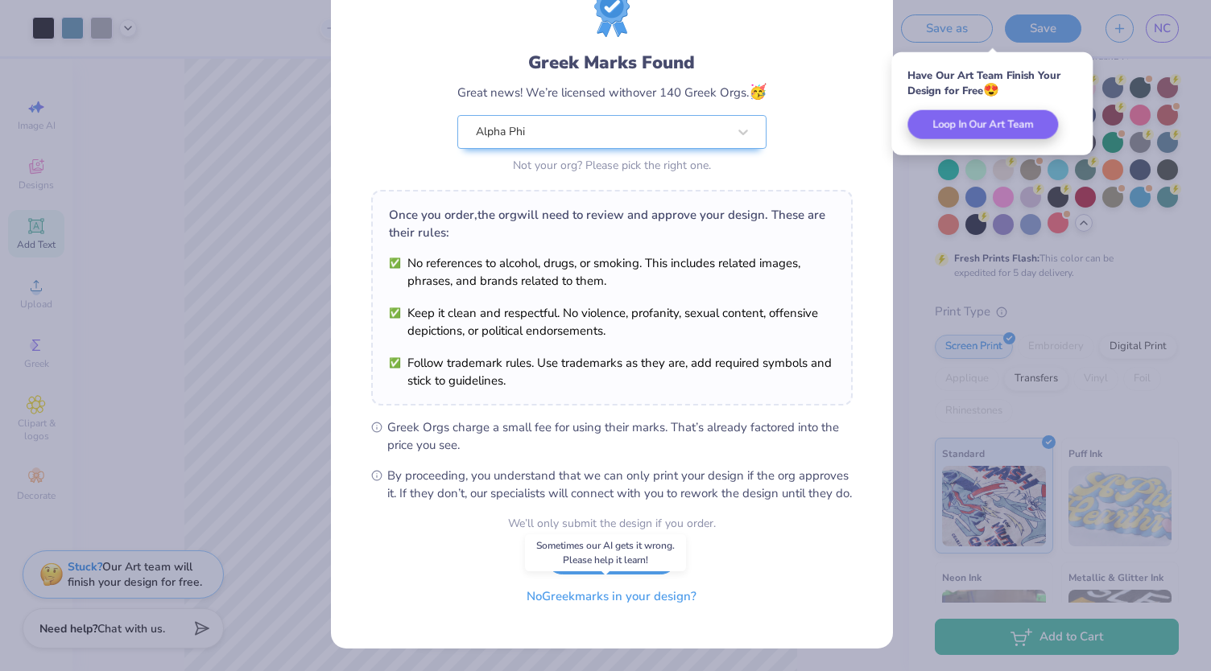
click at [658, 600] on button "No Greek marks in your design?" at bounding box center [611, 596] width 197 height 33
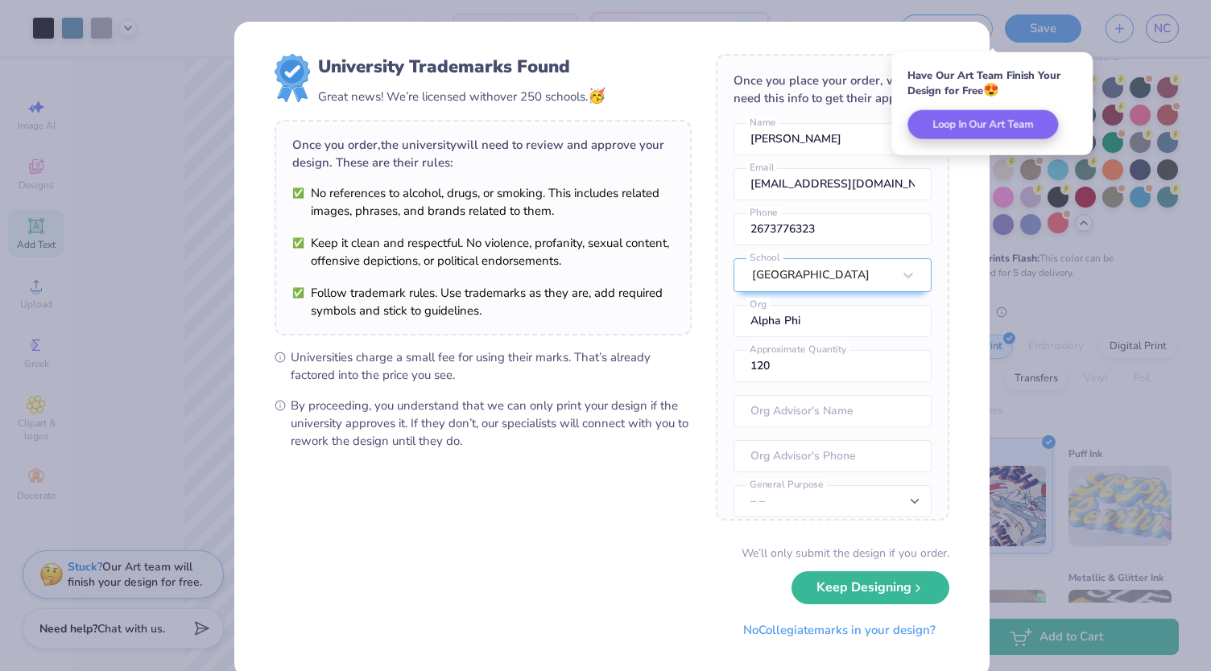
scroll to position [0, 0]
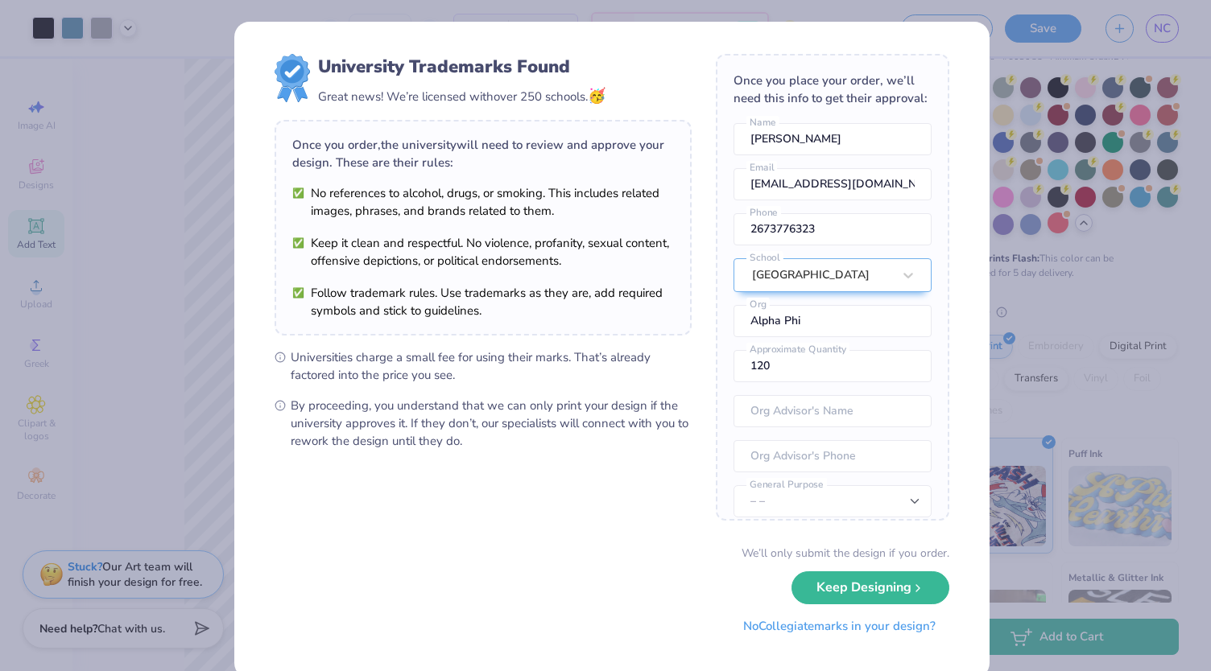
click at [765, 624] on button "No Collegiate marks in your design?" at bounding box center [839, 626] width 220 height 33
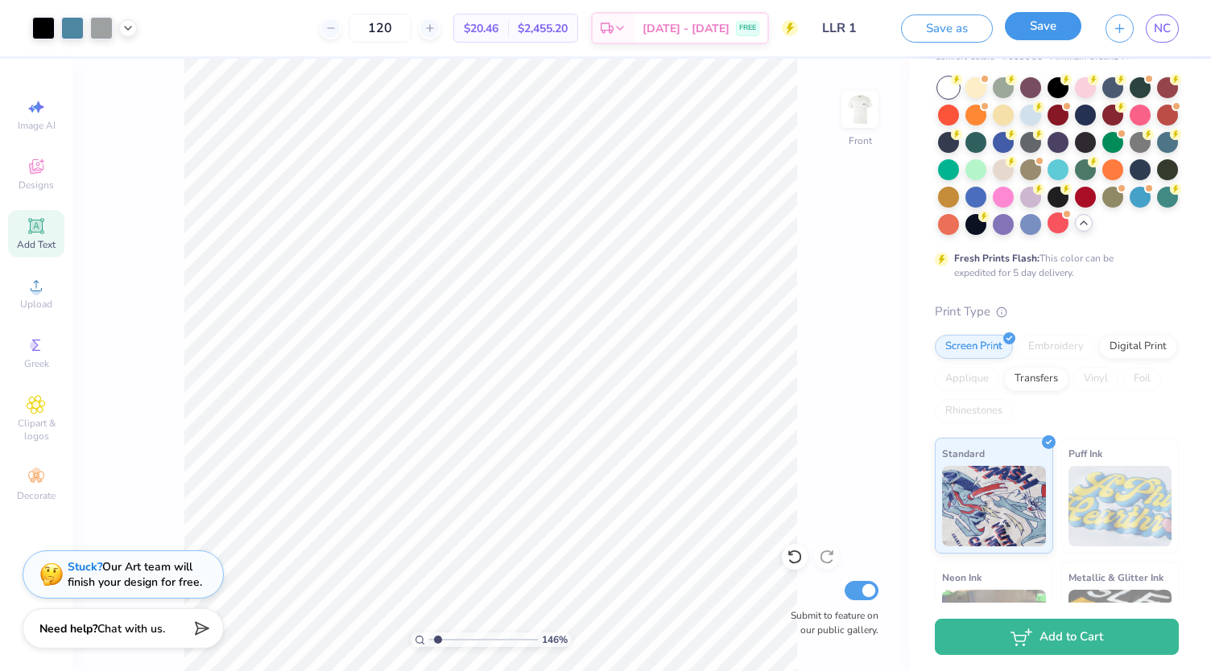
click at [1019, 30] on button "Save" at bounding box center [1043, 26] width 76 height 28
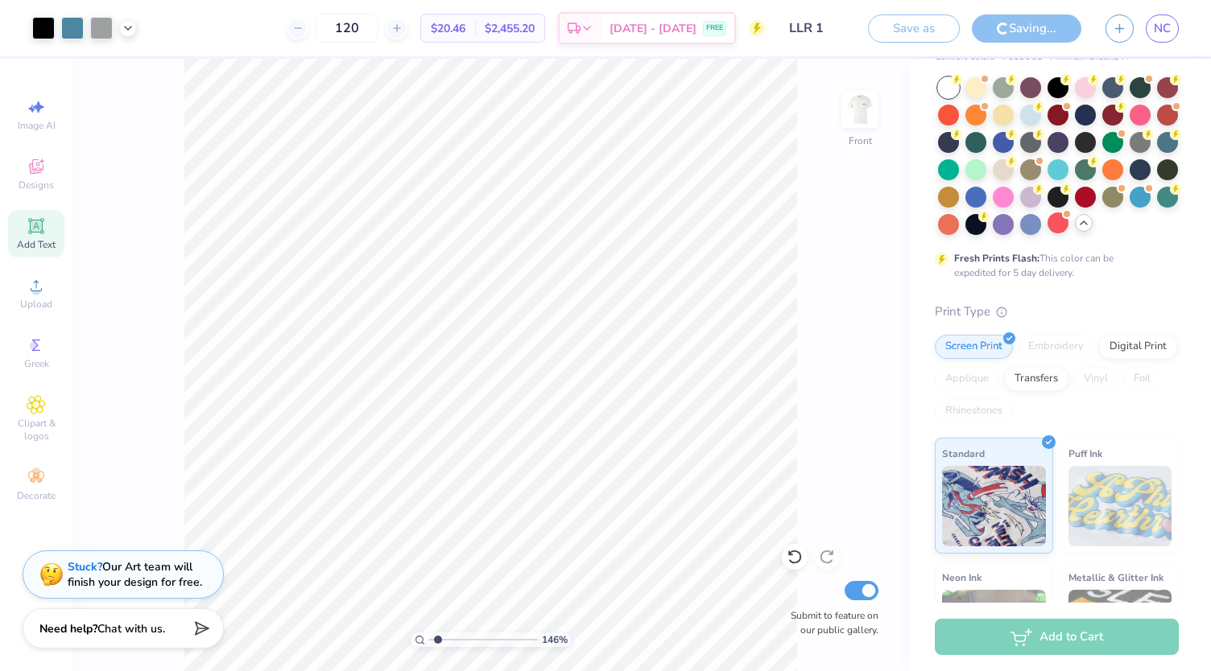
click at [905, 189] on div "146 % Front Submit to feature on our public gallery." at bounding box center [490, 365] width 836 height 613
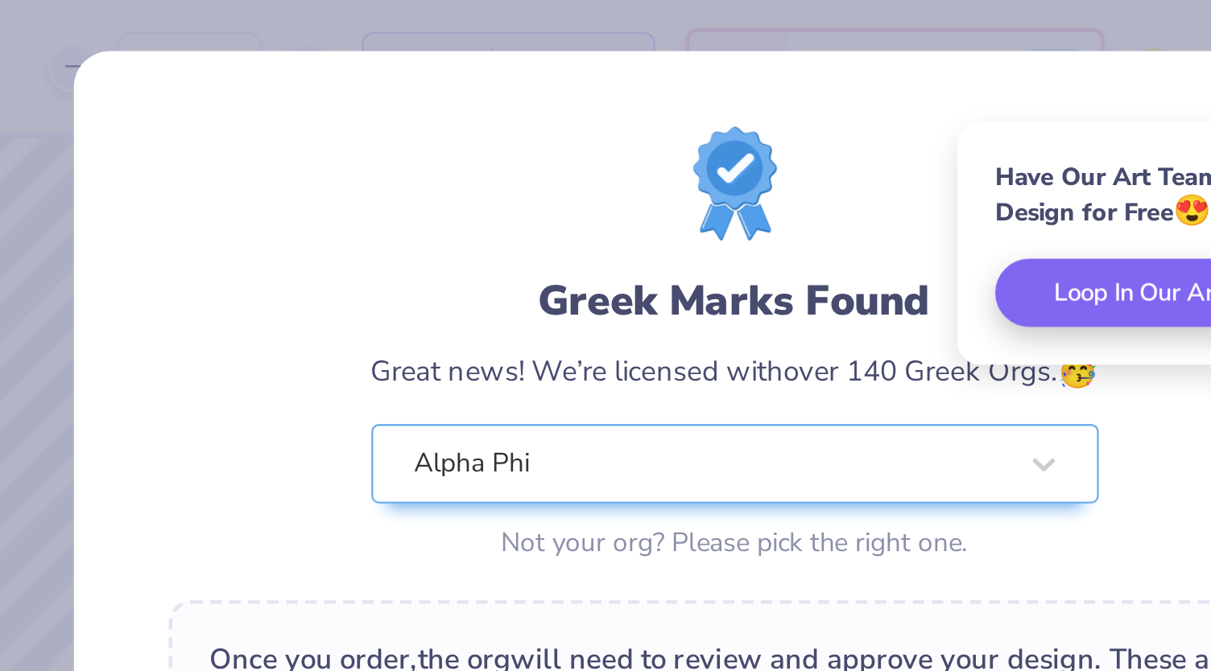
scroll to position [81, 0]
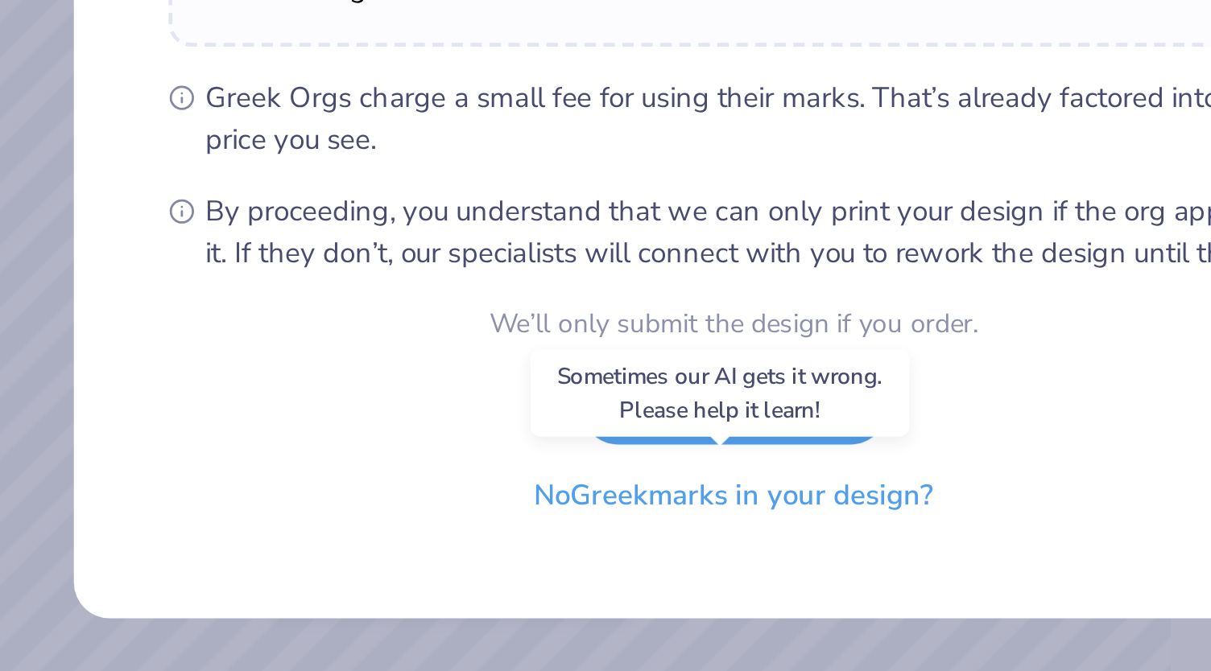
click at [601, 599] on button "No Greek marks in your design?" at bounding box center [611, 596] width 197 height 33
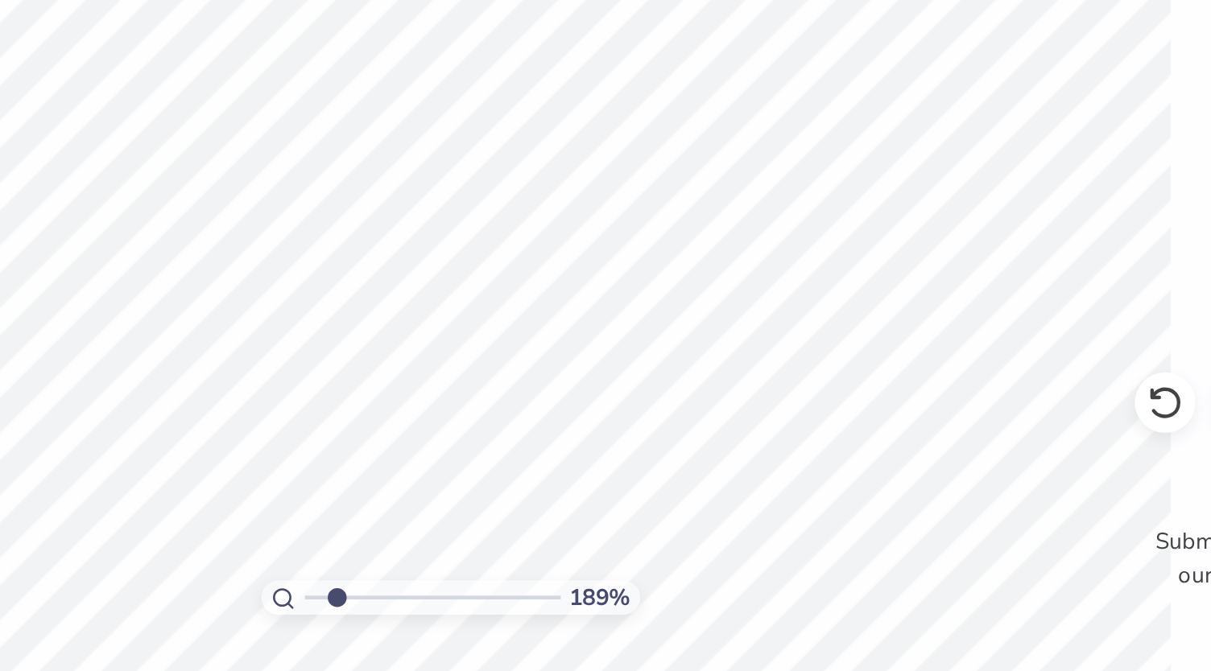
scroll to position [0, 0]
drag, startPoint x: 444, startPoint y: 638, endPoint x: 472, endPoint y: 642, distance: 27.7
click at [472, 642] on input "range" at bounding box center [483, 640] width 109 height 14
drag, startPoint x: 456, startPoint y: 640, endPoint x: 432, endPoint y: 641, distance: 24.2
click at [432, 641] on input "range" at bounding box center [483, 640] width 109 height 14
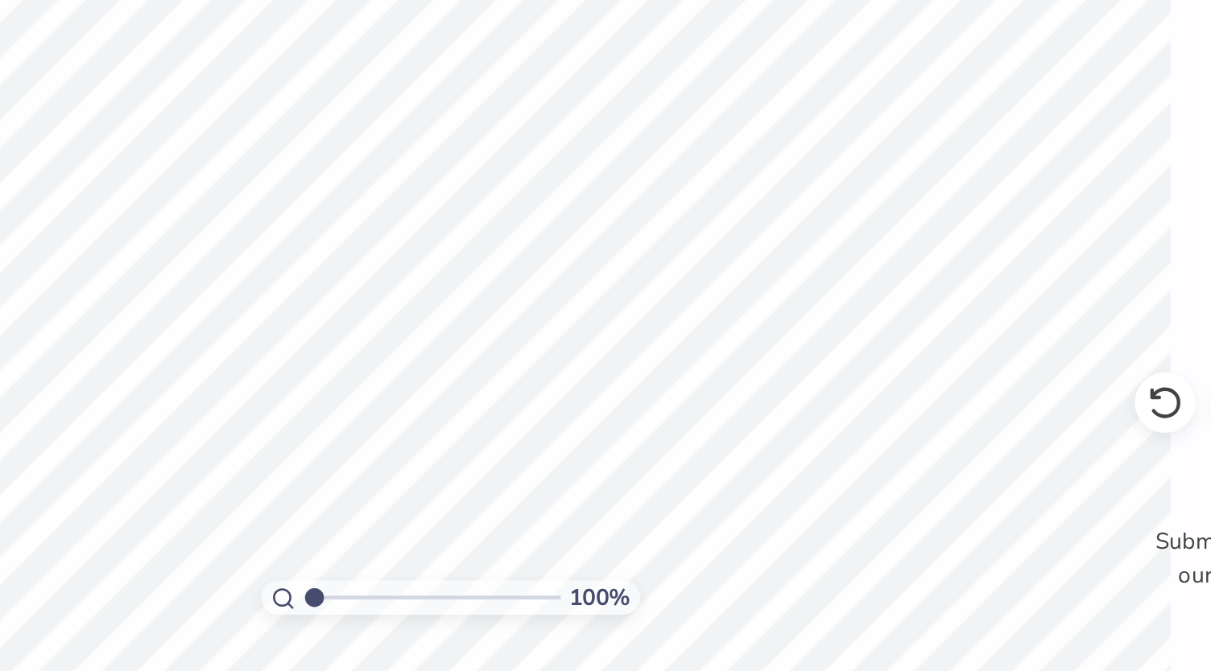
drag, startPoint x: 432, startPoint y: 640, endPoint x: 405, endPoint y: 646, distance: 27.3
click at [429, 646] on input "range" at bounding box center [483, 640] width 109 height 14
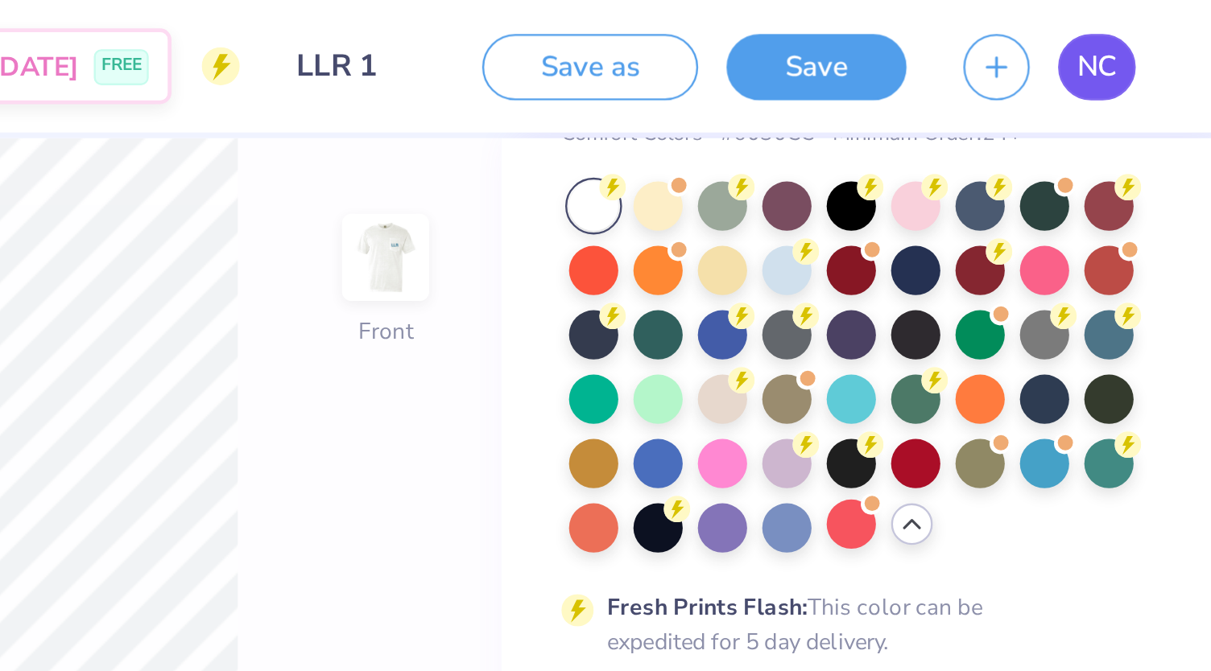
click at [1154, 24] on span "NC" at bounding box center [1162, 28] width 17 height 19
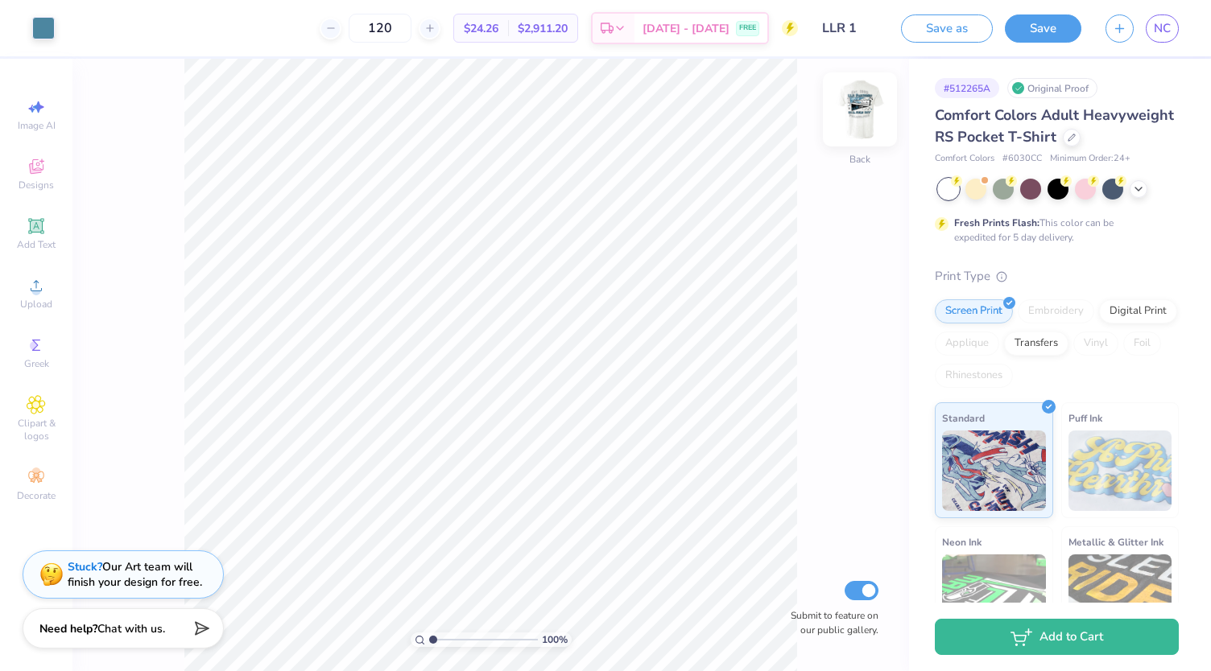
click at [865, 123] on img at bounding box center [860, 109] width 64 height 64
click at [46, 410] on div "Clipart & logos" at bounding box center [36, 419] width 56 height 60
type input "1.34706251046081"
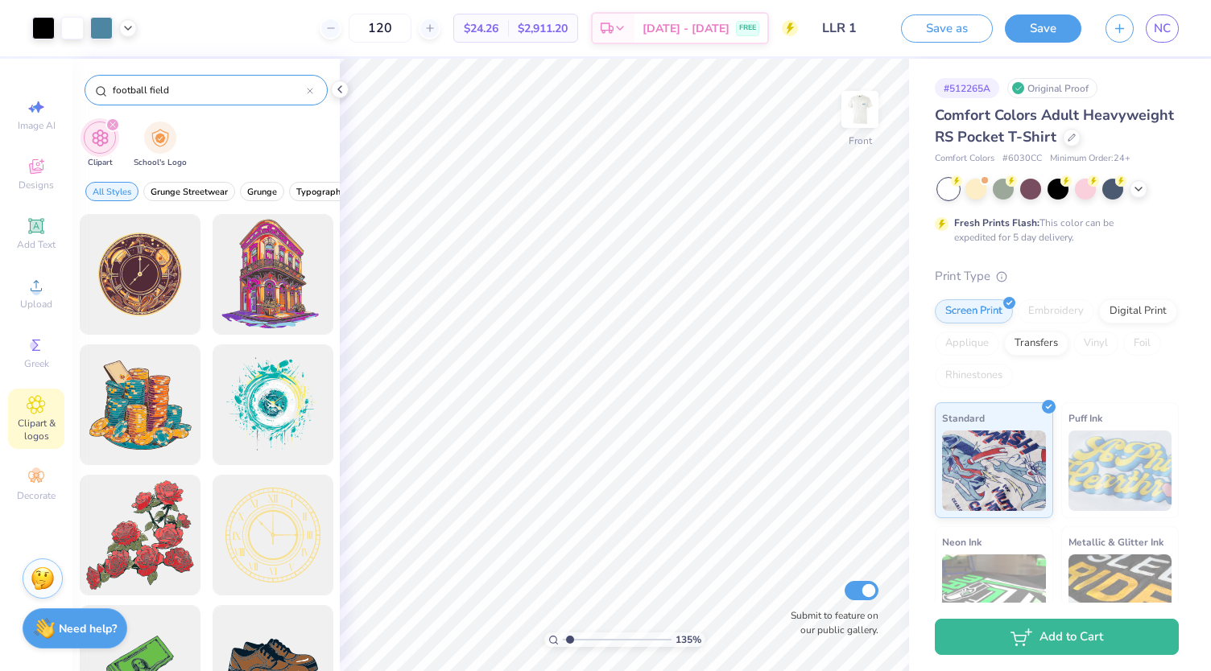
type input "football field"
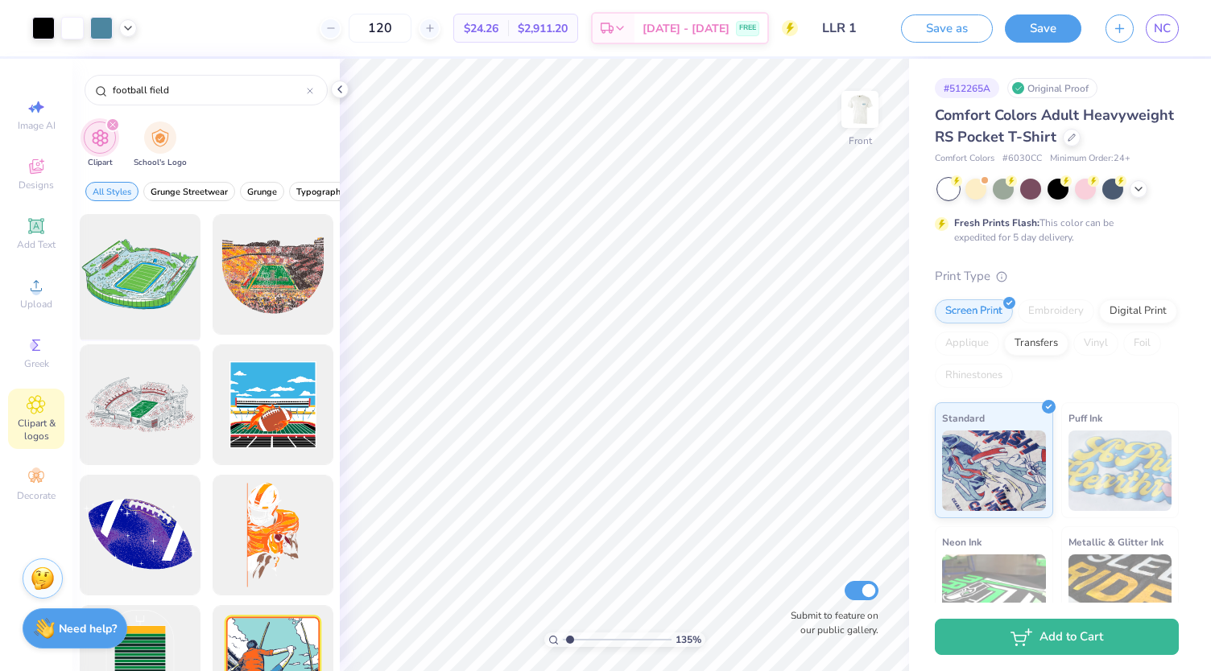
click at [167, 298] on div at bounding box center [139, 275] width 133 height 133
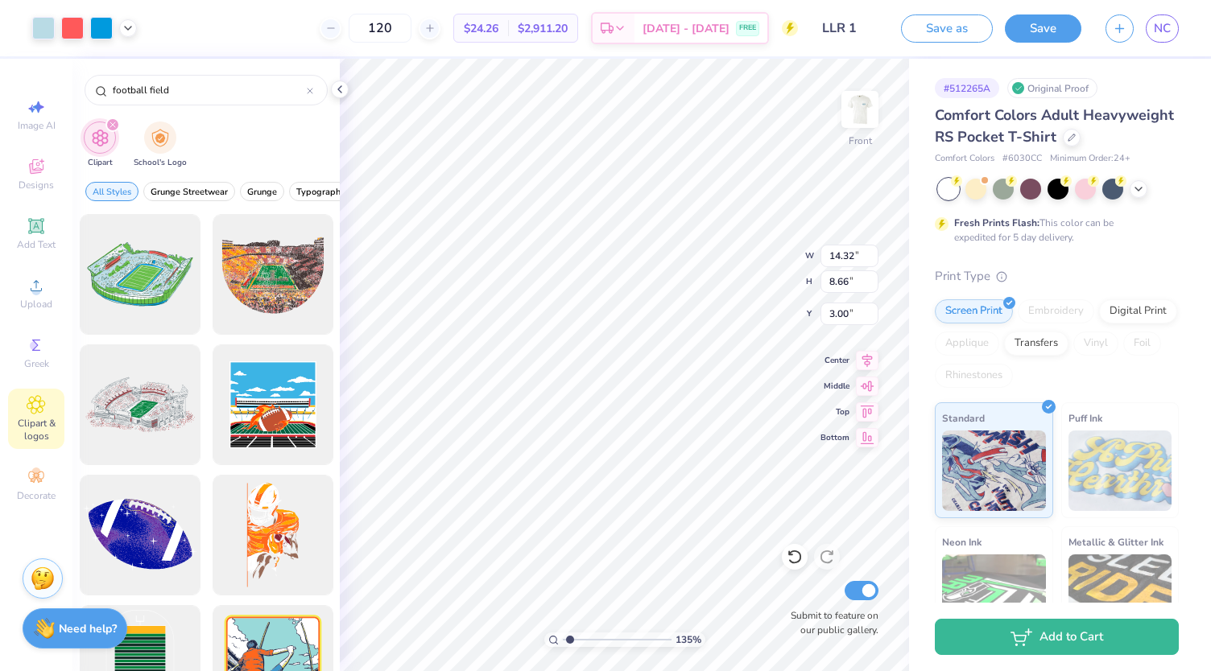
type input "1.34706251046081"
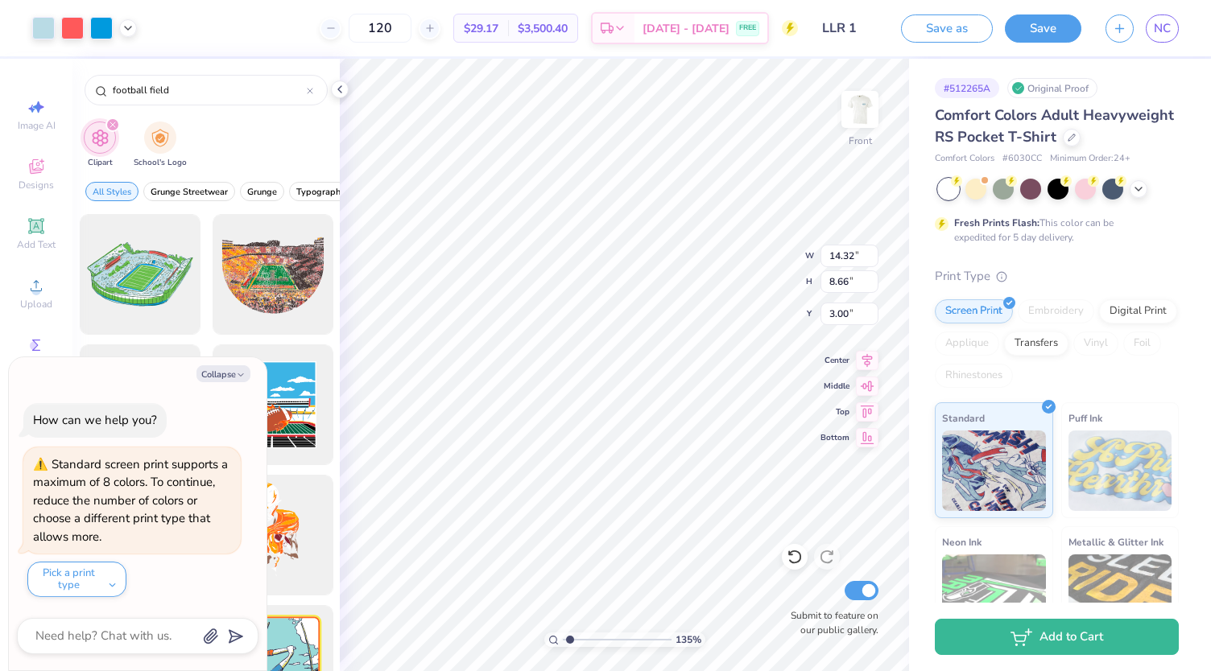
type textarea "x"
type input "1.34706251046081"
type textarea "x"
type input "1.34706251046081"
type textarea "x"
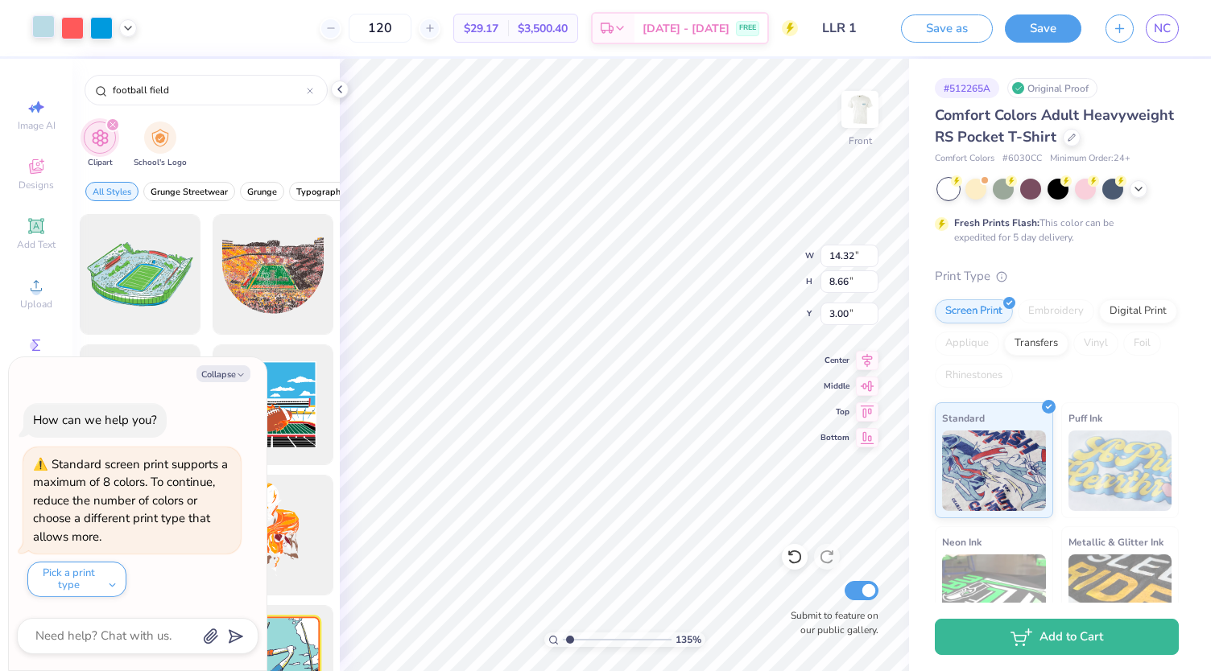
click at [39, 31] on div at bounding box center [43, 26] width 23 height 23
type input "1.34706251046081"
type textarea "x"
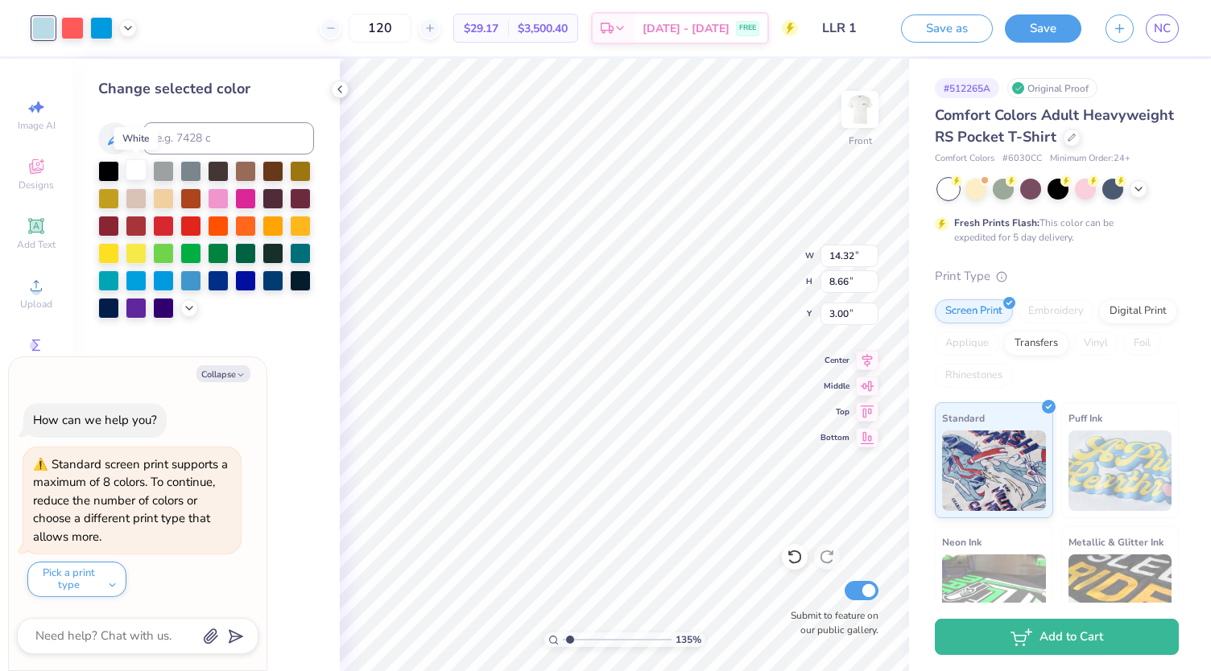
click at [137, 174] on div at bounding box center [136, 169] width 21 height 21
type input "1.34706251046081"
type textarea "x"
click at [71, 28] on div at bounding box center [72, 26] width 23 height 23
type input "1.34706251046081"
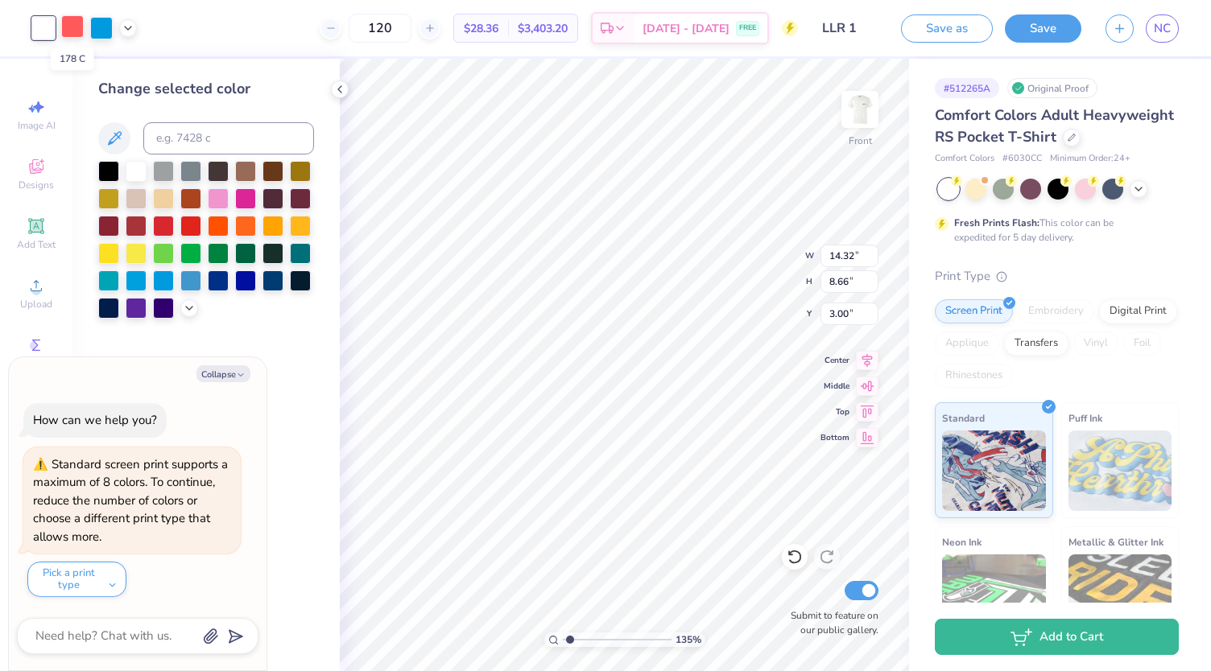
type textarea "x"
click at [142, 170] on div at bounding box center [136, 169] width 21 height 21
type input "1.34706251046081"
type textarea "x"
click at [71, 31] on div at bounding box center [72, 26] width 23 height 23
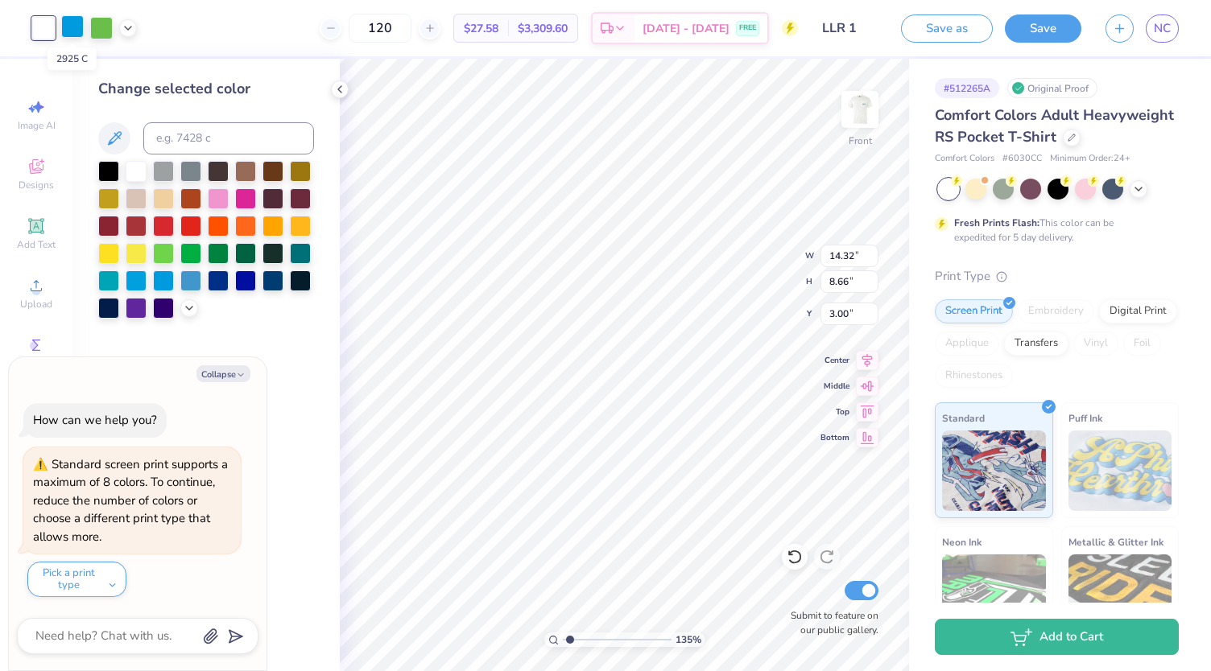
type input "1.34706251046081"
type textarea "x"
click at [136, 171] on div at bounding box center [136, 169] width 21 height 21
type input "1.34706251046081"
type textarea "x"
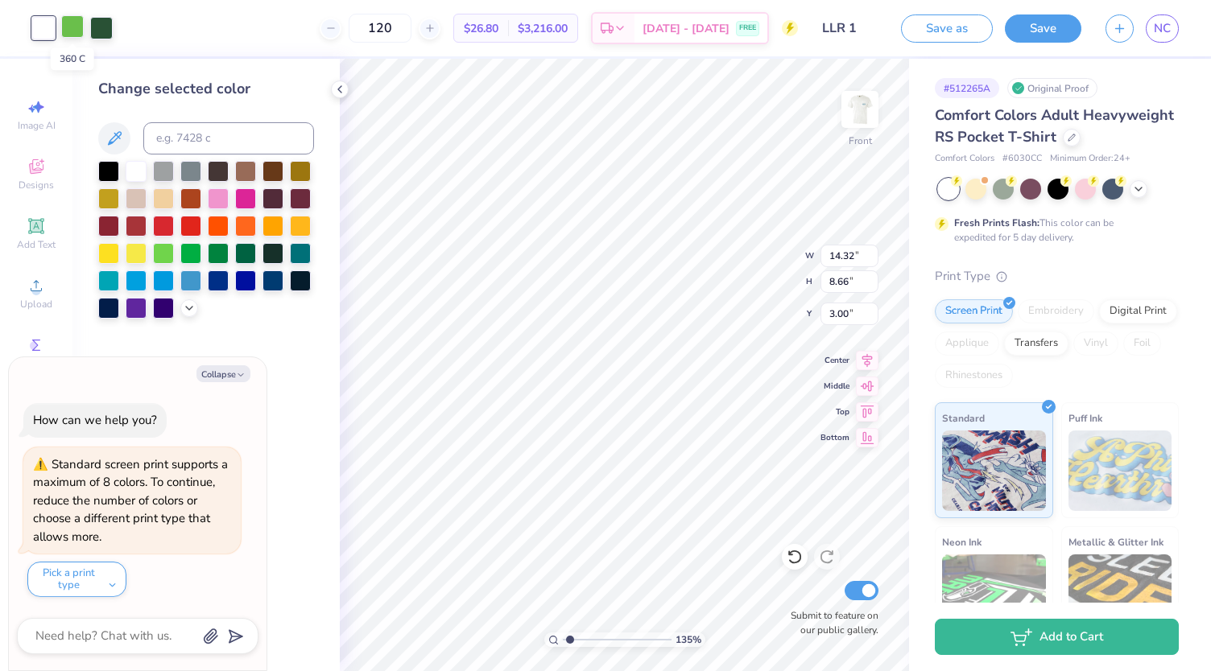
click at [70, 31] on div at bounding box center [72, 26] width 23 height 23
type input "1.34706251046081"
type textarea "x"
click at [137, 175] on div at bounding box center [136, 169] width 21 height 21
type input "1.34706251046081"
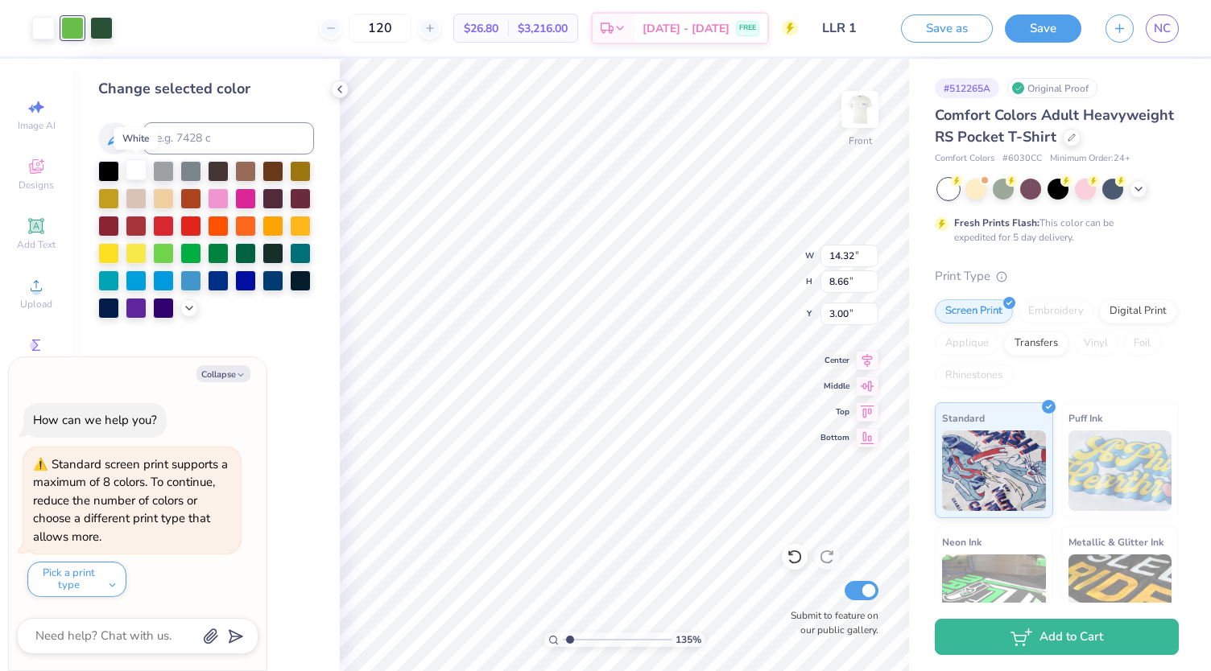
type textarea "x"
click at [76, 30] on div at bounding box center [72, 26] width 23 height 23
type input "1.34706251046081"
type textarea "x"
click at [170, 172] on div at bounding box center [163, 169] width 21 height 21
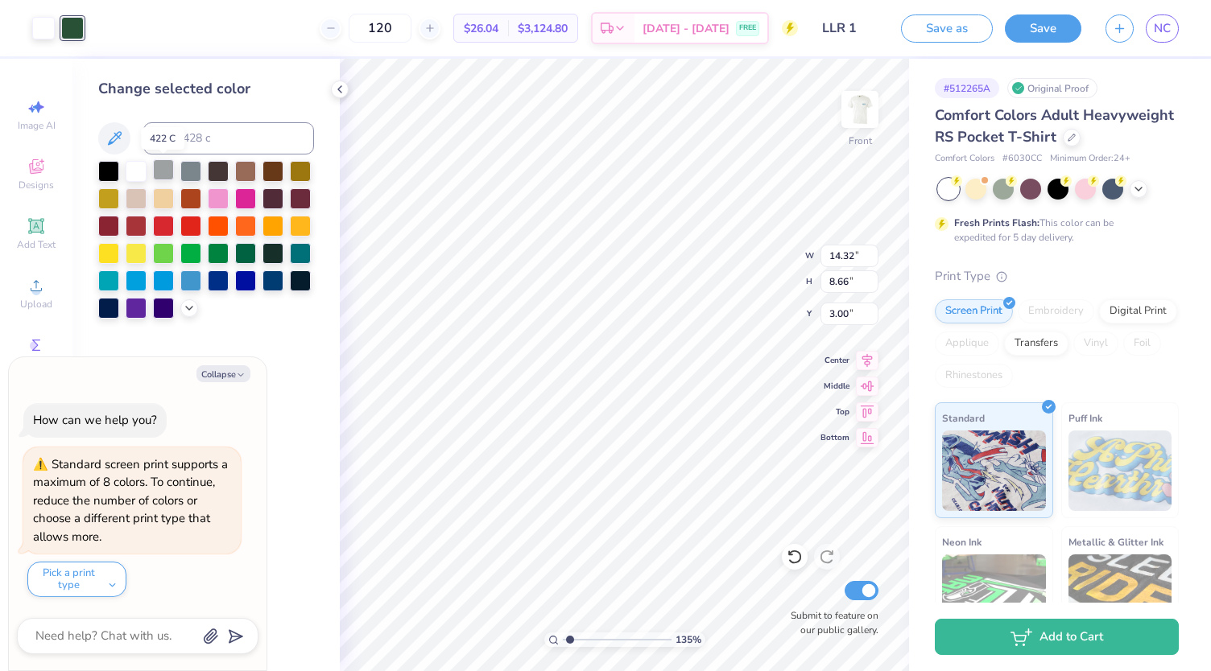
type input "1.34706251046081"
type textarea "x"
click at [184, 169] on div at bounding box center [190, 169] width 21 height 21
type input "1.34706251046081"
type textarea "x"
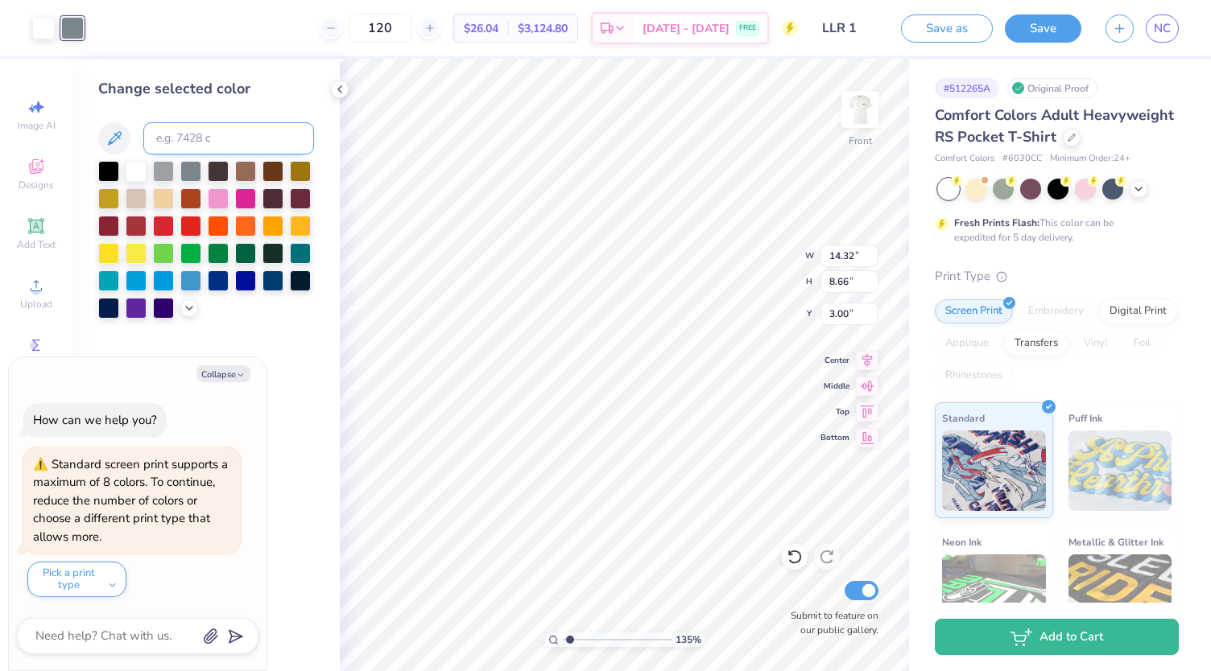
type input "1.34706251046081"
type textarea "x"
type input "1.34706251046081"
type input "13.05"
type input "9.84"
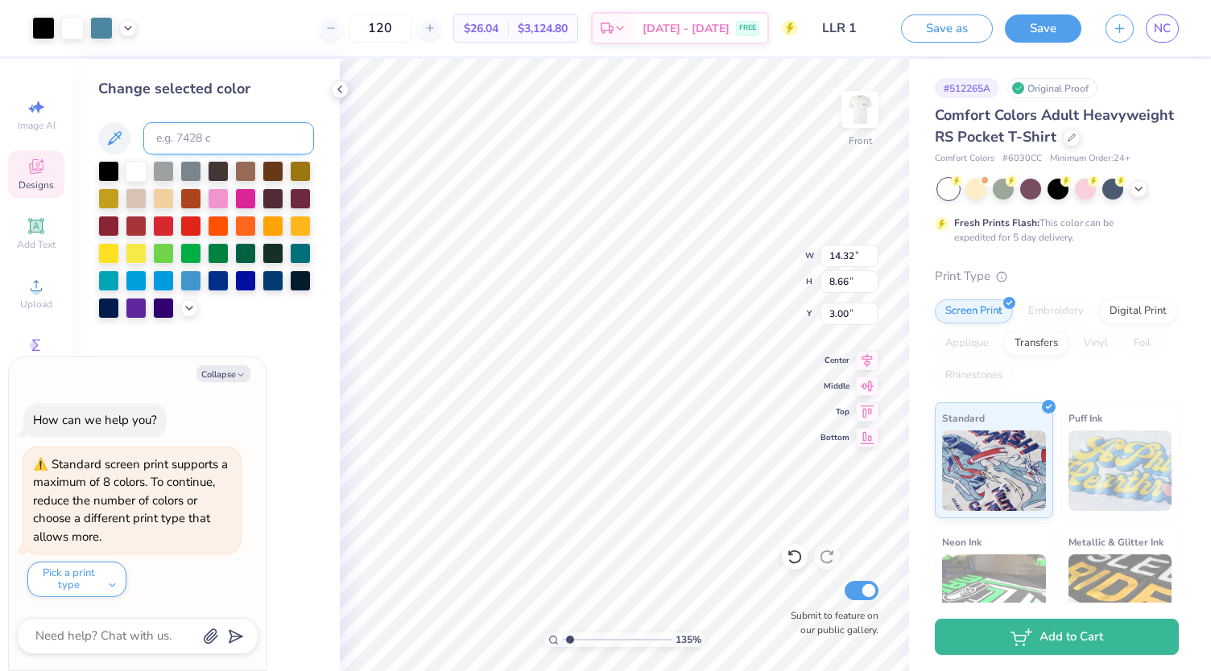
type input "6.58"
type textarea "x"
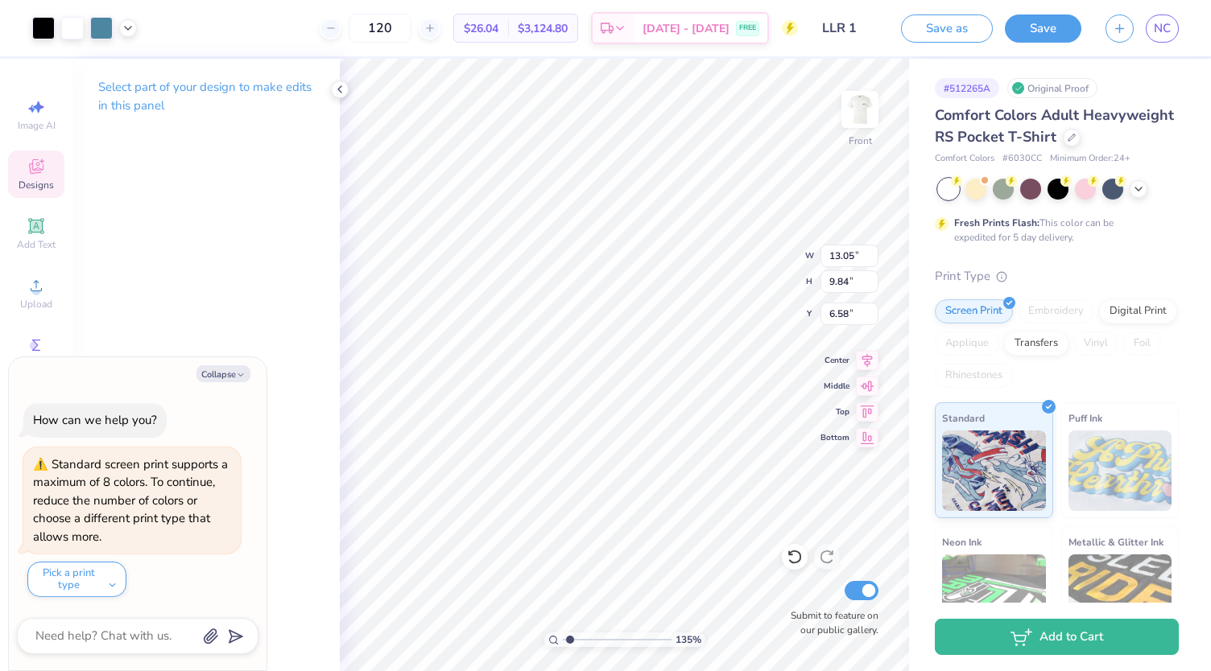
type input "1.34706251046081"
type textarea "x"
type input "1.34706251046081"
type textarea "x"
type input "1.34706251046081"
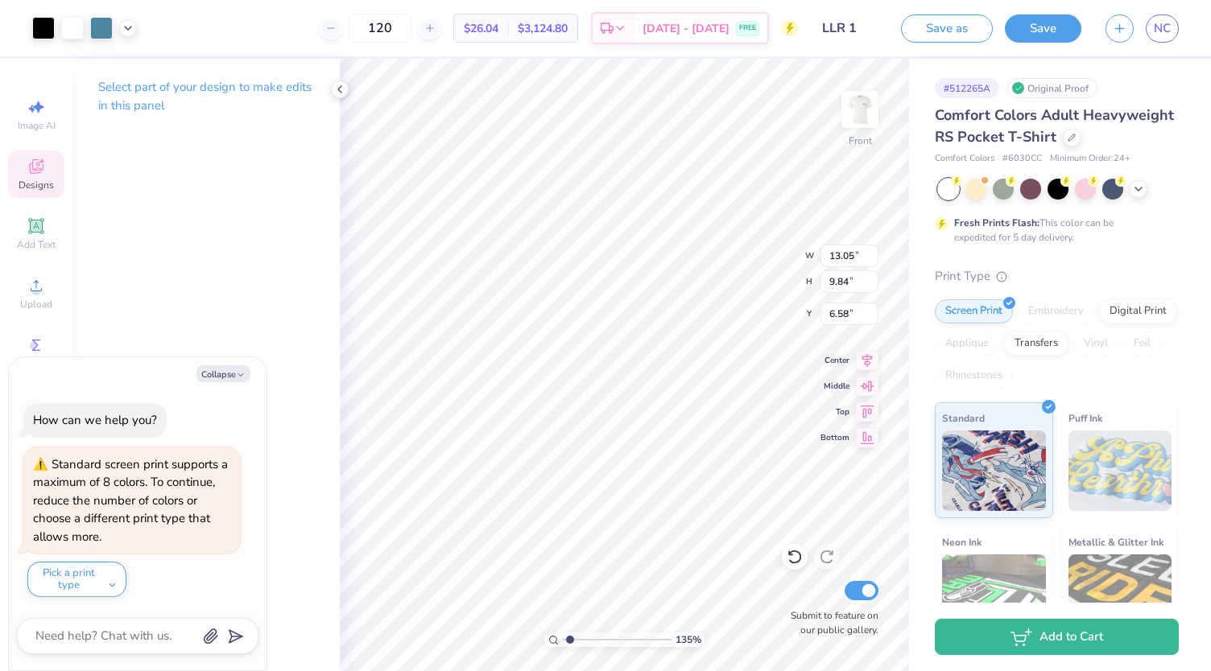
type textarea "x"
type input "1.34706251046081"
type textarea "x"
type input "1.34706251046081"
type textarea "x"
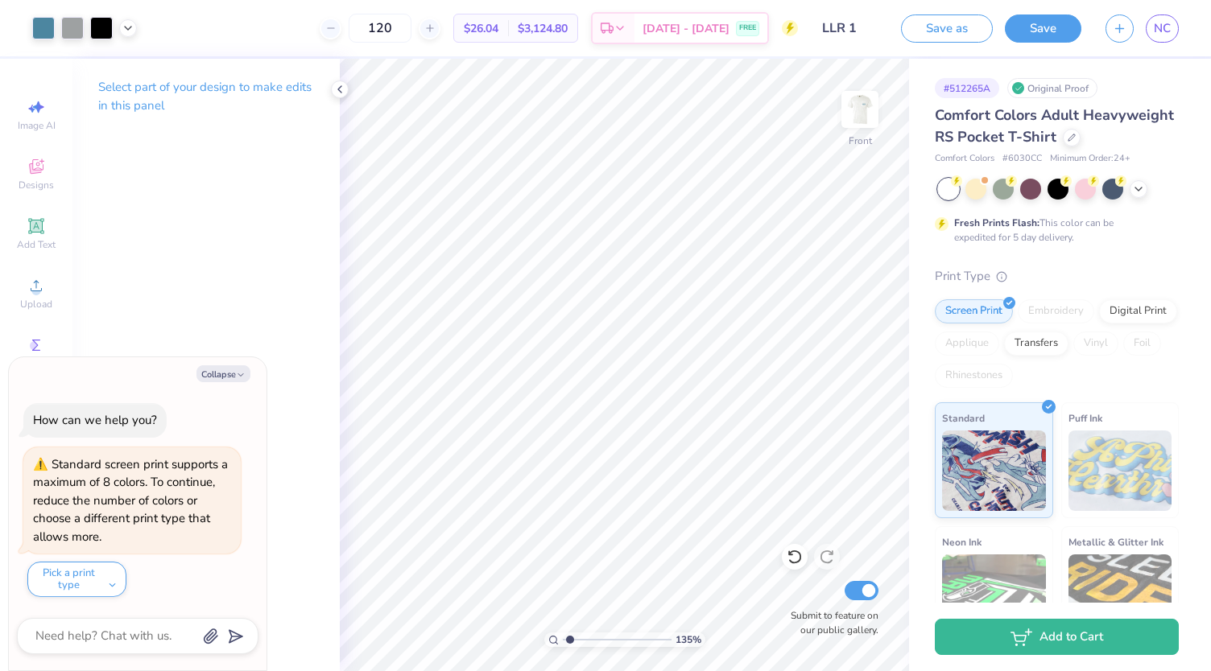
type input "1.34706251046081"
type textarea "x"
type input "1.34706251046081"
type textarea "x"
type input "1.34706251046081"
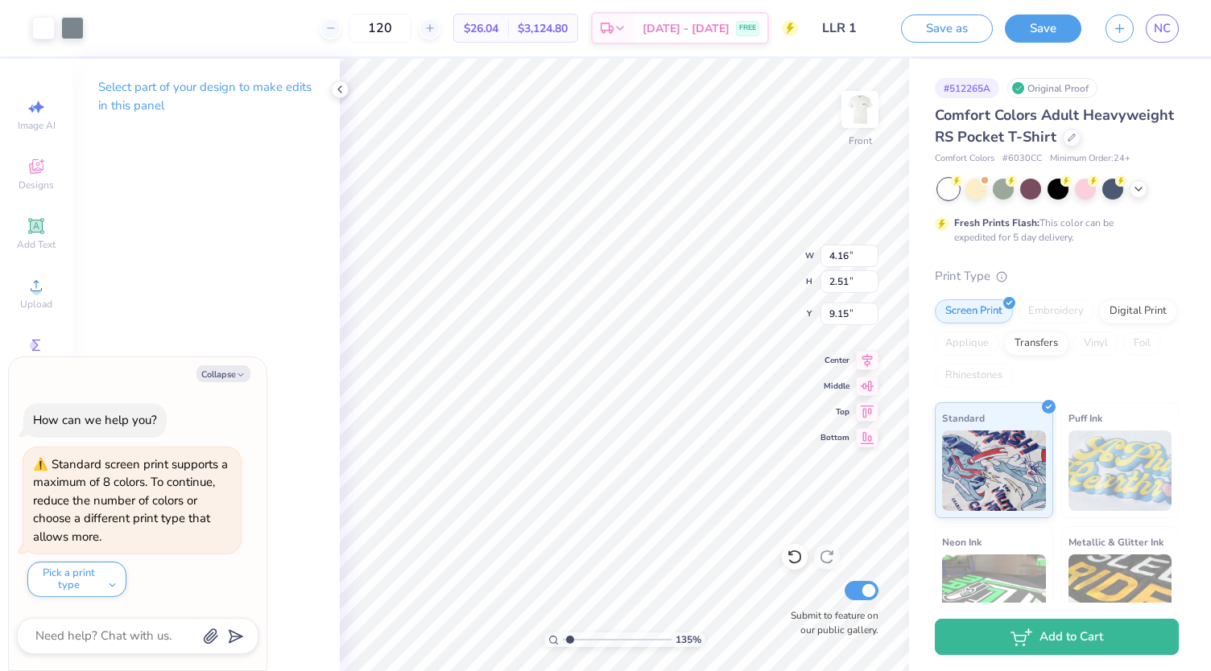
type textarea "x"
type input "9.13"
type input "3.20"
type input "8.09"
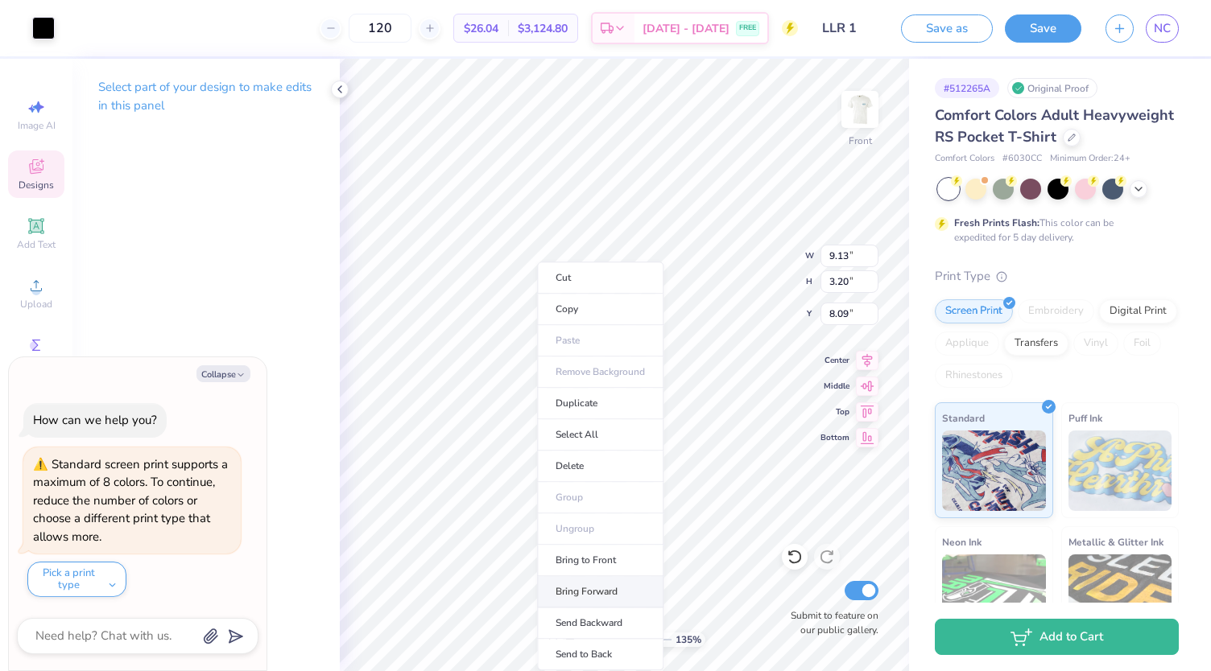
click at [599, 595] on li "Bring Forward" at bounding box center [600, 591] width 126 height 31
type input "1.34706251046081"
type textarea "x"
type input "1.34706251046081"
type textarea "x"
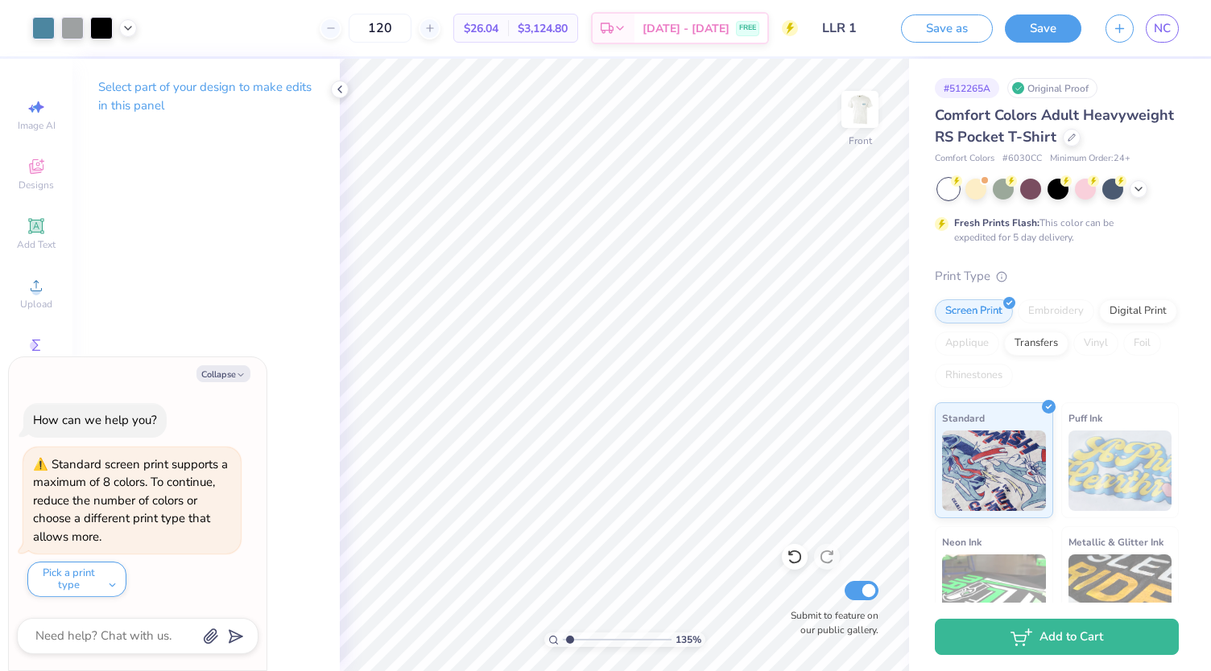
type input "1.34706251046081"
type textarea "x"
type input "1.34706251046081"
type textarea "x"
click at [795, 559] on icon at bounding box center [795, 557] width 16 height 16
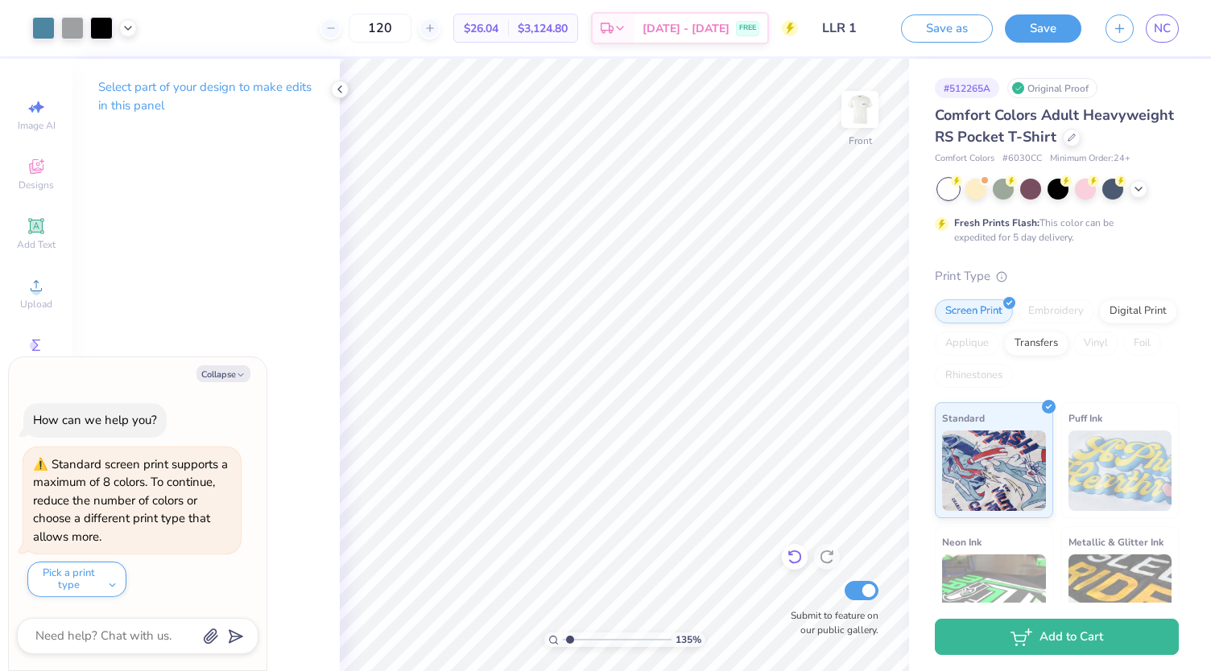
type input "1.34706251046081"
type textarea "x"
click at [795, 559] on icon at bounding box center [795, 557] width 16 height 16
type input "1.34706251046081"
type textarea "x"
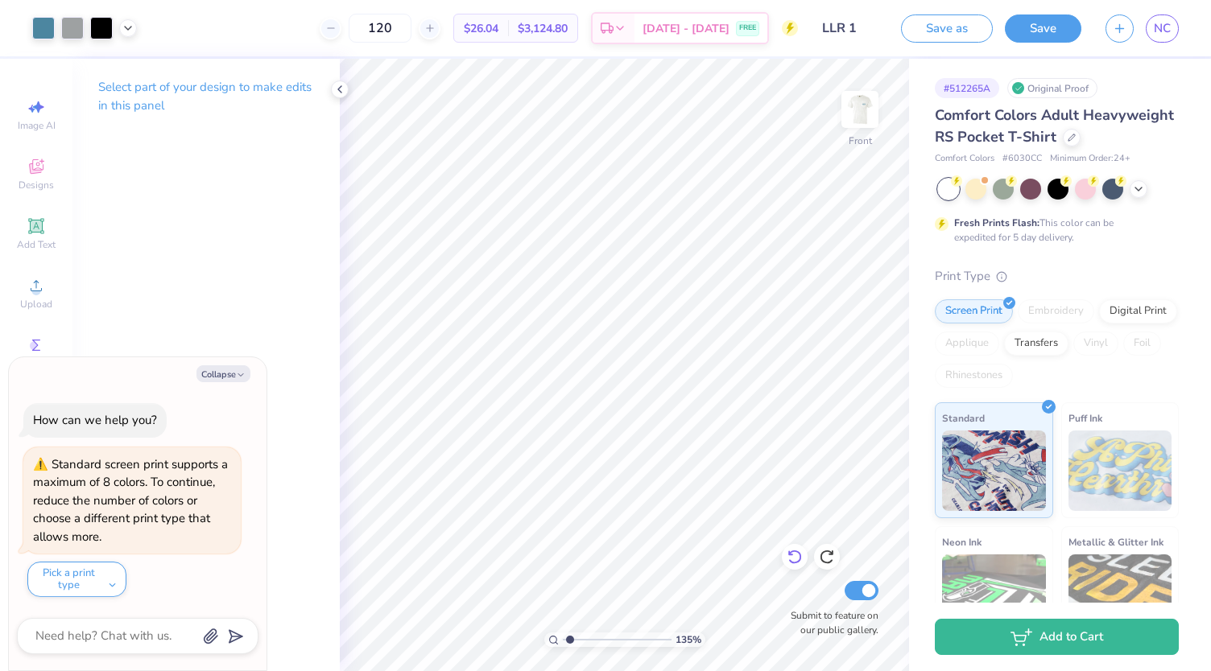
type input "1.34706251046081"
type textarea "x"
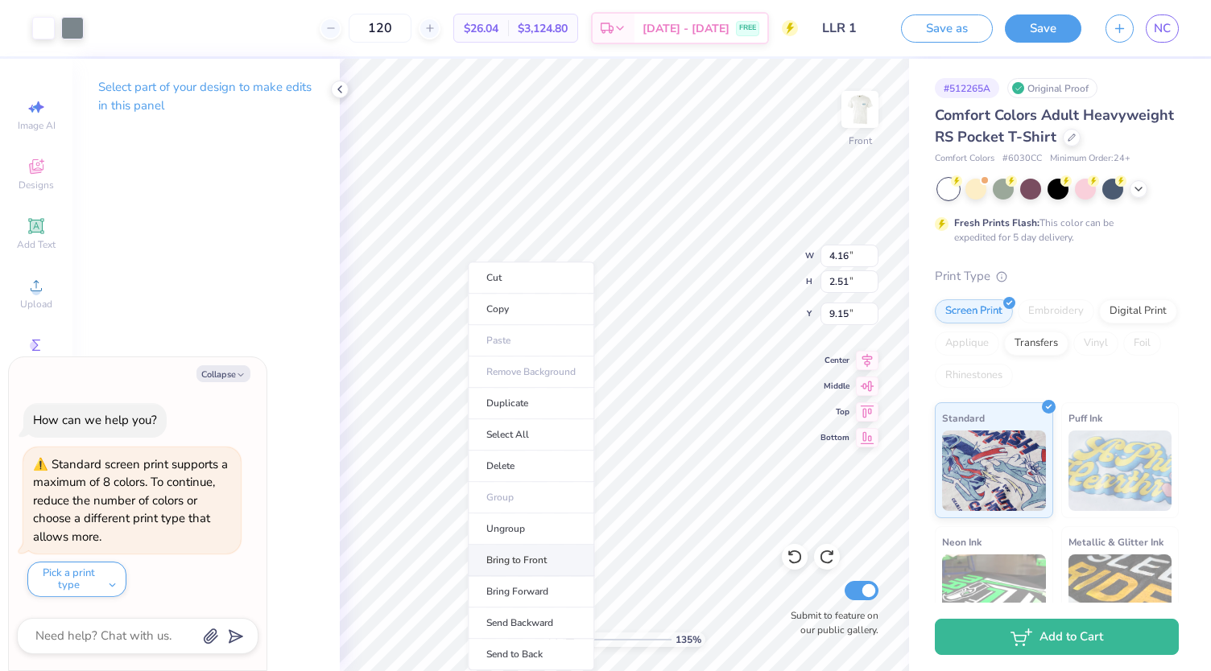
click at [567, 558] on li "Bring to Front" at bounding box center [531, 560] width 126 height 31
type input "1.34706251046081"
type textarea "x"
type input "1.34706251046081"
type textarea "x"
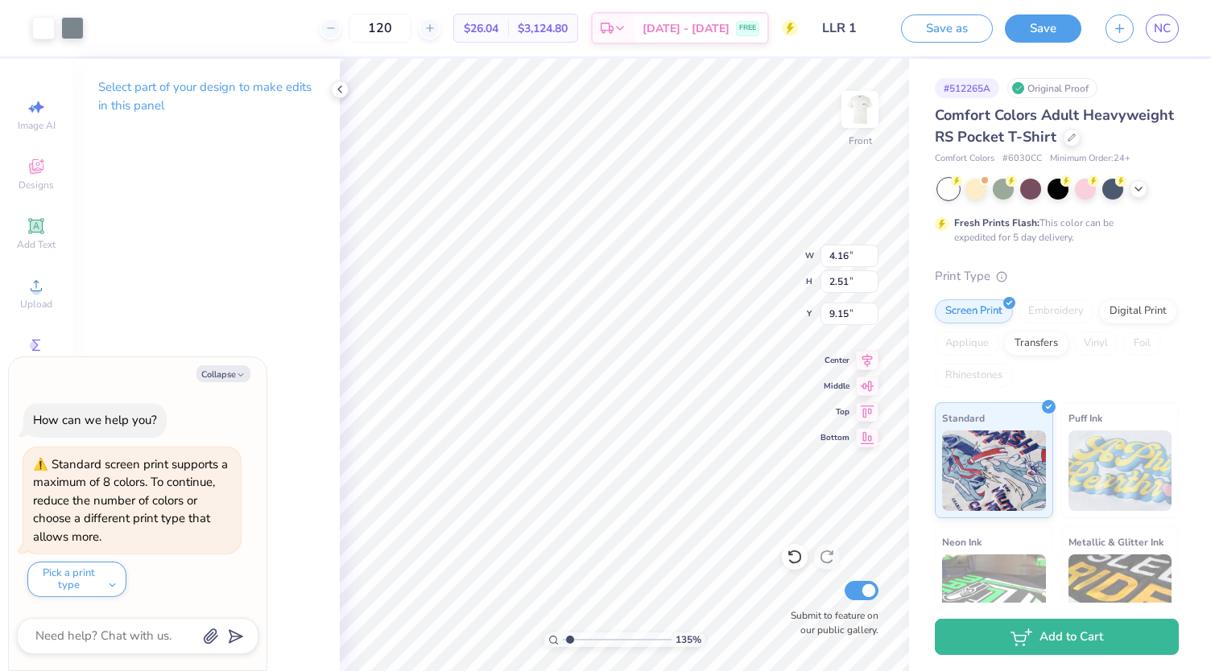
type input "1.34706251046081"
type textarea "x"
type input "7.97"
click at [608, 621] on li "Send Backward" at bounding box center [614, 623] width 126 height 31
type input "1.34706251046081"
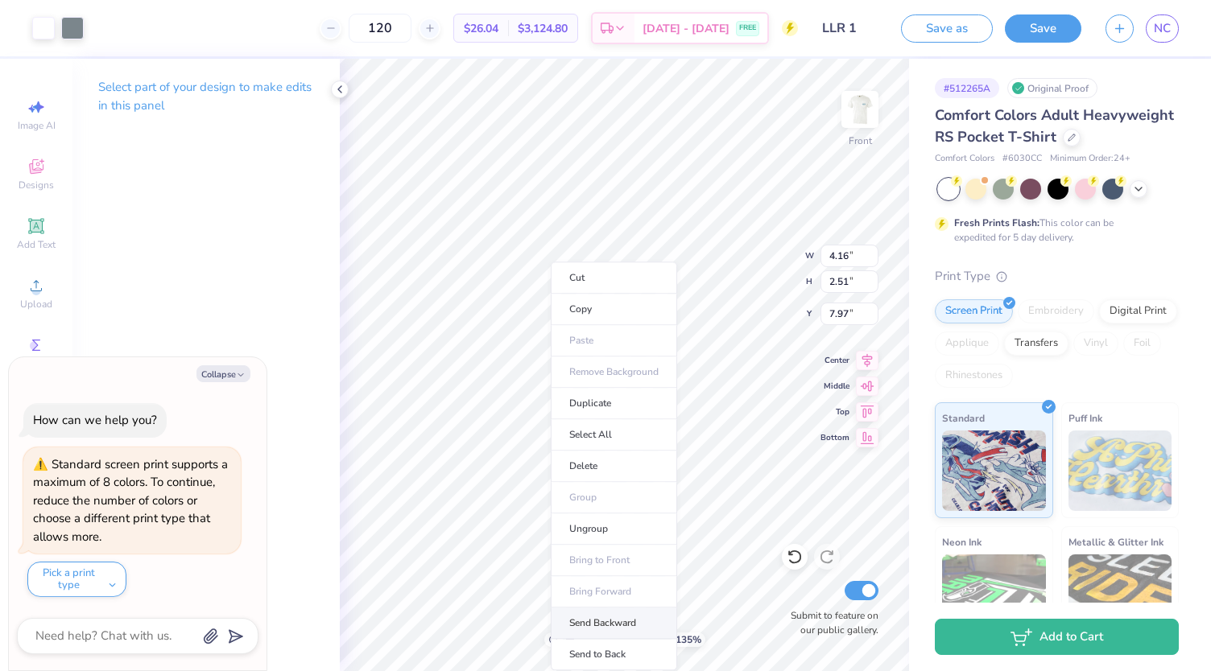
type textarea "x"
click at [625, 625] on li "Send Backward" at bounding box center [627, 623] width 126 height 31
type input "1.34706251046081"
type textarea "x"
type input "1.34706251046081"
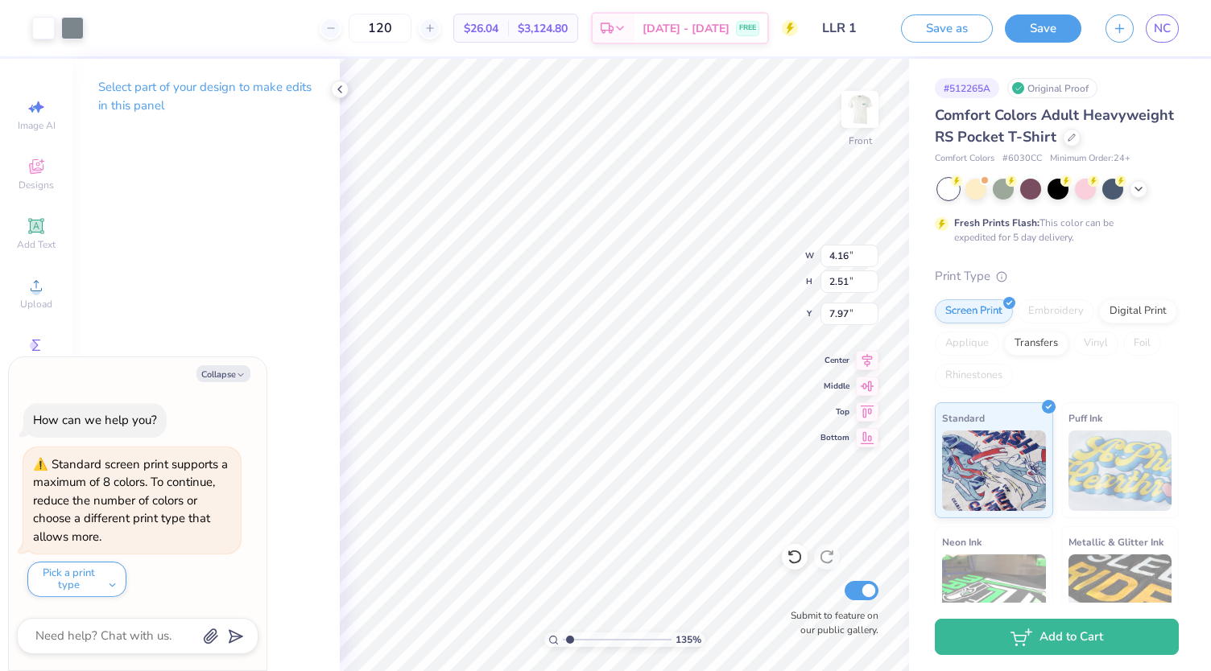
type textarea "x"
type input "9.29"
type input "2.55"
type input "9.57"
type input "1.34706251046081"
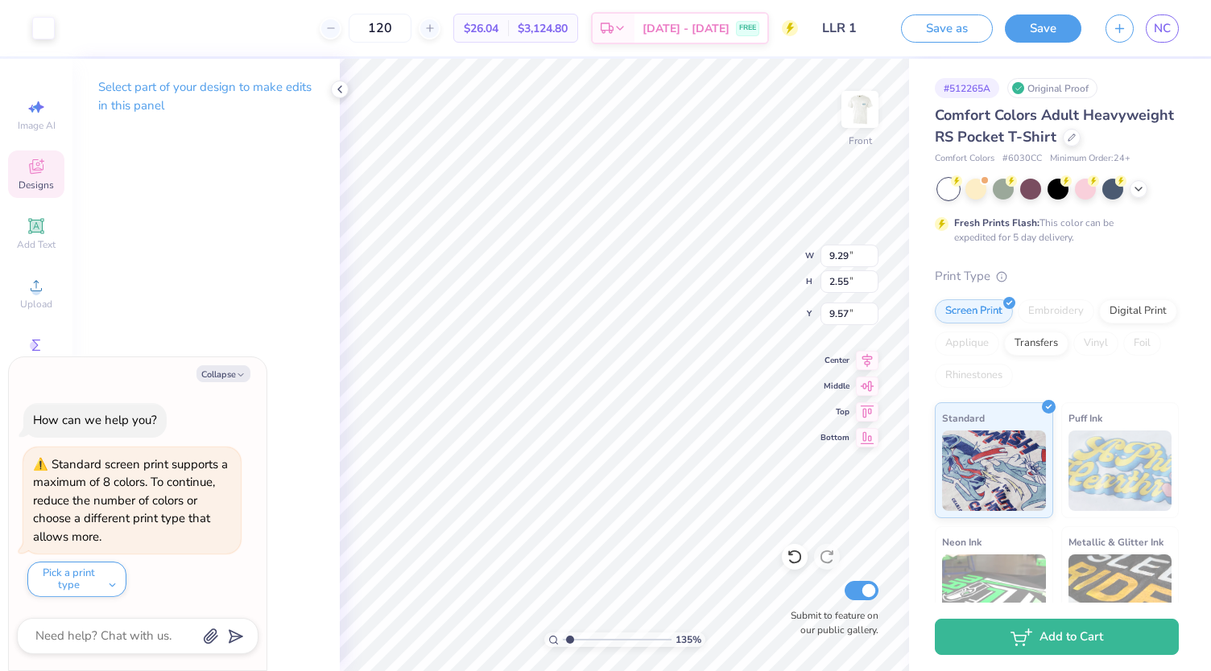
type textarea "x"
type input "1.34706251046081"
type textarea "x"
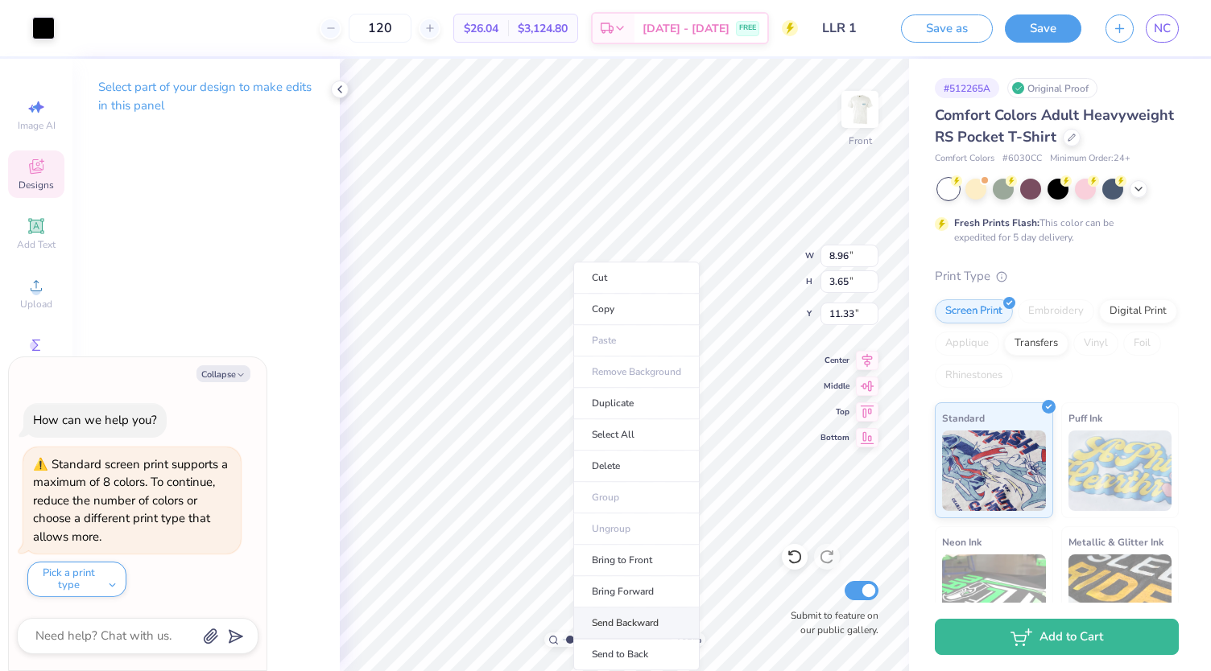
click at [634, 613] on li "Send Backward" at bounding box center [636, 623] width 126 height 31
type input "1.34706251046081"
type textarea "x"
click at [622, 648] on li "Send to Back" at bounding box center [625, 654] width 126 height 31
type input "1.34706251046081"
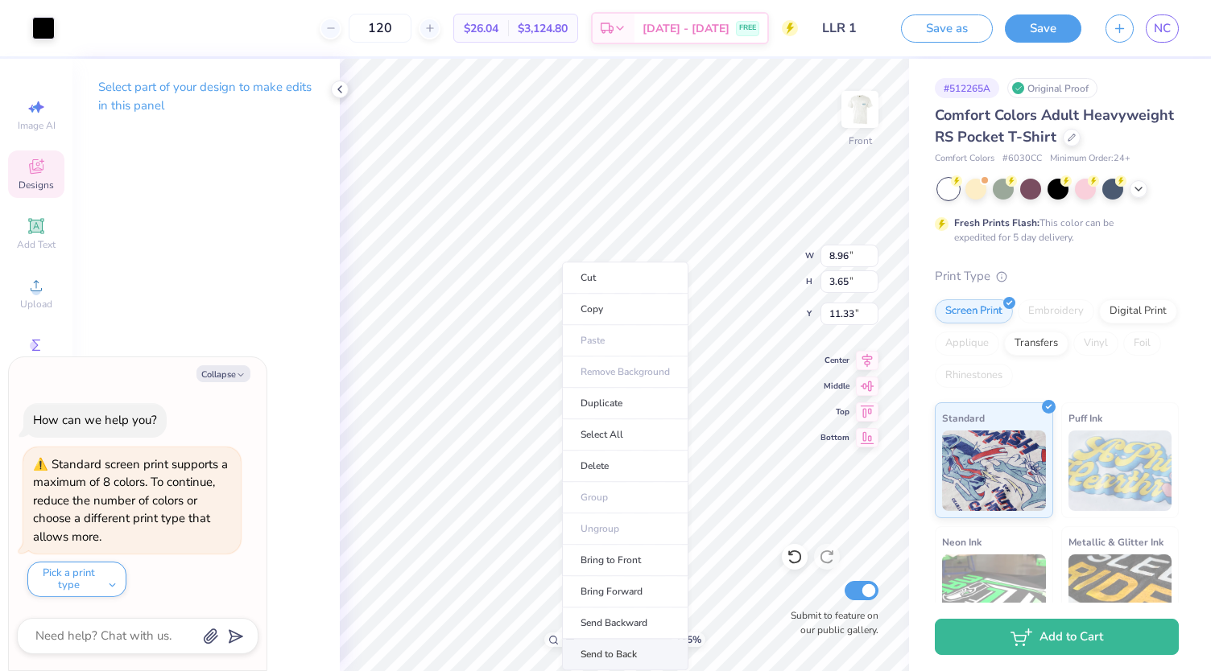
type textarea "x"
type input "1.34706251046081"
type textarea "x"
type input "9.29"
type input "2.55"
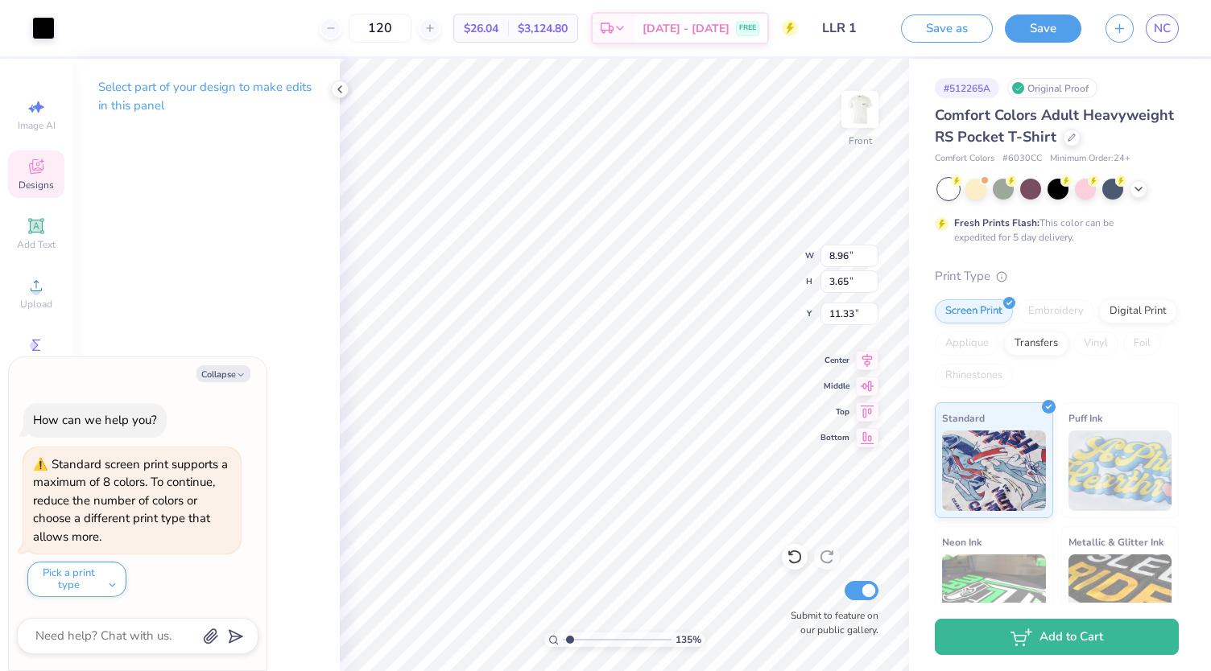
type input "9.57"
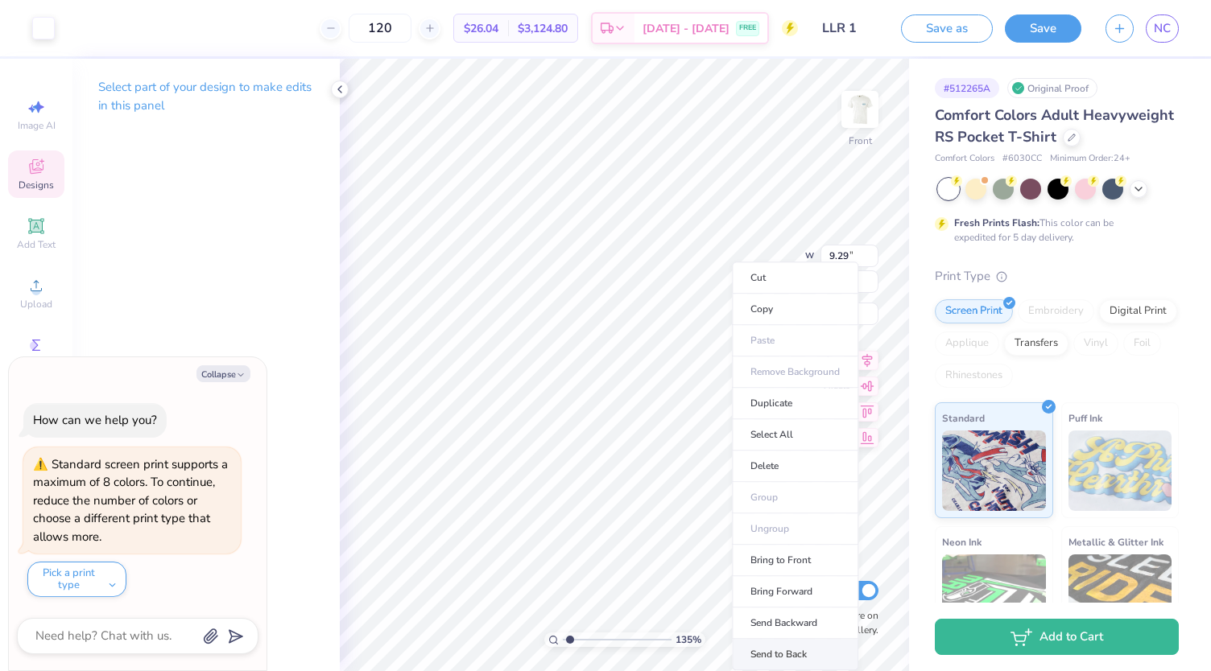
click at [787, 651] on li "Send to Back" at bounding box center [795, 654] width 126 height 31
type input "1.34706251046081"
type textarea "x"
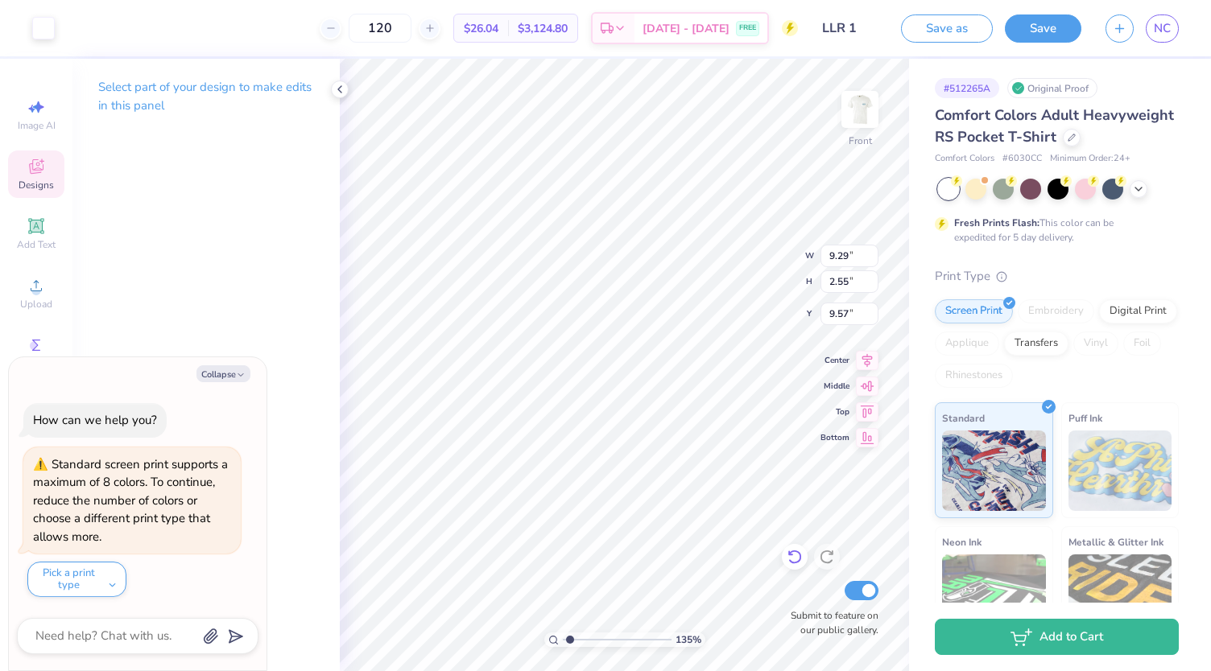
type input "1.34706251046081"
type textarea "x"
type input "1.34706251046081"
type textarea "x"
type input "4.16"
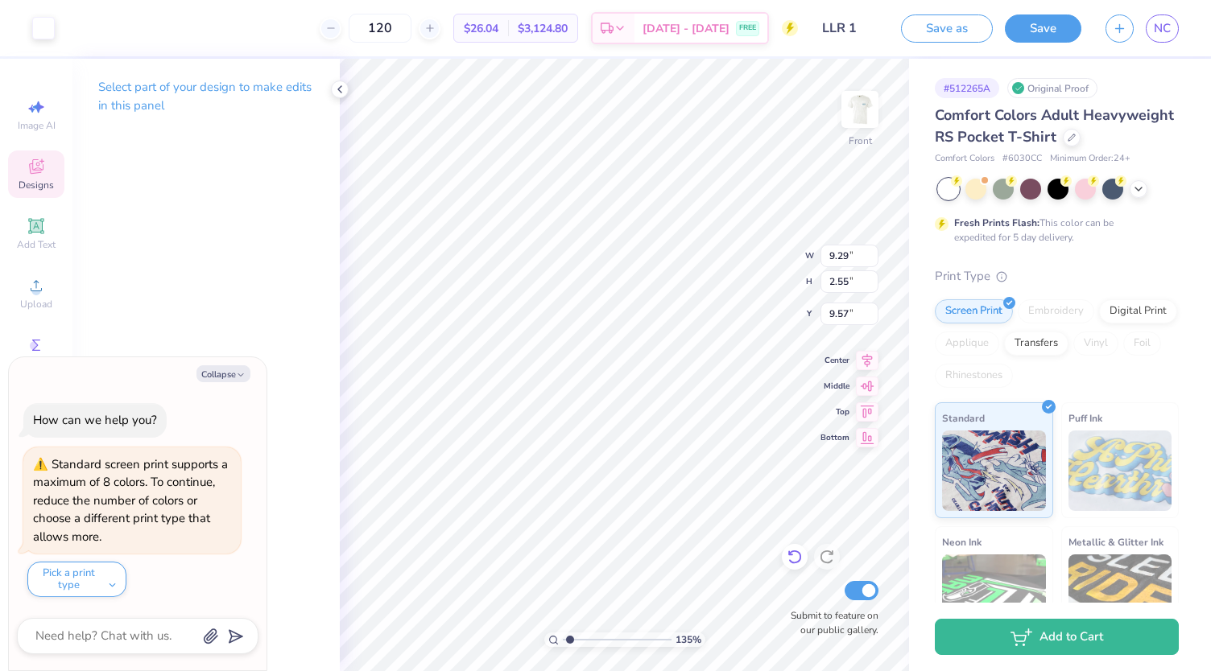
type input "2.51"
type input "7.97"
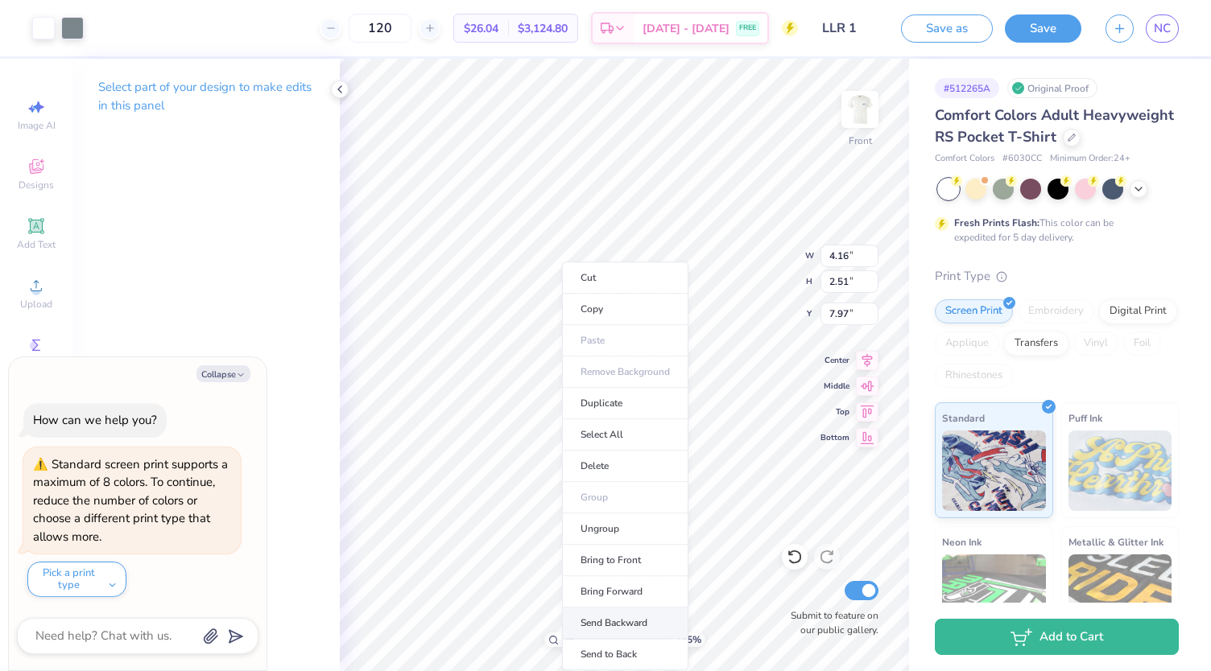
click at [631, 614] on li "Send Backward" at bounding box center [625, 623] width 126 height 31
type input "1.34706251046081"
type textarea "x"
click at [642, 622] on li "Send Backward" at bounding box center [627, 623] width 126 height 31
type input "1.34706251046081"
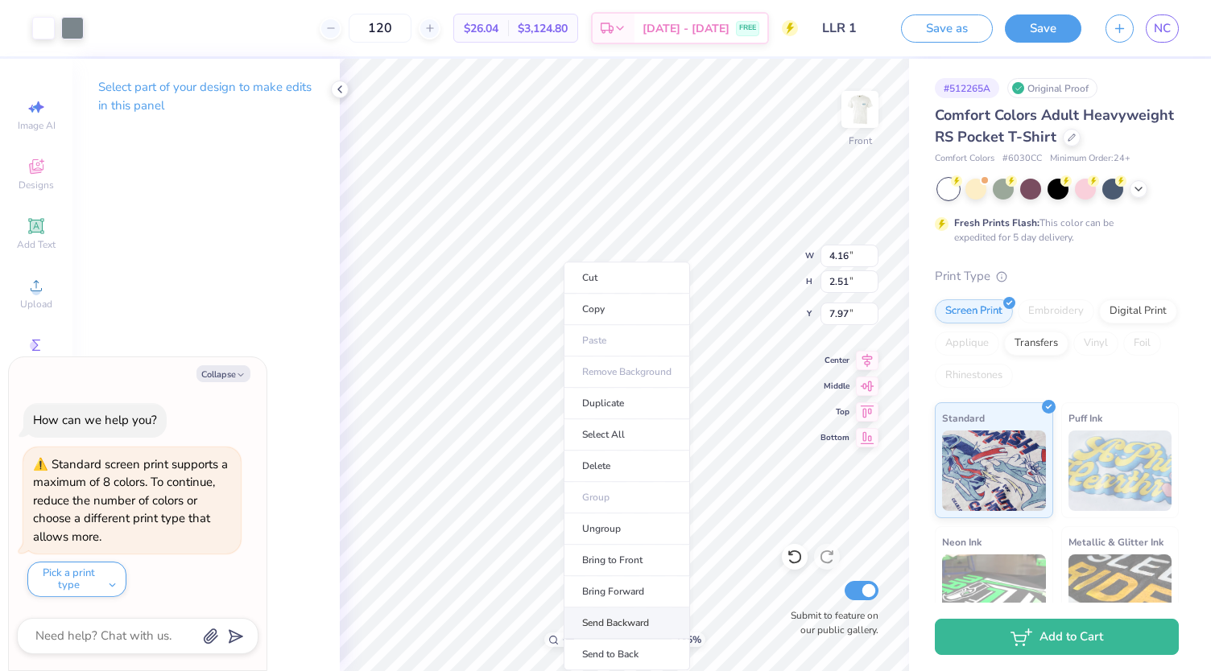
type textarea "x"
type input "1.34706251046081"
type textarea "x"
click at [642, 624] on li "Send Backward" at bounding box center [628, 623] width 126 height 31
type input "1.34706251046081"
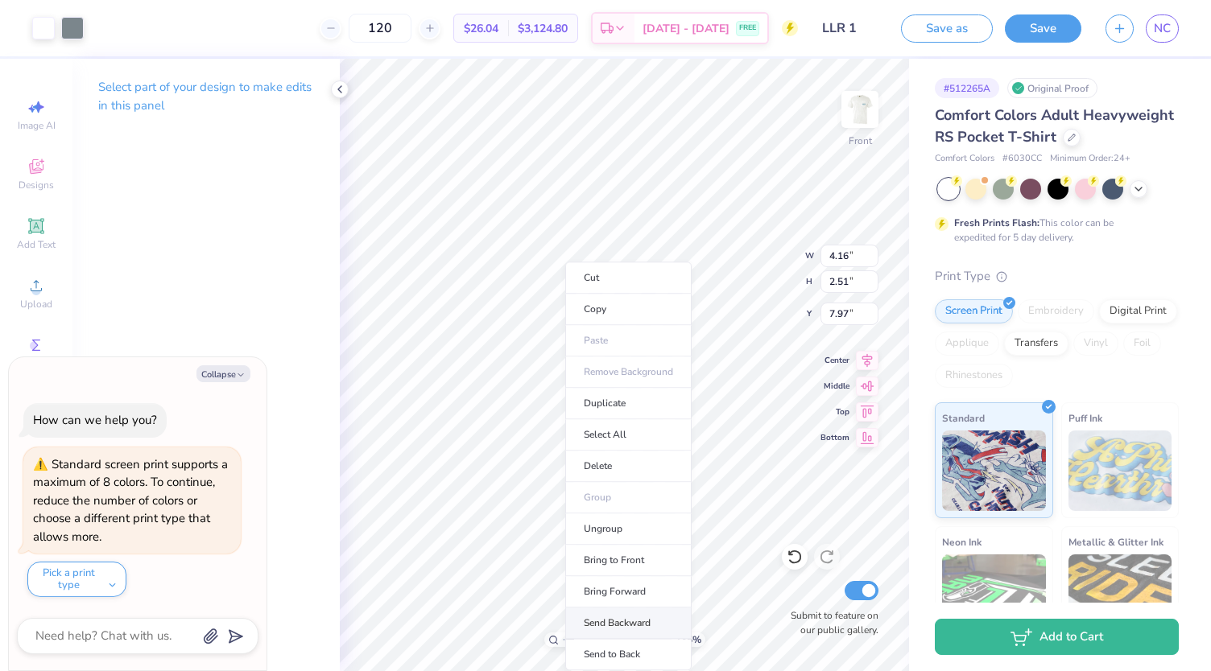
type textarea "x"
click at [630, 616] on li "Send Backward" at bounding box center [618, 623] width 126 height 31
type input "1.34706251046081"
type textarea "x"
click at [638, 622] on li "Send Backward" at bounding box center [627, 623] width 126 height 31
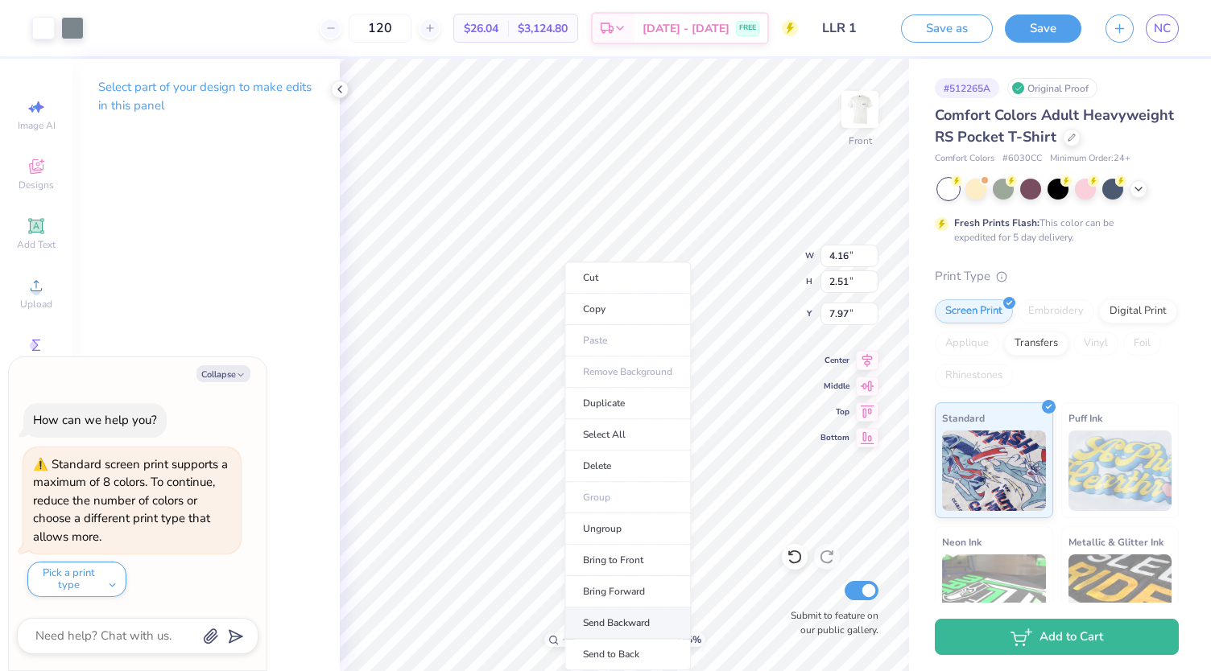
type input "1.34706251046081"
type textarea "x"
click at [636, 621] on li "Send Backward" at bounding box center [634, 623] width 126 height 31
type input "1.34706251046081"
type textarea "x"
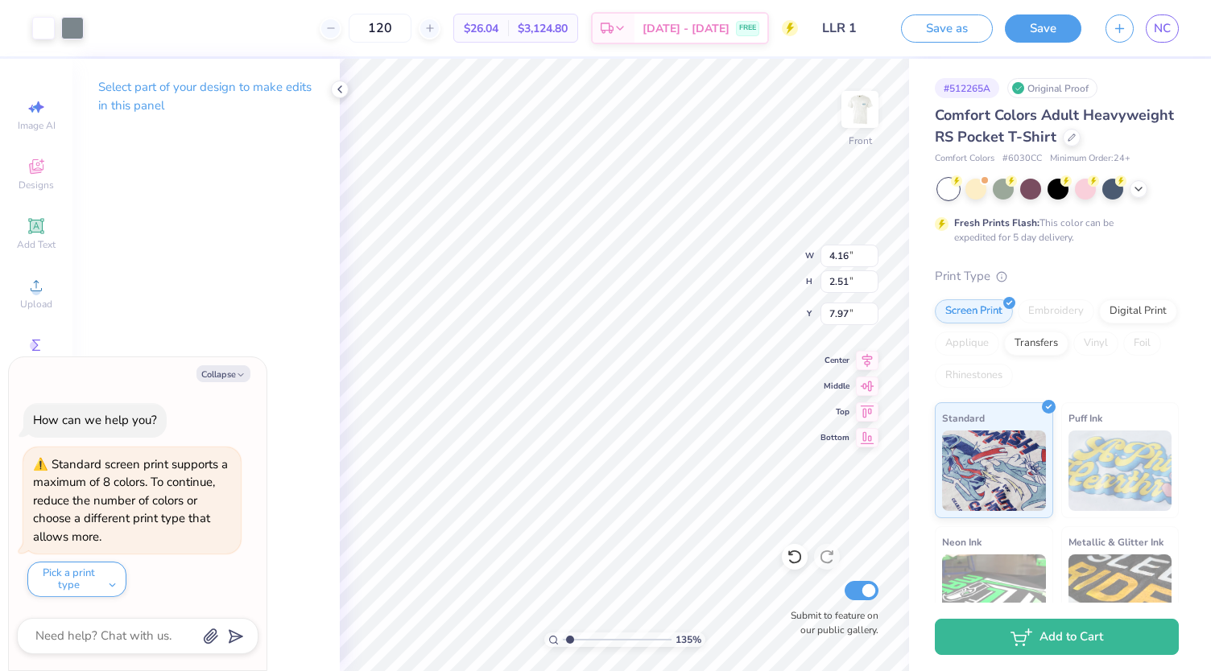
type input "1.34706251046081"
type textarea "x"
type input "9.86"
type input "3.11"
type input "9.38"
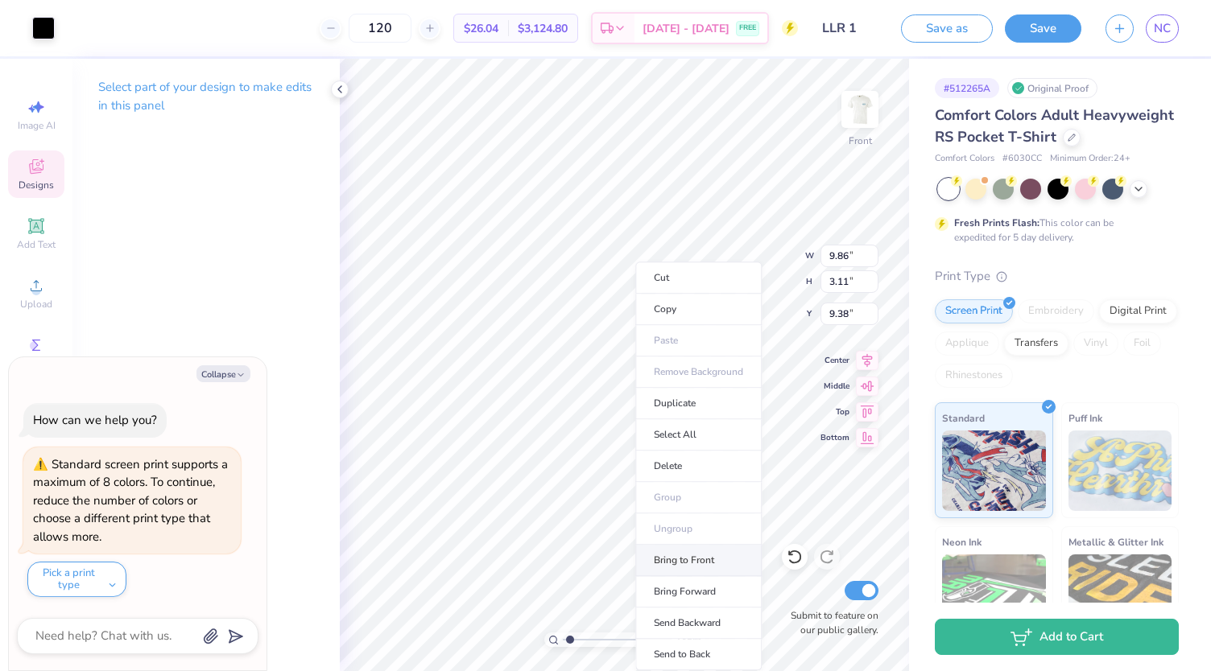
click at [720, 572] on li "Bring to Front" at bounding box center [698, 560] width 126 height 31
type input "1.34706251046081"
type textarea "x"
type input "1.34706251046081"
type textarea "x"
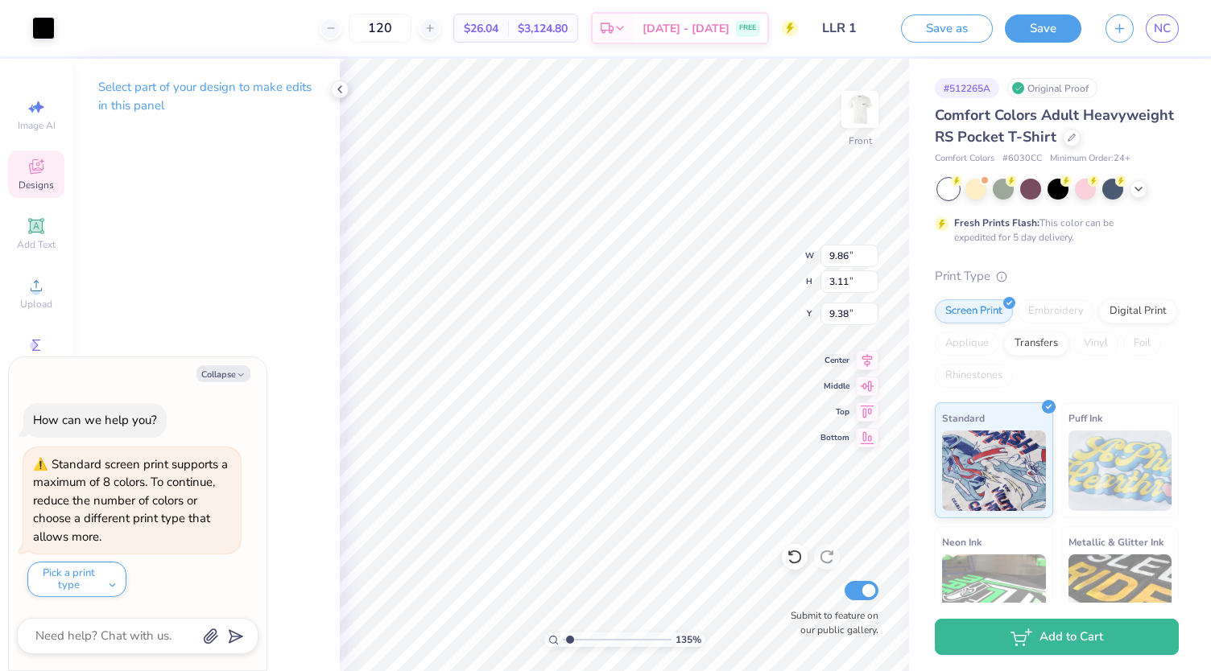
type input "9.29"
type input "2.55"
type input "9.57"
type input "1.34706251046081"
type textarea "x"
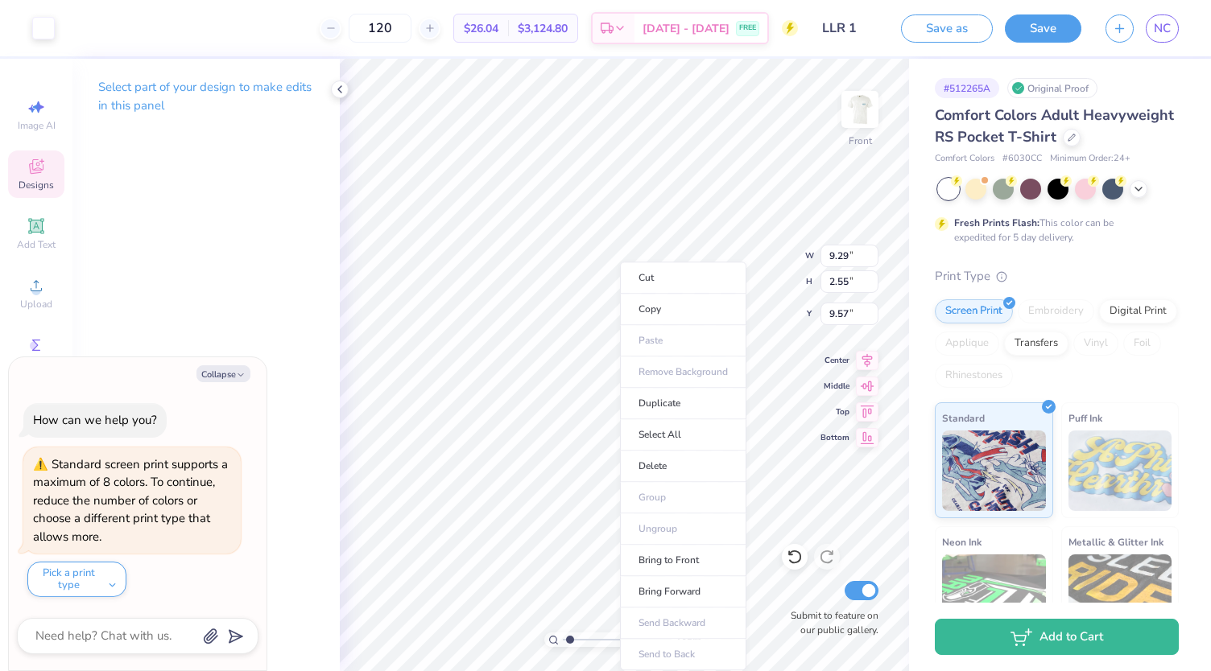
type input "1.34706251046081"
type textarea "x"
type input "4.16"
type input "2.51"
type input "7.97"
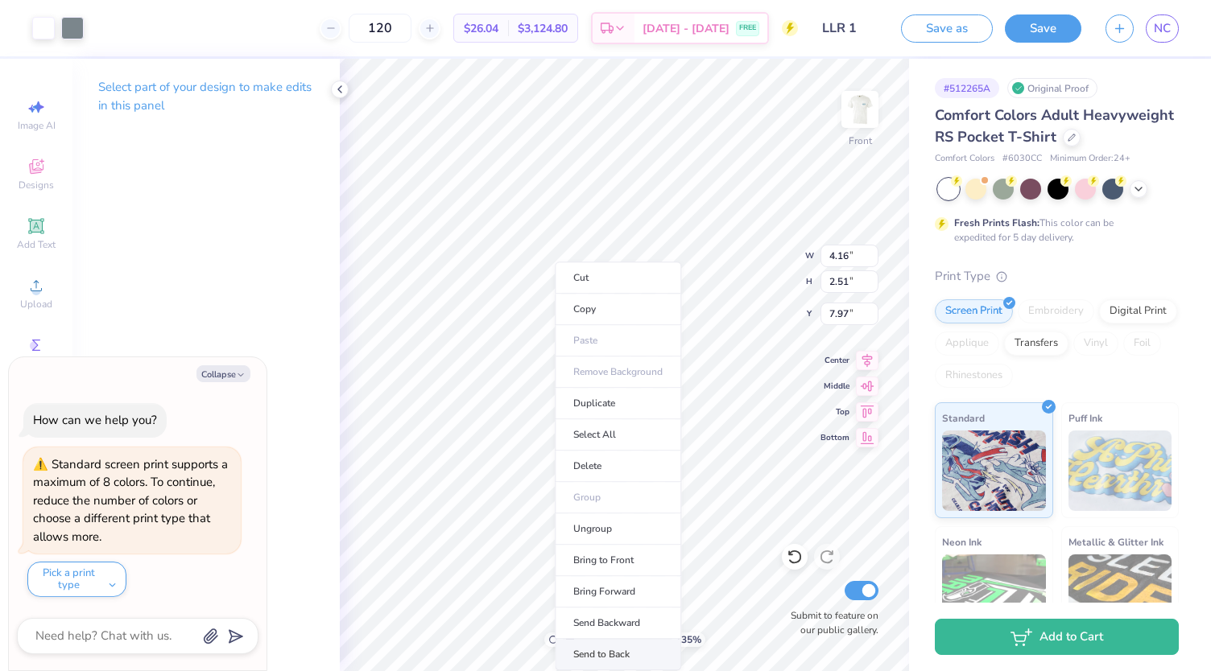
click at [622, 645] on li "Send to Back" at bounding box center [618, 654] width 126 height 31
type input "1.34706251046081"
type textarea "x"
type input "1.34706251046081"
type textarea "x"
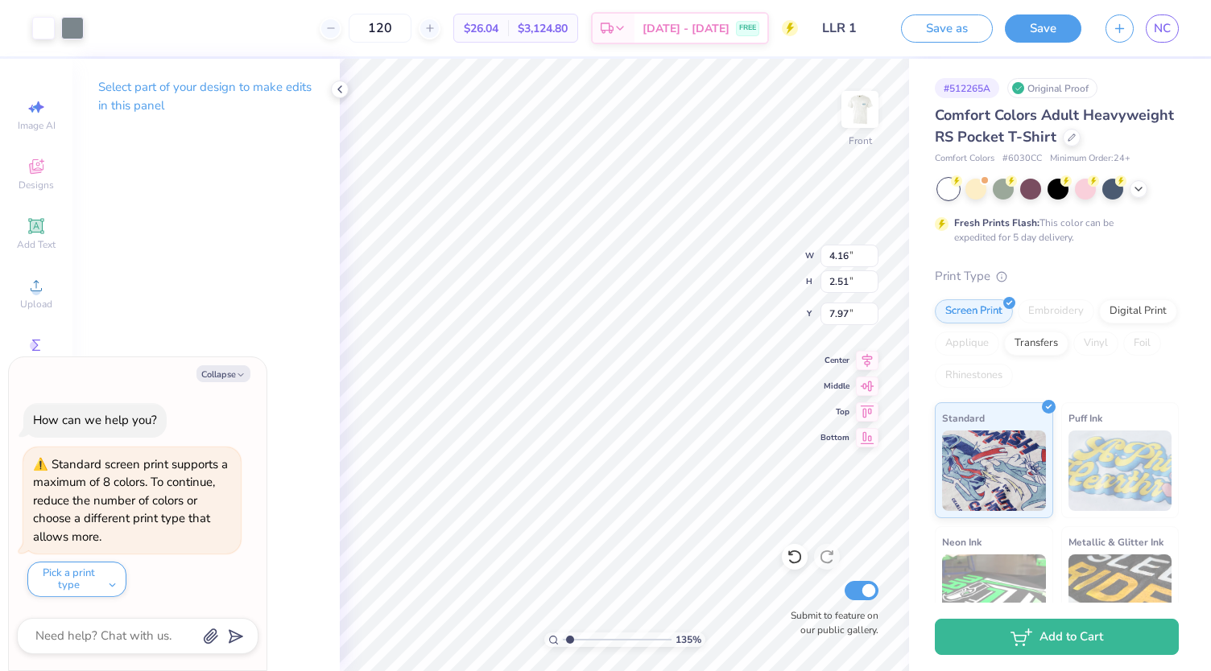
type input "8.22"
type input "3.13"
type input "8.07"
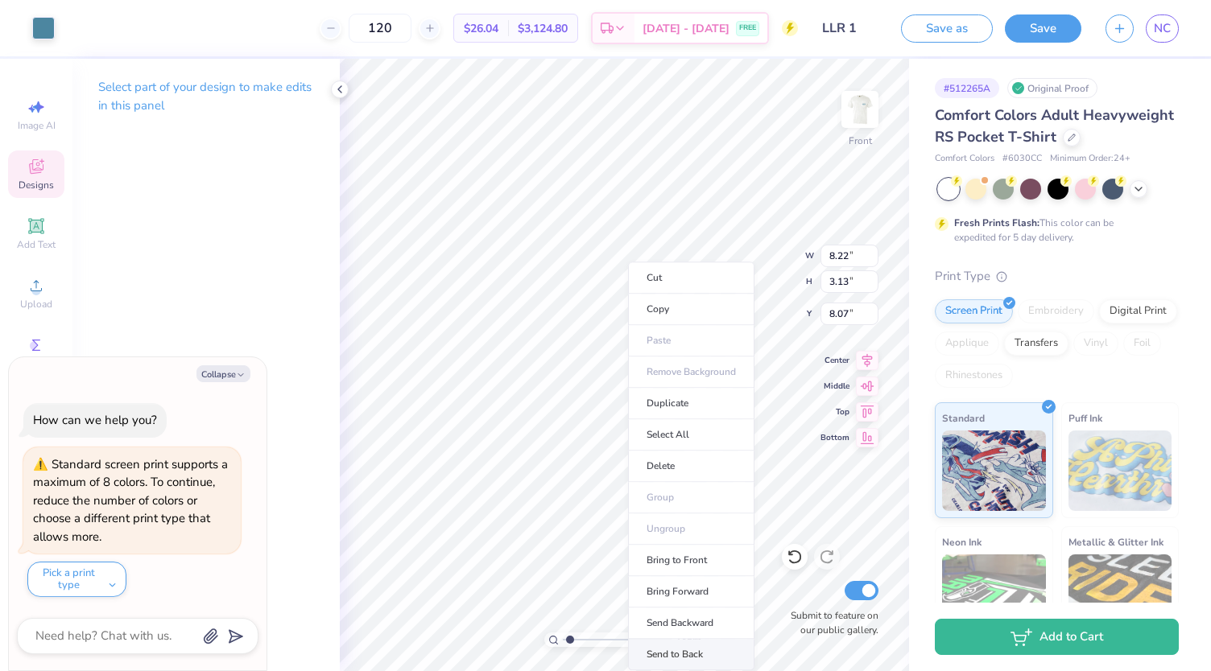
click at [693, 645] on li "Send to Back" at bounding box center [691, 654] width 126 height 31
type input "1.34706251046081"
type textarea "x"
type input "1.34706251046081"
type textarea "x"
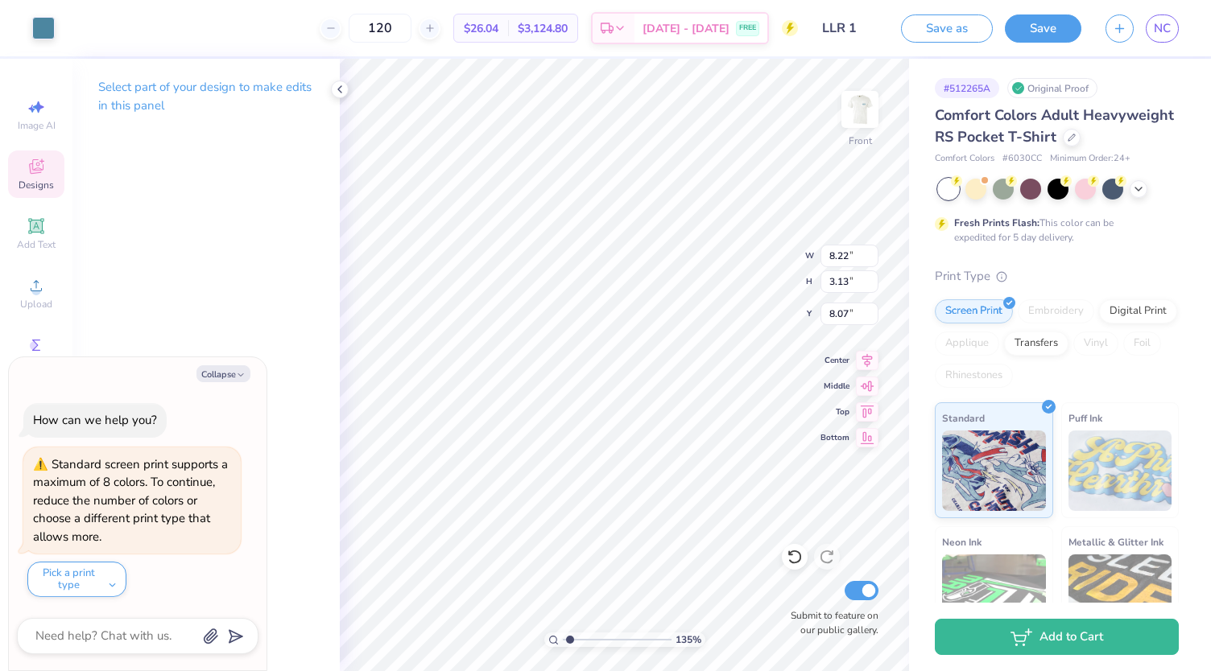
type input "9.13"
type input "3.20"
type input "8.09"
type input "1.34706251046081"
type textarea "x"
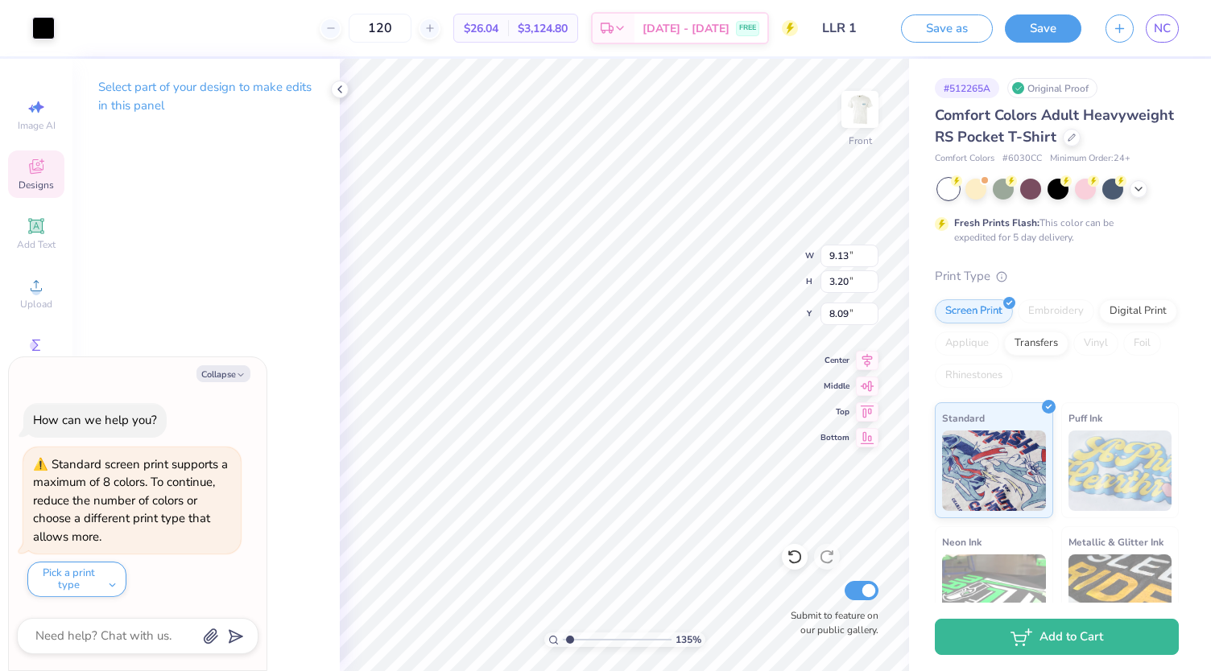
type input "8.22"
type input "3.13"
type input "8.07"
type input "1.34706251046081"
type textarea "x"
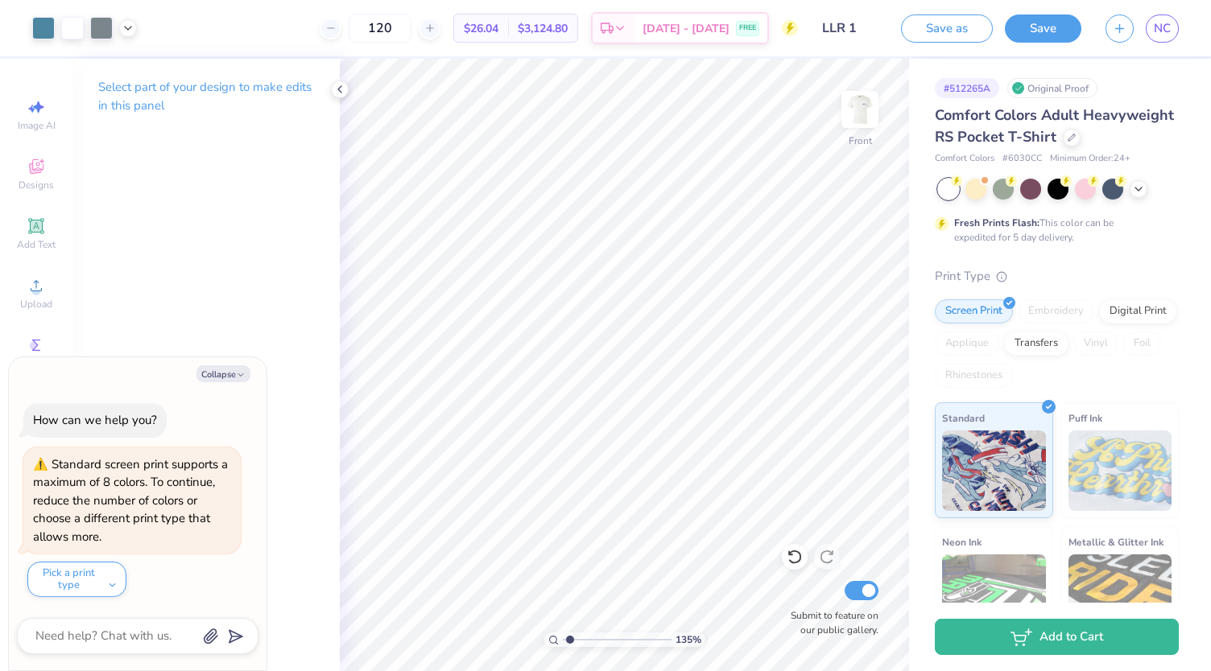
type input "1.34706251046081"
type textarea "x"
type input "1.34706251046081"
type textarea "x"
type input "9.86"
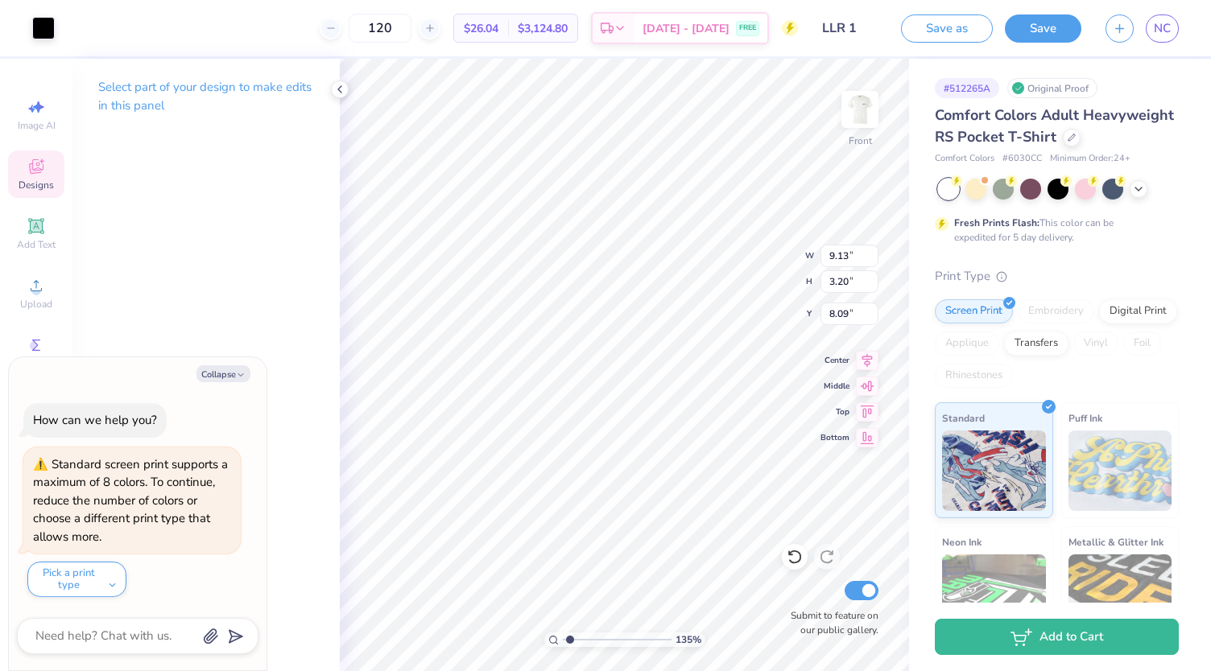
type input "3.11"
type input "9.38"
click at [667, 645] on li "Send to Back" at bounding box center [687, 654] width 126 height 31
type input "1.34706251046081"
type textarea "x"
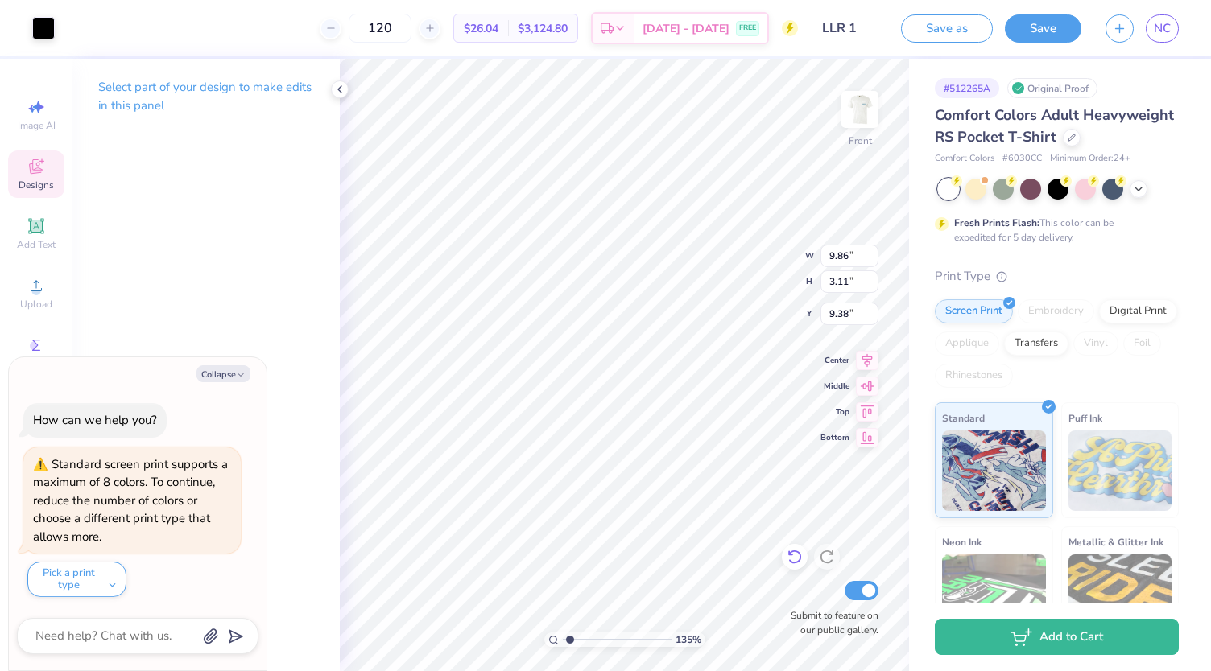
click at [799, 555] on icon at bounding box center [794, 558] width 14 height 14
type input "1.34706251046081"
type textarea "x"
click at [795, 553] on icon at bounding box center [795, 557] width 16 height 16
type input "1.34706251046081"
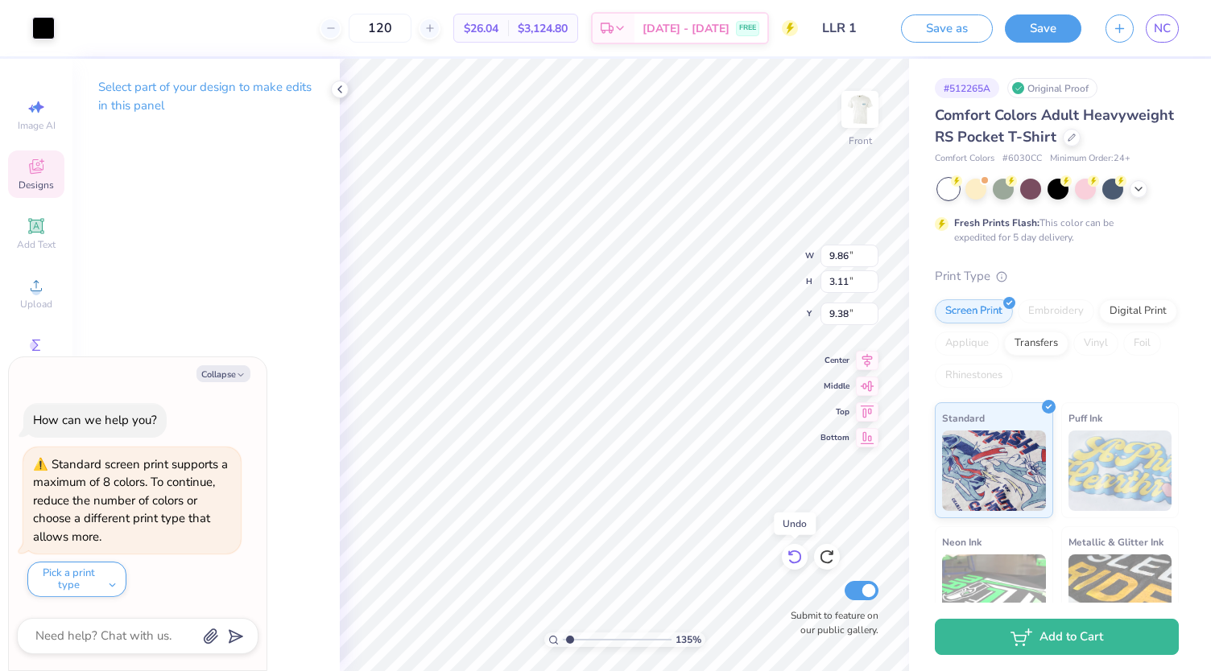
type textarea "x"
click at [795, 553] on icon at bounding box center [795, 557] width 16 height 16
type input "1.34706251046081"
type textarea "x"
click at [795, 553] on icon at bounding box center [795, 557] width 16 height 16
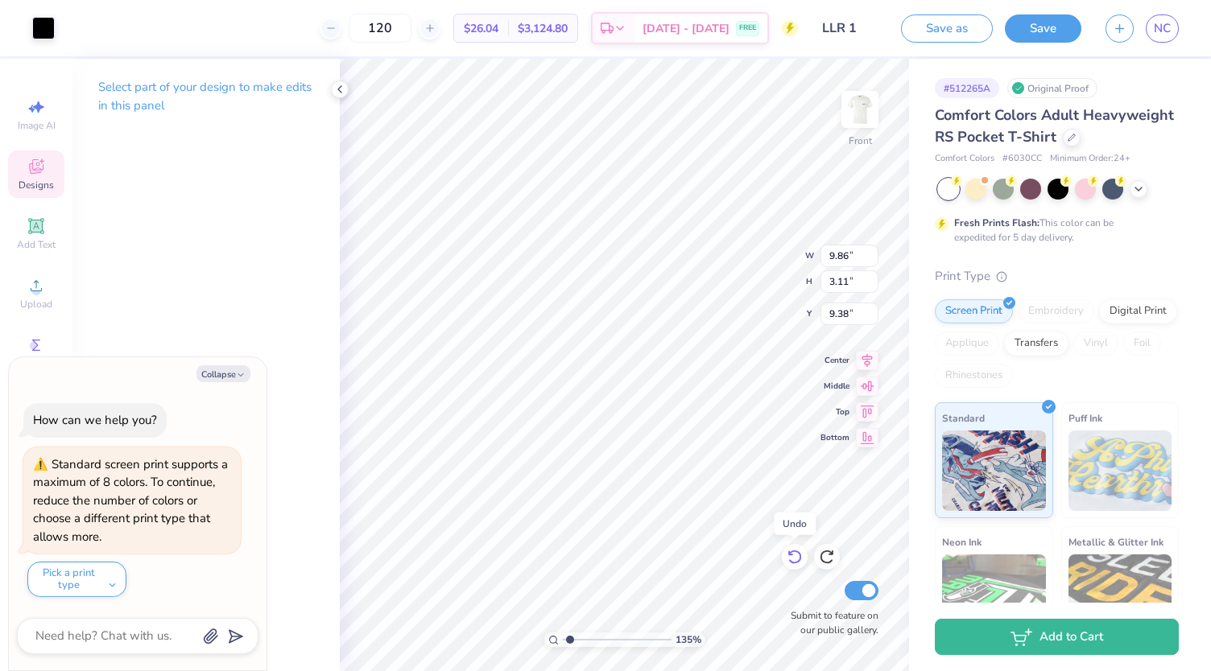
click at [795, 553] on icon at bounding box center [795, 557] width 16 height 16
type input "1.34706251046081"
type textarea "x"
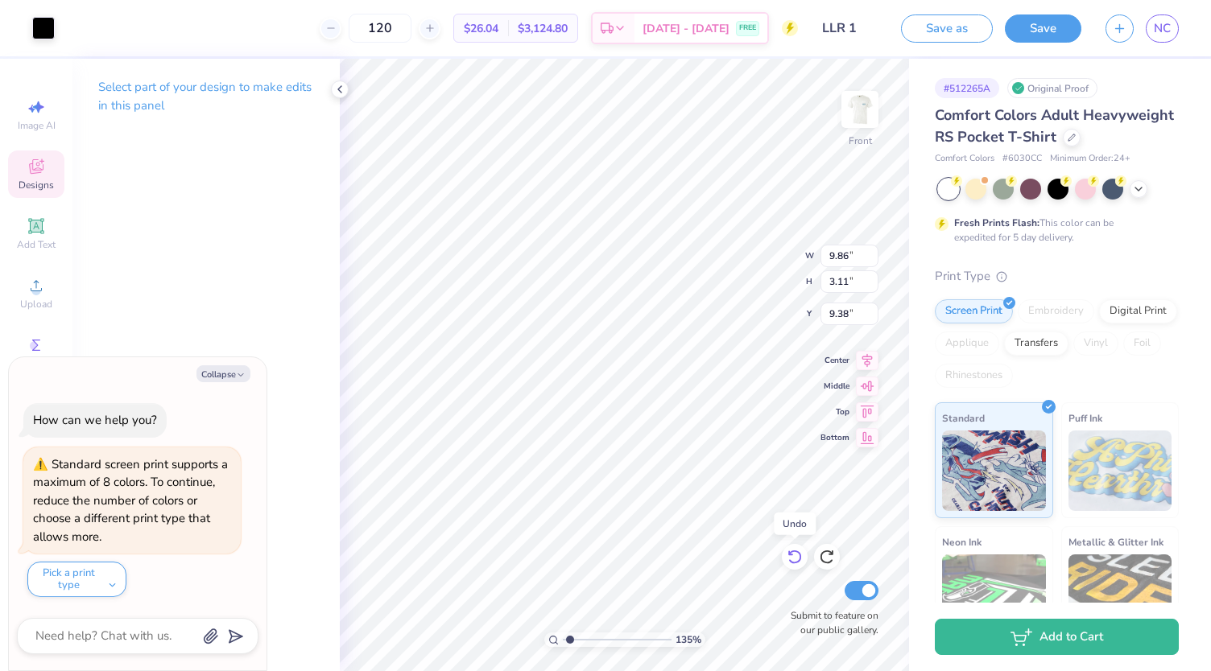
click at [795, 553] on icon at bounding box center [795, 557] width 16 height 16
type input "1.34706251046081"
type textarea "x"
click at [795, 553] on icon at bounding box center [795, 557] width 16 height 16
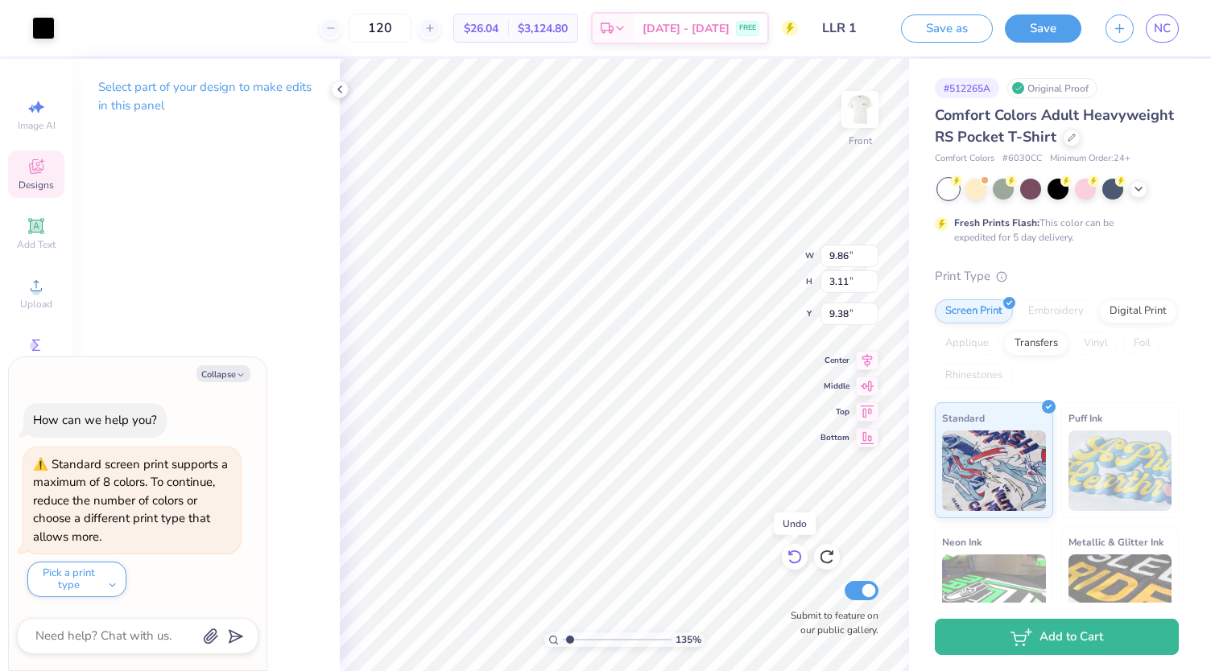
click at [795, 553] on icon at bounding box center [795, 557] width 16 height 16
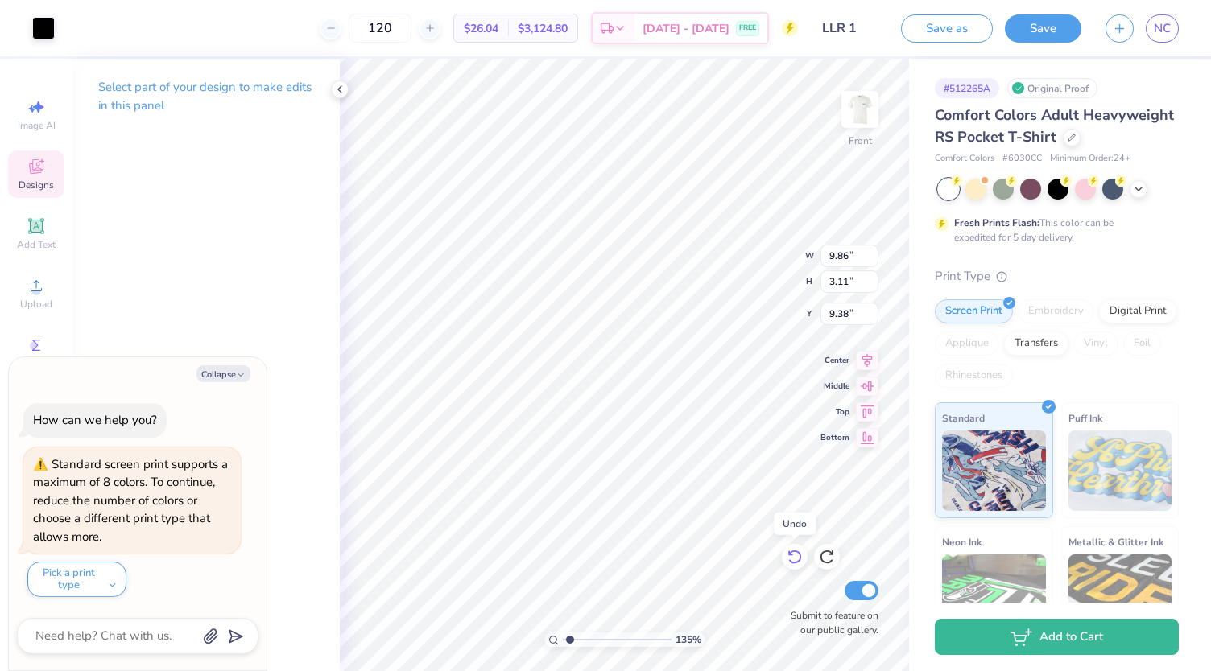
click at [795, 553] on icon at bounding box center [795, 557] width 16 height 16
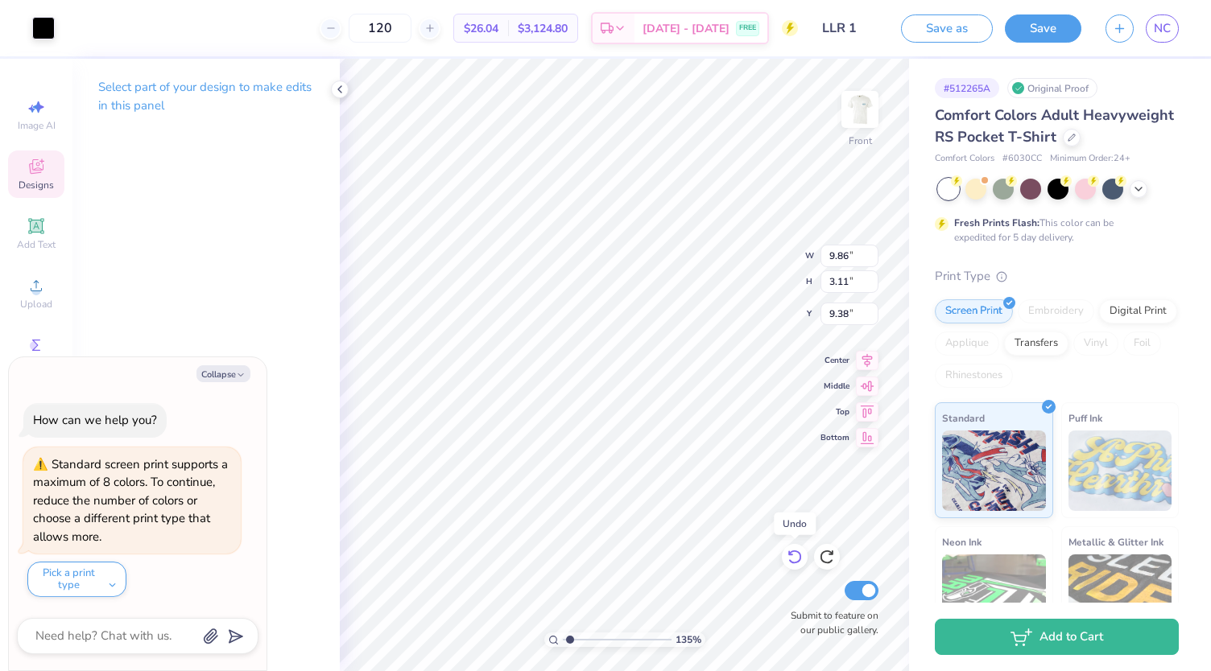
click at [795, 553] on icon at bounding box center [795, 557] width 16 height 16
type input "1.34706251046081"
type textarea "x"
click at [795, 553] on icon at bounding box center [795, 557] width 16 height 16
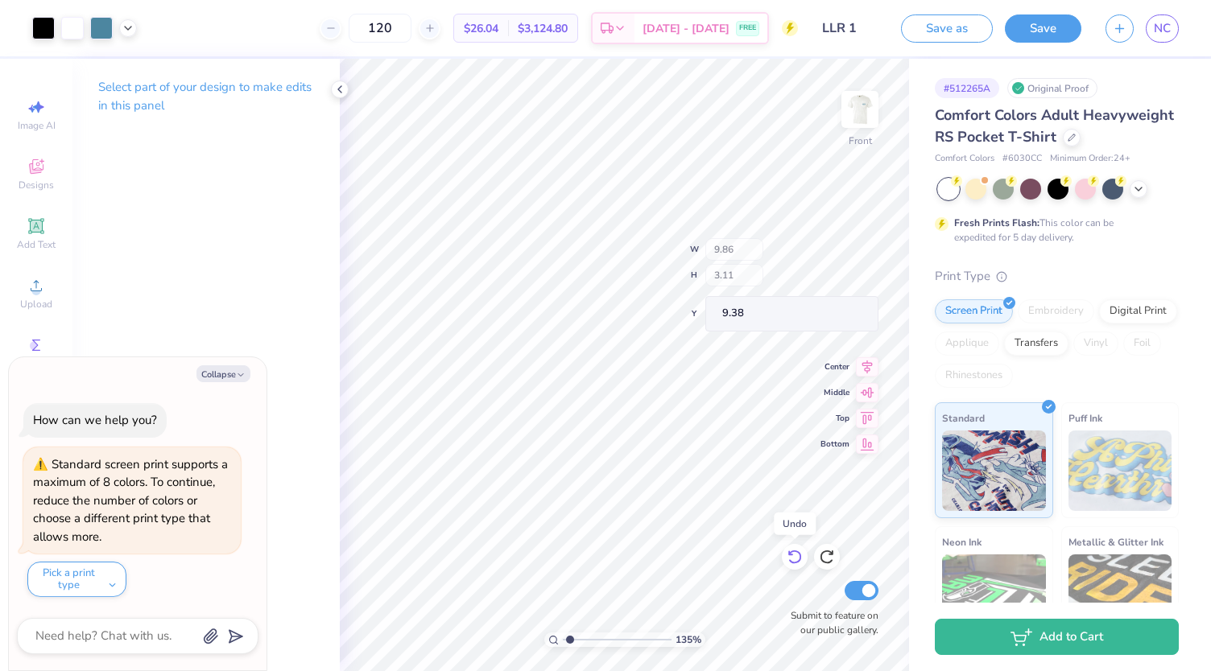
click at [795, 553] on icon at bounding box center [795, 557] width 16 height 16
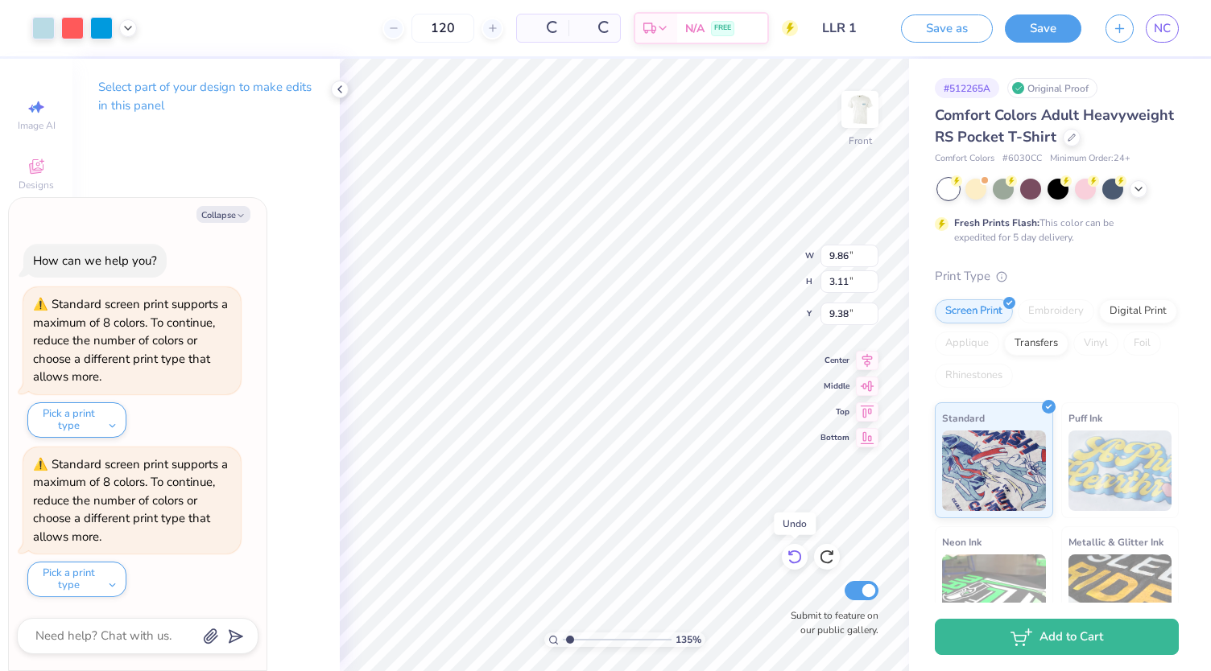
type input "1.34706251046081"
type textarea "x"
click at [795, 553] on icon at bounding box center [795, 557] width 16 height 16
type input "1.34706251046081"
type textarea "x"
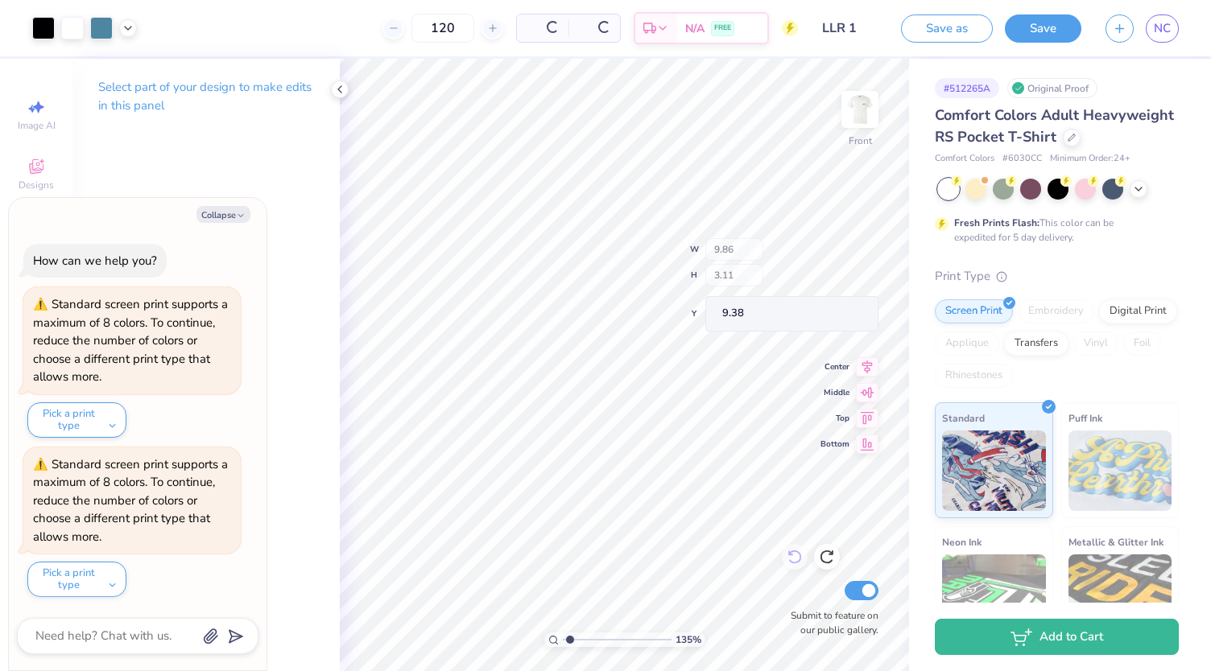
type input "14.32"
type input "8.66"
type input "3.00"
click at [576, 635] on input "range" at bounding box center [617, 640] width 109 height 14
drag, startPoint x: 577, startPoint y: 639, endPoint x: 661, endPoint y: 637, distance: 83.8
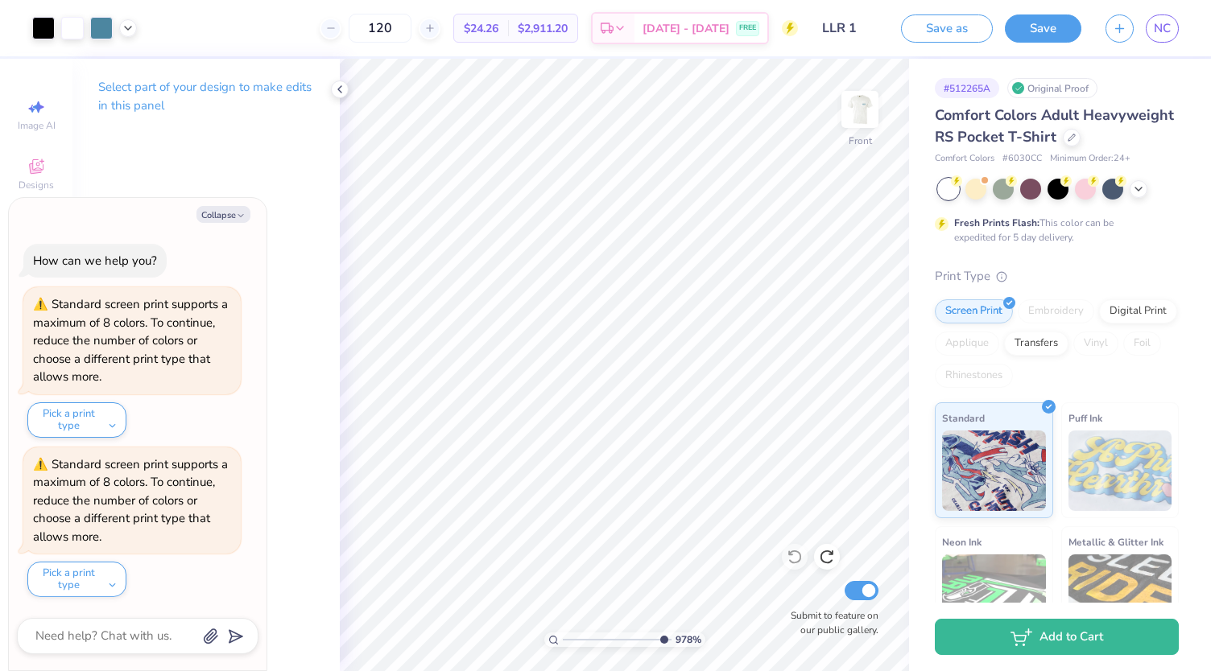
type input "9.78"
click at [661, 637] on input "range" at bounding box center [617, 640] width 109 height 14
click at [233, 218] on button "Collapse" at bounding box center [223, 214] width 54 height 17
type textarea "x"
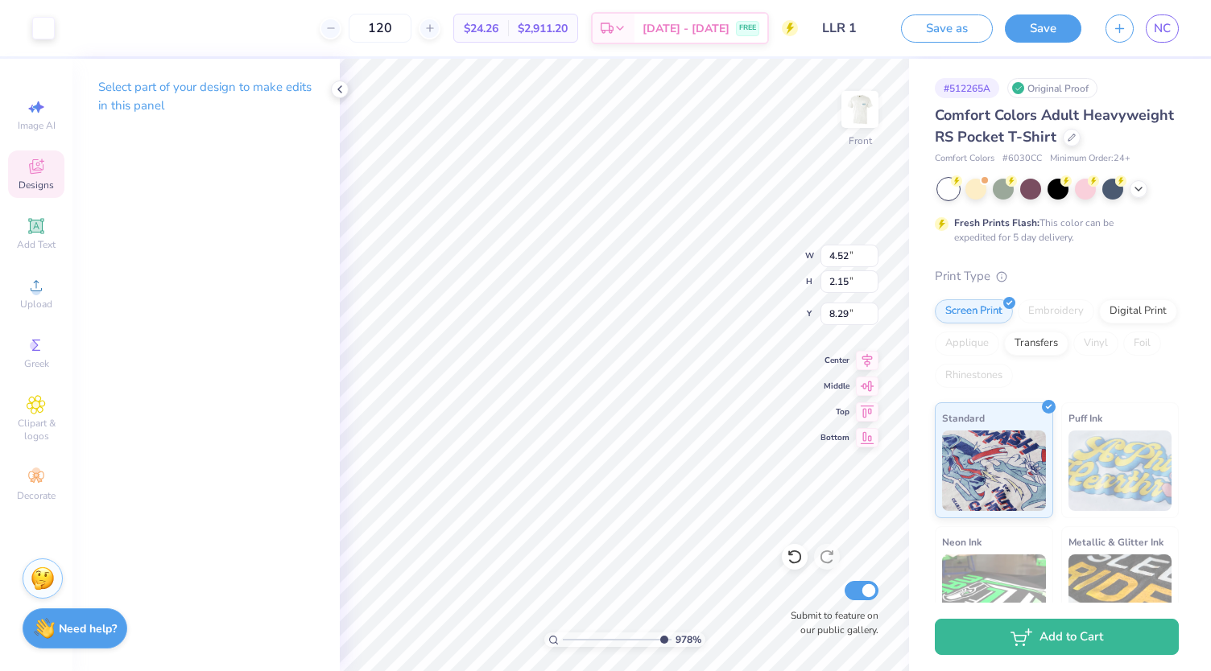
type input "8.22"
type input "3.13"
type input "8.07"
type input "12.27"
type input "1.50"
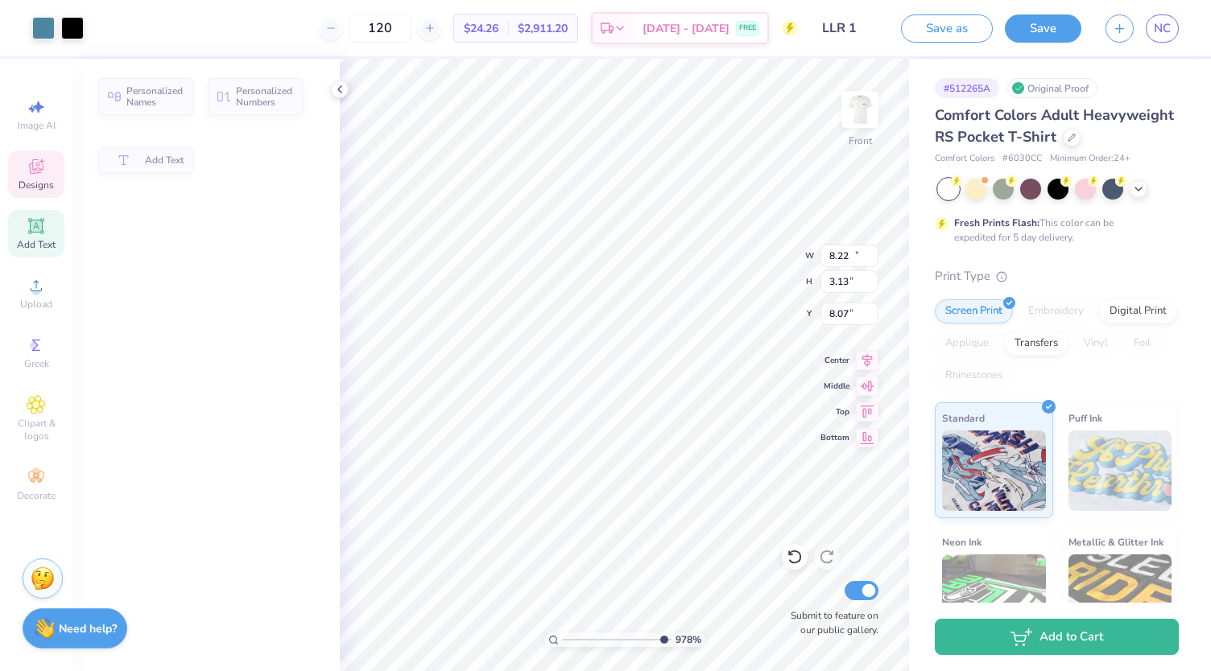
type input "6.58"
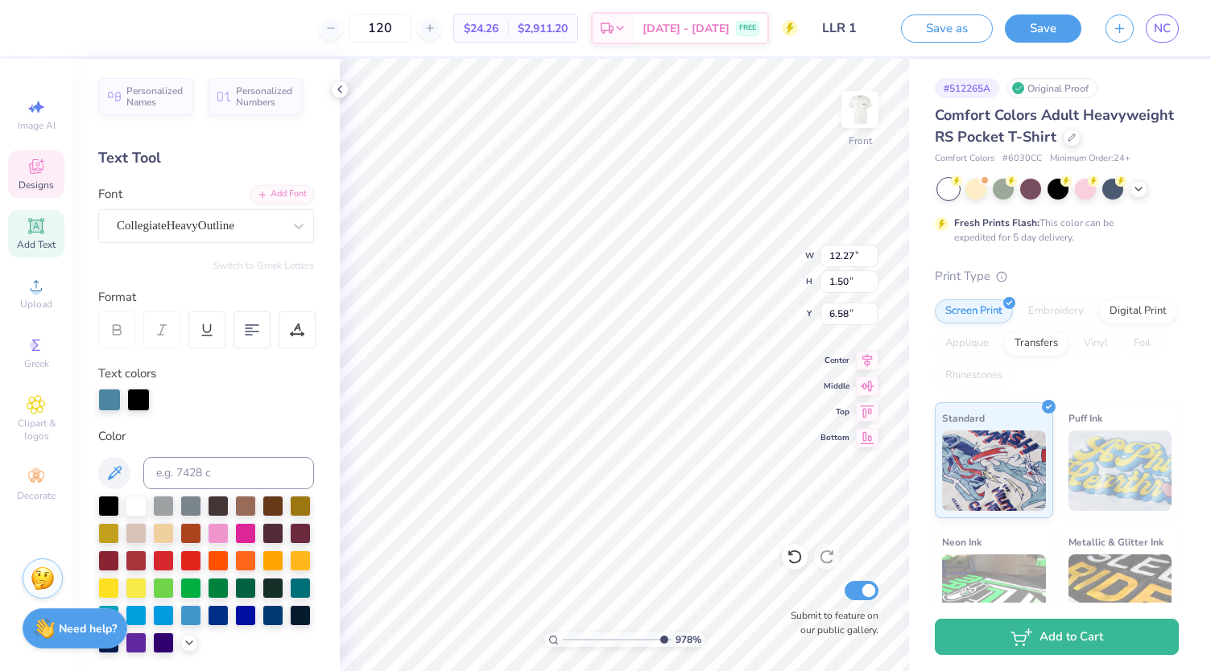
scroll to position [13, 2]
click at [339, 90] on polyline at bounding box center [339, 89] width 3 height 6
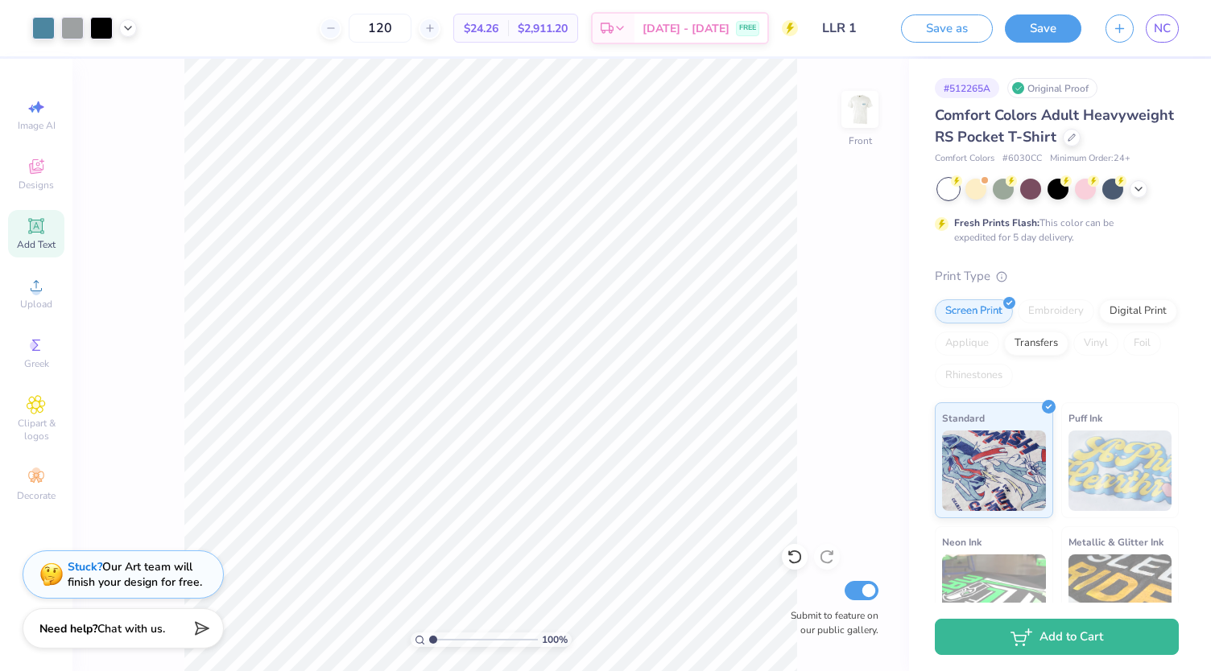
drag, startPoint x: 512, startPoint y: 638, endPoint x: 377, endPoint y: 634, distance: 135.3
type input "1"
click at [429, 634] on input "range" at bounding box center [483, 640] width 109 height 14
click at [791, 560] on icon at bounding box center [795, 557] width 16 height 16
click at [1031, 25] on button "Save" at bounding box center [1043, 26] width 76 height 28
